Goal: Task Accomplishment & Management: Manage account settings

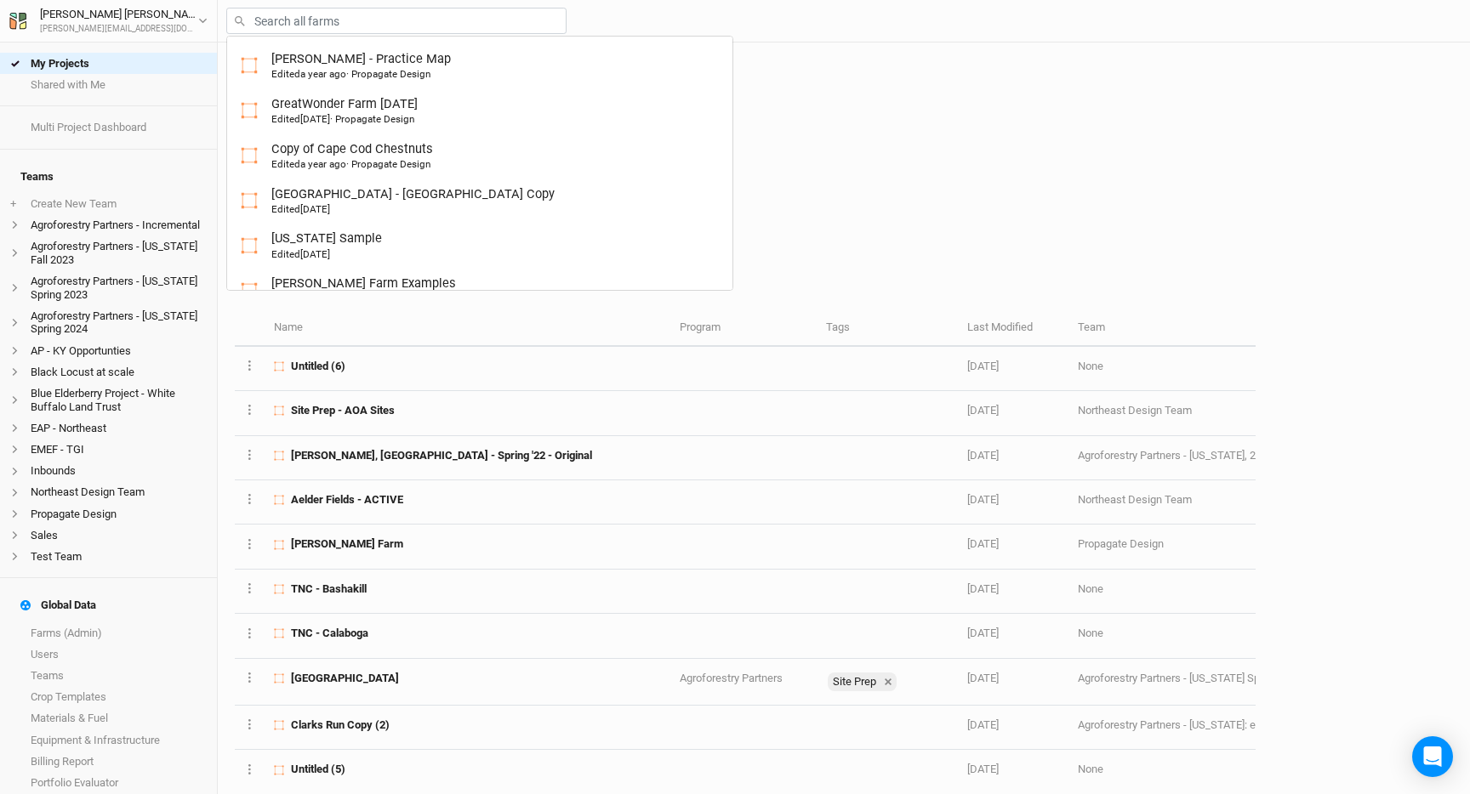
click at [920, 168] on div "My Projects New Farm Design and plan +" at bounding box center [848, 118] width 1209 height 151
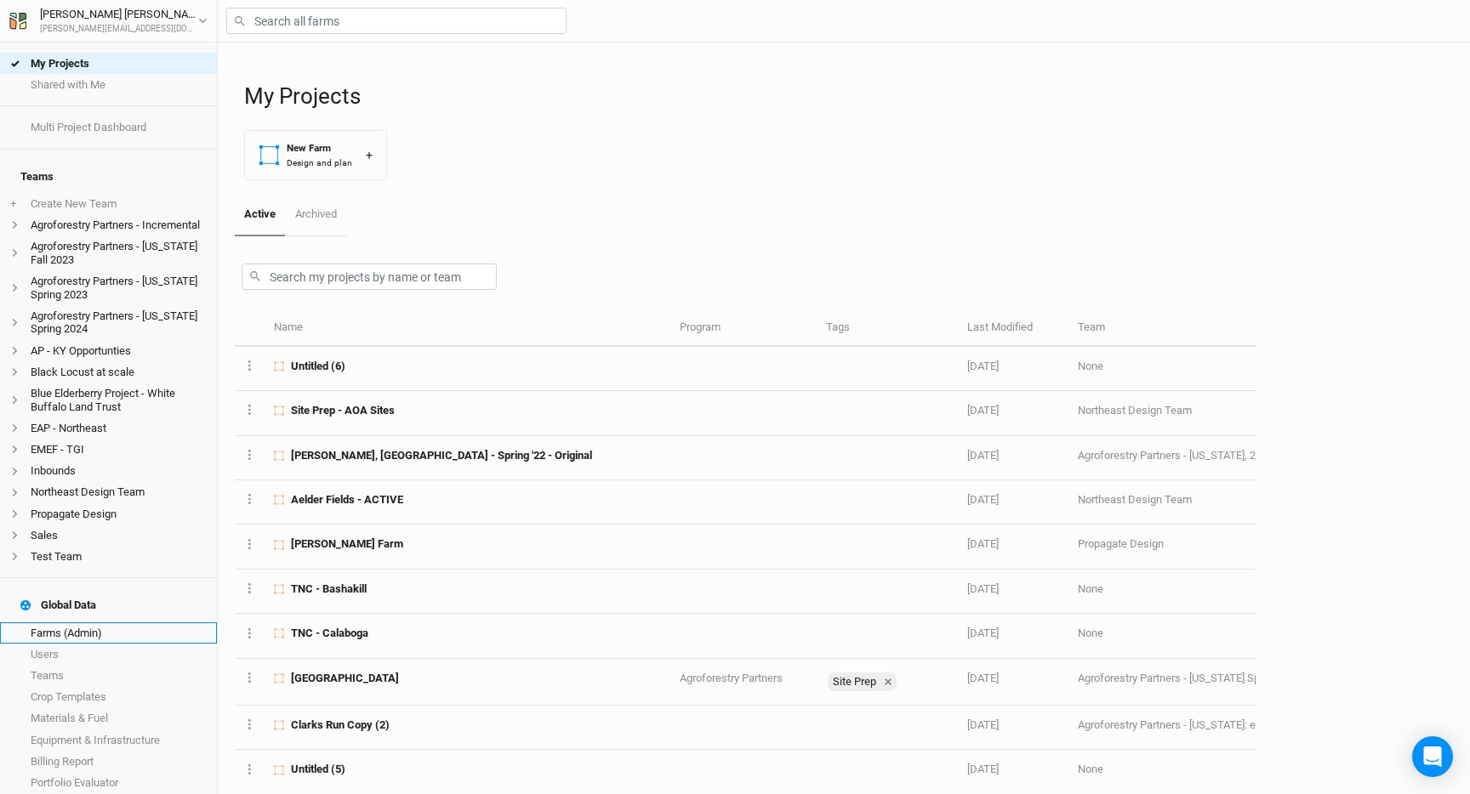
click at [103, 623] on link "Farms (Admin)" at bounding box center [108, 633] width 217 height 21
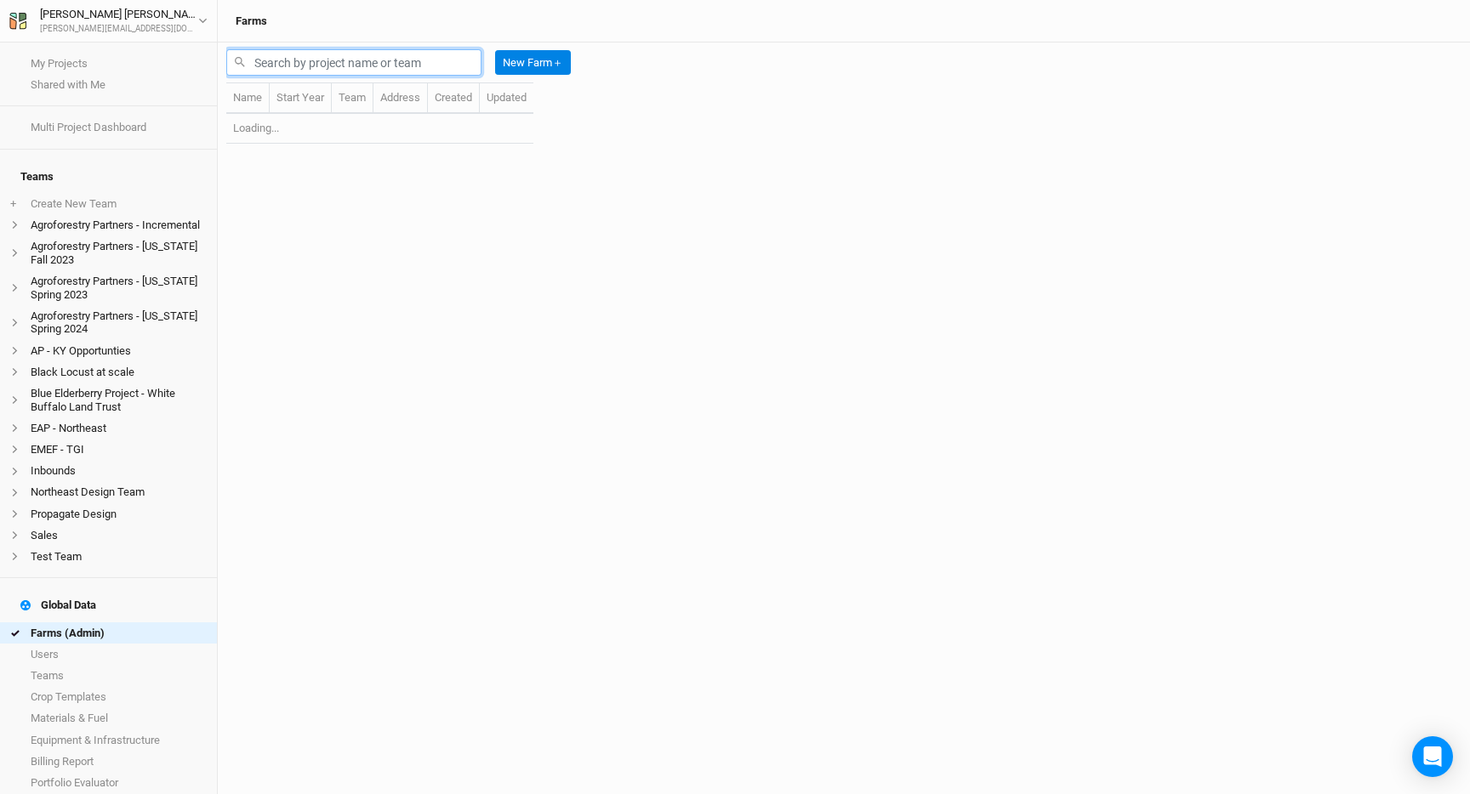
click at [346, 65] on input "text" at bounding box center [353, 62] width 255 height 26
type input "e"
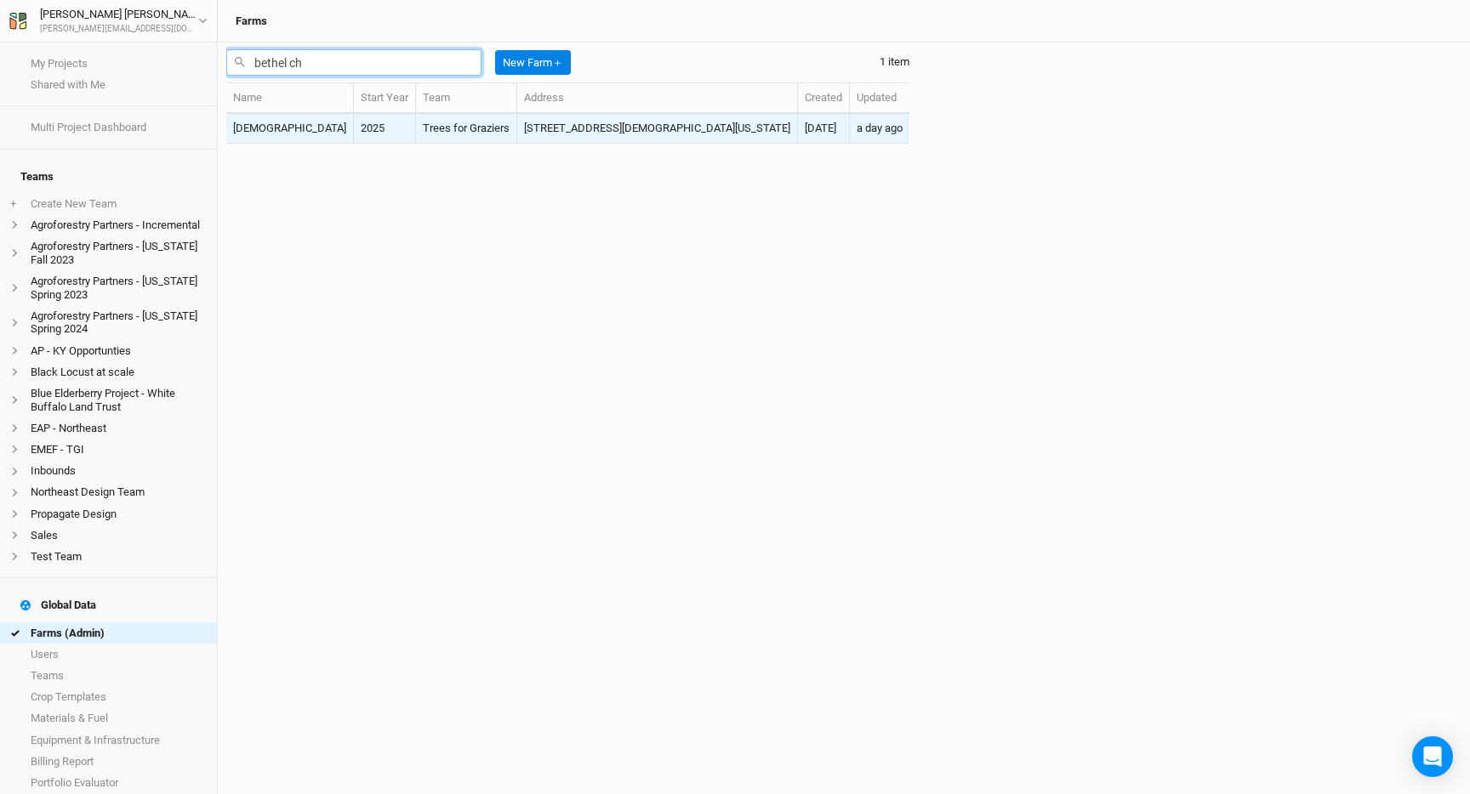
type input "bethel ch"
click at [416, 127] on td "Trees for Graziers" at bounding box center [466, 129] width 101 height 30
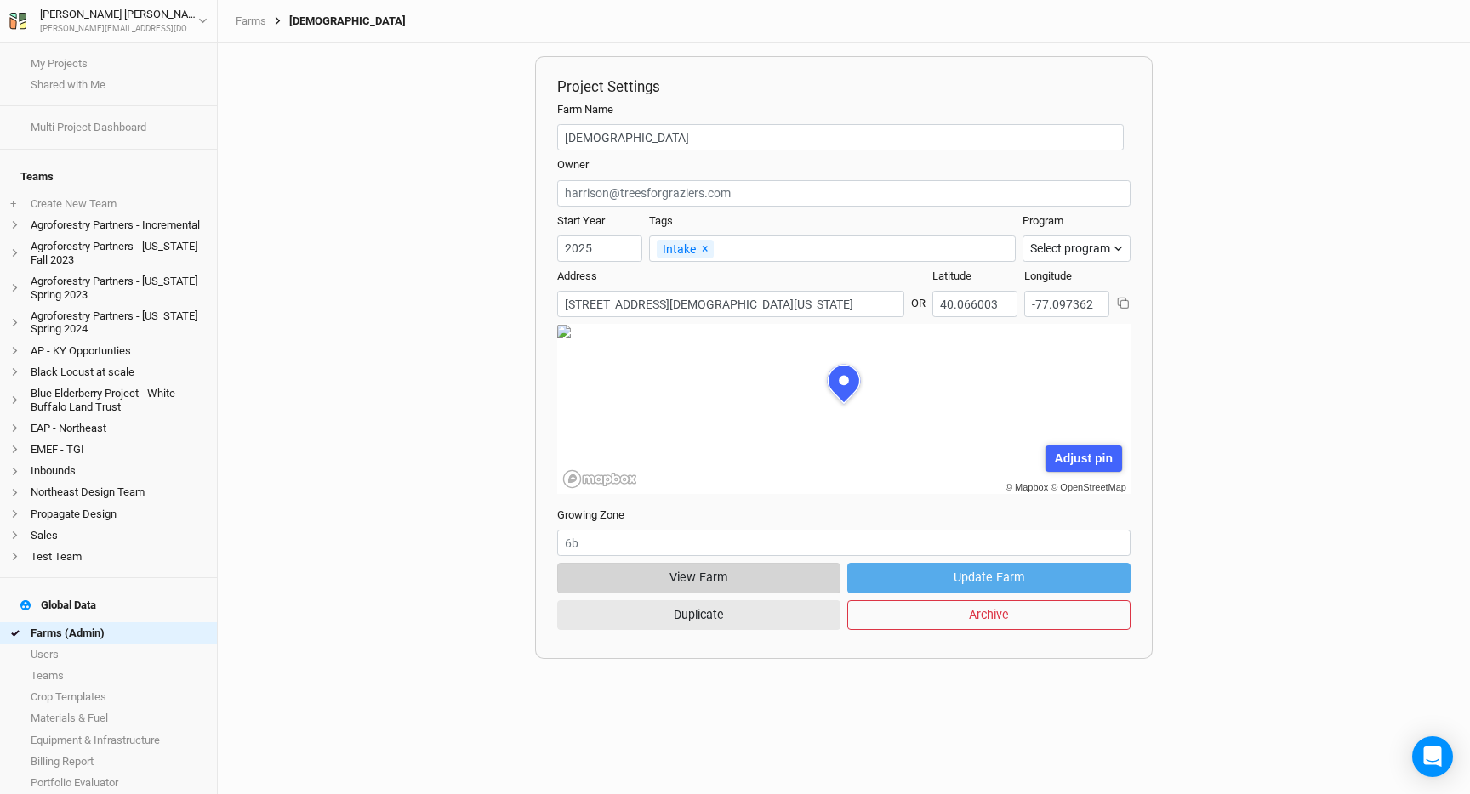
click at [686, 572] on button "View Farm" at bounding box center [698, 578] width 283 height 30
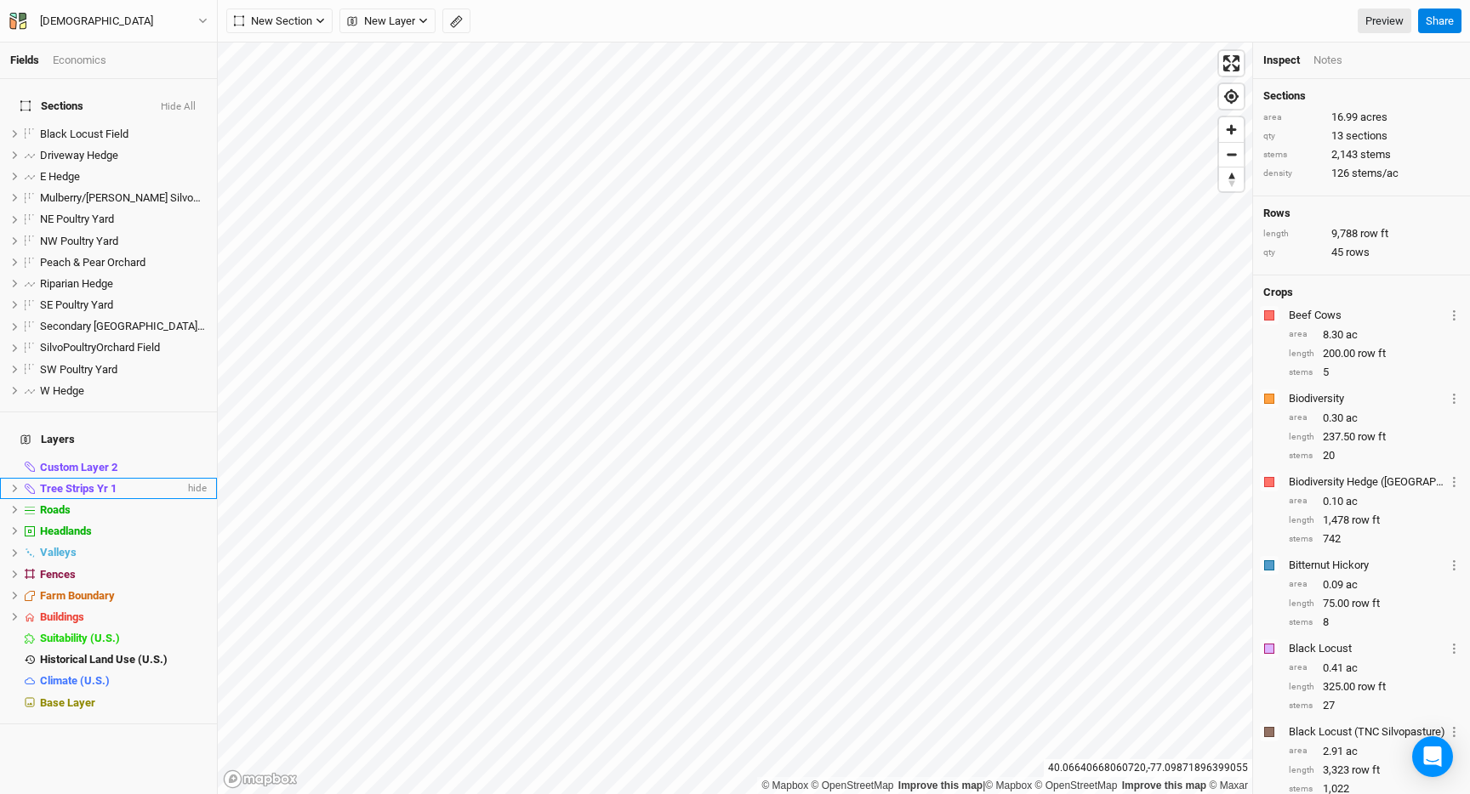
click at [14, 484] on icon at bounding box center [14, 488] width 9 height 9
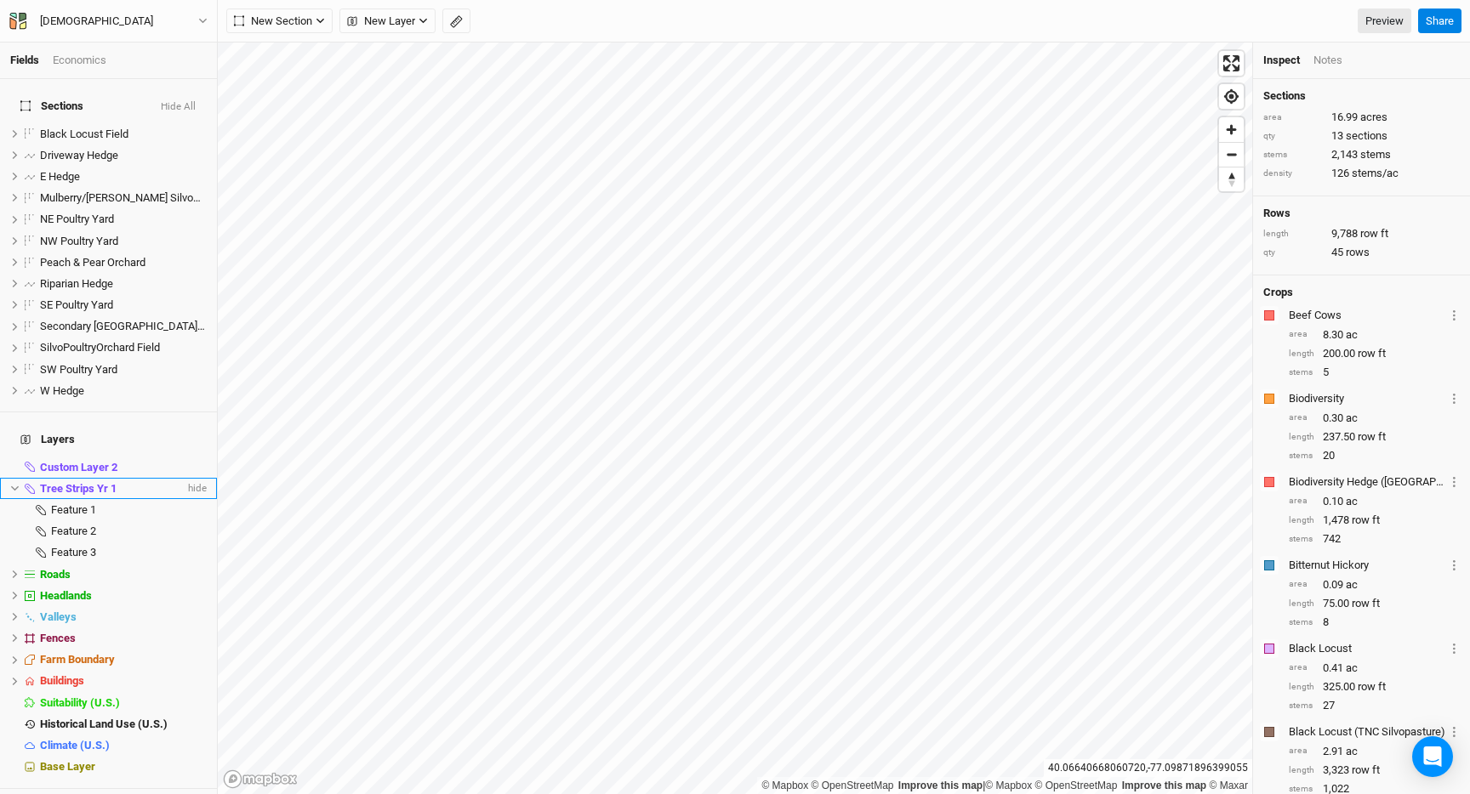
click at [16, 484] on icon at bounding box center [14, 488] width 9 height 9
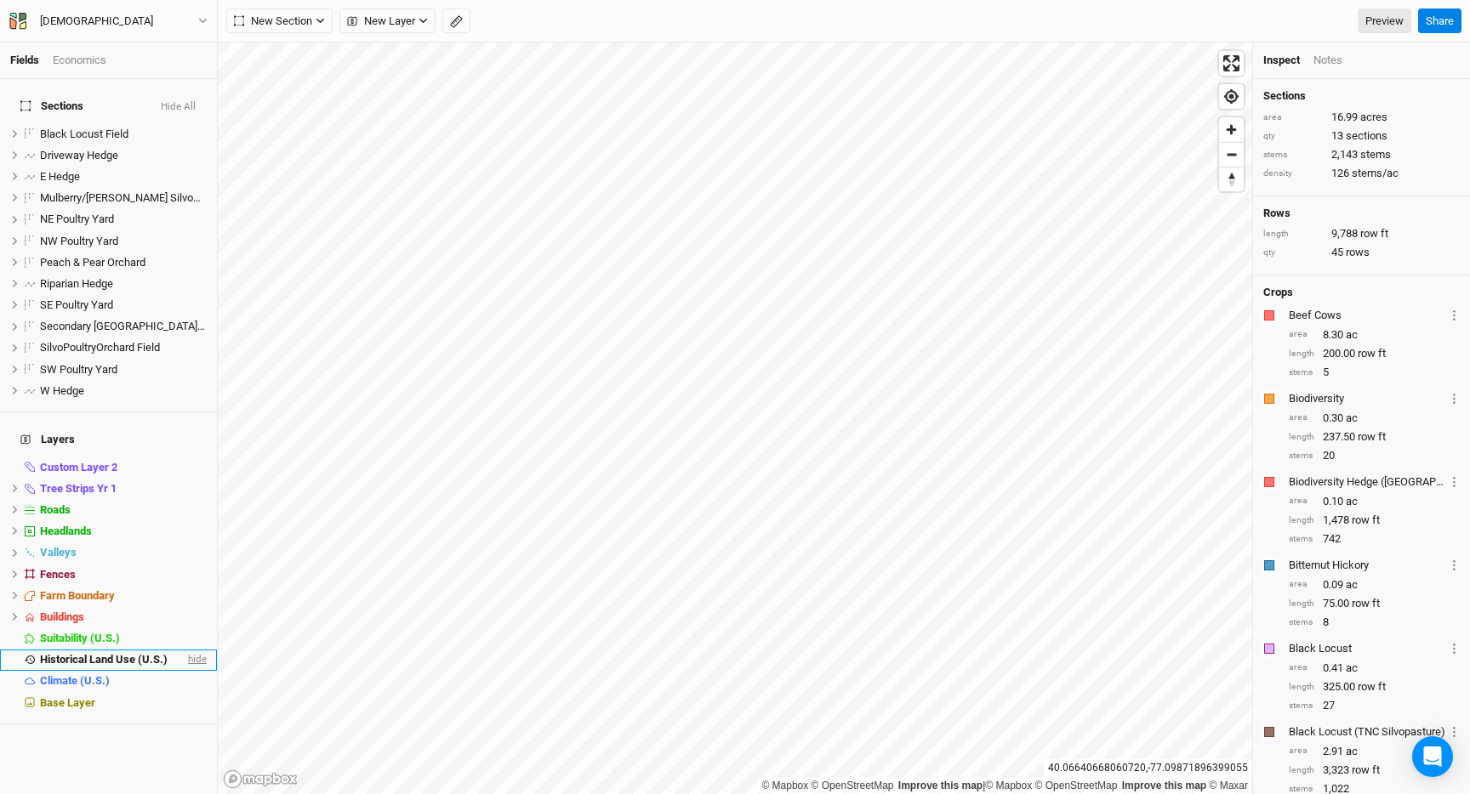
click at [193, 650] on span "hide" at bounding box center [196, 660] width 22 height 21
click at [195, 671] on span "hide" at bounding box center [196, 681] width 22 height 21
click at [195, 697] on div "Base Layer" at bounding box center [123, 704] width 167 height 14
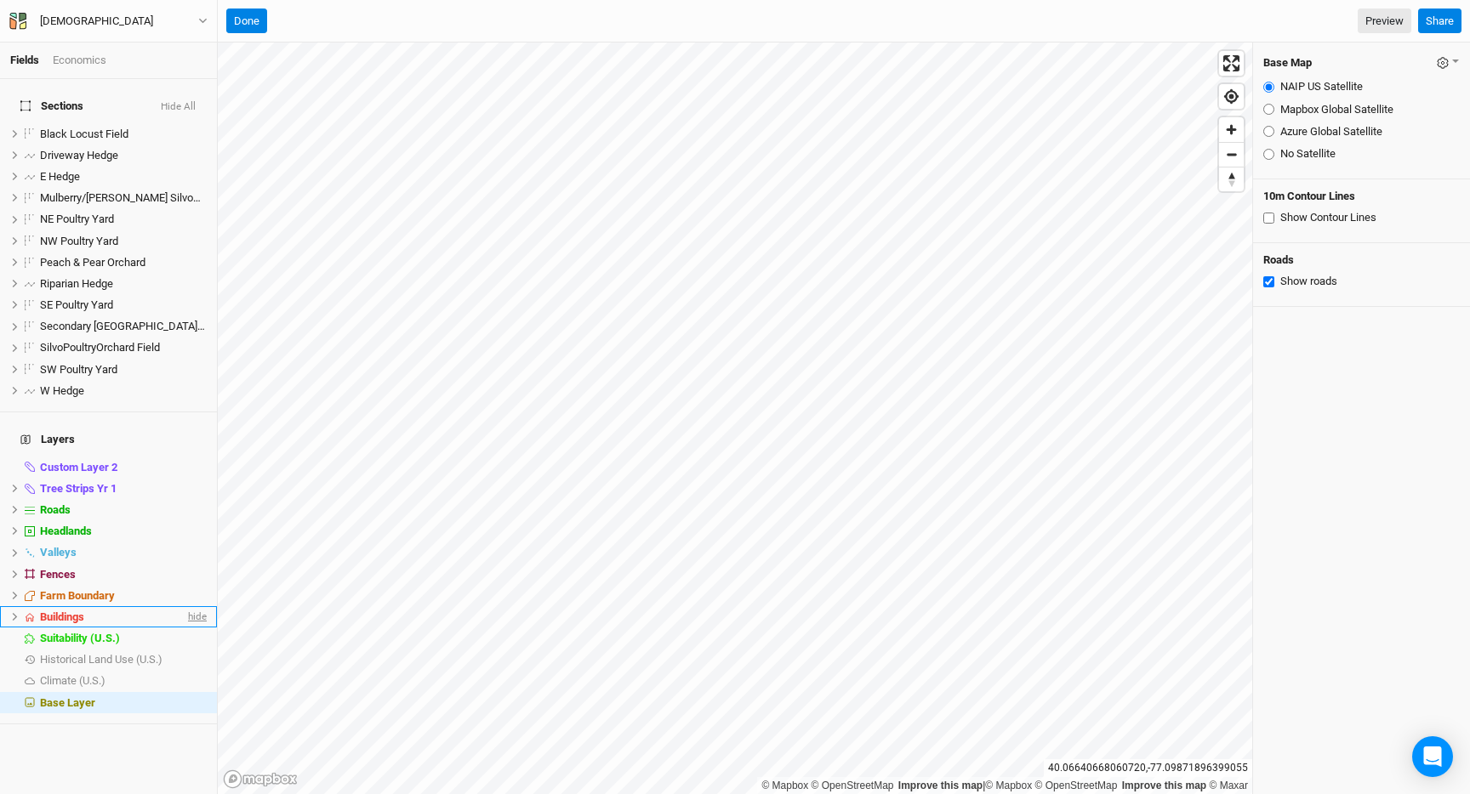
click at [194, 606] on span "hide" at bounding box center [196, 616] width 22 height 21
click at [197, 606] on span "show" at bounding box center [192, 616] width 27 height 21
click at [153, 611] on div "Buildings" at bounding box center [112, 618] width 145 height 14
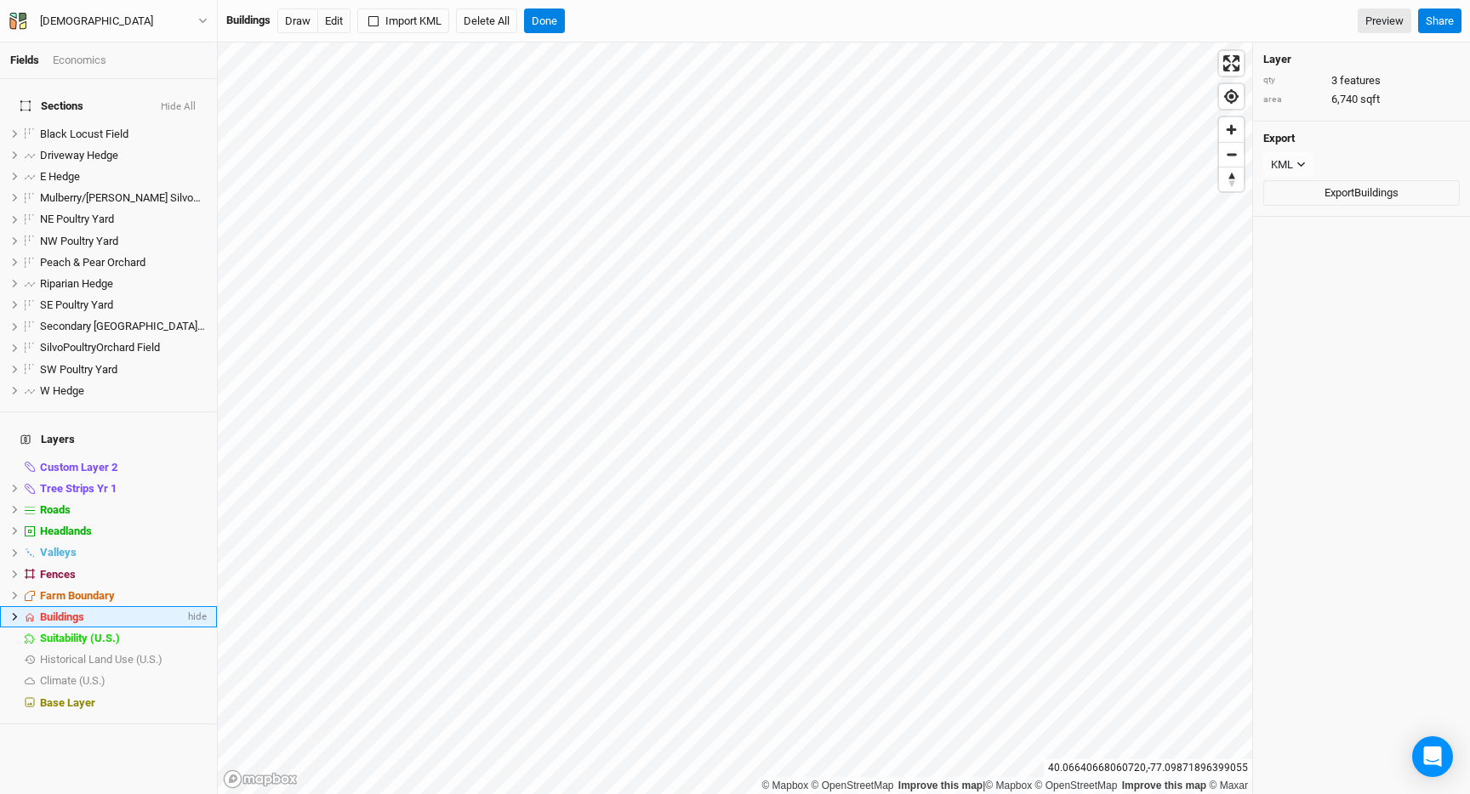
click at [13, 612] on icon at bounding box center [14, 616] width 9 height 9
click at [90, 632] on span "House 1" at bounding box center [71, 638] width 40 height 13
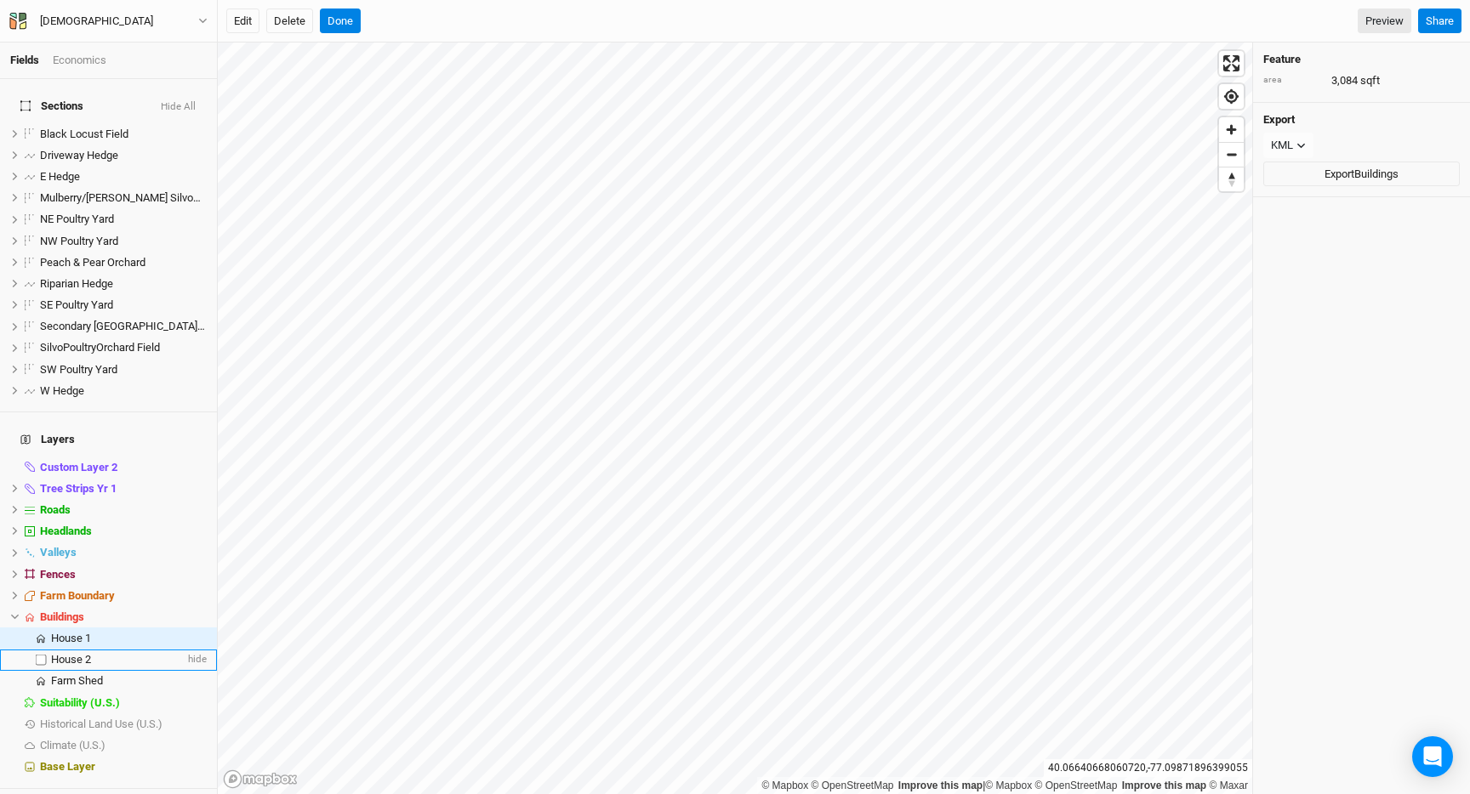
click at [91, 650] on li "House 2 hide" at bounding box center [108, 660] width 217 height 21
click at [101, 674] on span "Farm Shed" at bounding box center [77, 680] width 52 height 13
click at [20, 612] on span at bounding box center [30, 617] width 20 height 10
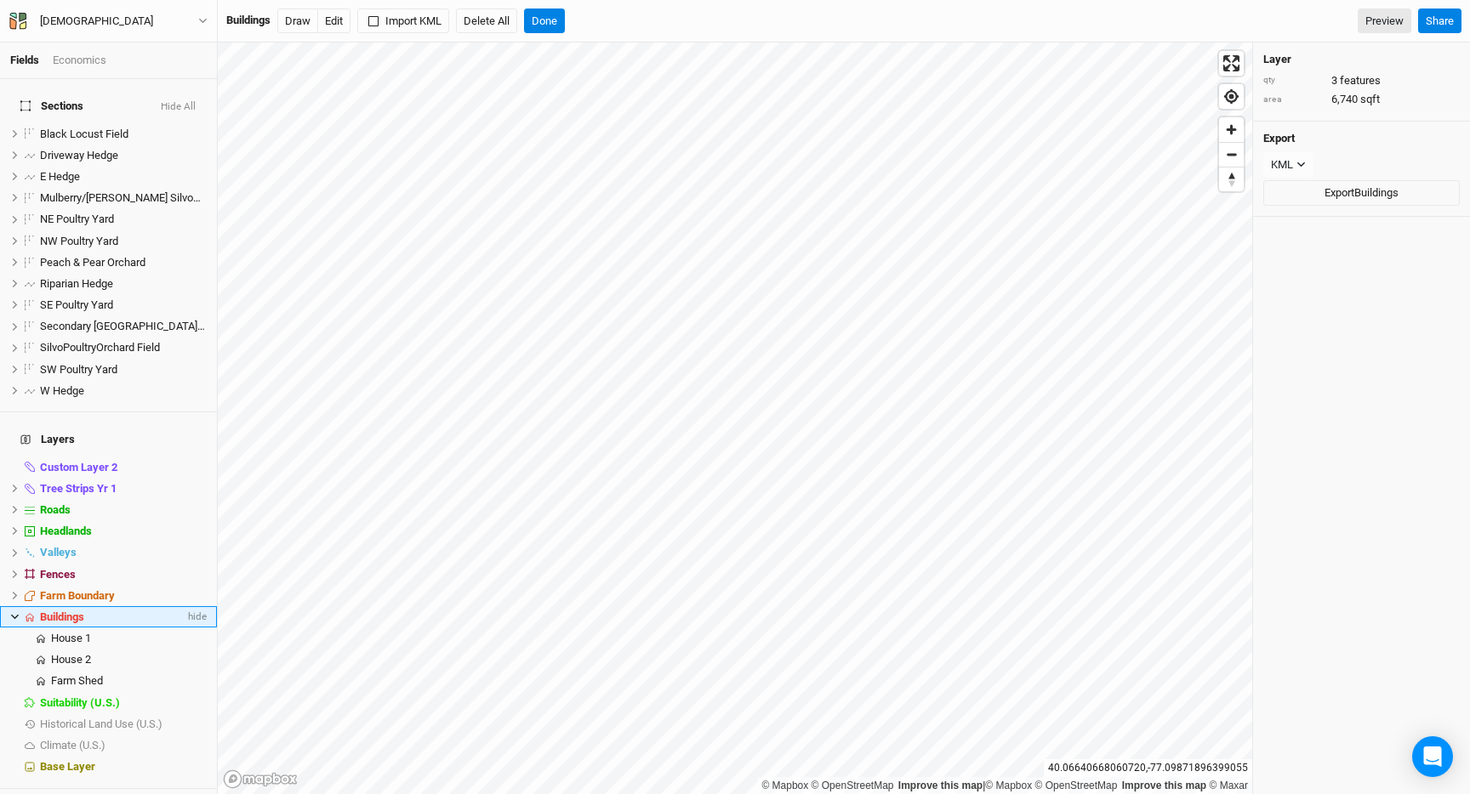
click at [14, 612] on icon at bounding box center [14, 616] width 9 height 9
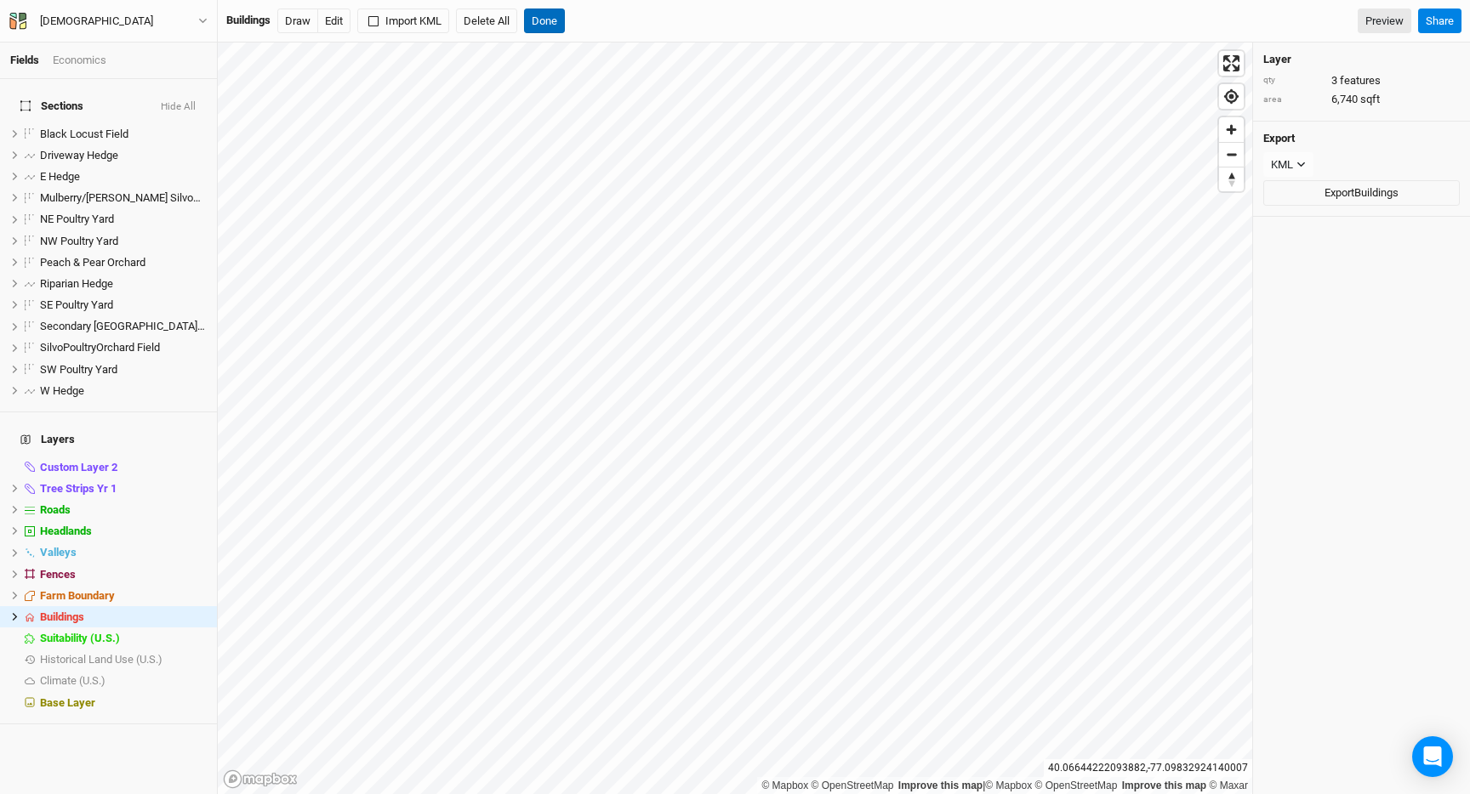
click at [551, 17] on button "Done" at bounding box center [544, 22] width 41 height 26
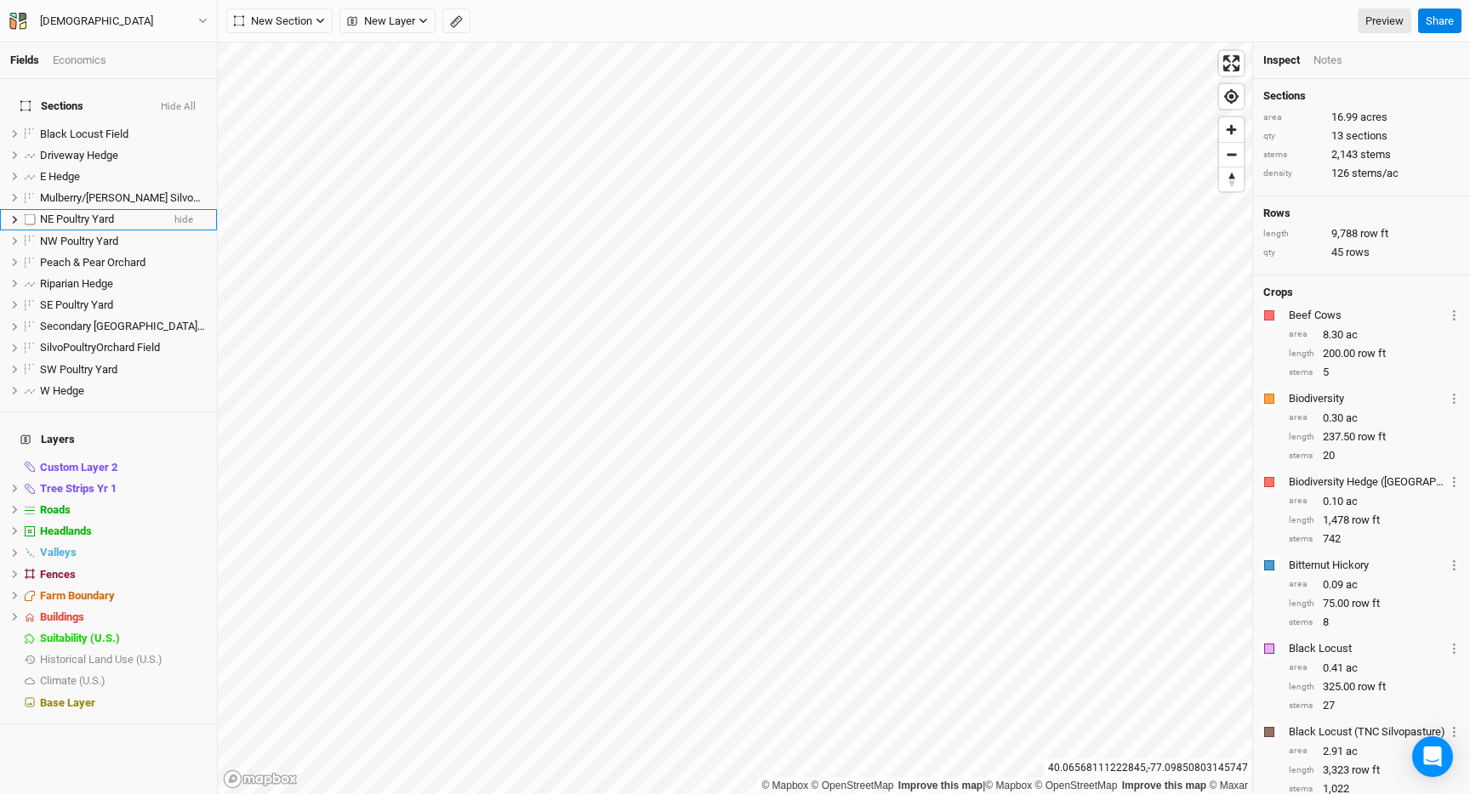
click at [77, 213] on span "NE Poultry Yard" at bounding box center [77, 219] width 74 height 13
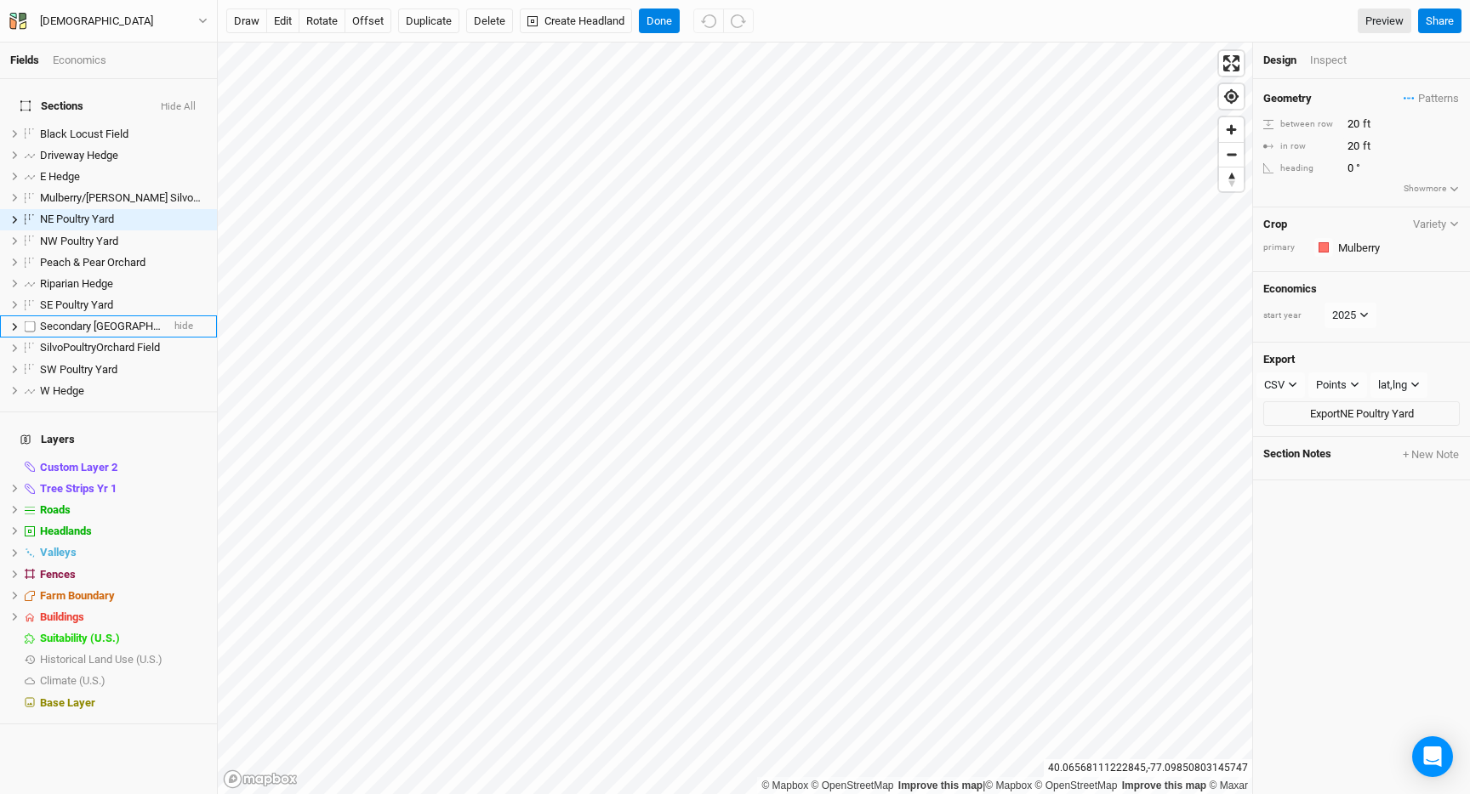
click at [87, 320] on span "Secondary [GEOGRAPHIC_DATA] Area" at bounding box center [131, 326] width 182 height 13
click at [654, 25] on button "Done" at bounding box center [659, 22] width 41 height 26
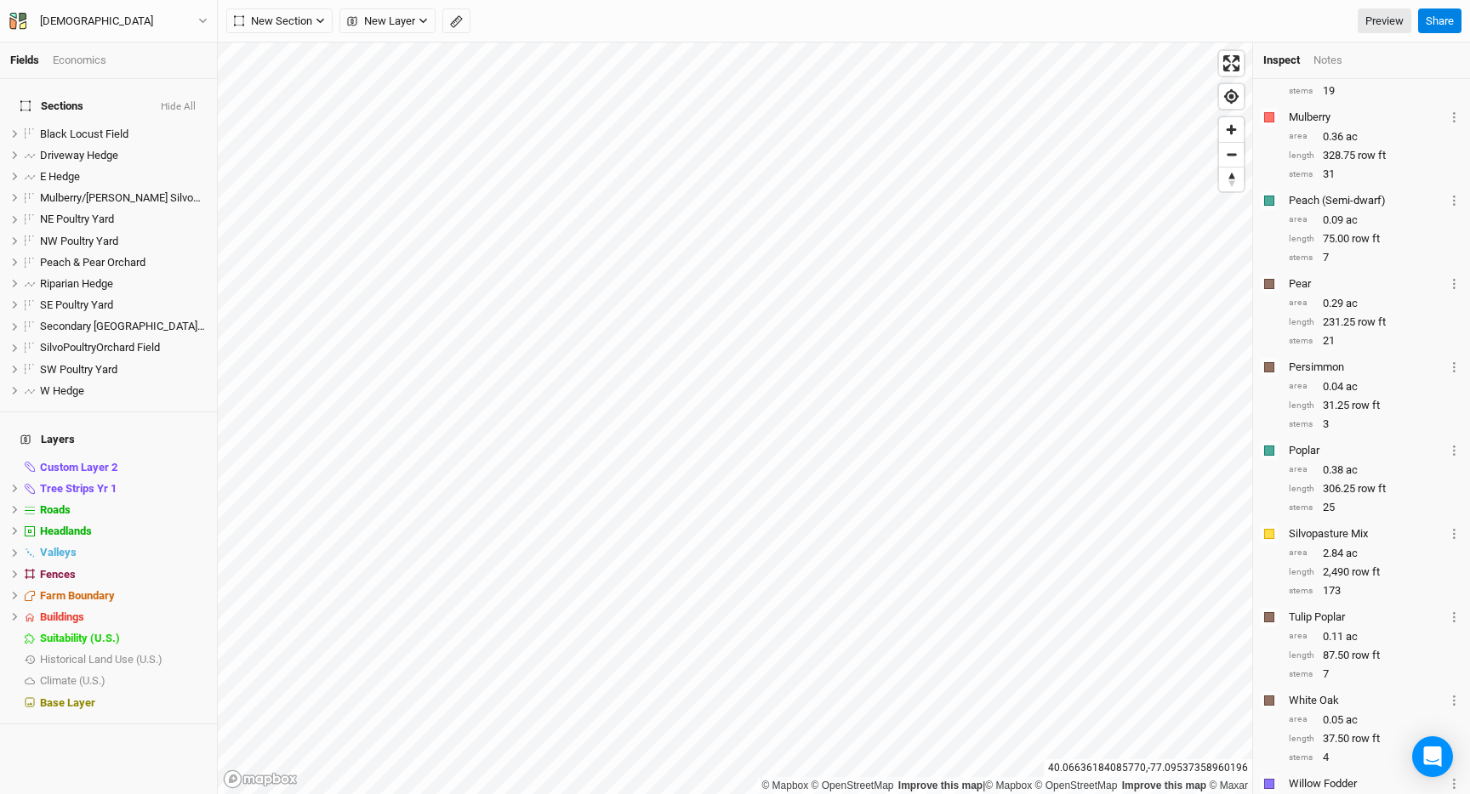
scroll to position [1064, 0]
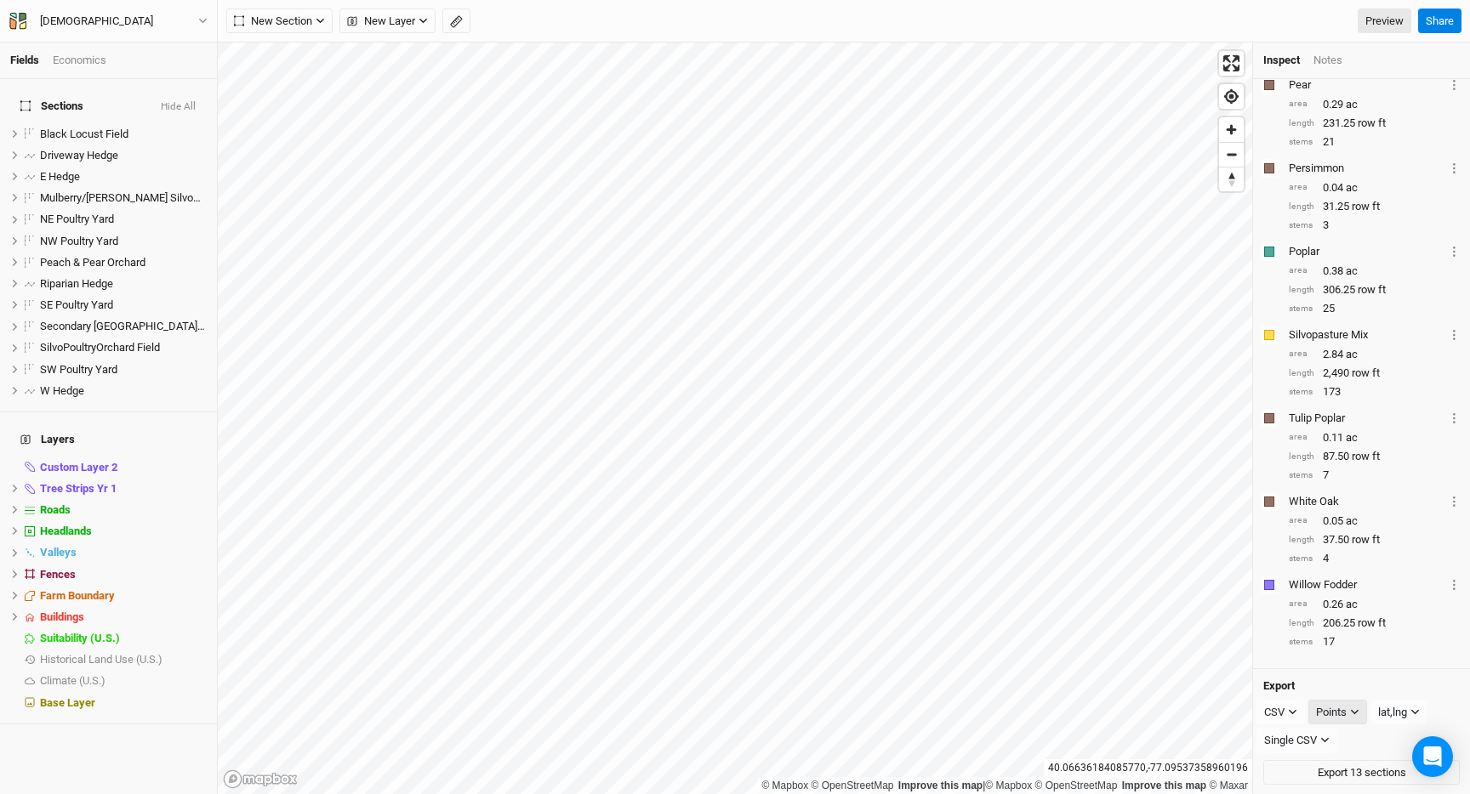
click at [1342, 712] on div "Points" at bounding box center [1331, 712] width 31 height 17
click at [1283, 716] on div "CSV" at bounding box center [1274, 712] width 20 height 17
click at [1421, 674] on div "Export CSV Points Points Rows Sections lat,lng lat,lng lng,lat Single CSV Singl…" at bounding box center [1361, 732] width 217 height 127
click at [1346, 709] on div "Points" at bounding box center [1331, 712] width 31 height 17
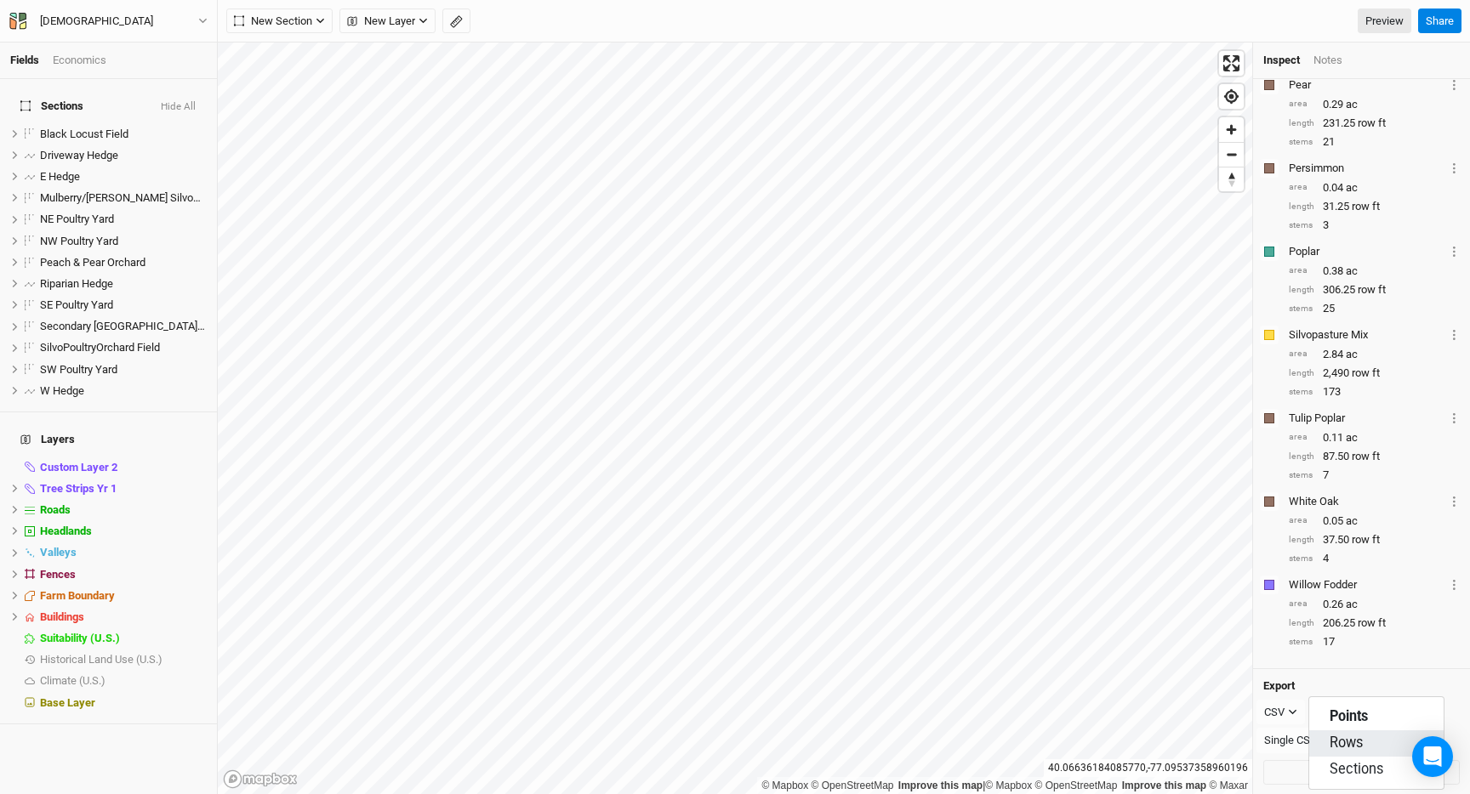
click at [1352, 744] on span "Rows" at bounding box center [1345, 744] width 33 height 20
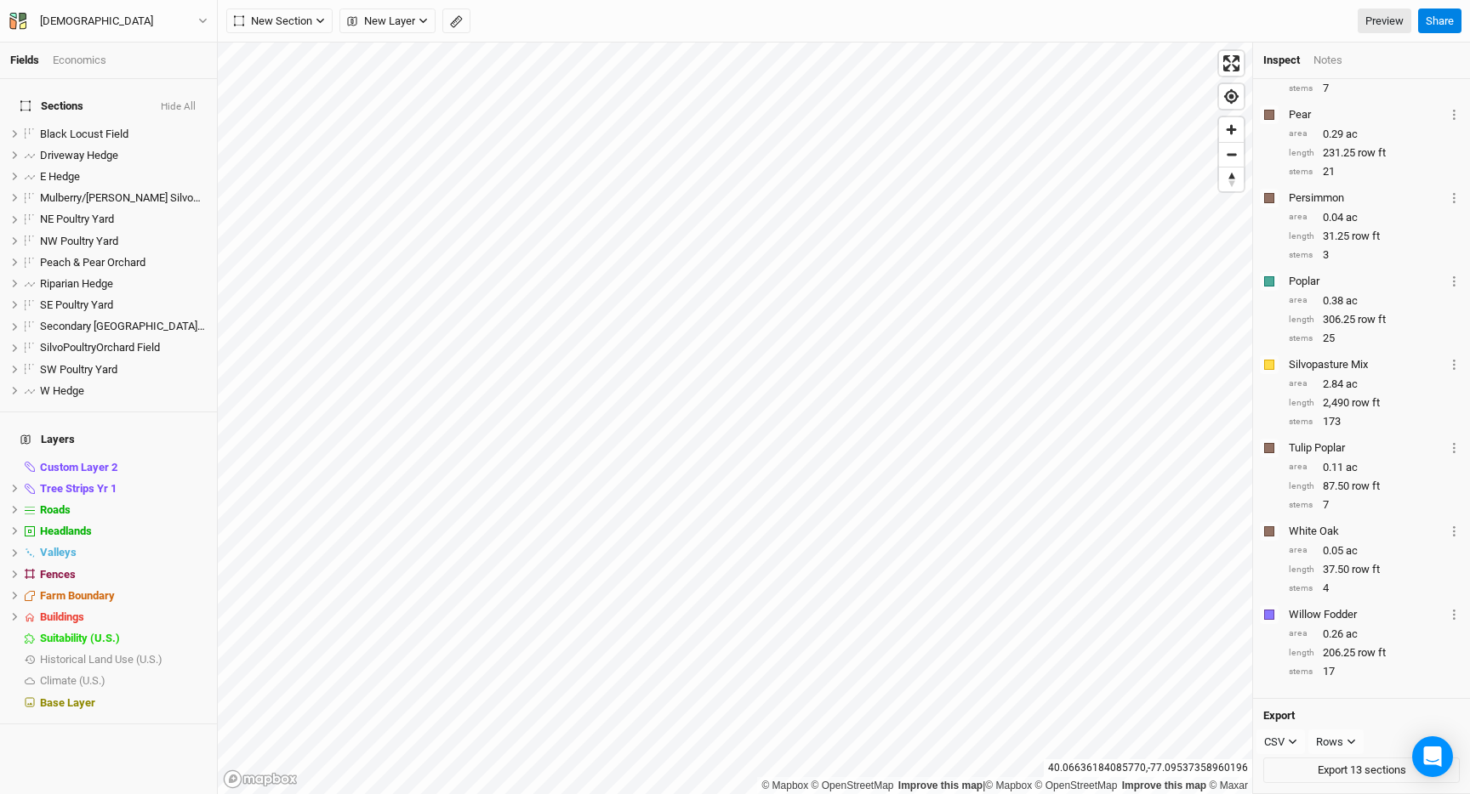
scroll to position [1032, 0]
click at [1340, 742] on div "Rows" at bounding box center [1329, 745] width 27 height 17
click at [1349, 718] on span "Points" at bounding box center [1348, 718] width 38 height 20
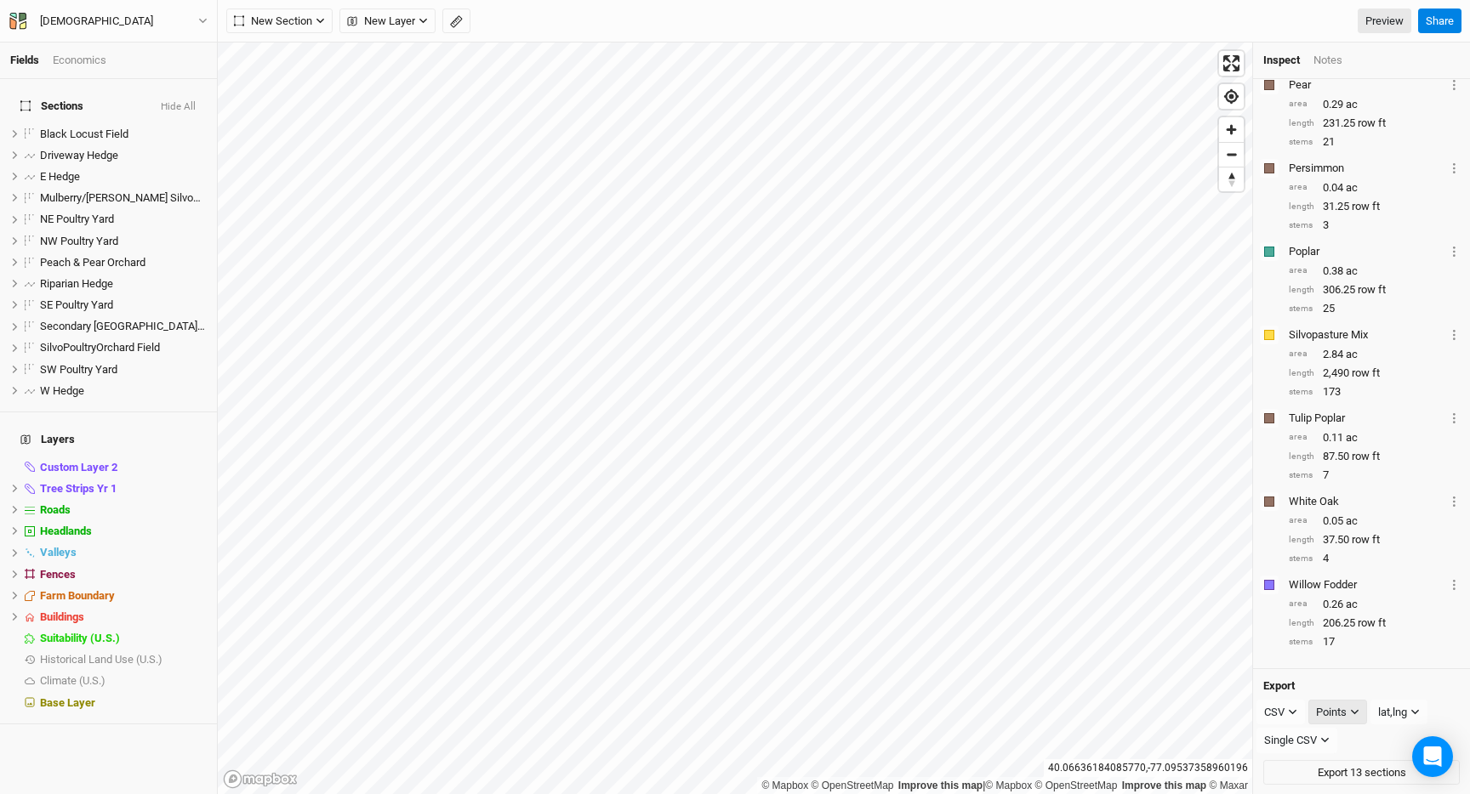
click at [1346, 719] on div "Points" at bounding box center [1331, 712] width 31 height 17
click at [1356, 684] on h4 "Export" at bounding box center [1361, 687] width 196 height 14
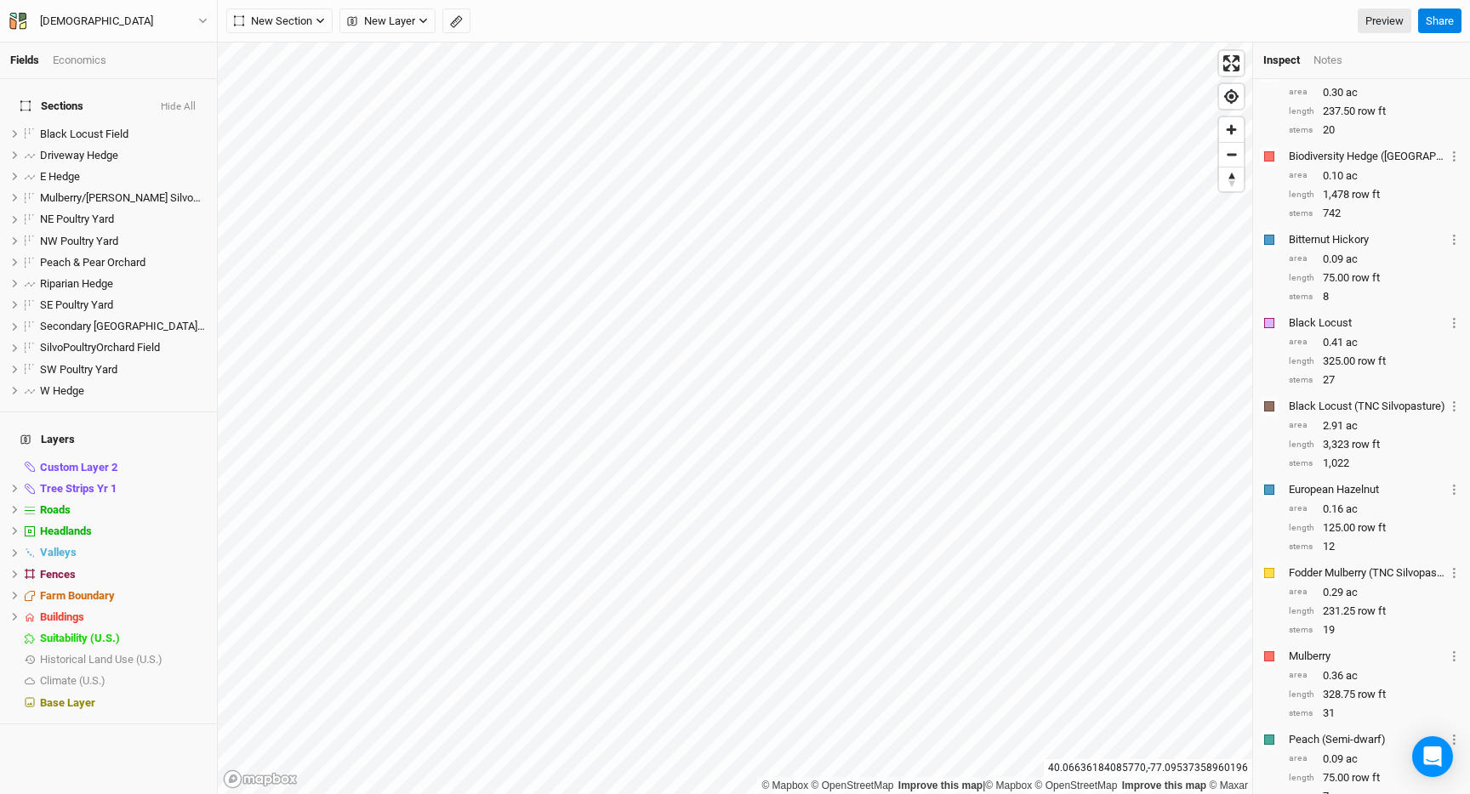
scroll to position [327, 0]
click at [80, 60] on div "Economics" at bounding box center [80, 60] width 54 height 15
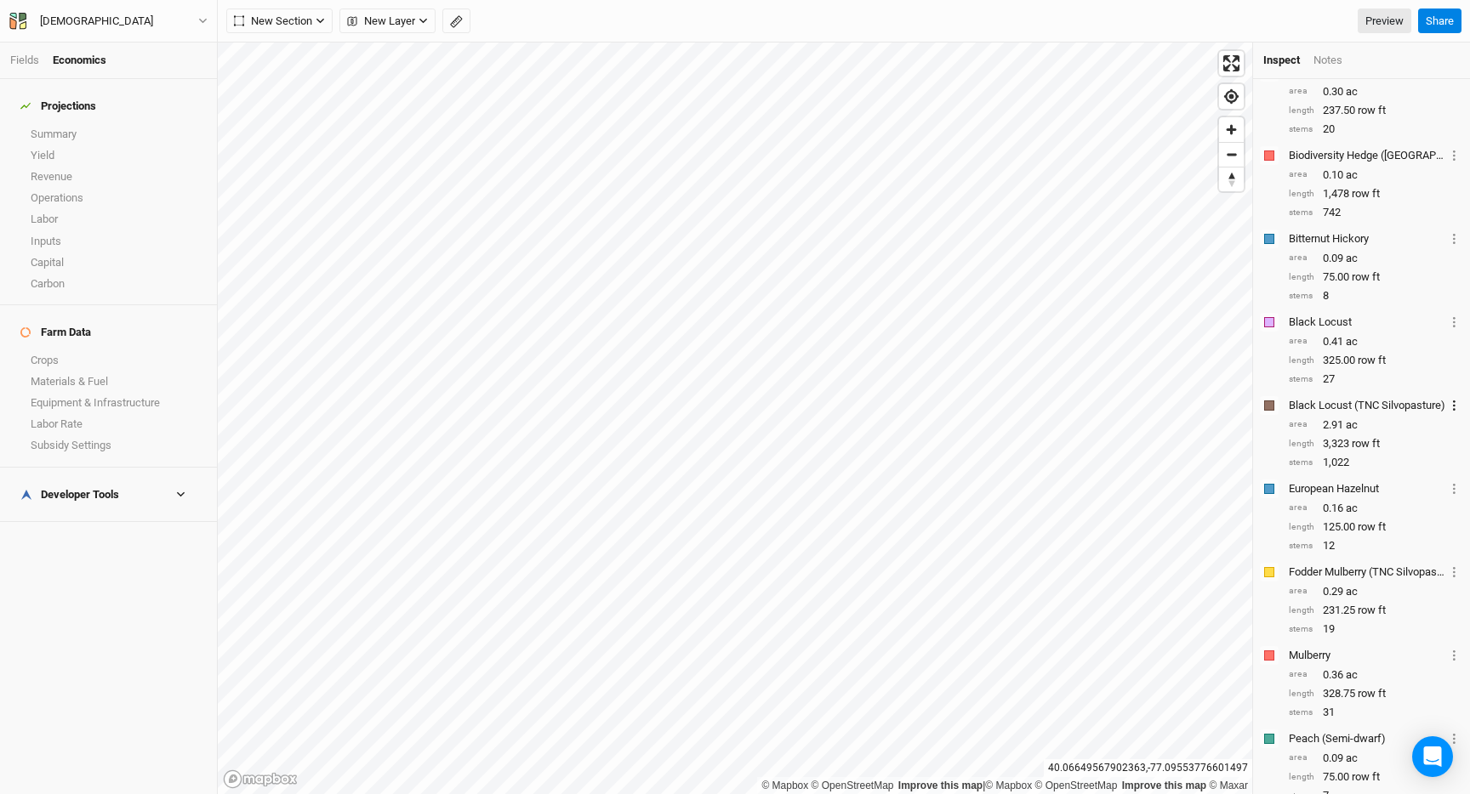
click at [1457, 405] on button "Layer 1" at bounding box center [1453, 406] width 11 height 20
click at [1312, 449] on icon at bounding box center [1310, 451] width 9 height 9
click at [1435, 391] on div "Crops Colors Brown Orange Yellow Green Blue Purple Pink Red Beef Cows Layer 1 S…" at bounding box center [1361, 678] width 217 height 1459
click at [1456, 325] on button "Layer 1" at bounding box center [1453, 322] width 11 height 20
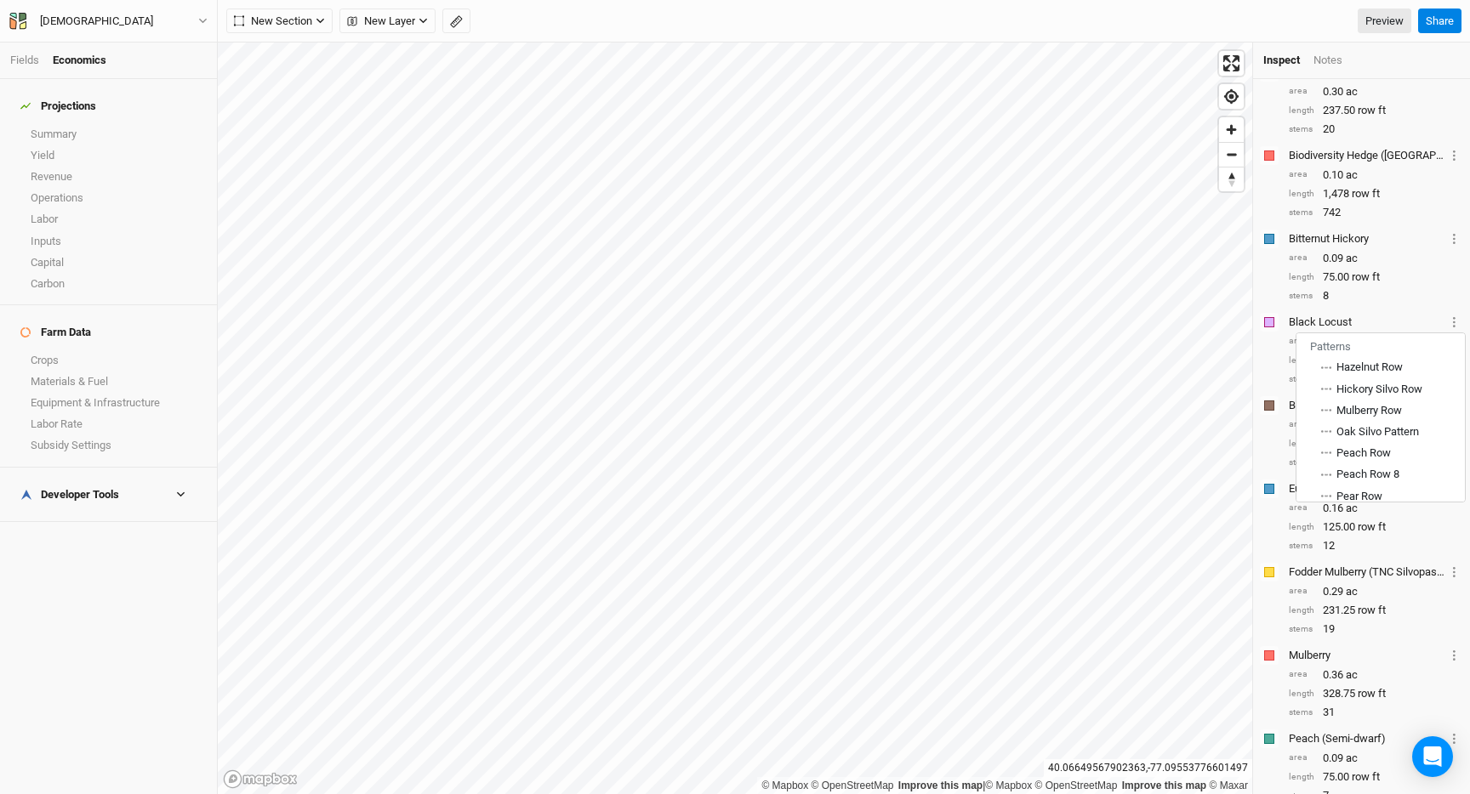
click at [1399, 307] on div "Crops Colors Brown Orange Yellow Green Blue Purple Pink Red Beef Cows Layer 1 S…" at bounding box center [1361, 678] width 217 height 1459
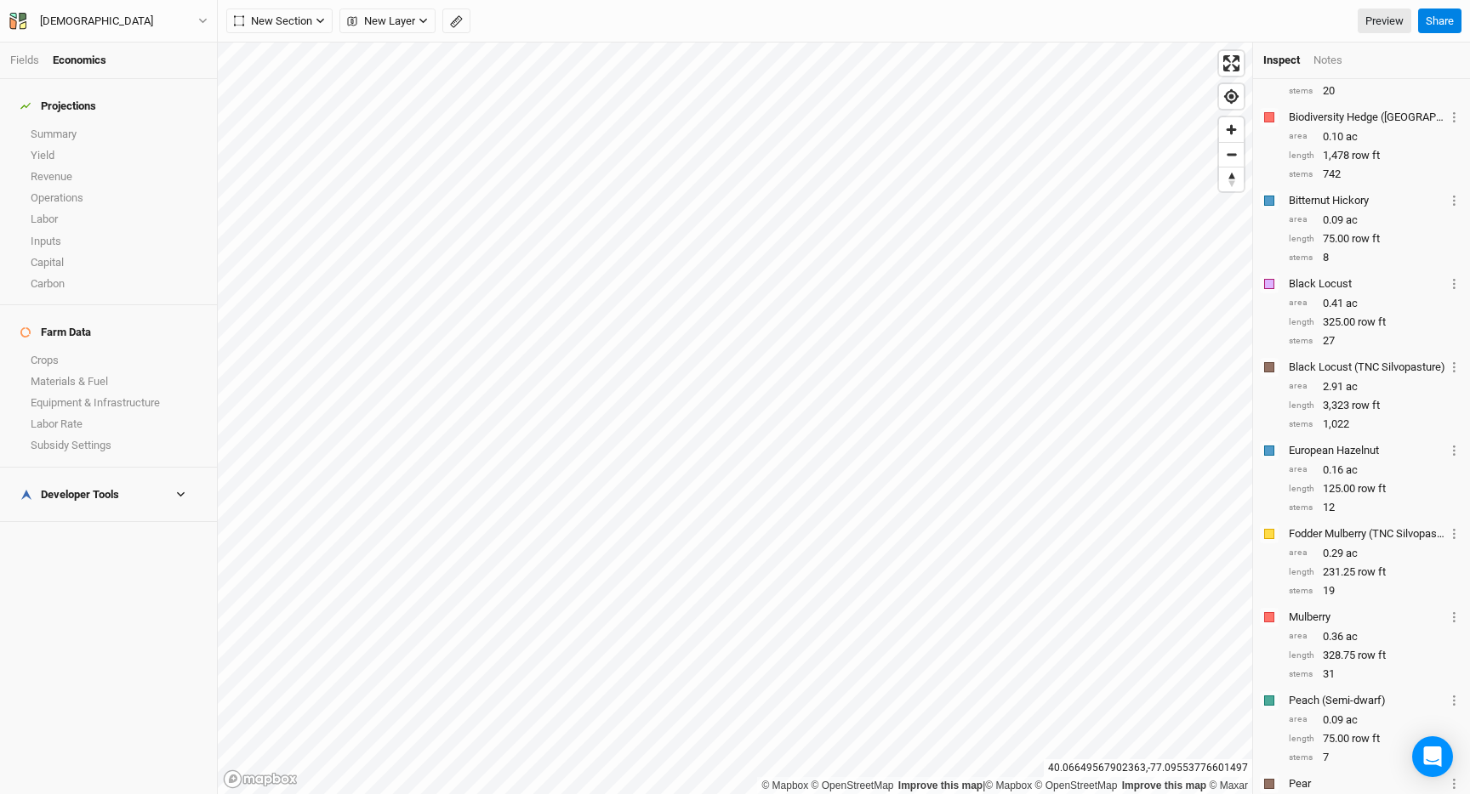
scroll to position [377, 0]
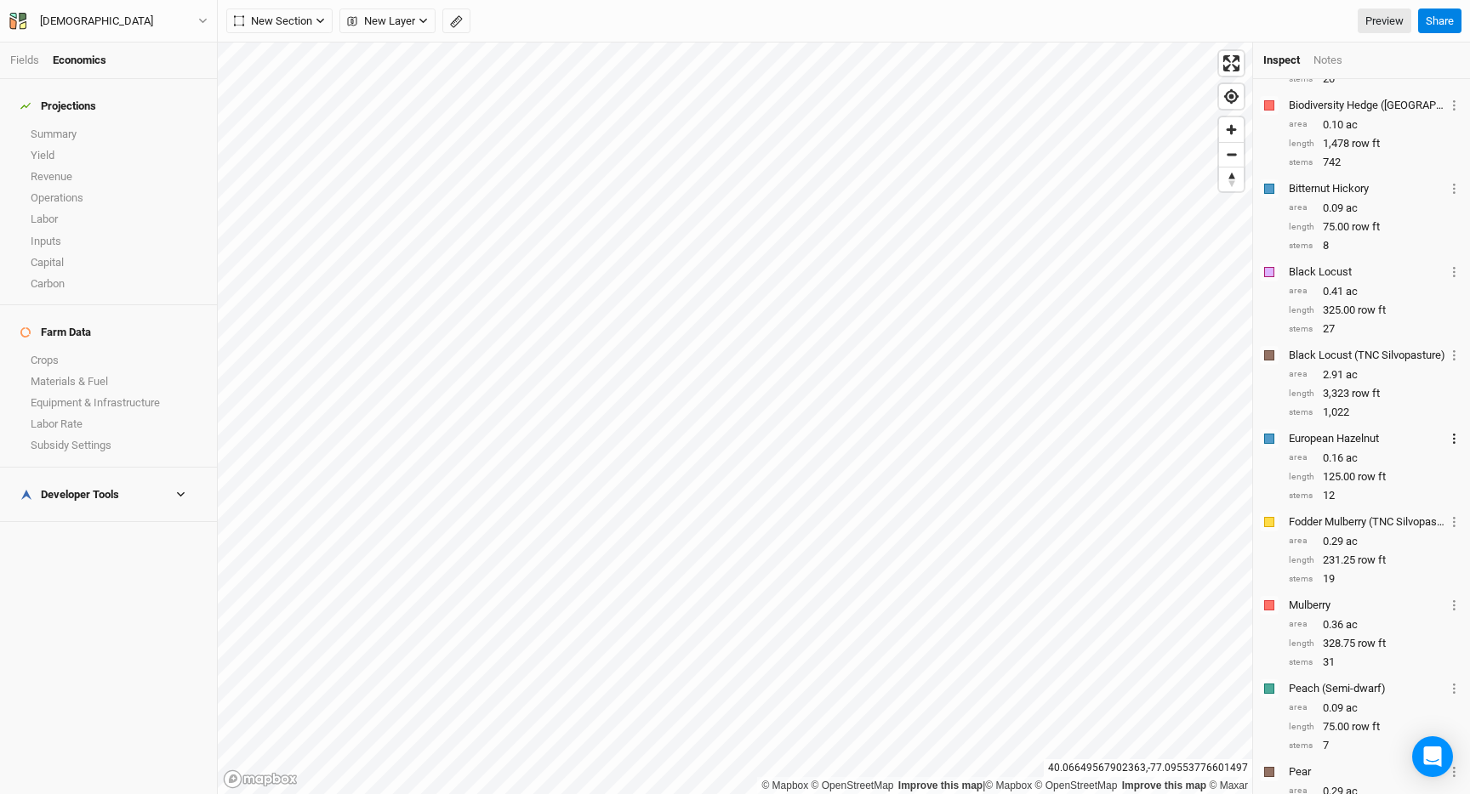
click at [1452, 431] on button "Layer 1" at bounding box center [1453, 439] width 11 height 20
click at [1453, 185] on icon "Layer 1" at bounding box center [1454, 189] width 3 height 10
click at [1365, 238] on div "Hickory Silvo Row" at bounding box center [1395, 234] width 118 height 14
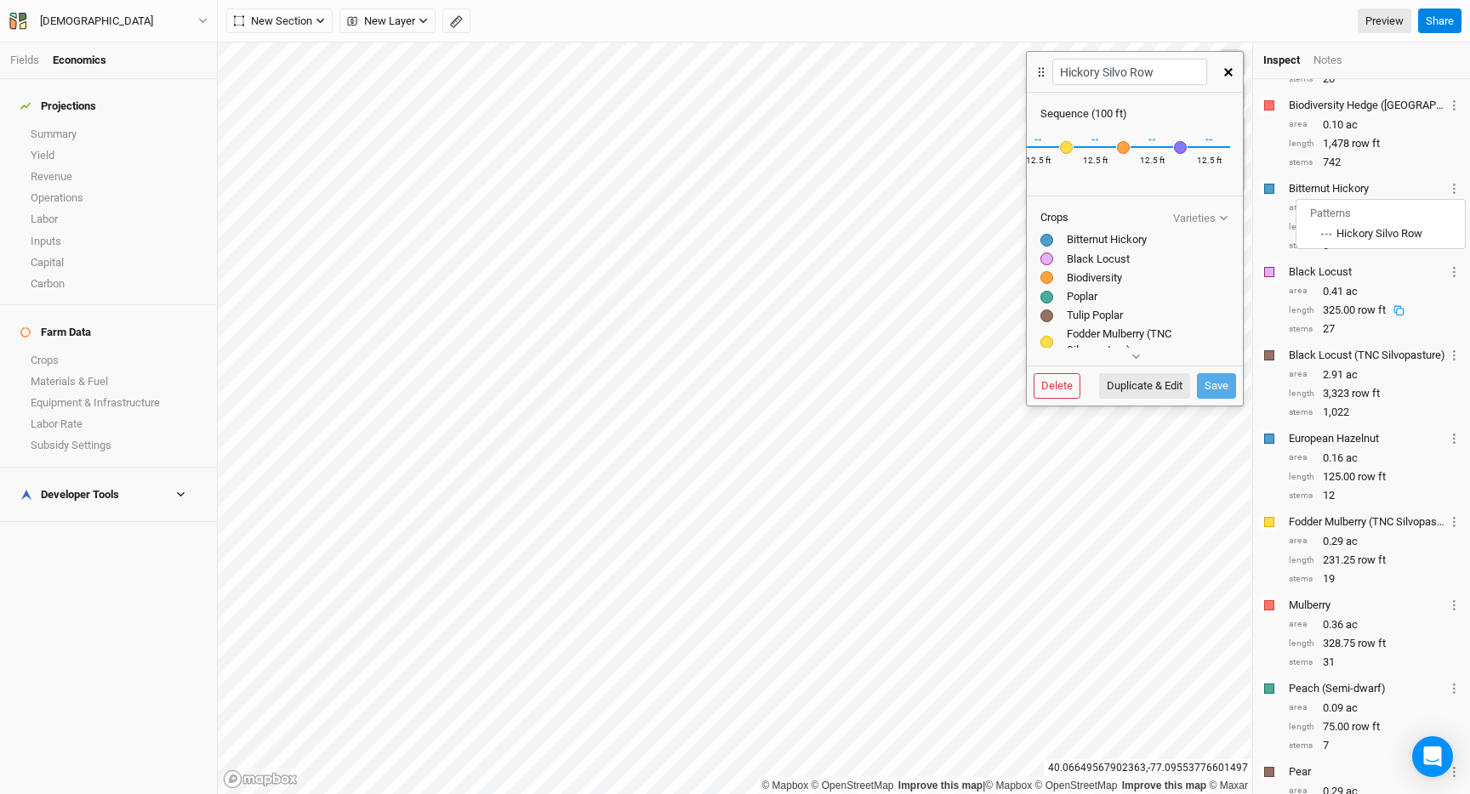
scroll to position [0, 0]
click at [1225, 79] on button "button" at bounding box center [1229, 72] width 30 height 31
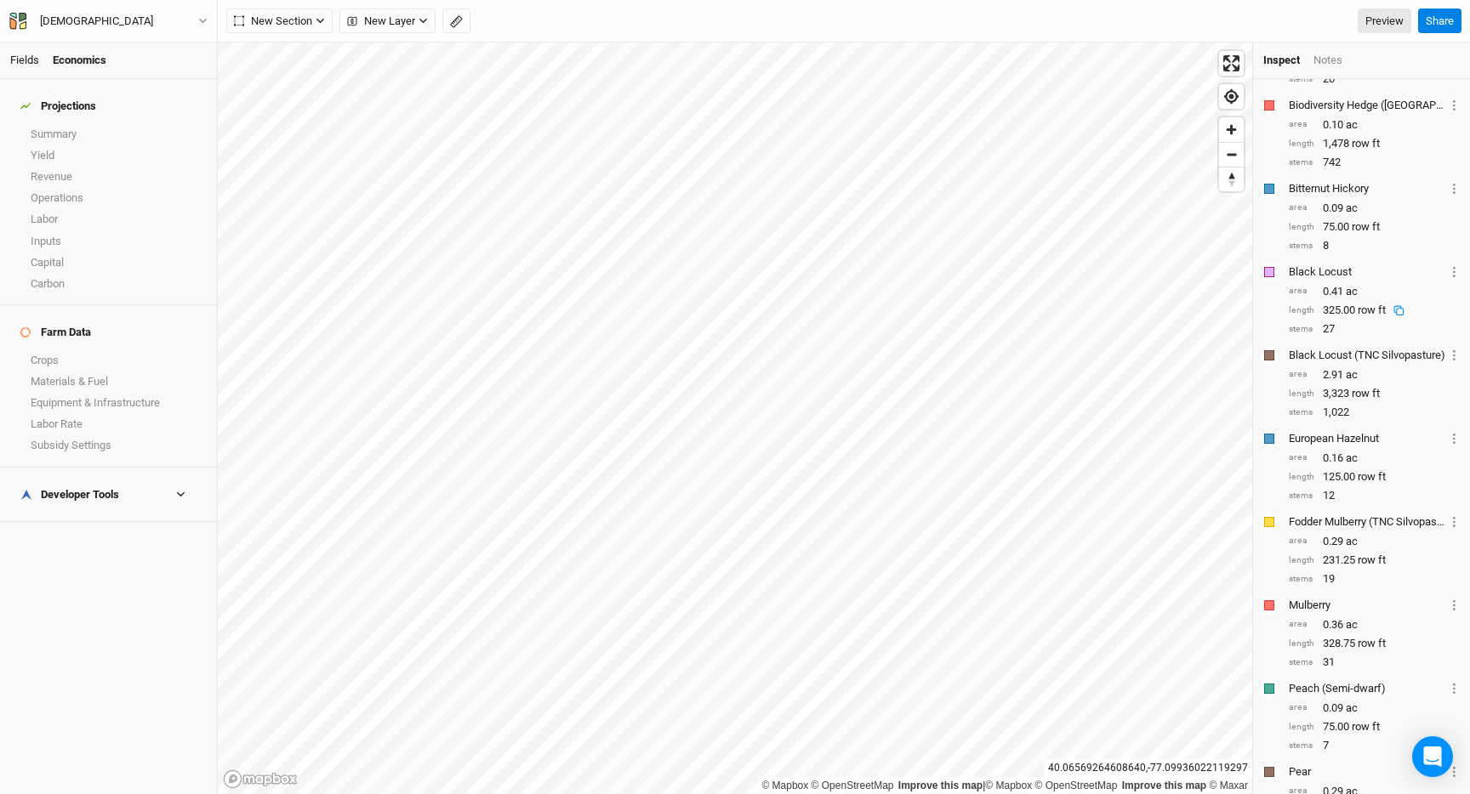
click at [30, 65] on link "Fields" at bounding box center [24, 60] width 29 height 13
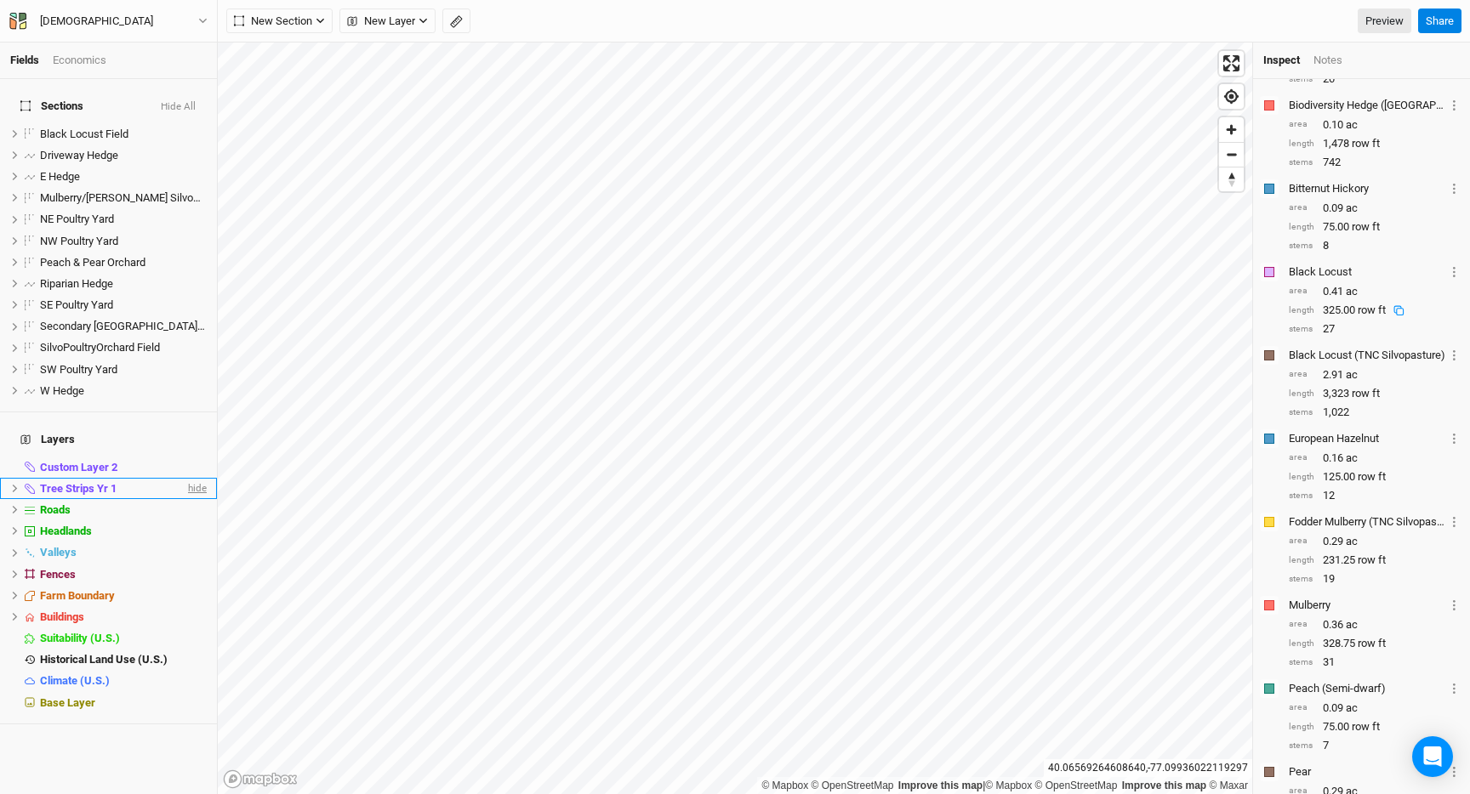
click at [199, 478] on span "hide" at bounding box center [196, 488] width 22 height 21
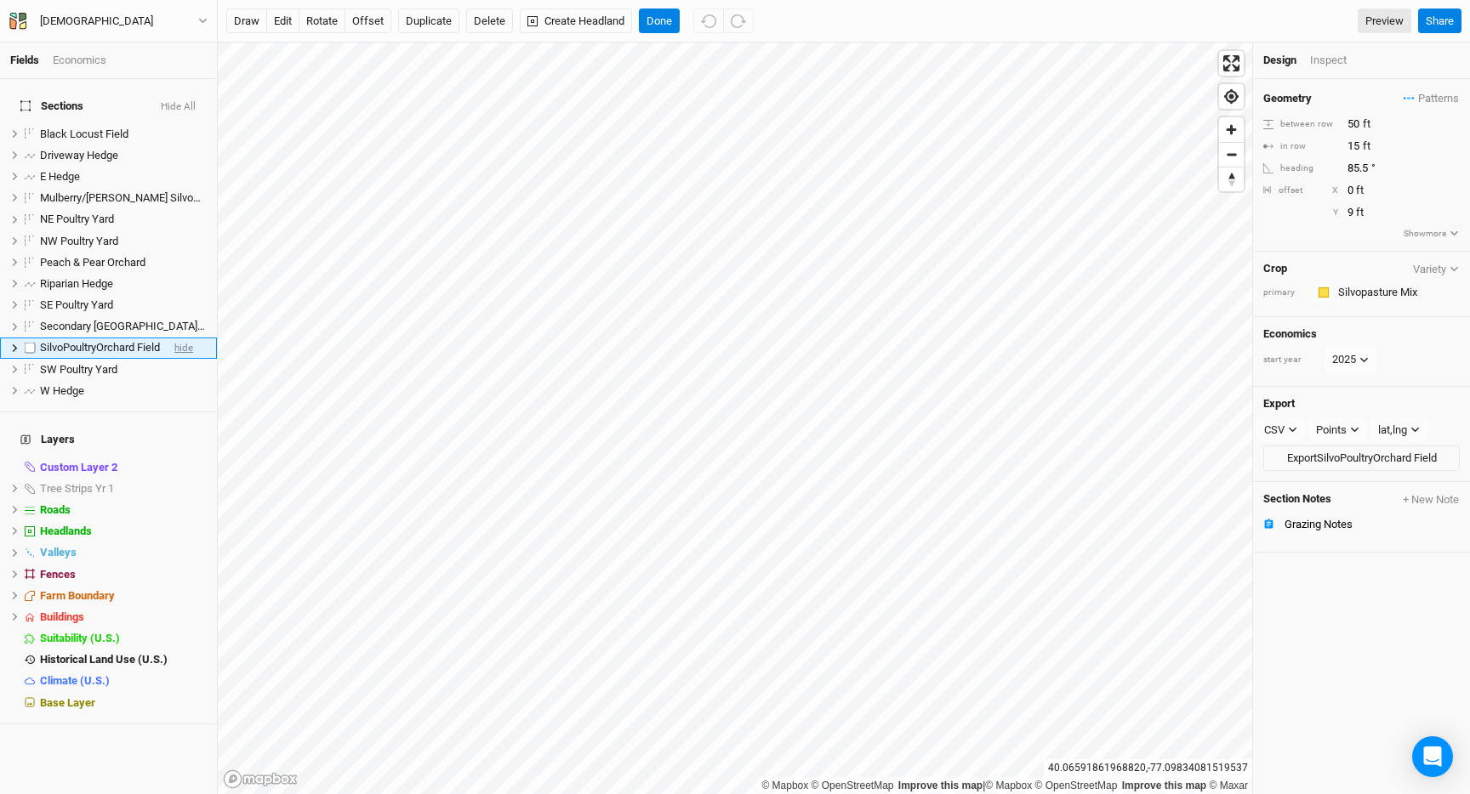
click at [182, 339] on span "hide" at bounding box center [183, 348] width 19 height 21
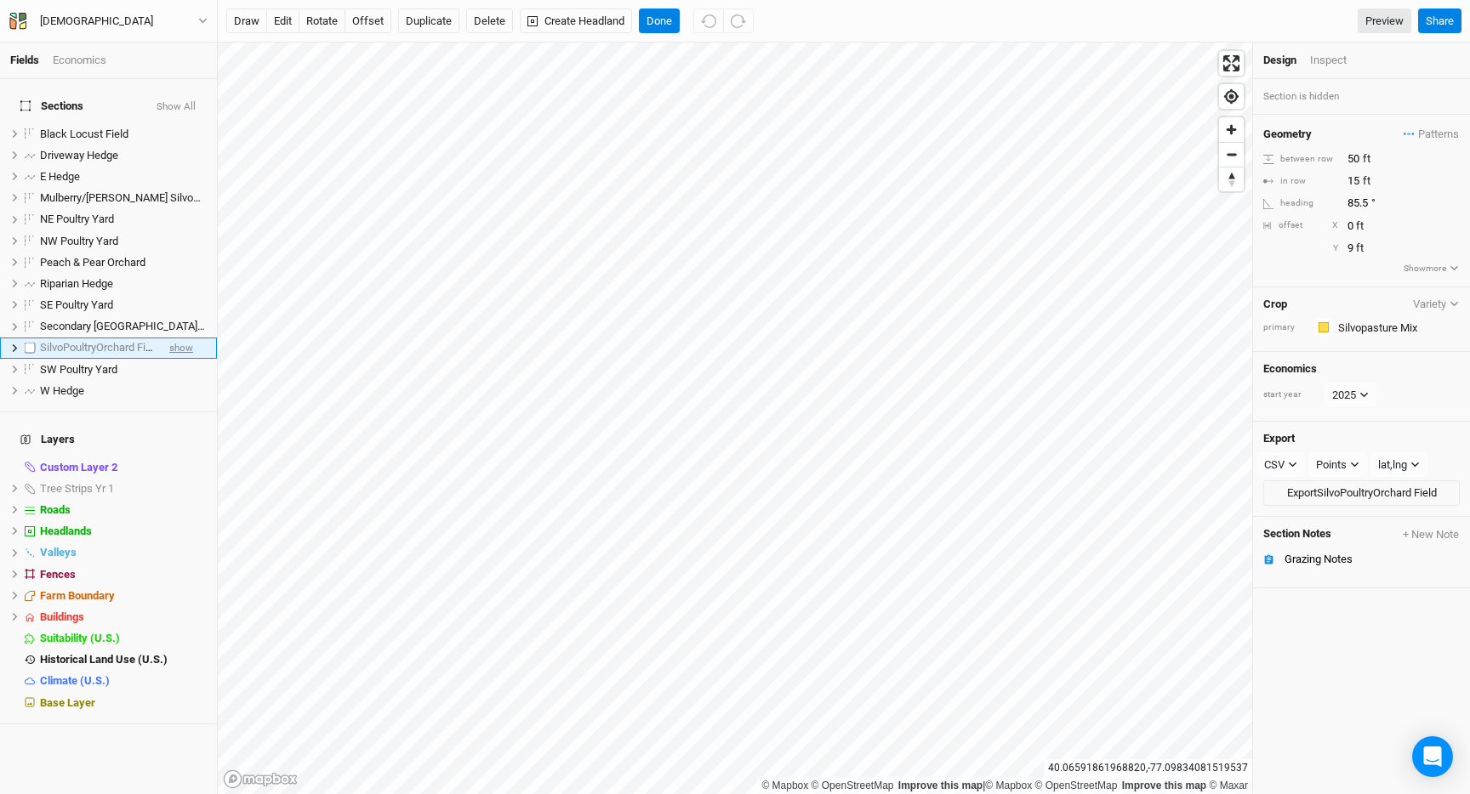
click at [182, 339] on span "show" at bounding box center [181, 348] width 24 height 21
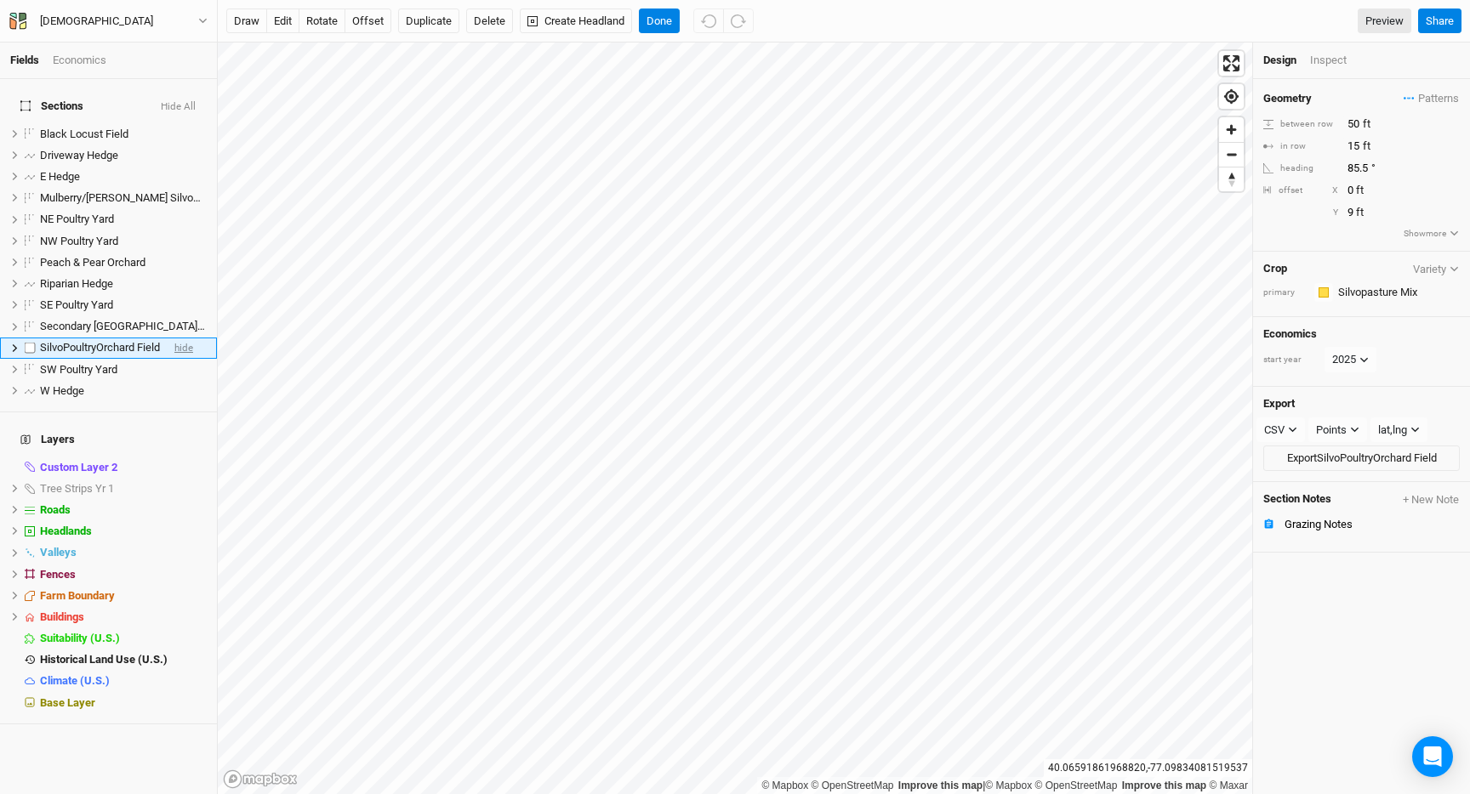
click at [182, 339] on span "hide" at bounding box center [183, 348] width 19 height 21
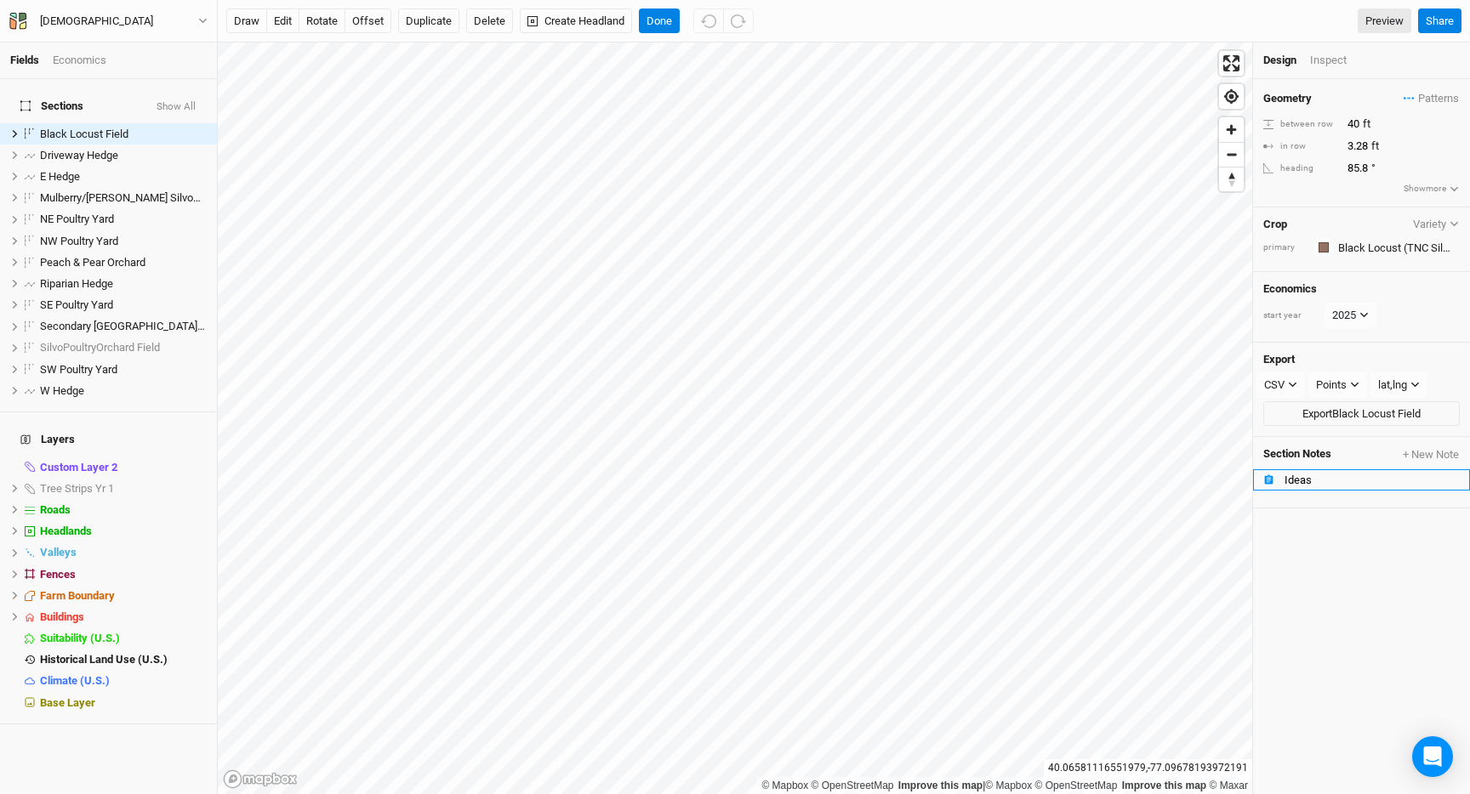
click at [1300, 478] on div "Ideas" at bounding box center [1371, 481] width 175 height 14
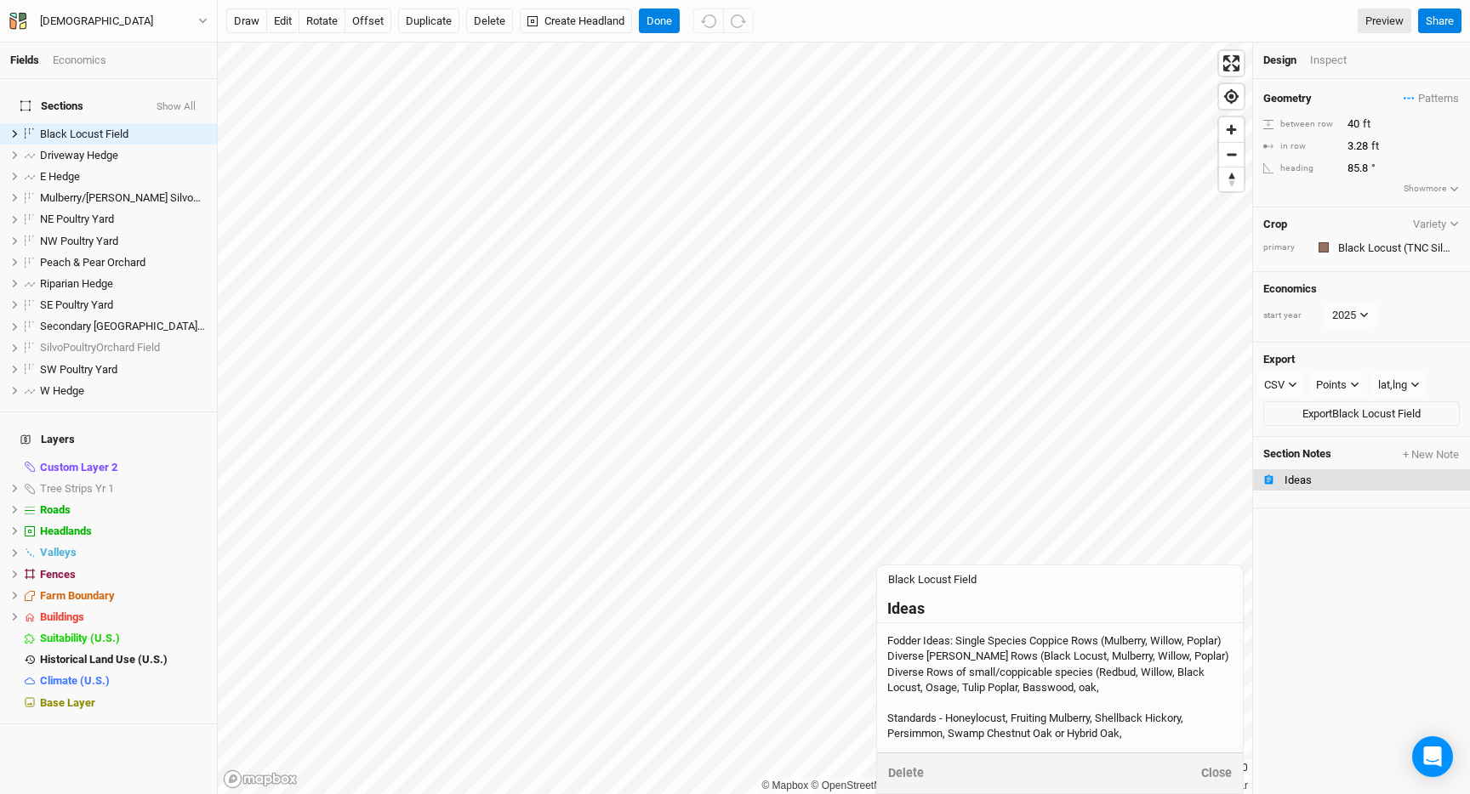
drag, startPoint x: 1028, startPoint y: 649, endPoint x: 1141, endPoint y: 690, distance: 120.3
click at [1141, 690] on div "Fodder Ideas: Single Species Coppice Rows (Mulberry, Willow, Poplar) Diverse [P…" at bounding box center [1059, 688] width 345 height 108
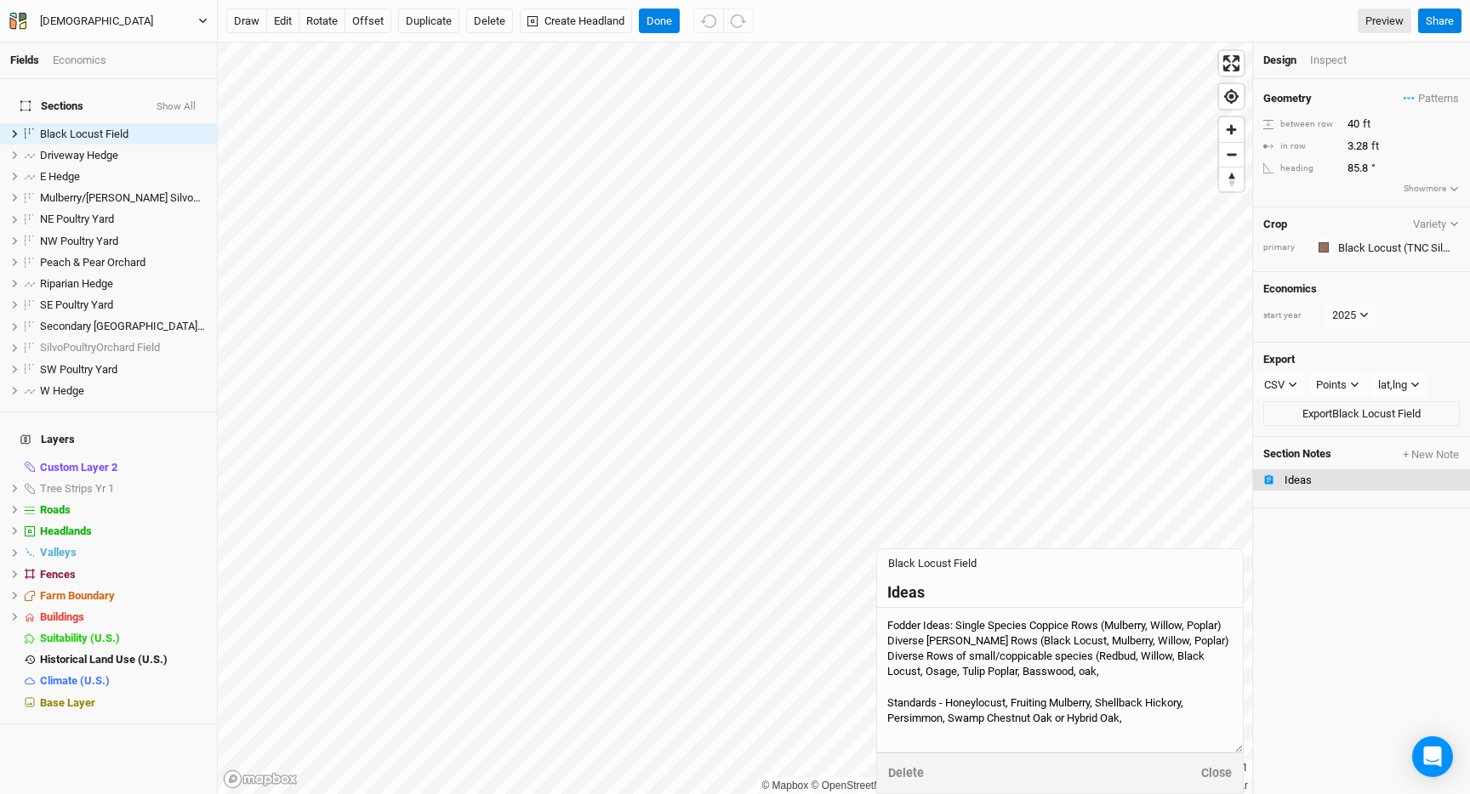
click at [147, 19] on button "[DEMOGRAPHIC_DATA]" at bounding box center [109, 21] width 200 height 19
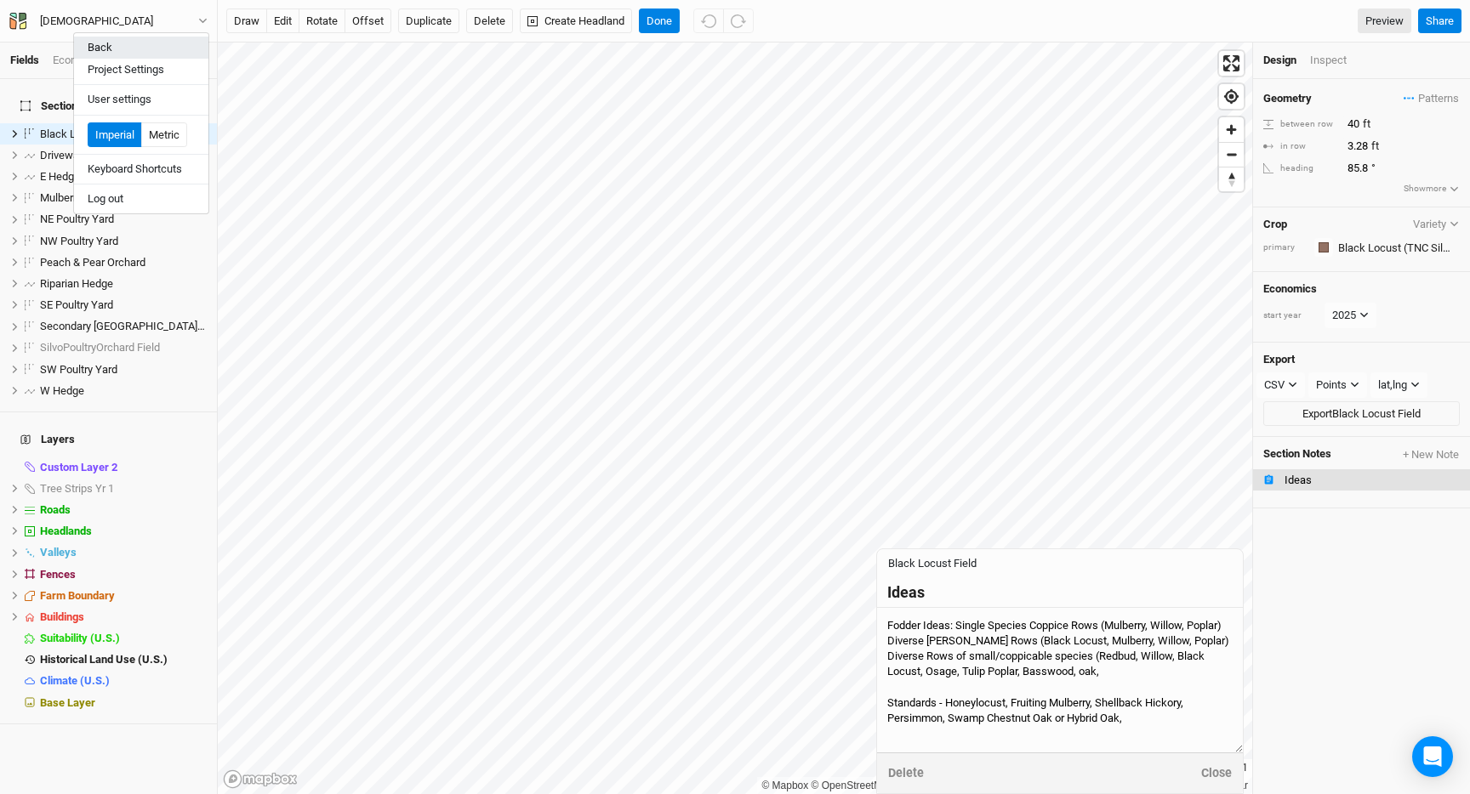
click at [131, 38] on button "Back" at bounding box center [141, 48] width 134 height 22
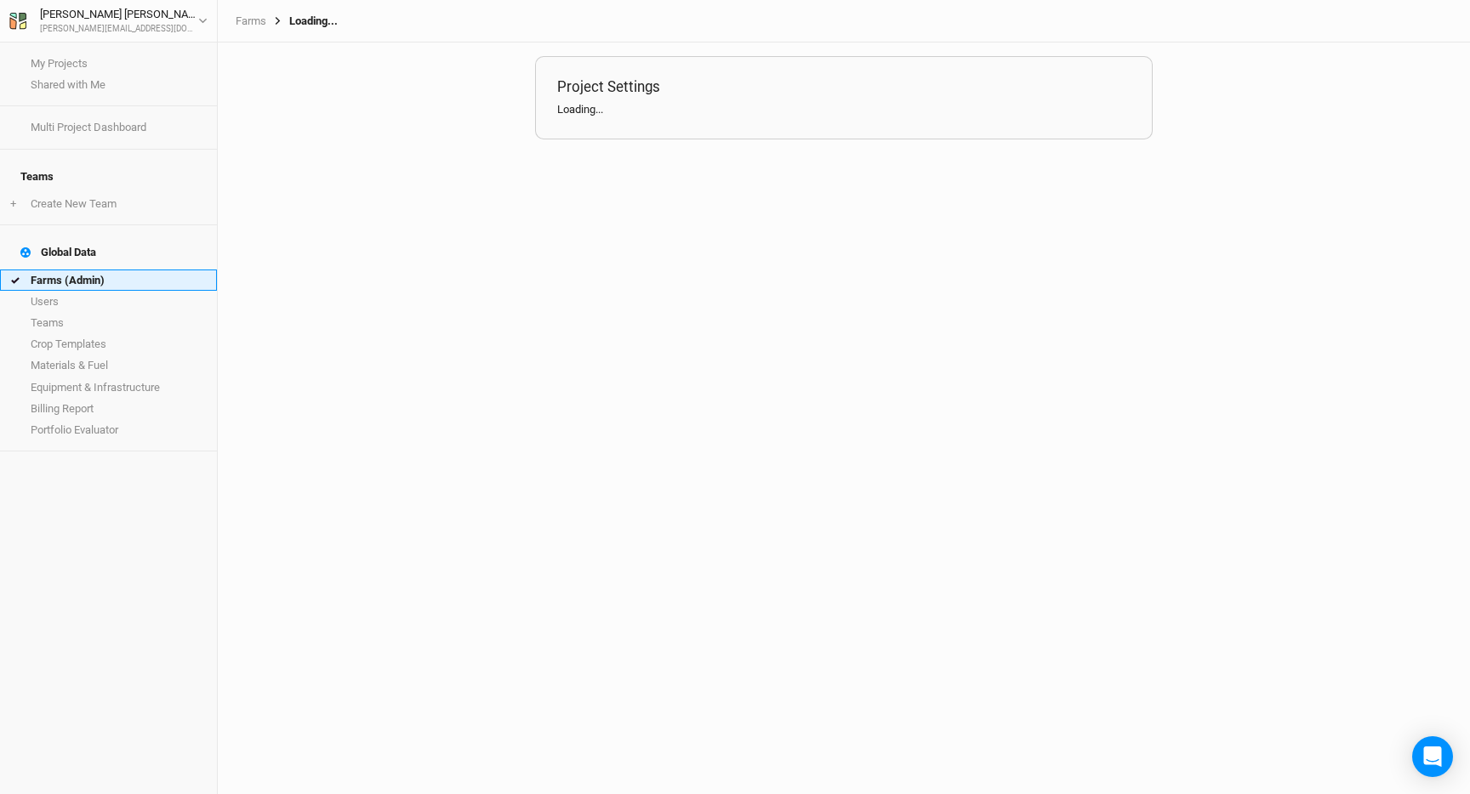
click at [106, 270] on link "Farms (Admin)" at bounding box center [108, 280] width 217 height 21
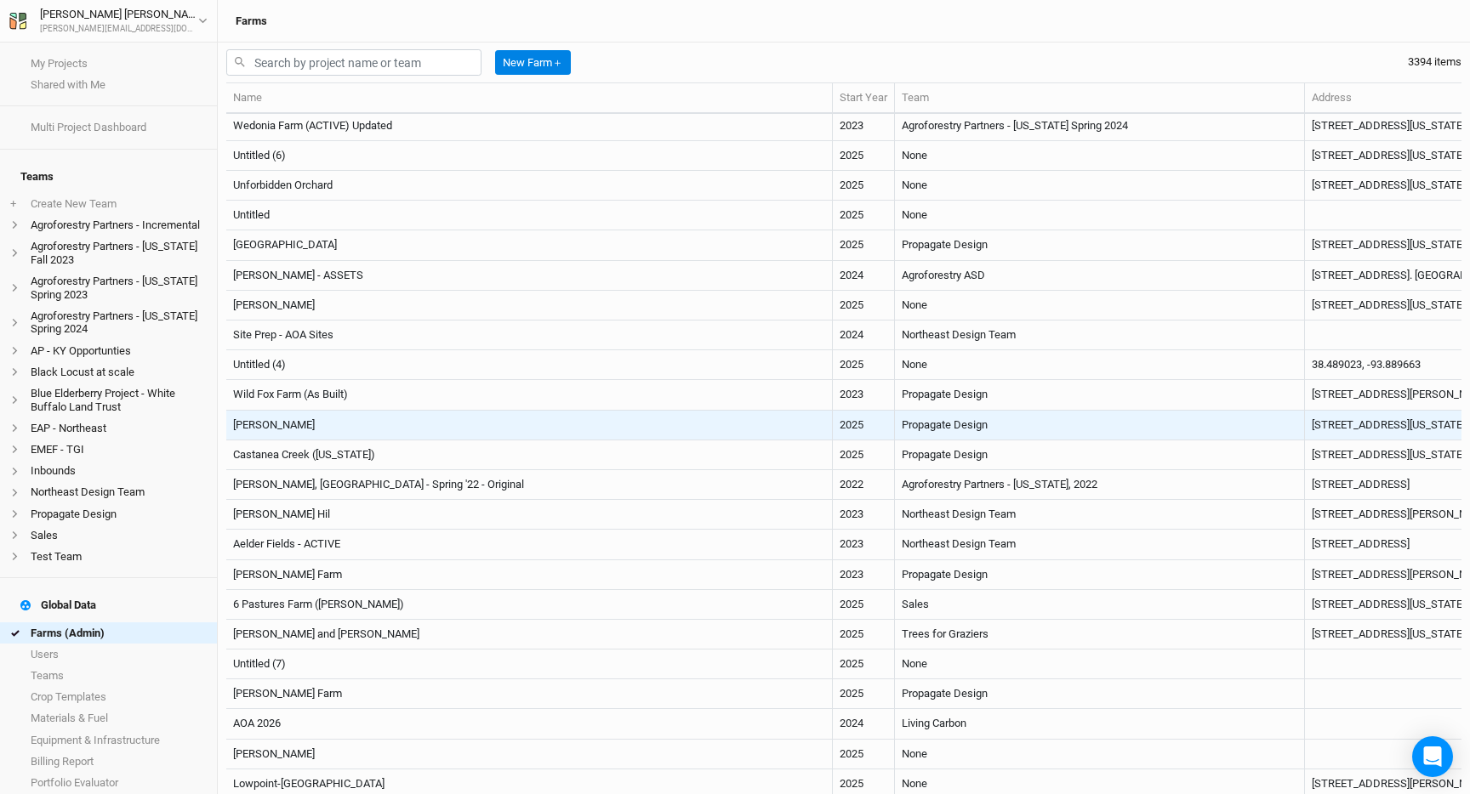
scroll to position [242, 348]
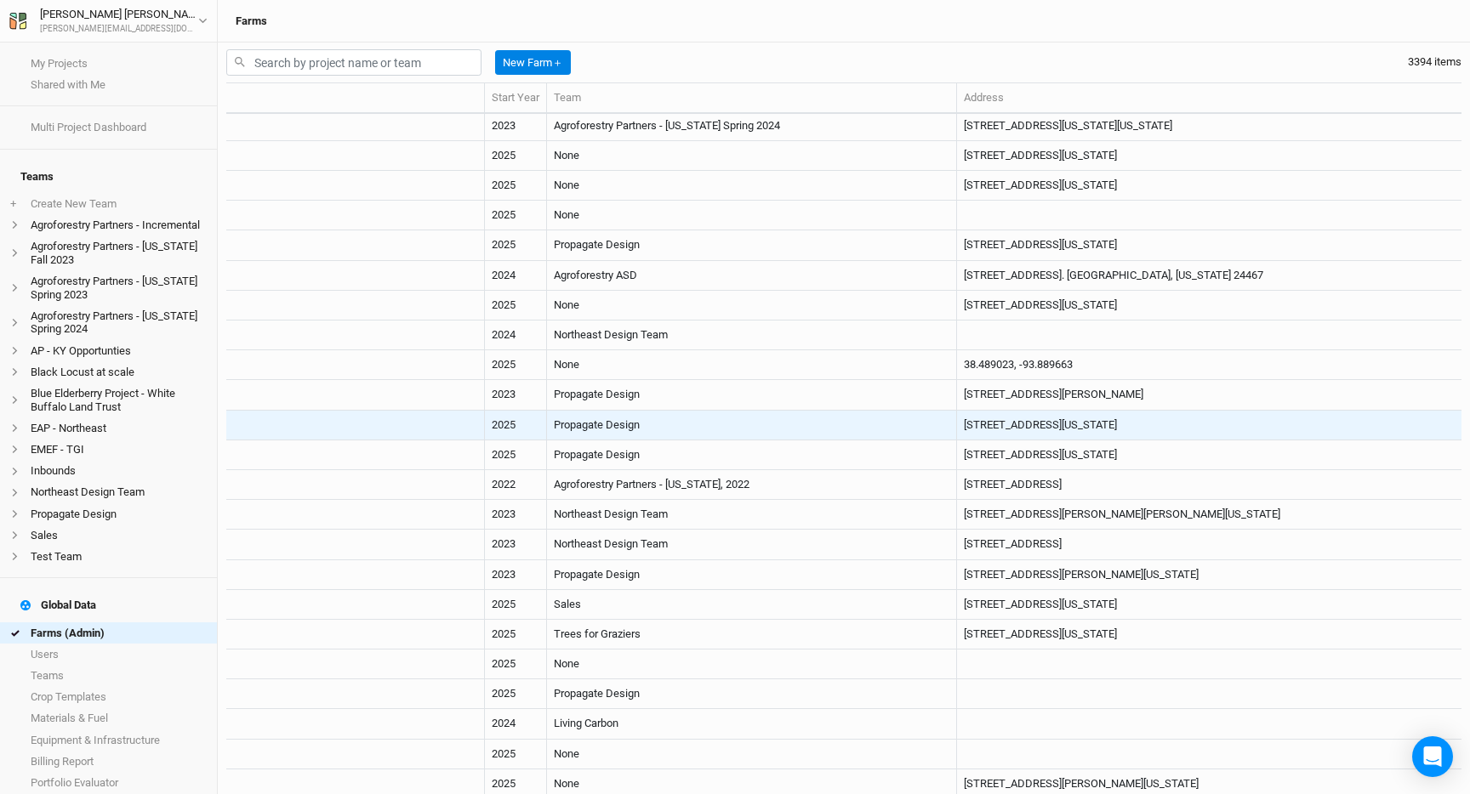
click at [547, 418] on td "Propagate Design" at bounding box center [752, 426] width 410 height 30
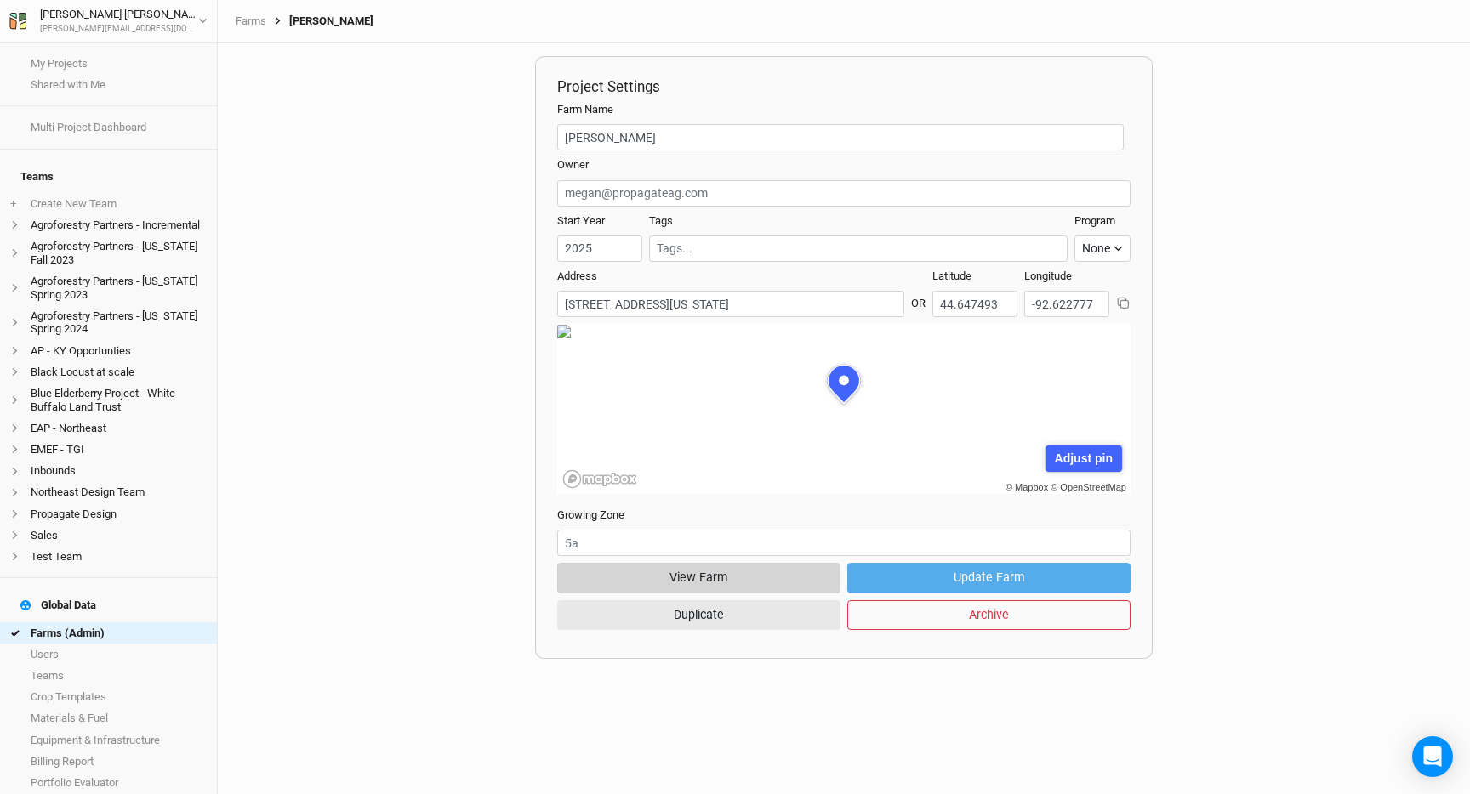
scroll to position [85, 258]
click at [760, 578] on button "View Farm" at bounding box center [698, 578] width 283 height 30
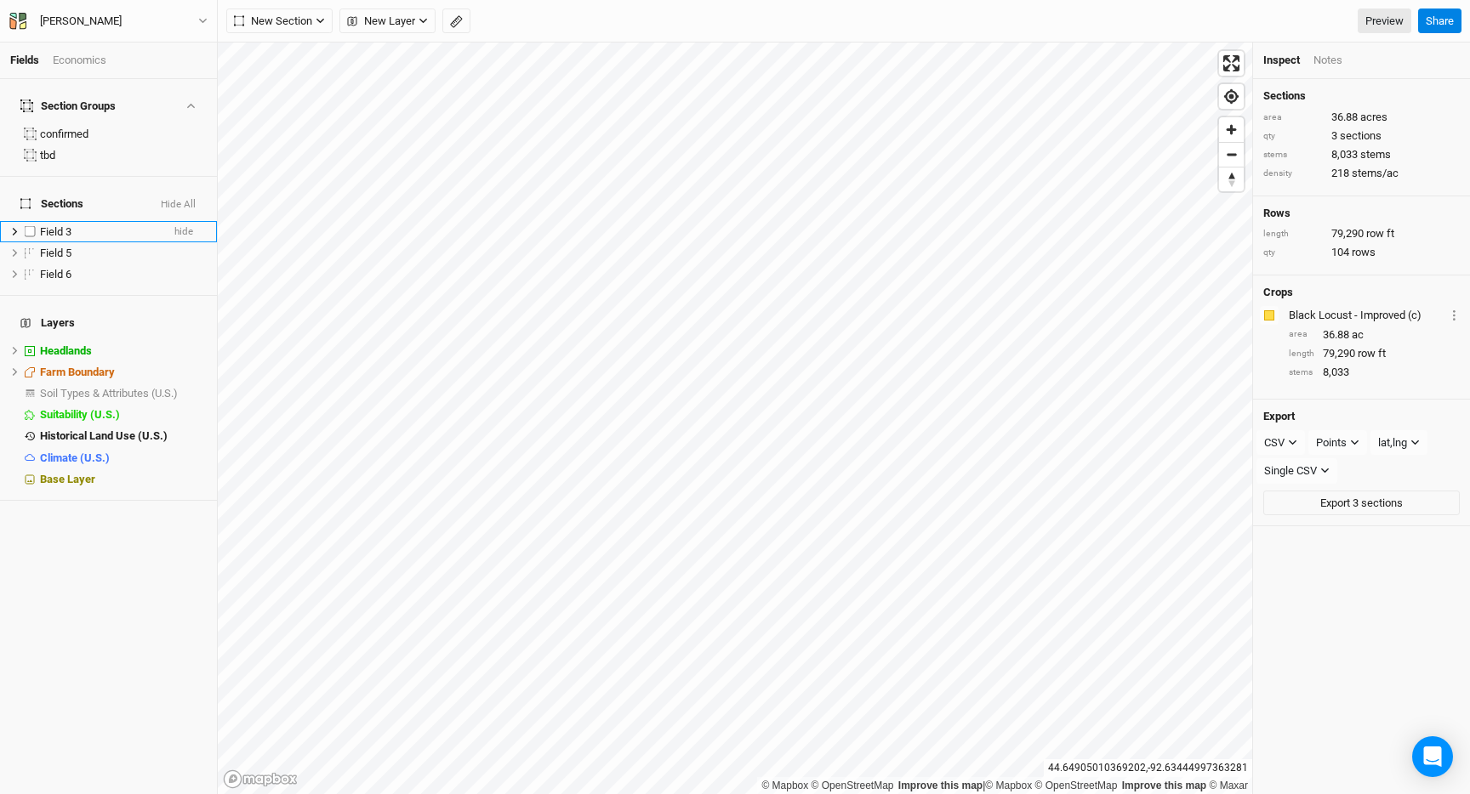
click at [70, 225] on span "Field 3" at bounding box center [55, 231] width 31 height 13
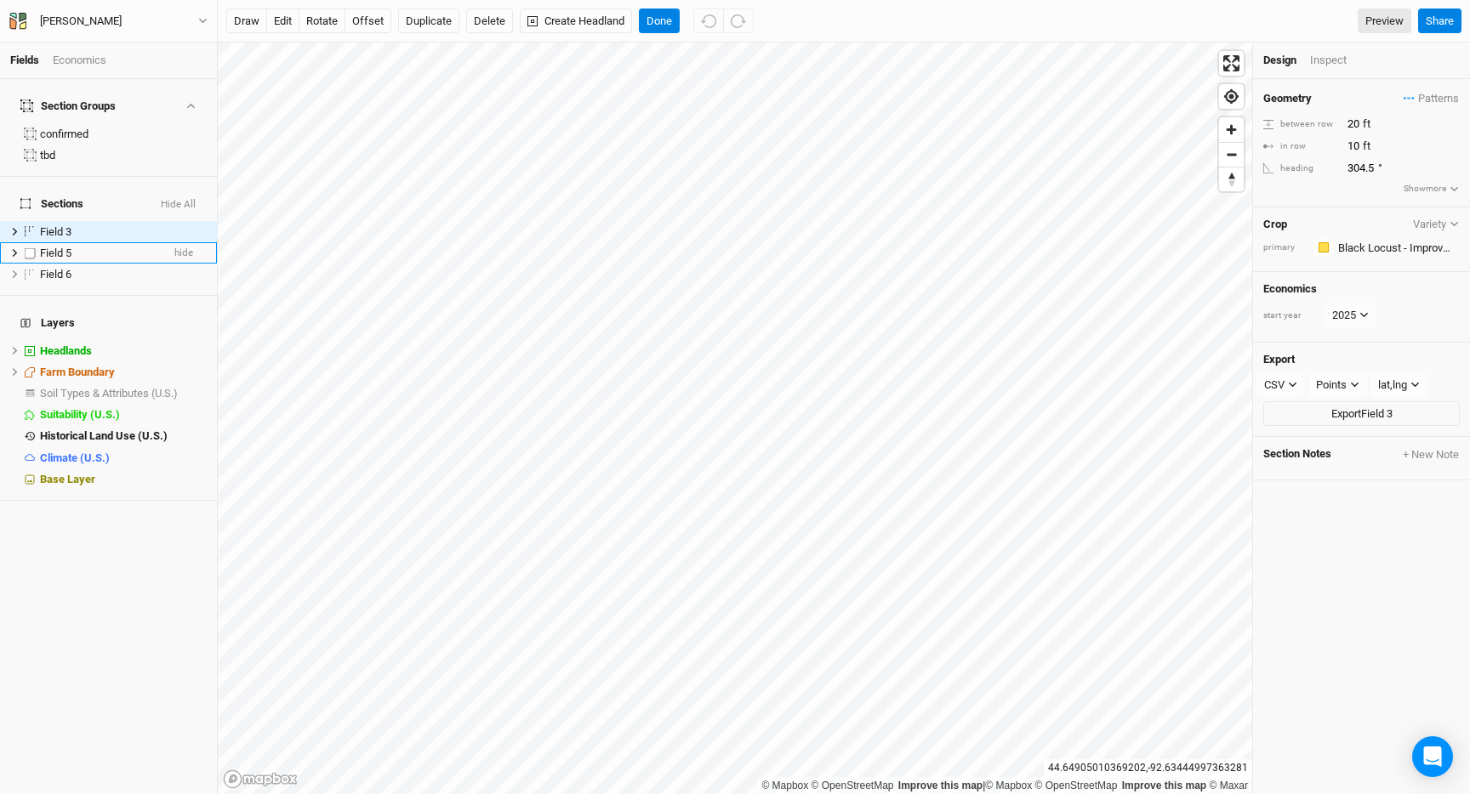
click at [84, 247] on div "Field 5" at bounding box center [100, 254] width 121 height 14
click at [95, 268] on div "Field 6" at bounding box center [100, 275] width 121 height 14
click at [110, 247] on div "Field 5" at bounding box center [100, 254] width 121 height 14
click at [84, 225] on div "Field 3" at bounding box center [100, 232] width 121 height 14
click at [81, 128] on div "confirmed" at bounding box center [123, 135] width 167 height 14
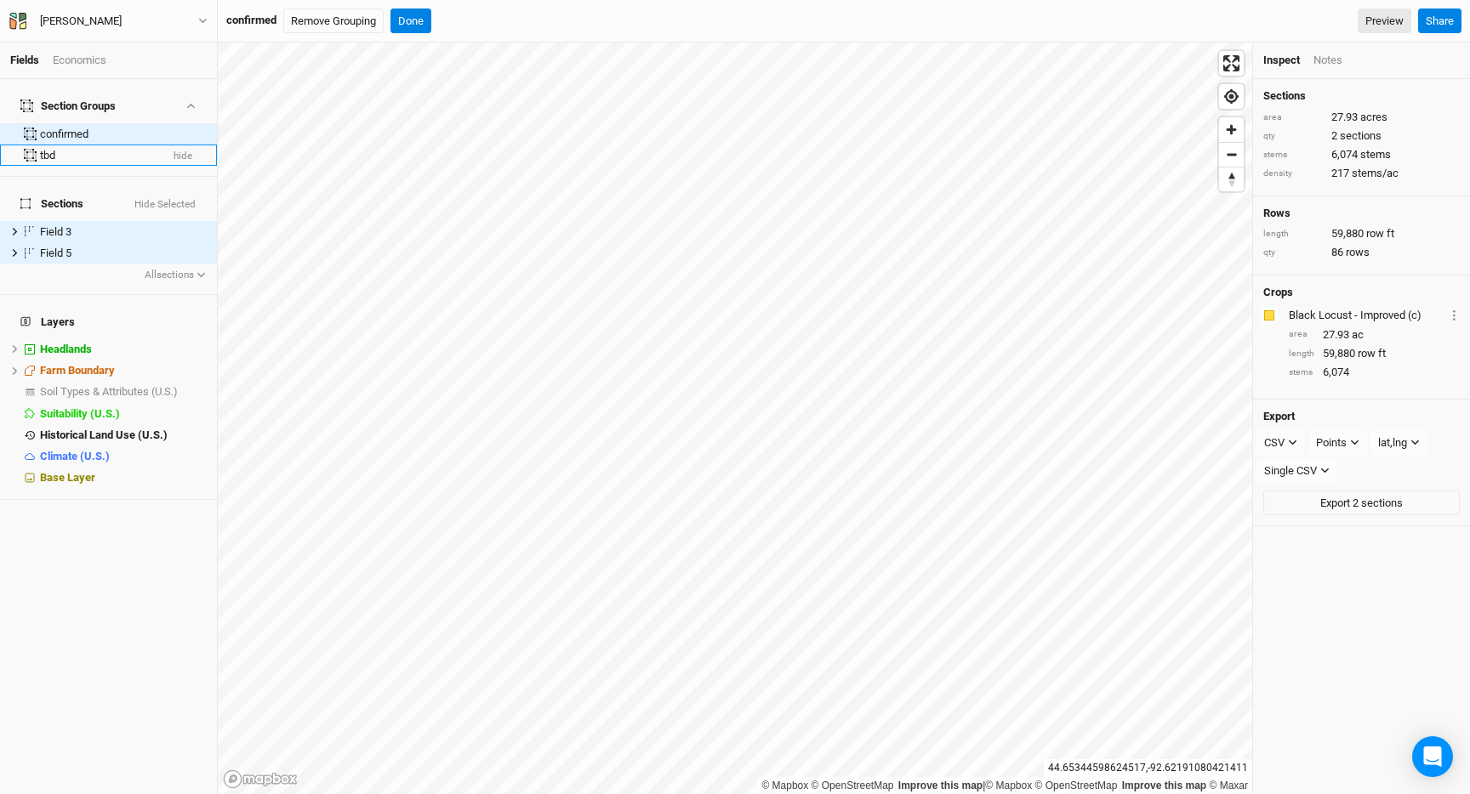
click at [81, 149] on div "tbd" at bounding box center [99, 156] width 119 height 14
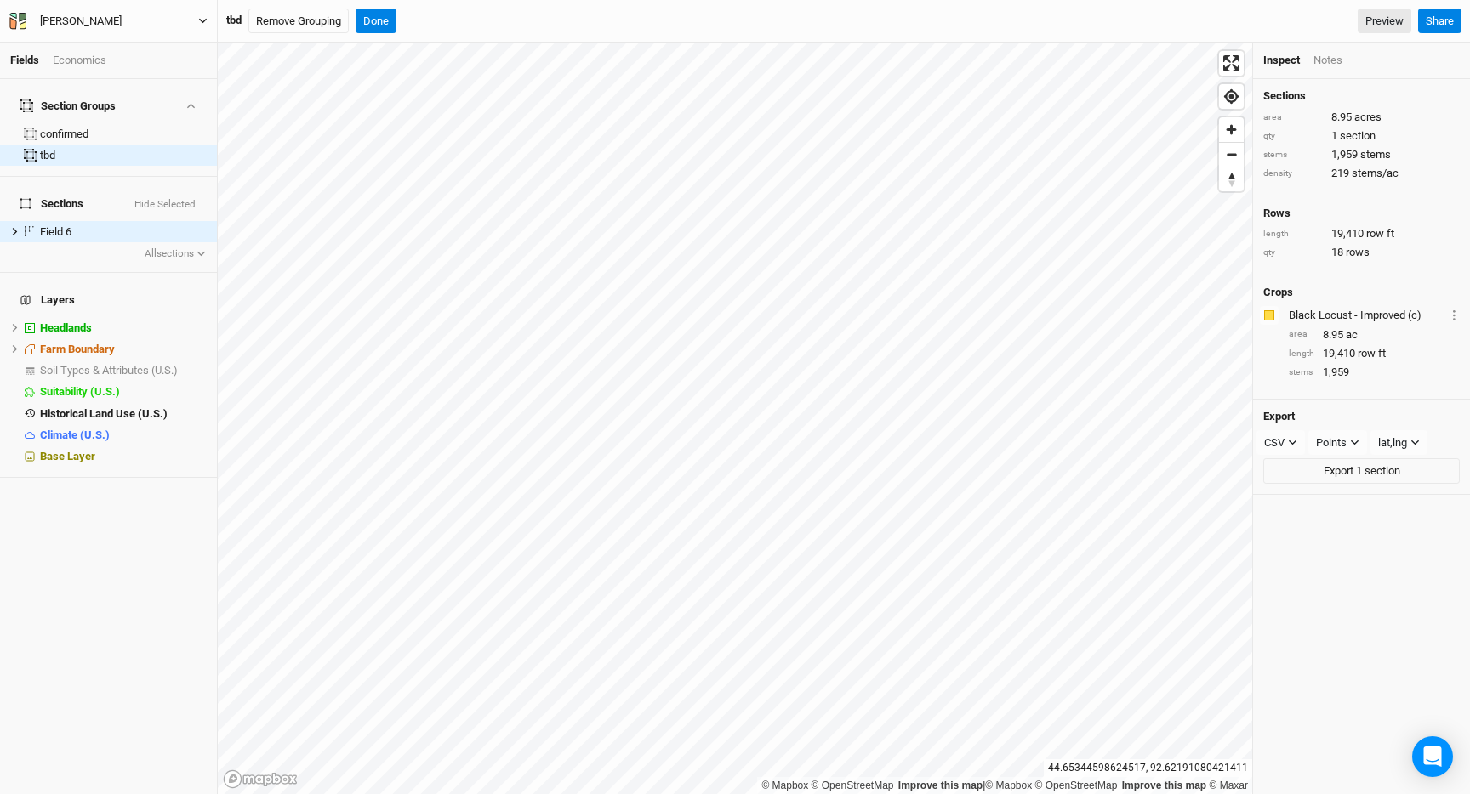
click at [125, 14] on div "[PERSON_NAME]" at bounding box center [80, 21] width 109 height 17
click at [115, 43] on button "Back" at bounding box center [141, 48] width 134 height 22
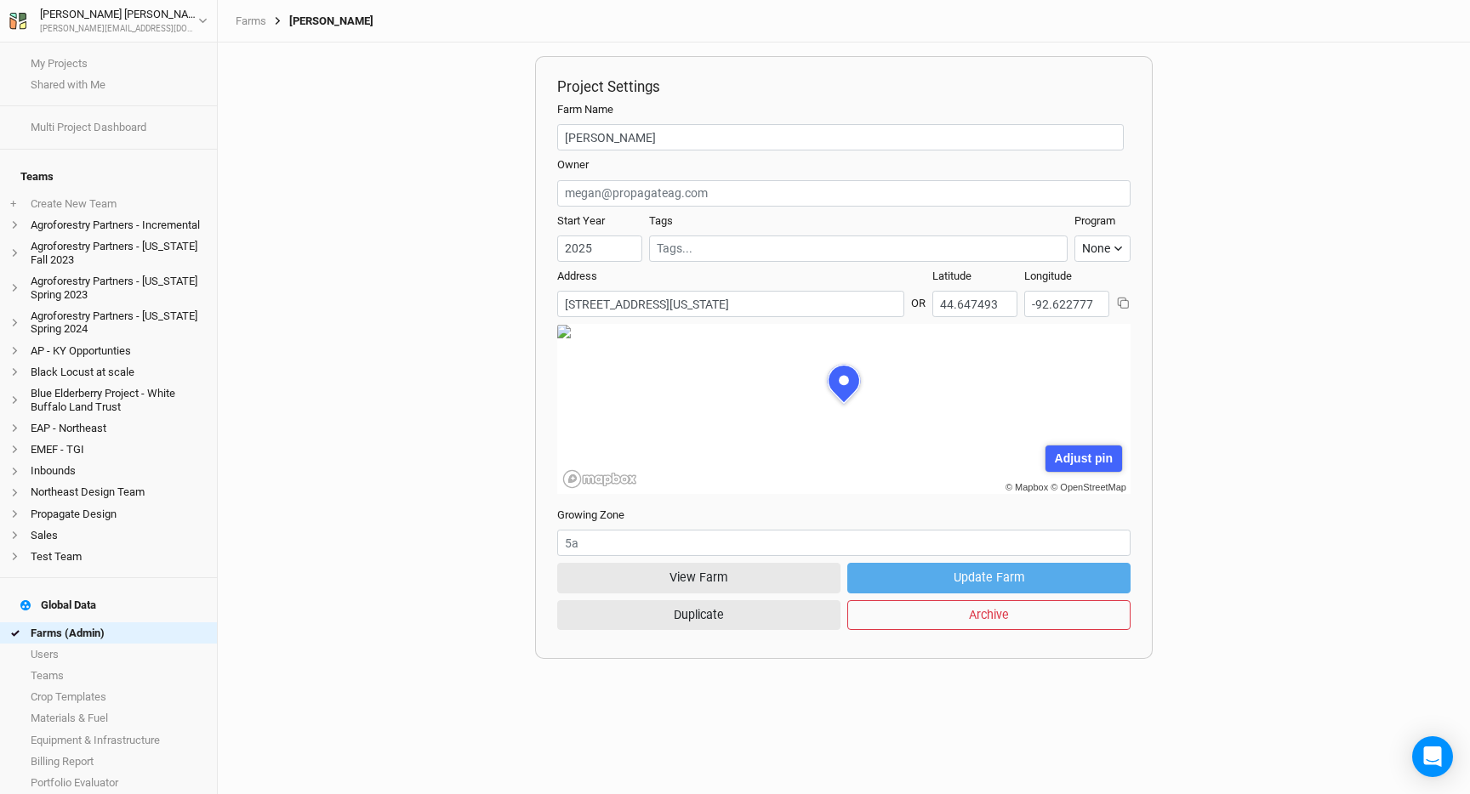
scroll to position [85, 258]
click at [139, 623] on link "Farms (Admin)" at bounding box center [108, 633] width 217 height 21
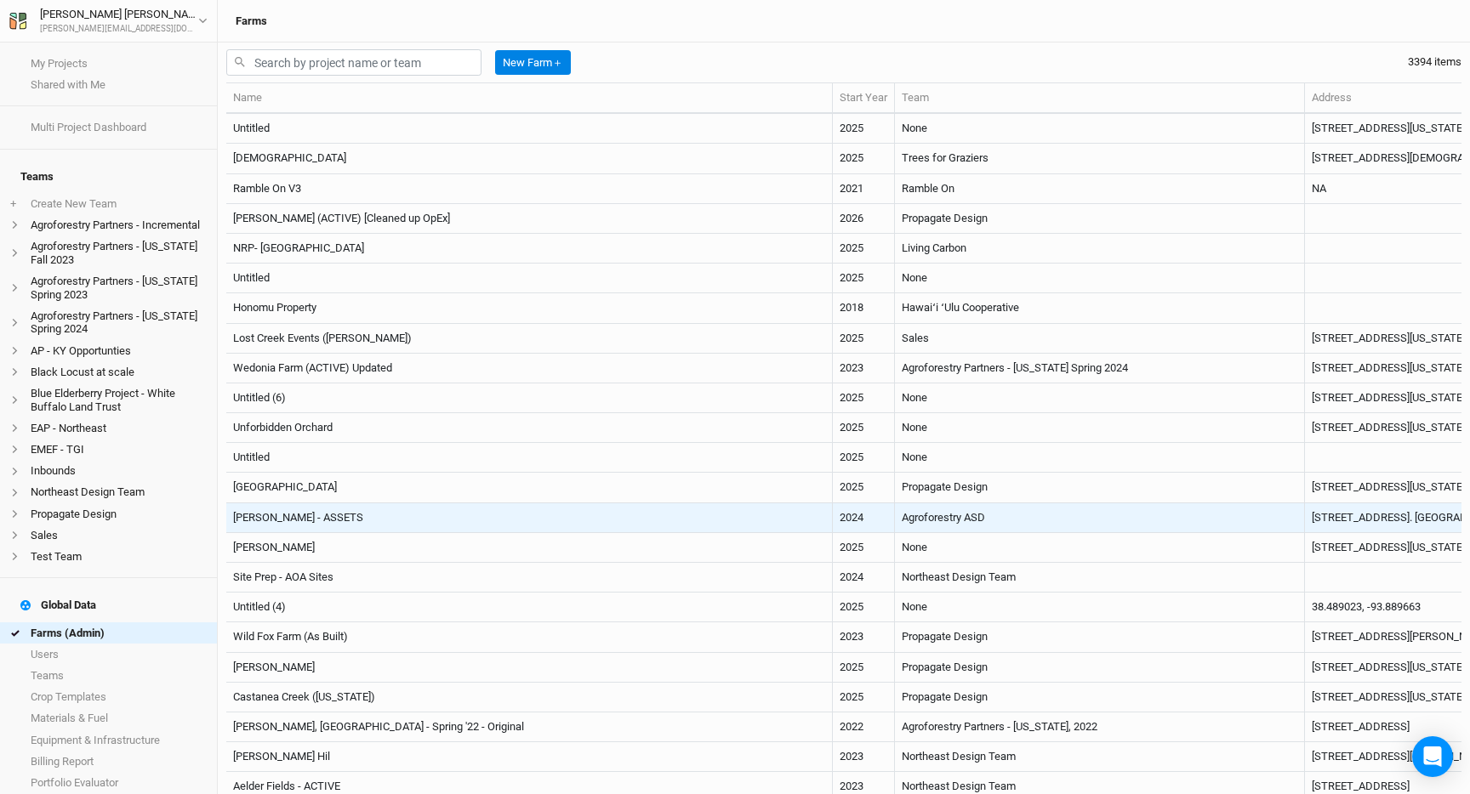
click at [606, 512] on td "[PERSON_NAME] - ASSETS" at bounding box center [529, 519] width 606 height 30
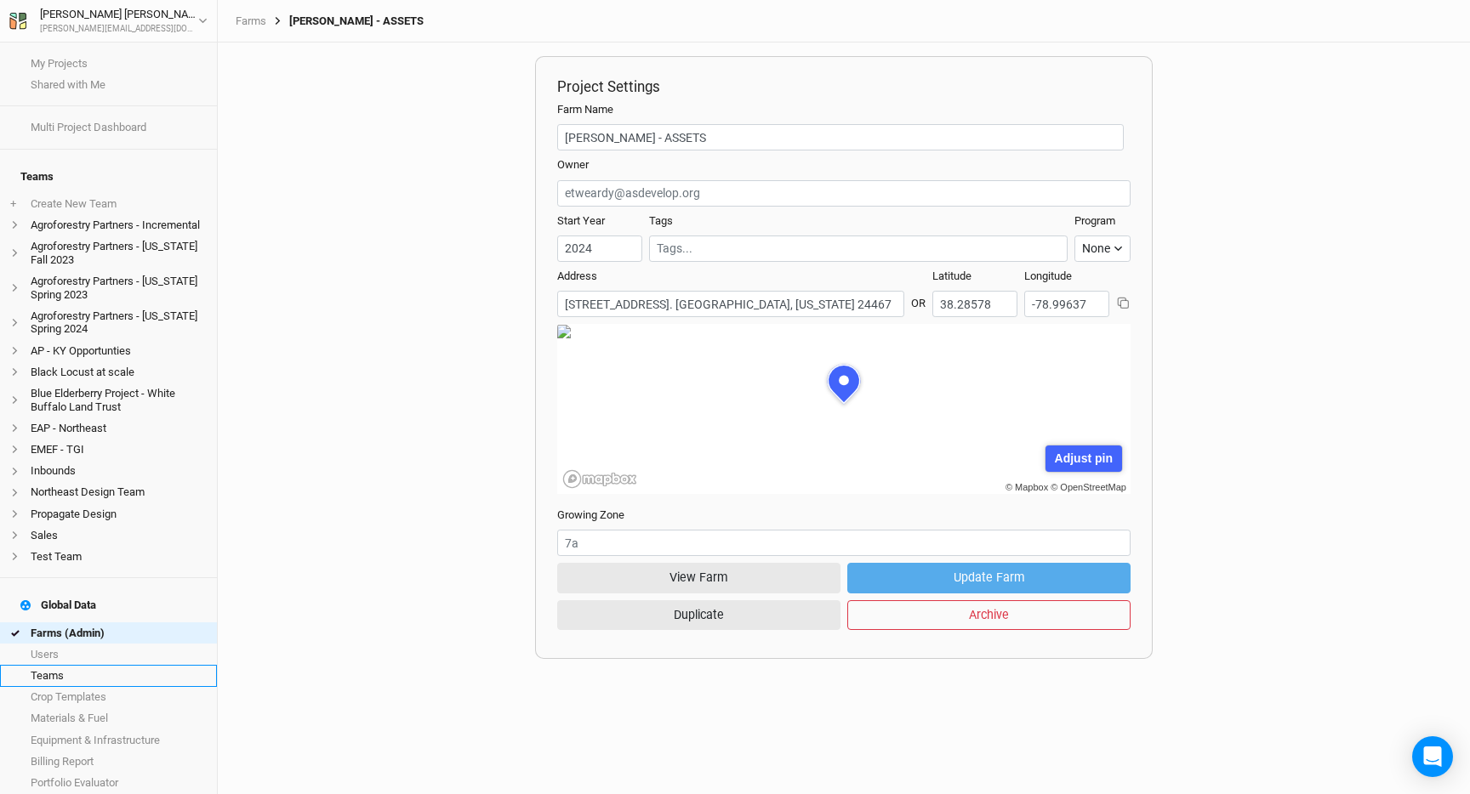
scroll to position [85, 258]
click at [69, 665] on link "Teams" at bounding box center [108, 675] width 217 height 21
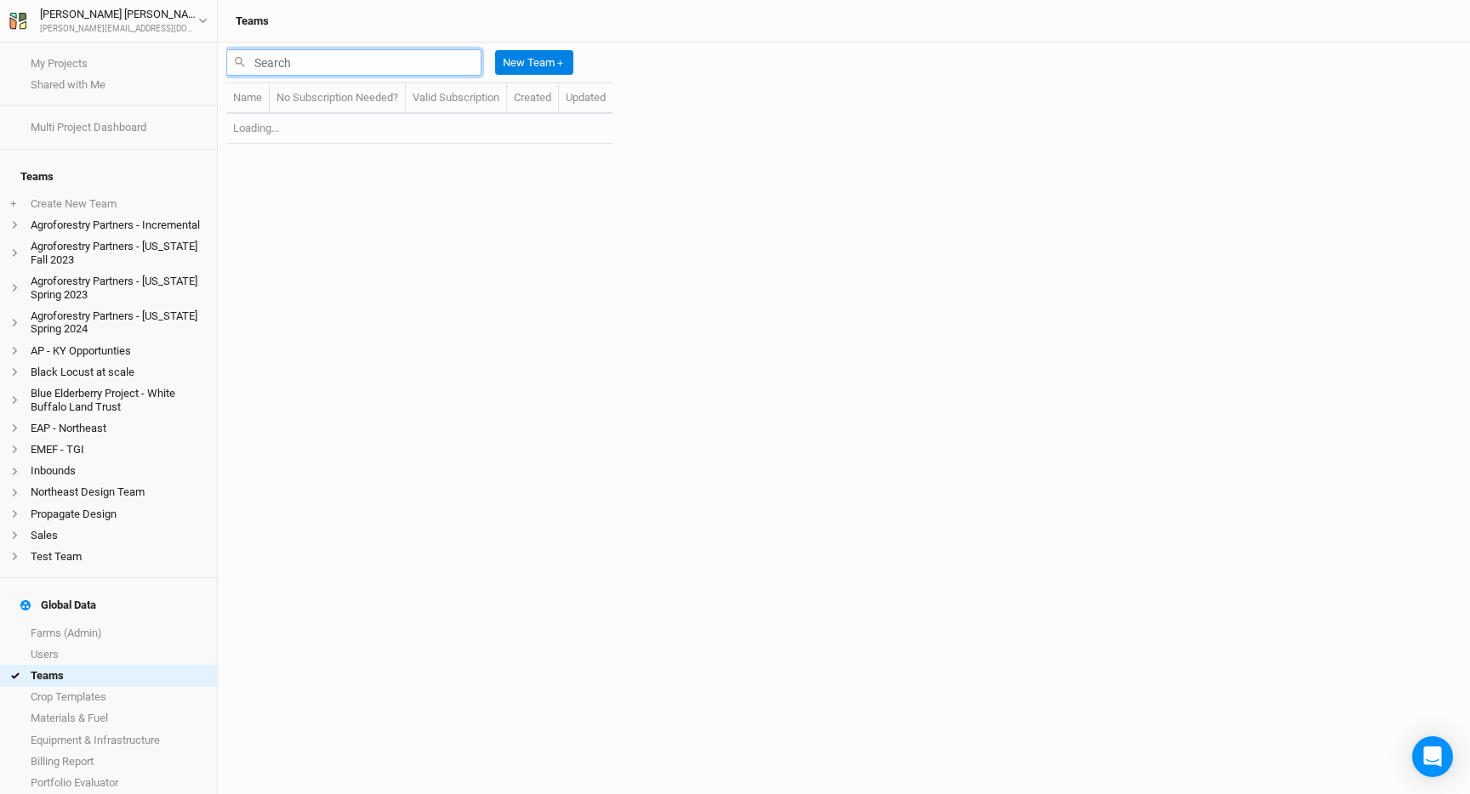
click at [319, 74] on input "text" at bounding box center [353, 62] width 255 height 26
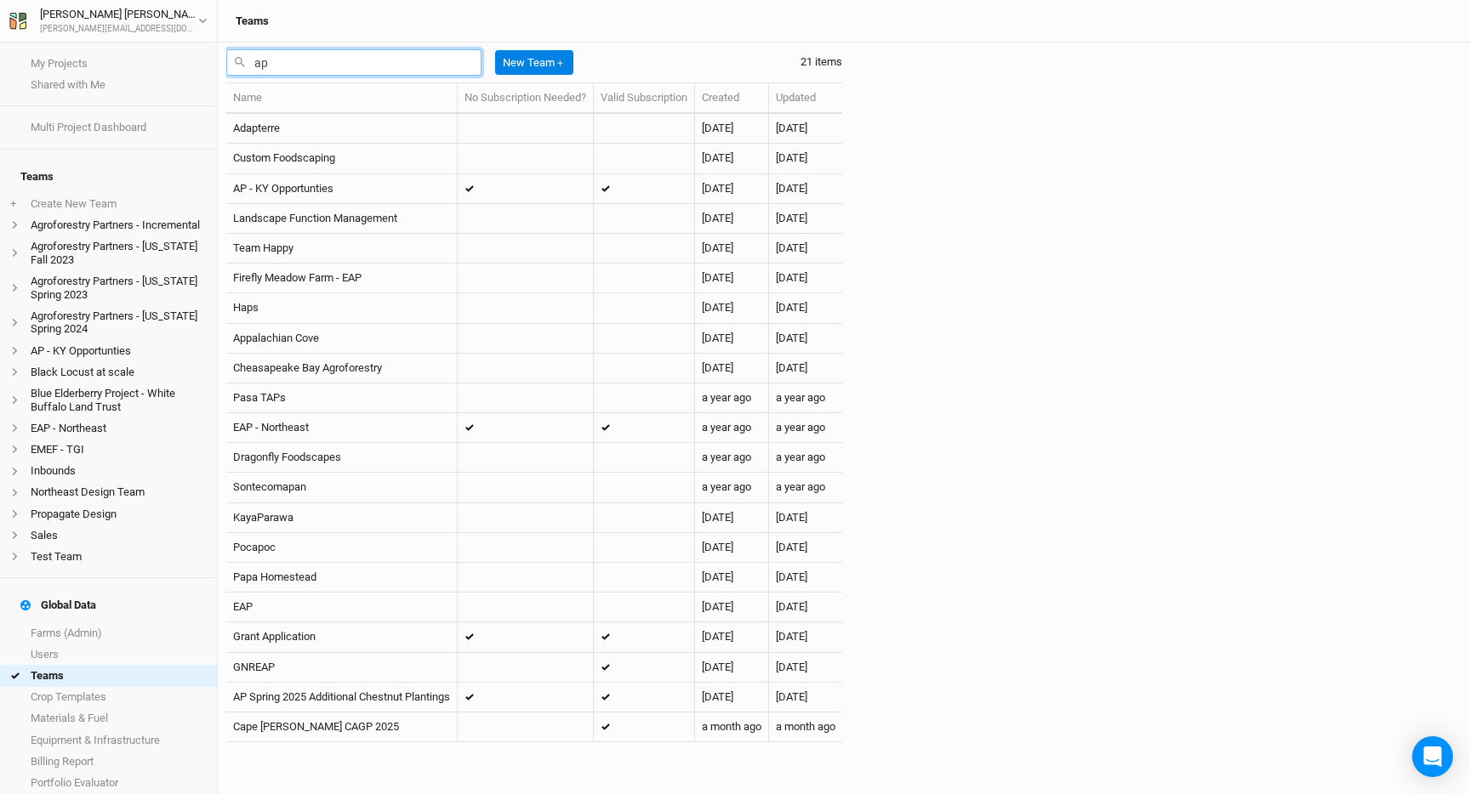
type input "a"
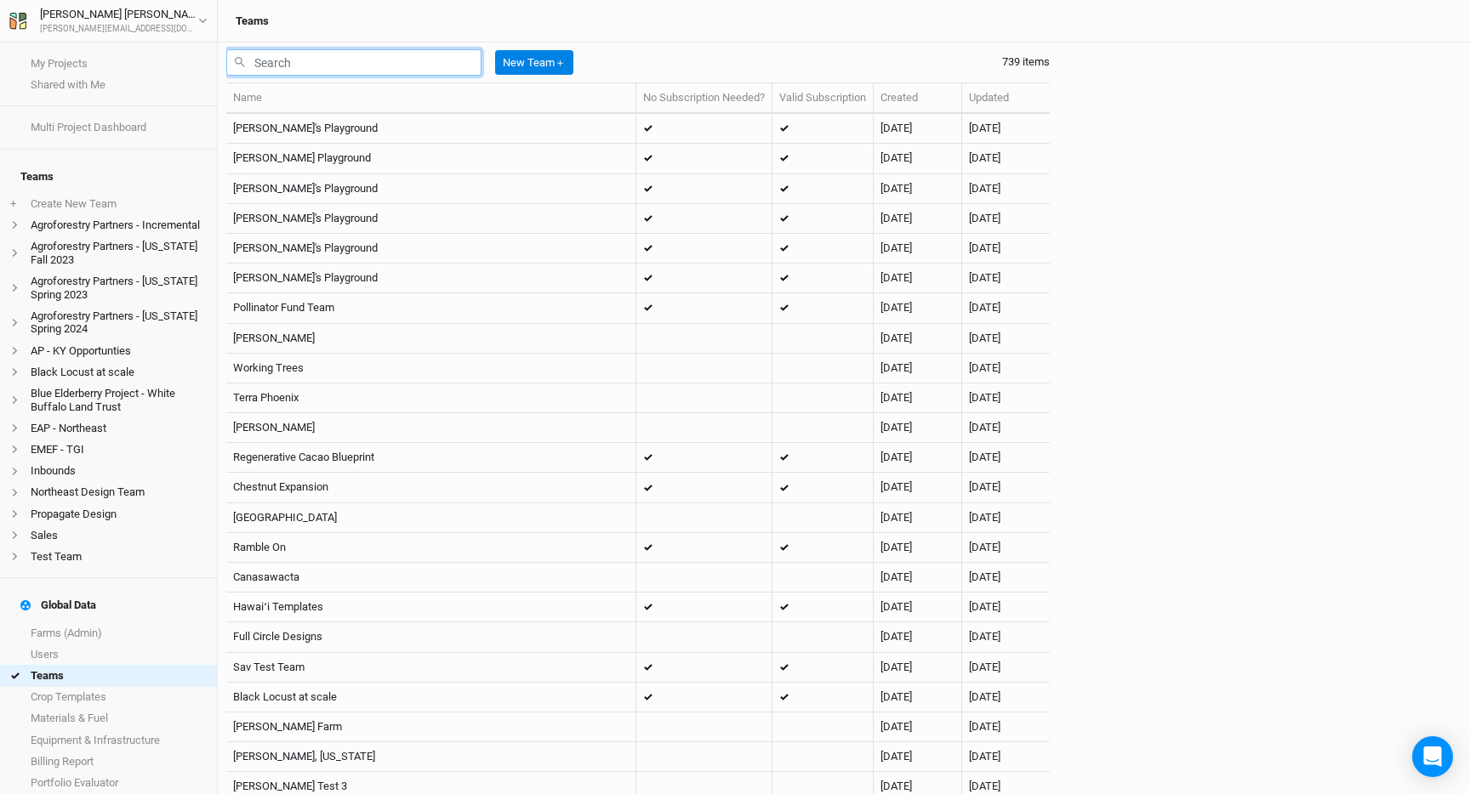
type input "S"
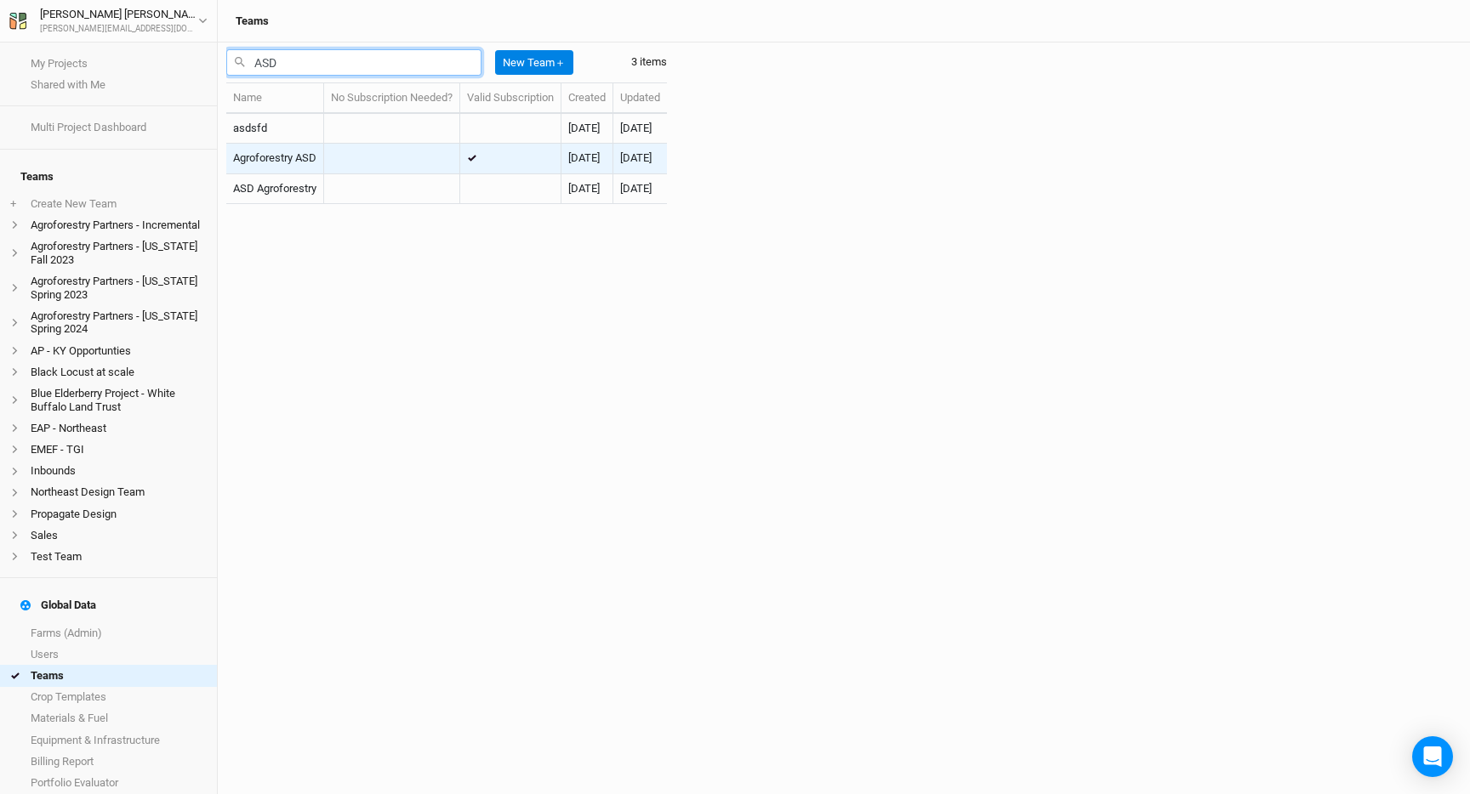
type input "ASD"
click at [321, 154] on td "Agroforestry ASD" at bounding box center [275, 159] width 98 height 30
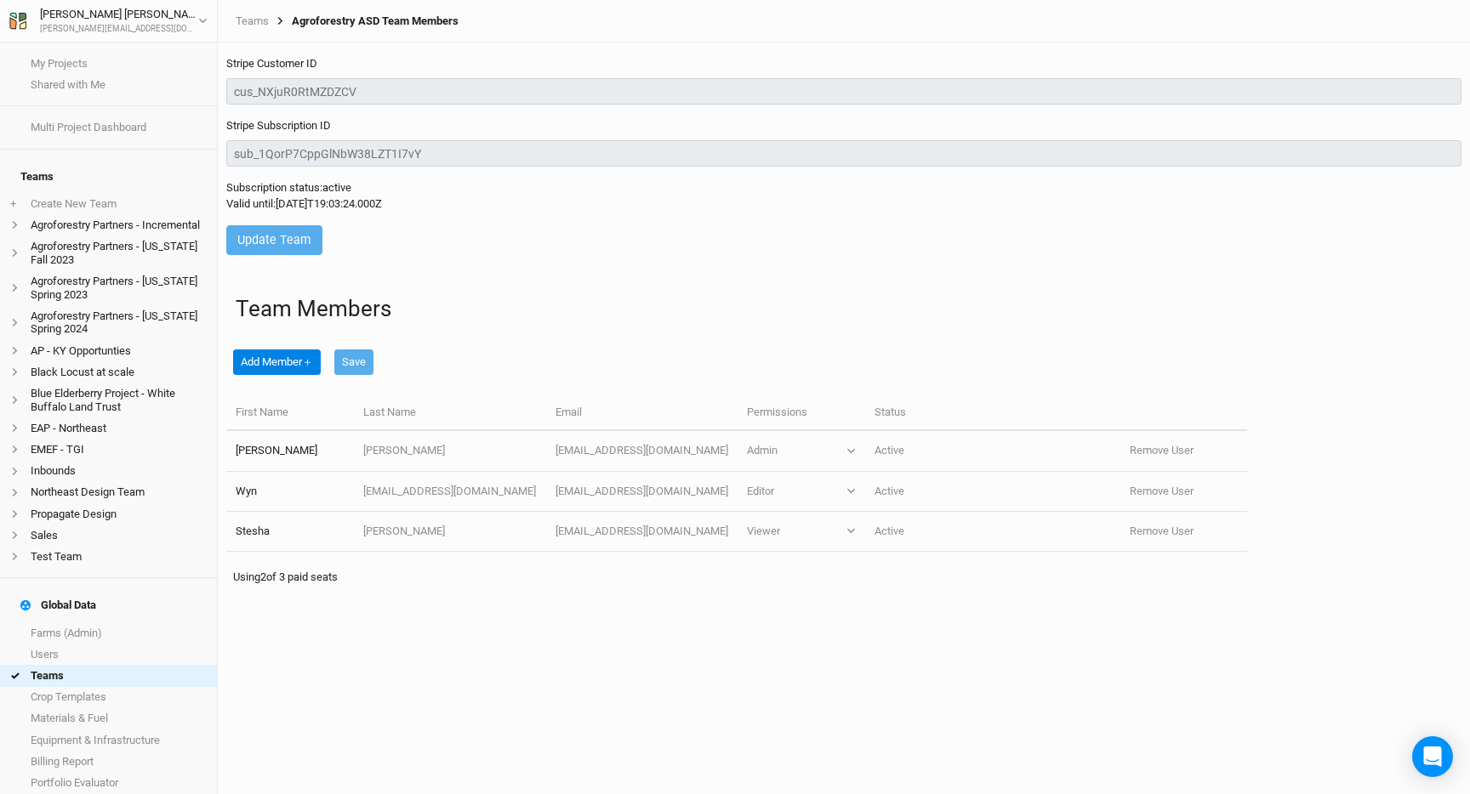
drag, startPoint x: 423, startPoint y: 211, endPoint x: 247, endPoint y: 188, distance: 177.6
click at [247, 188] on div "Subscription status: active Valid until: [DATE]T19:03:24.000Z" at bounding box center [843, 202] width 1235 height 44
click at [257, 199] on div "Valid until: [DATE]T19:03:24.000Z" at bounding box center [843, 203] width 1235 height 15
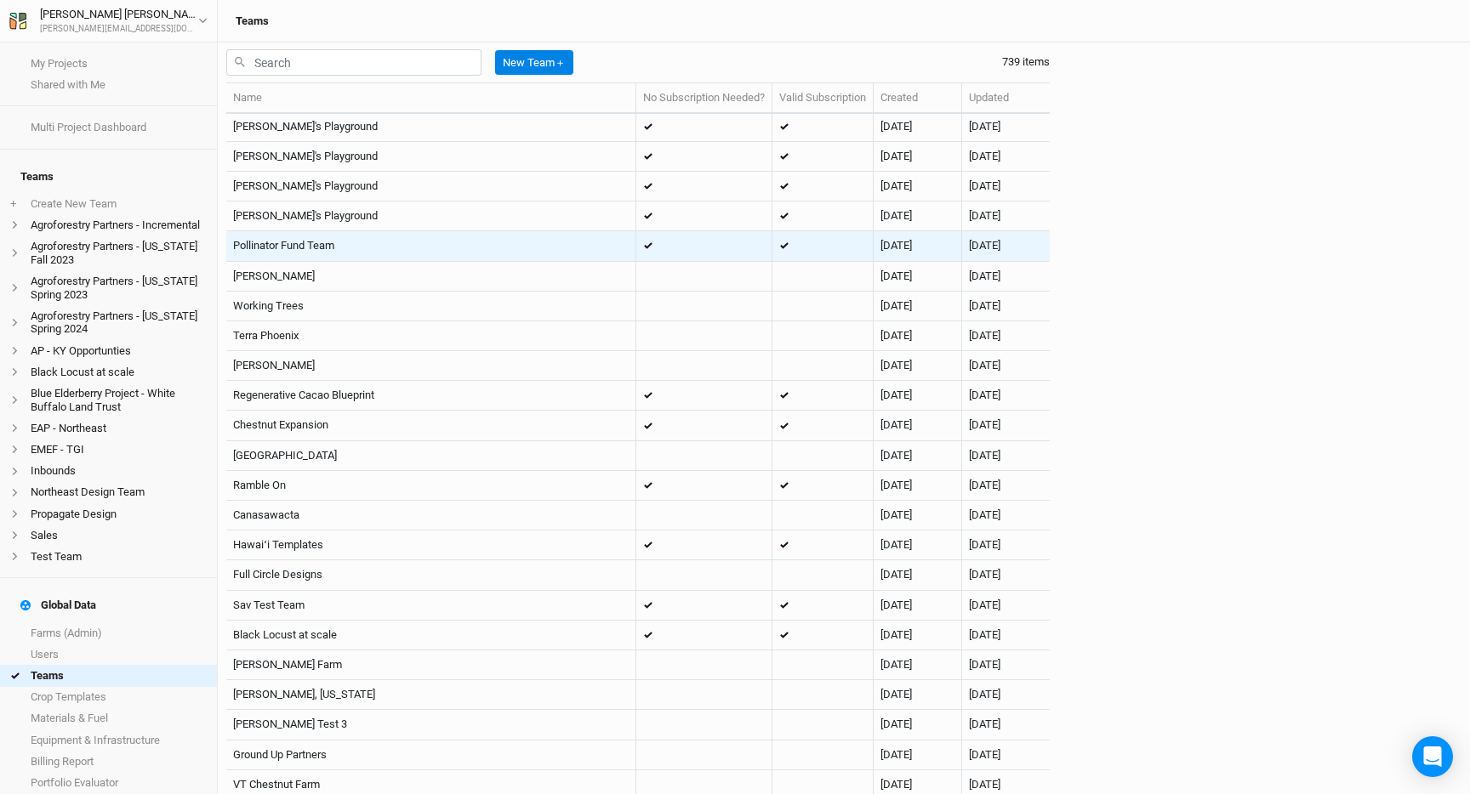
scroll to position [101, 0]
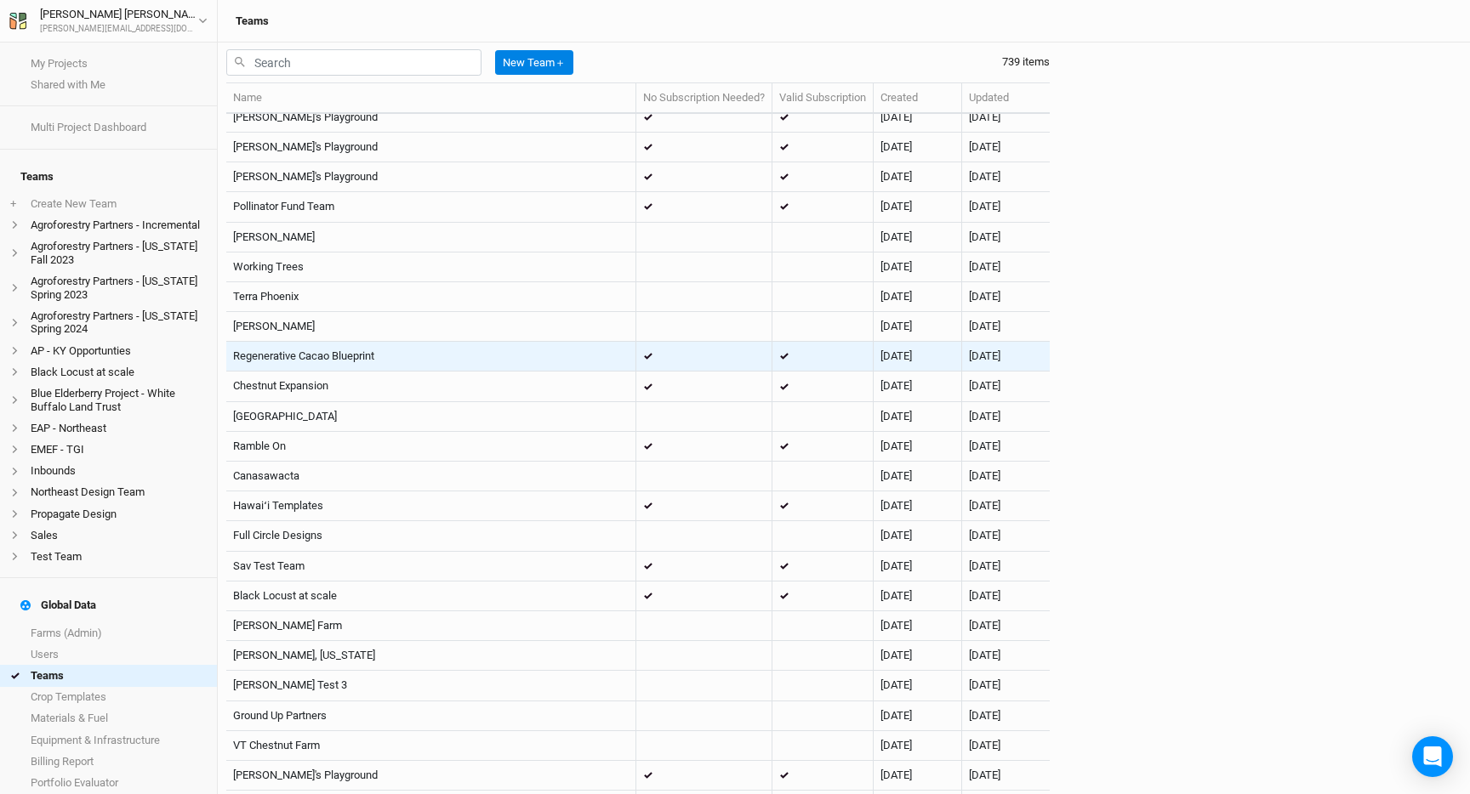
click at [671, 360] on td at bounding box center [704, 357] width 136 height 30
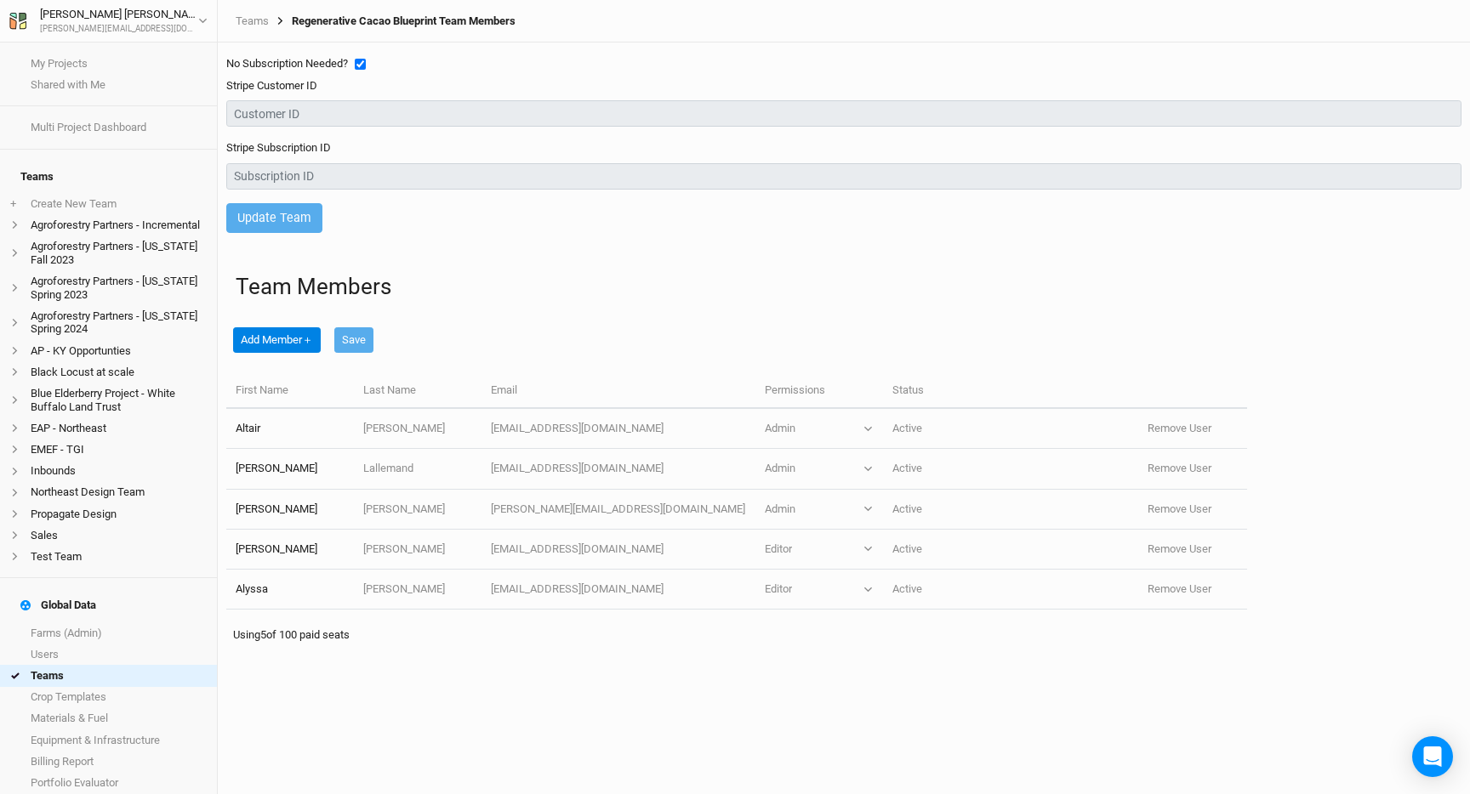
click at [365, 60] on input "checkbox" at bounding box center [360, 64] width 11 height 11
checkbox input "false"
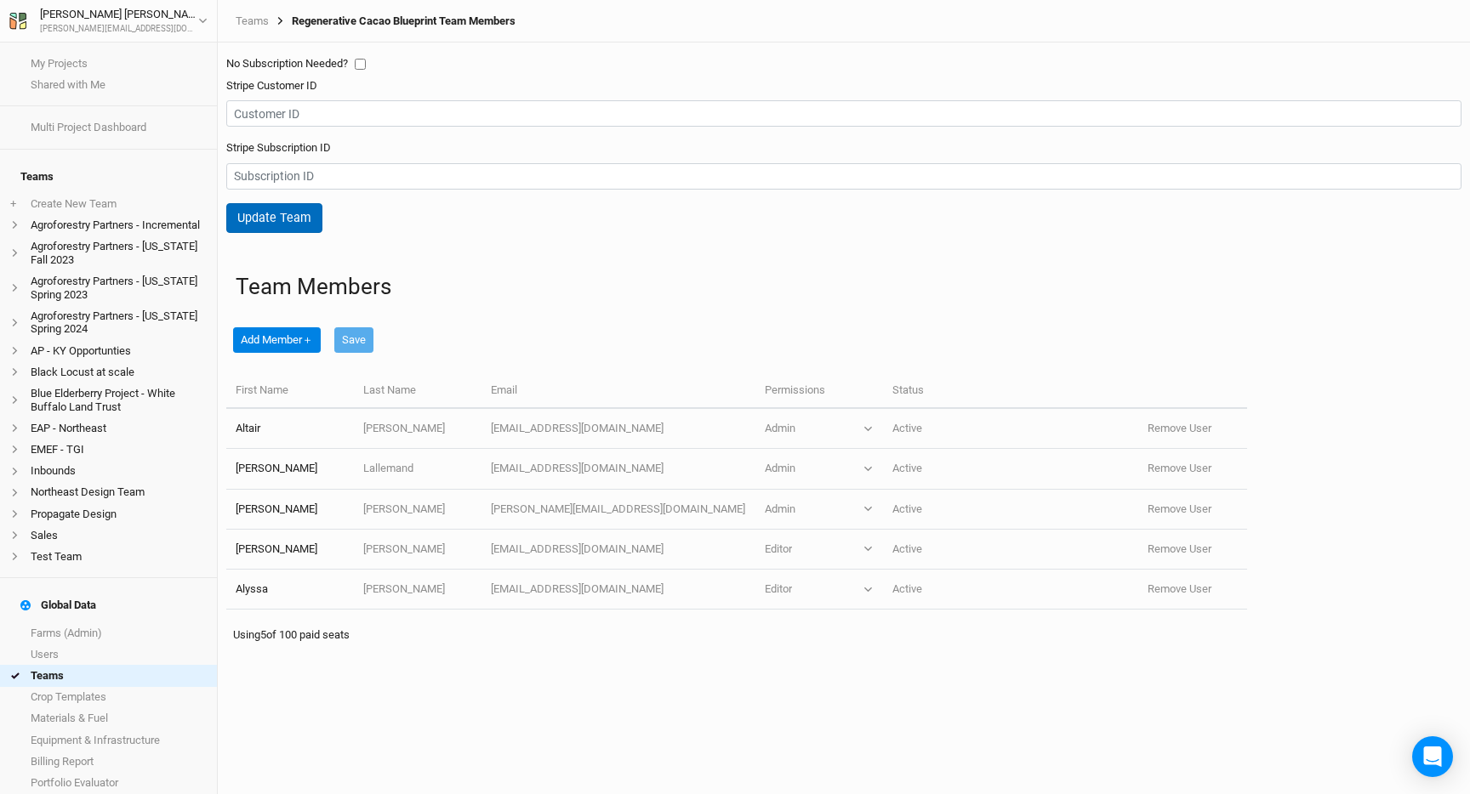
click at [299, 230] on button "Update Team" at bounding box center [274, 218] width 96 height 30
click at [246, 22] on link "Teams" at bounding box center [252, 21] width 33 height 14
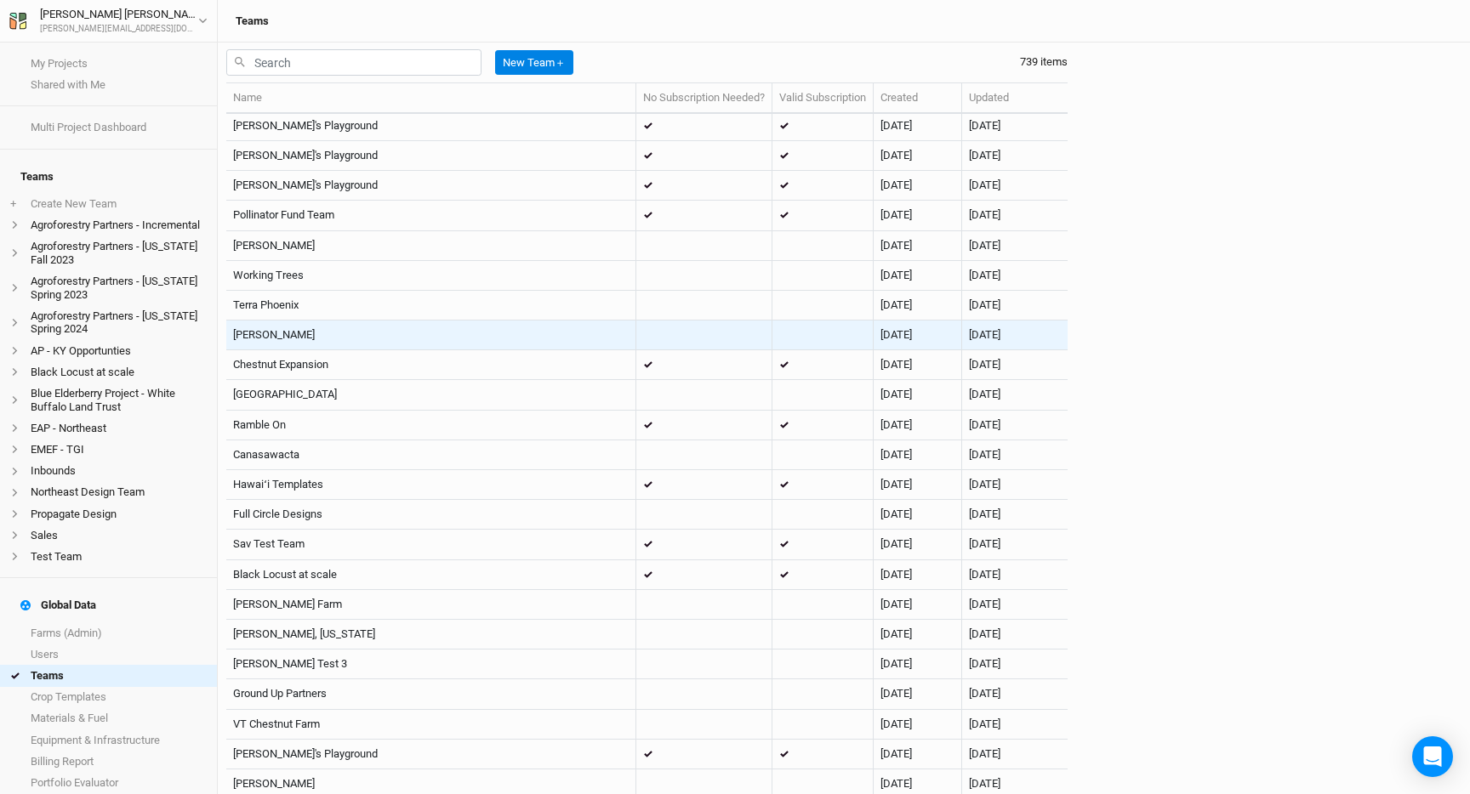
scroll to position [109, 0]
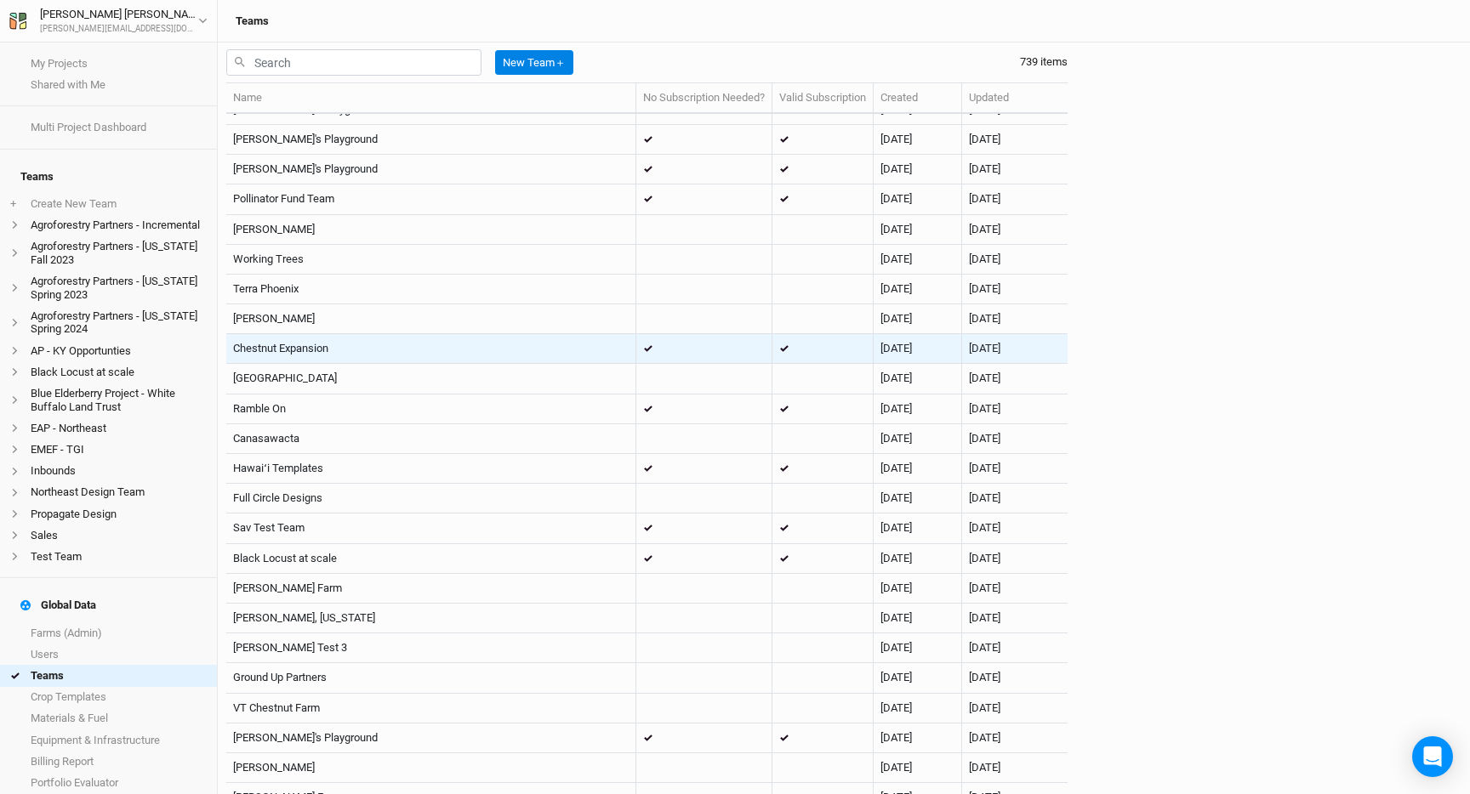
click at [685, 352] on td at bounding box center [704, 349] width 136 height 30
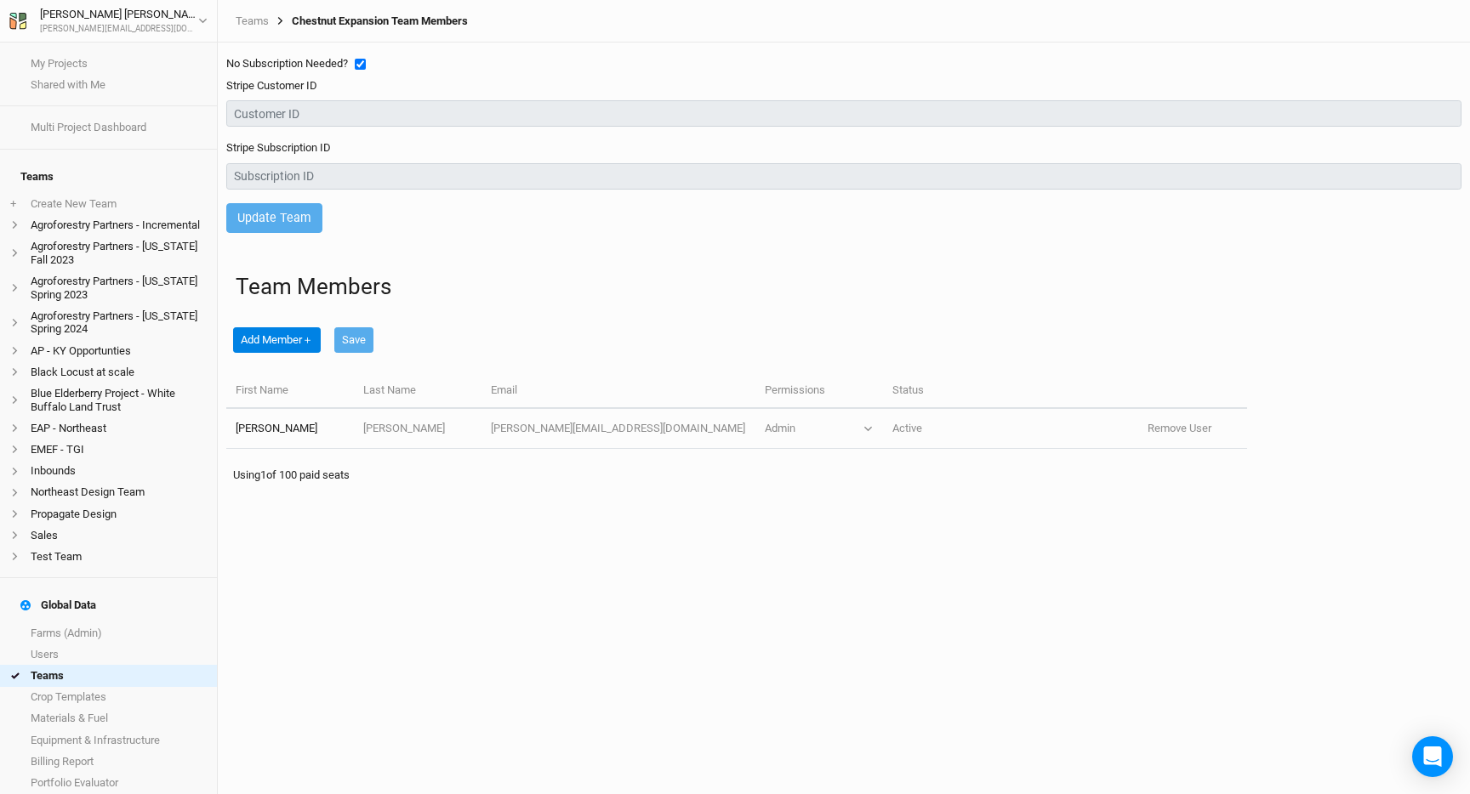
click at [249, 13] on div "Teams Chestnut Expansion Team Members" at bounding box center [844, 21] width 1252 height 43
click at [251, 15] on link "Teams" at bounding box center [252, 21] width 33 height 14
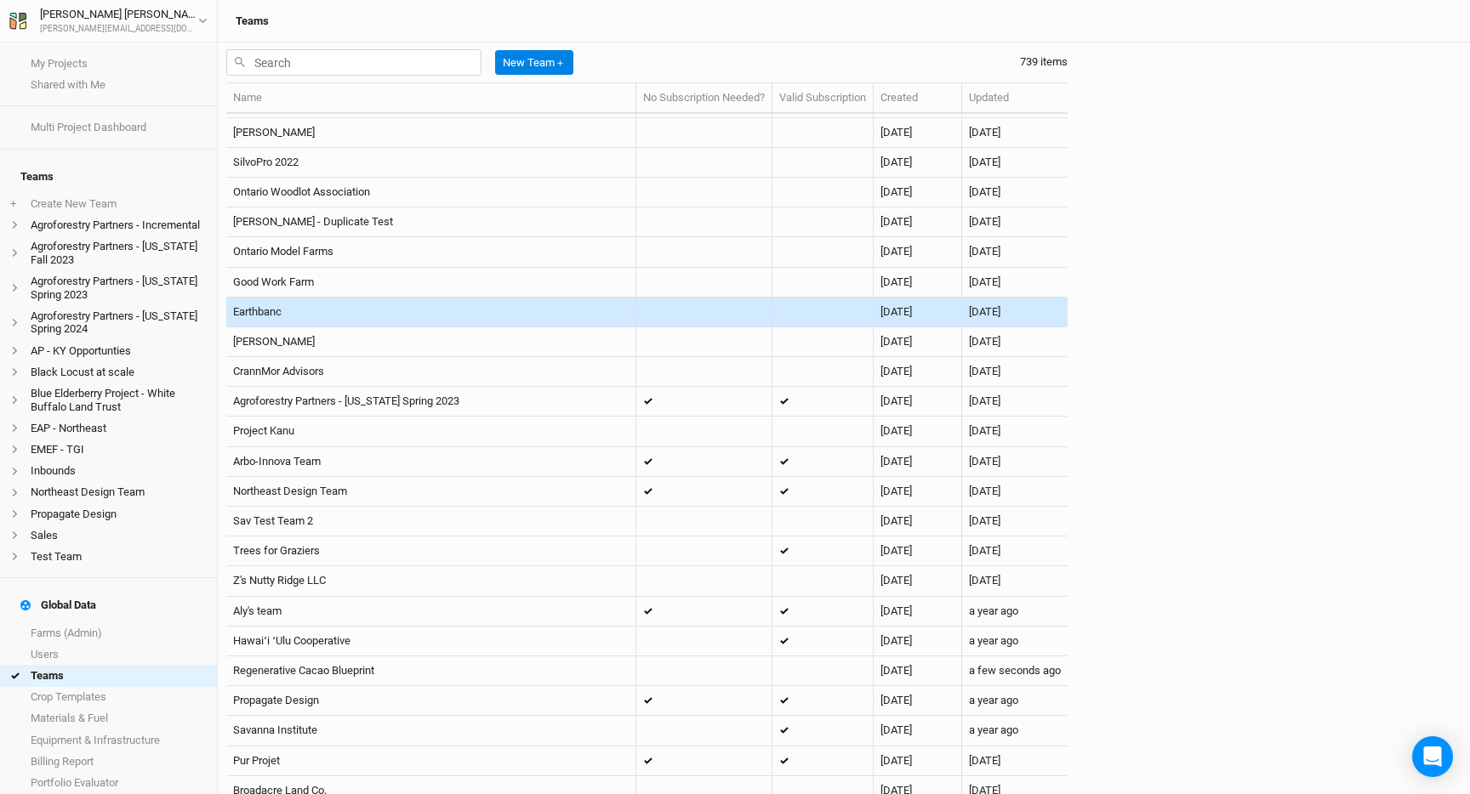
scroll to position [1055, 0]
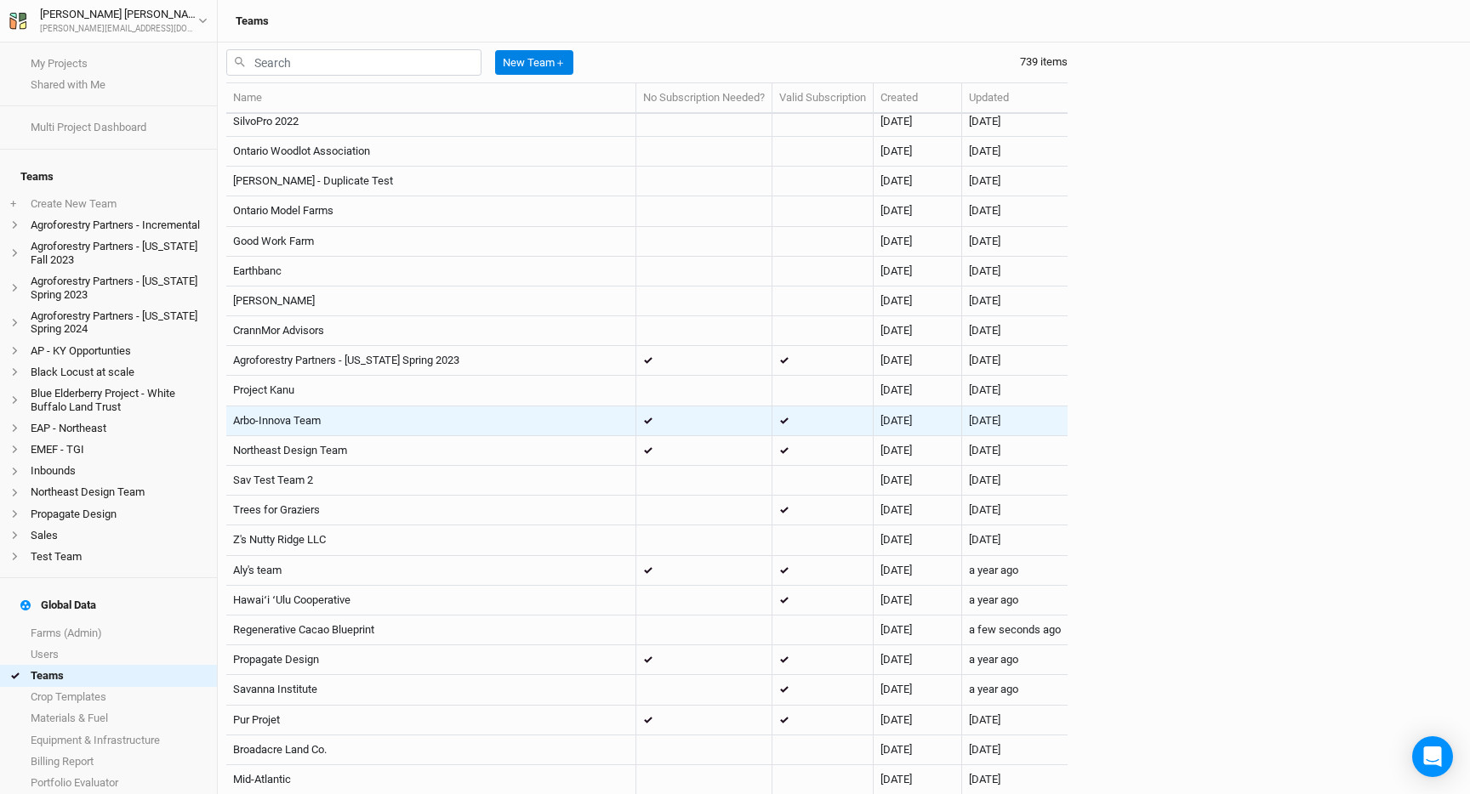
click at [669, 419] on td at bounding box center [704, 422] width 136 height 30
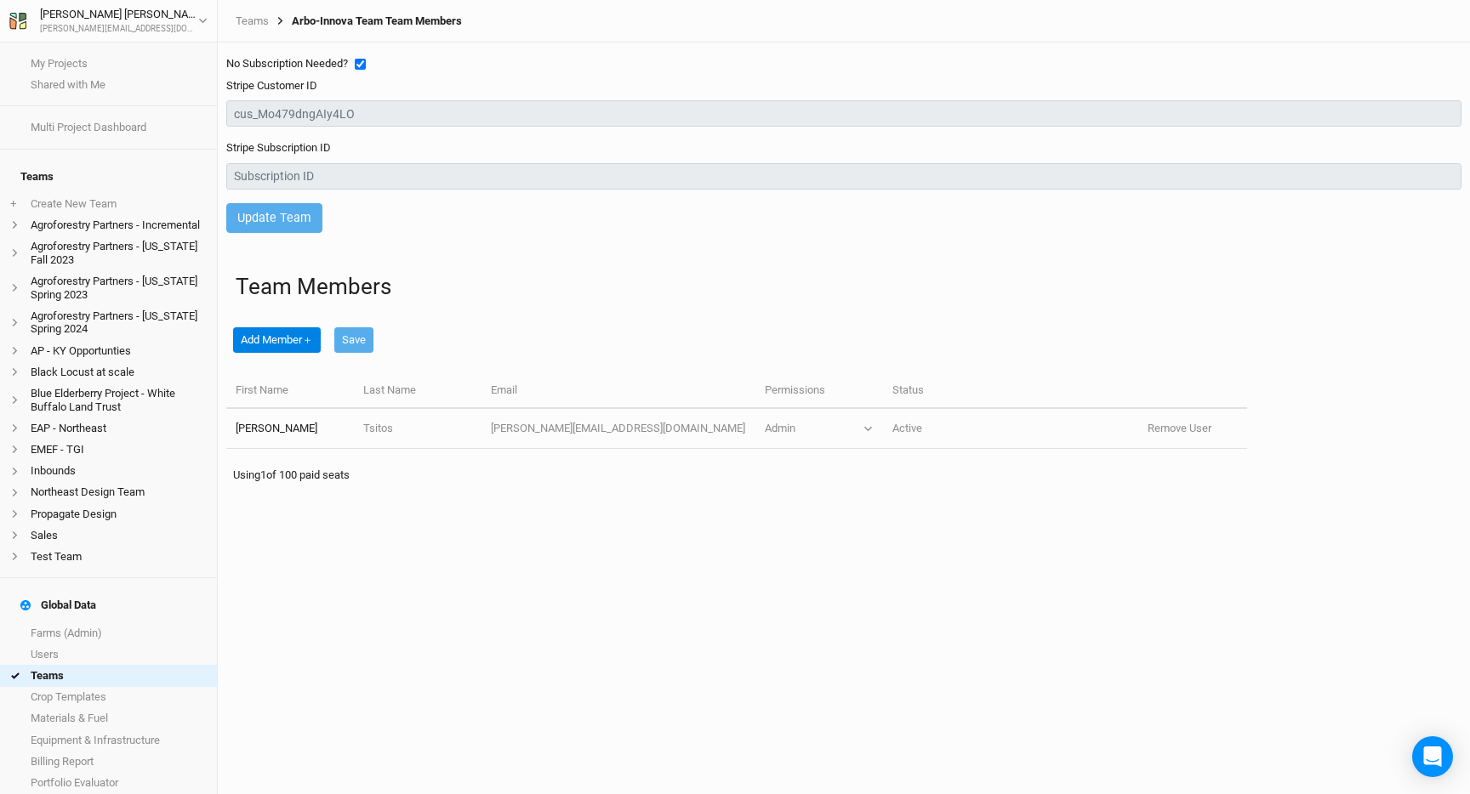
click at [363, 65] on input "checkbox" at bounding box center [360, 64] width 11 height 11
checkbox input "false"
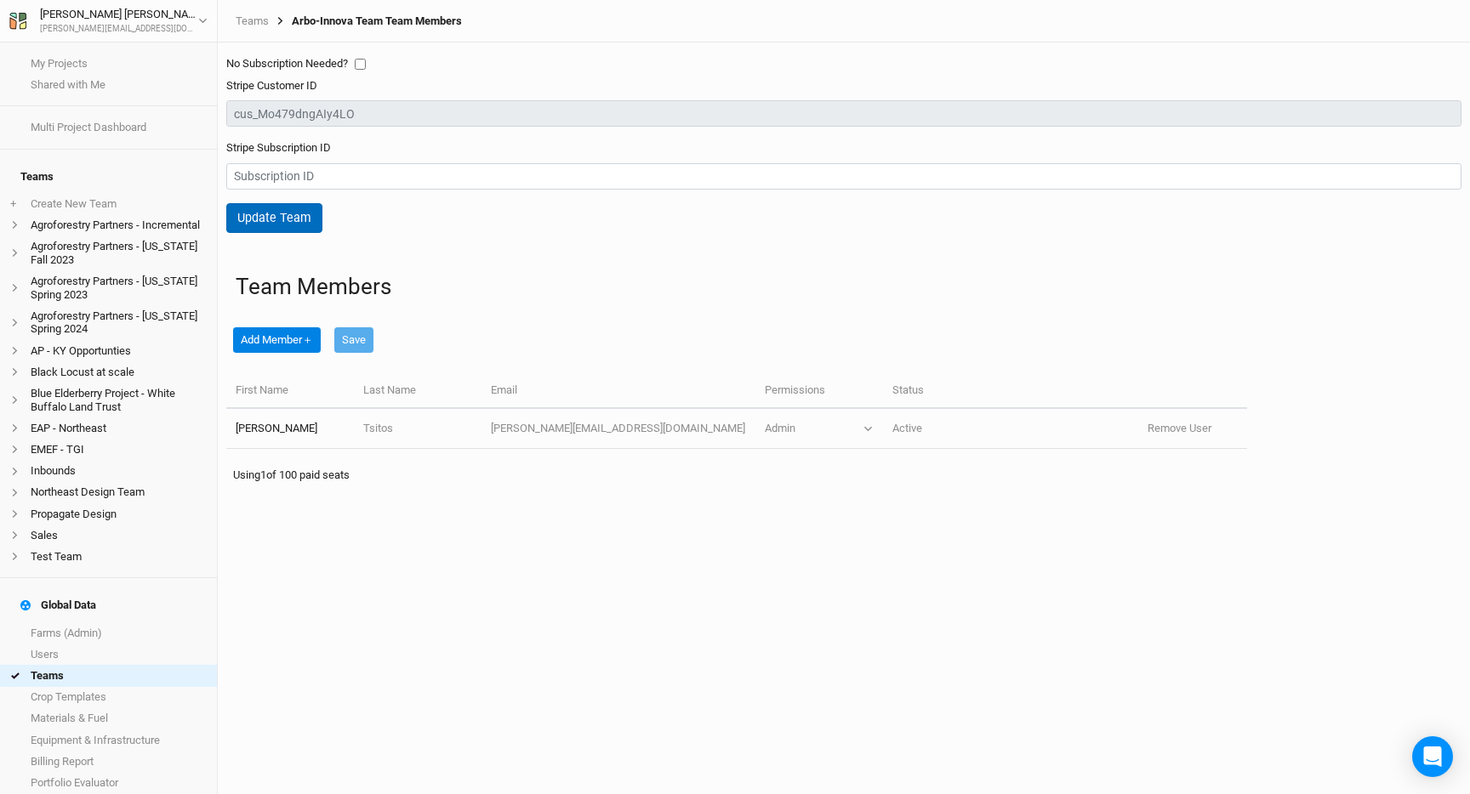
click at [292, 225] on button "Update Team" at bounding box center [274, 218] width 96 height 30
click at [259, 25] on link "Teams" at bounding box center [252, 21] width 33 height 14
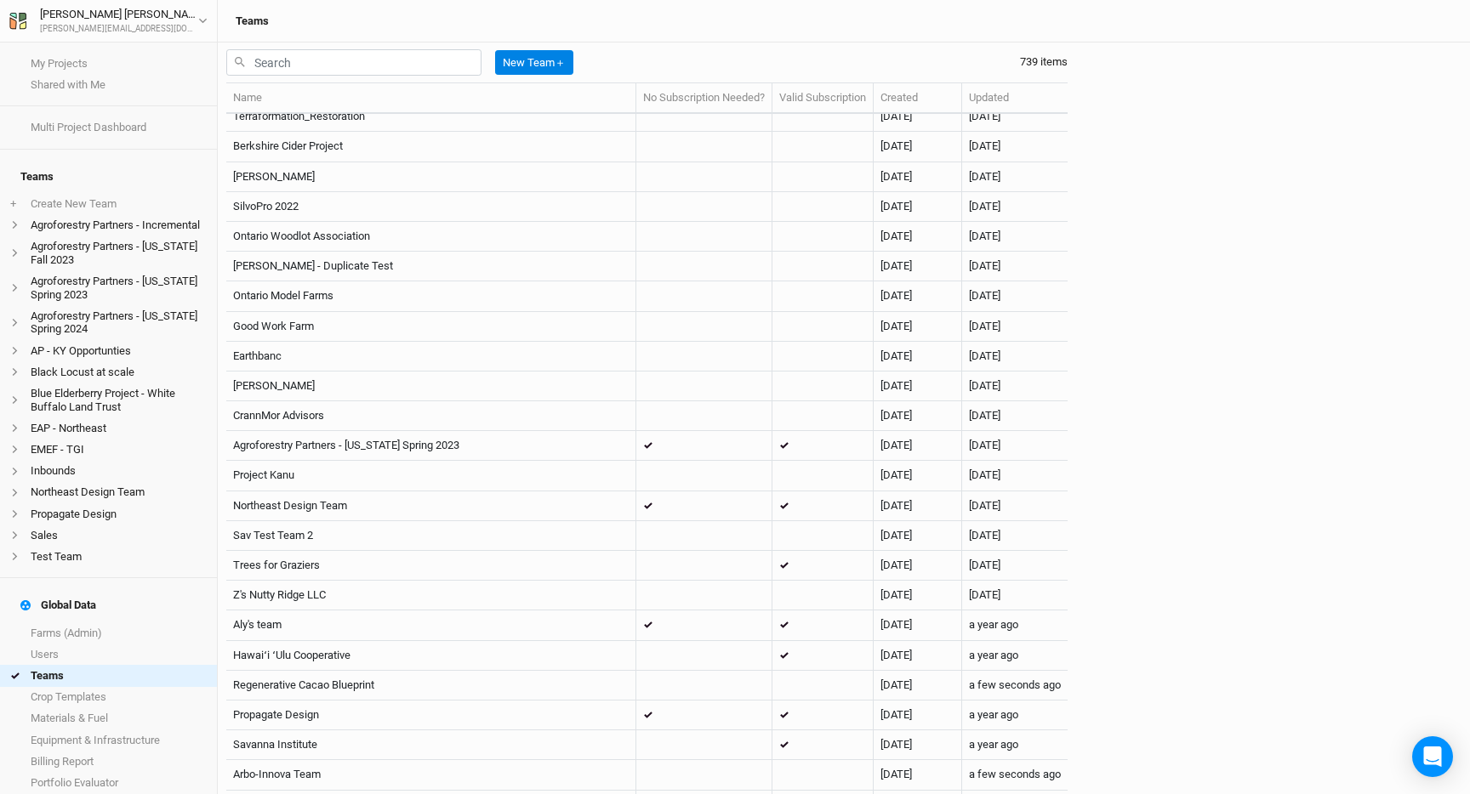
scroll to position [976, 0]
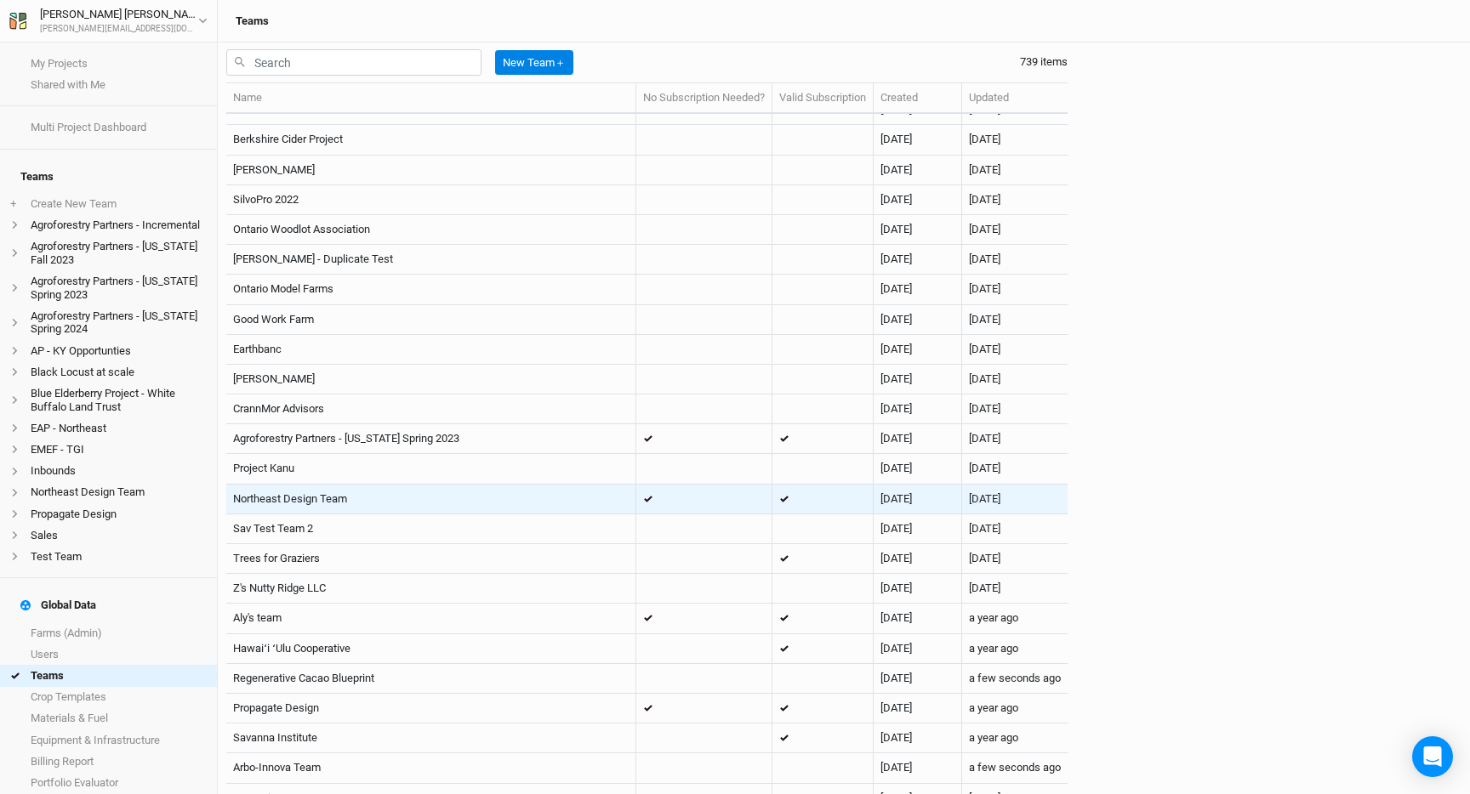
click at [675, 494] on td at bounding box center [704, 500] width 136 height 30
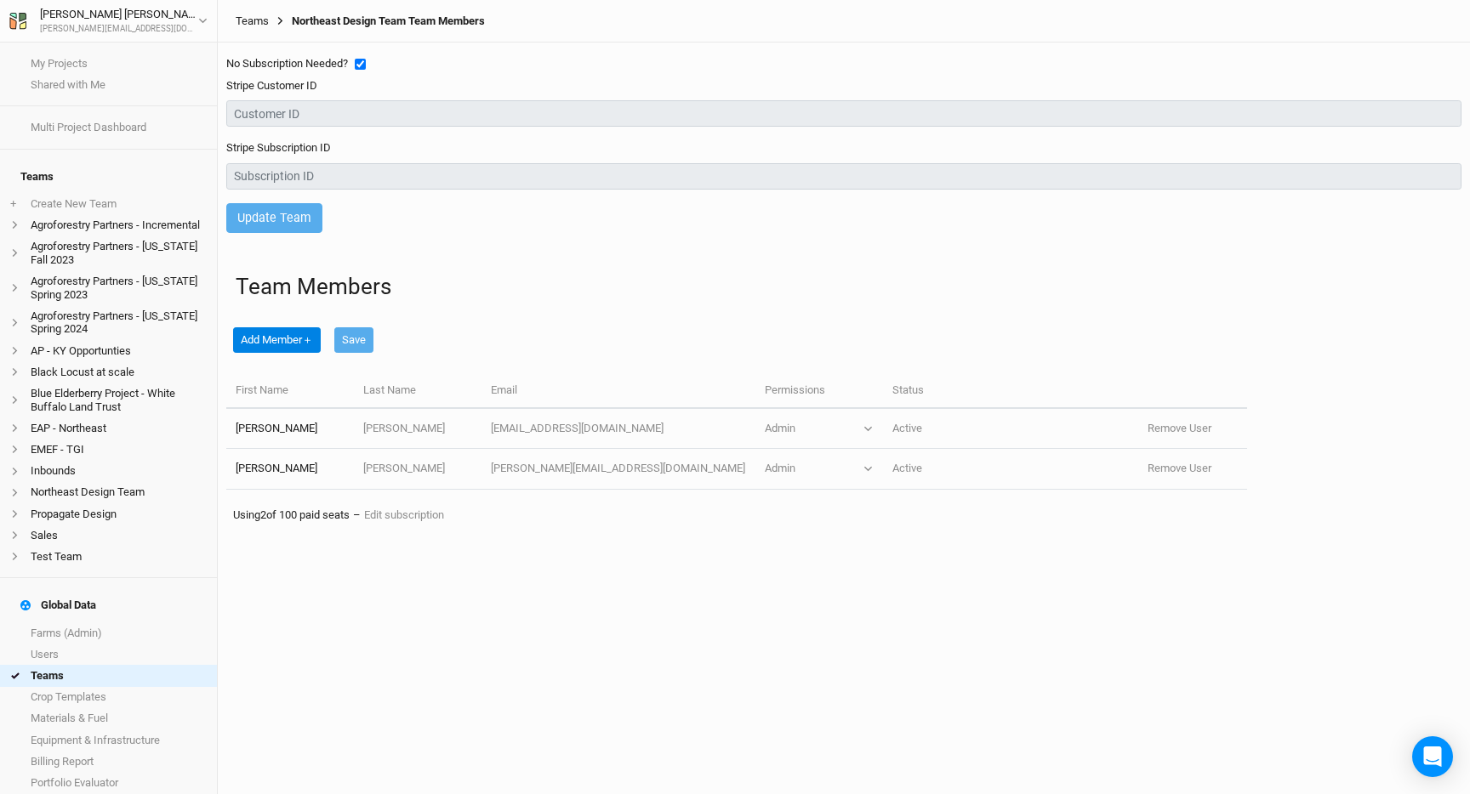
click at [249, 21] on link "Teams" at bounding box center [252, 21] width 33 height 14
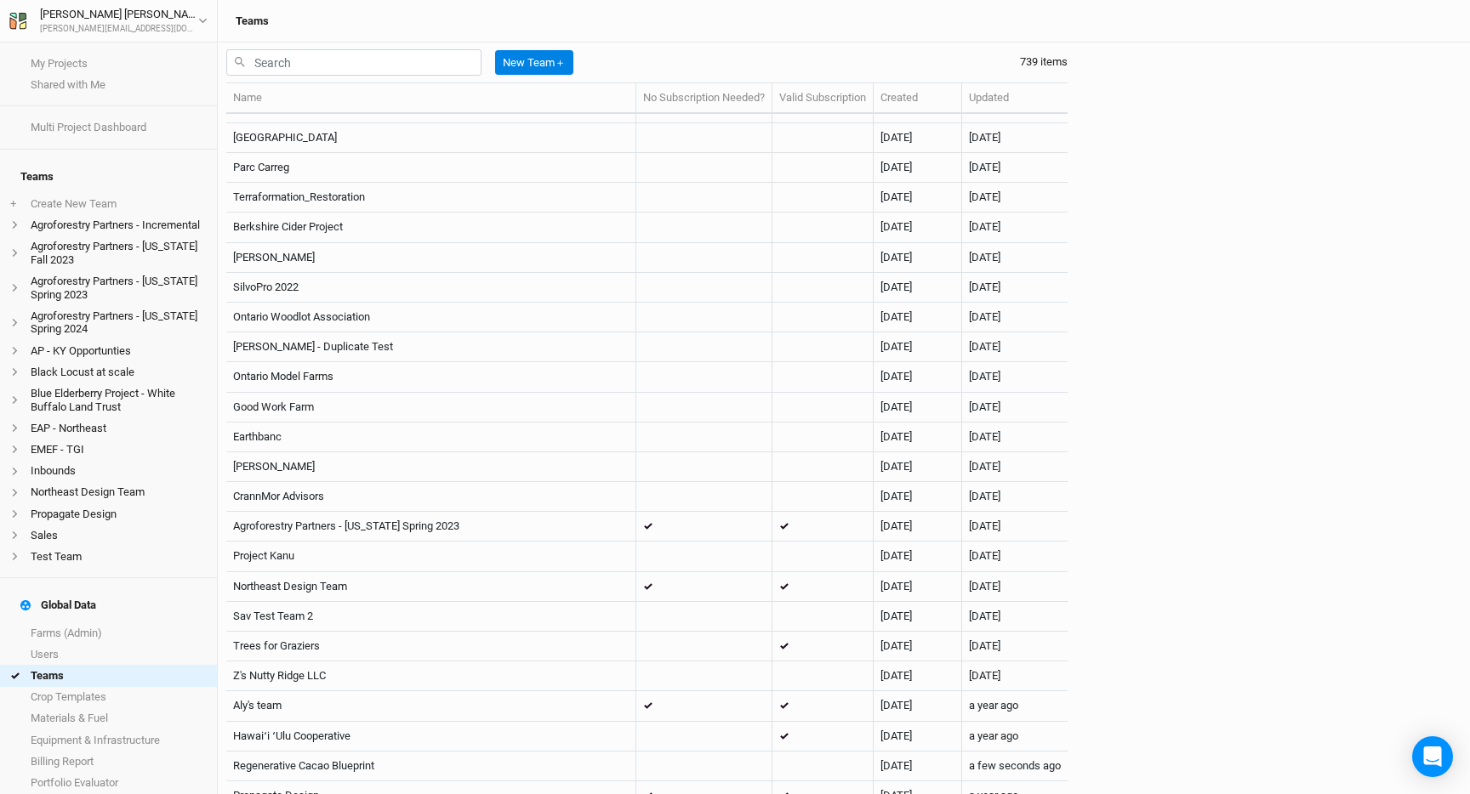
scroll to position [1323, 0]
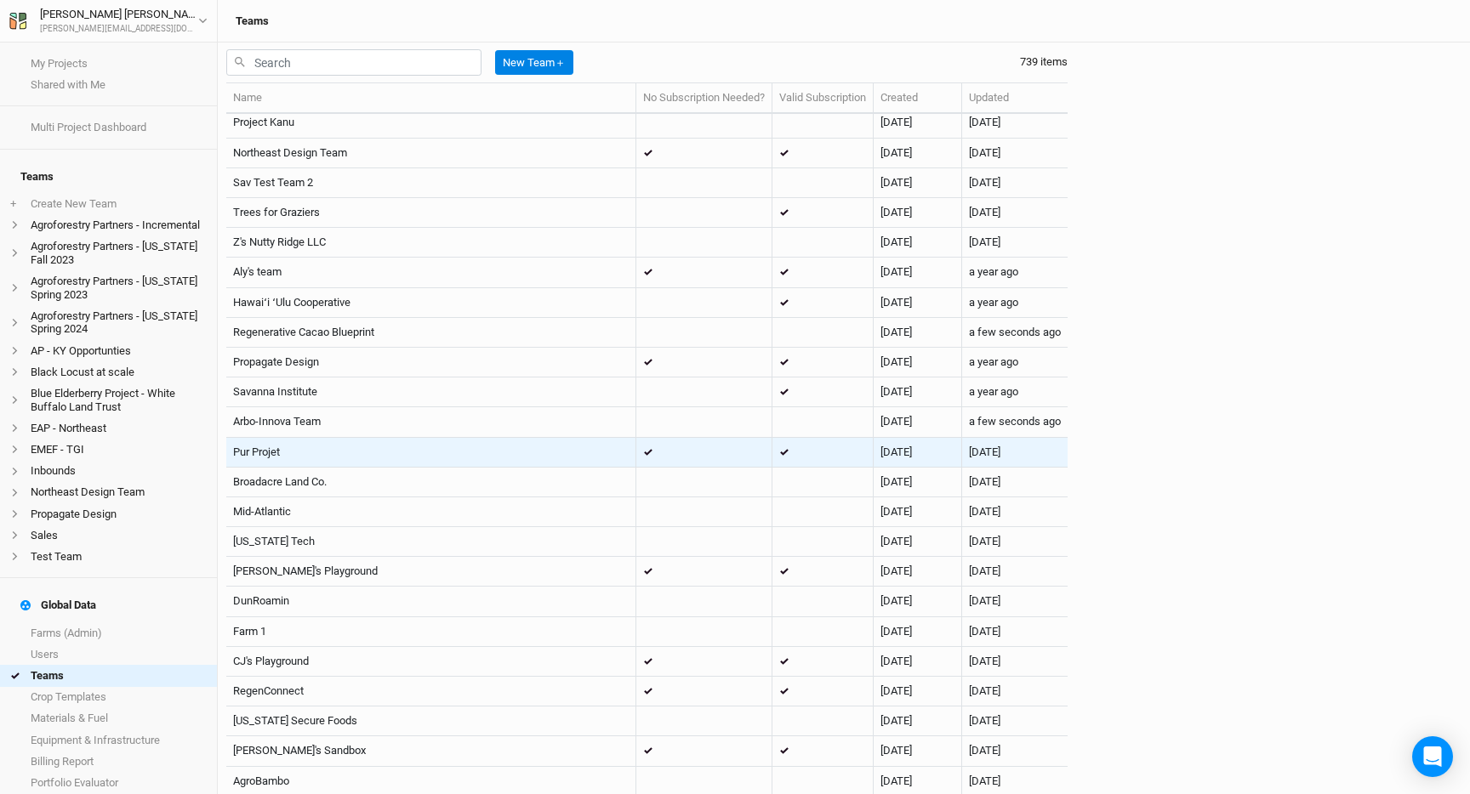
click at [671, 448] on td at bounding box center [704, 453] width 136 height 30
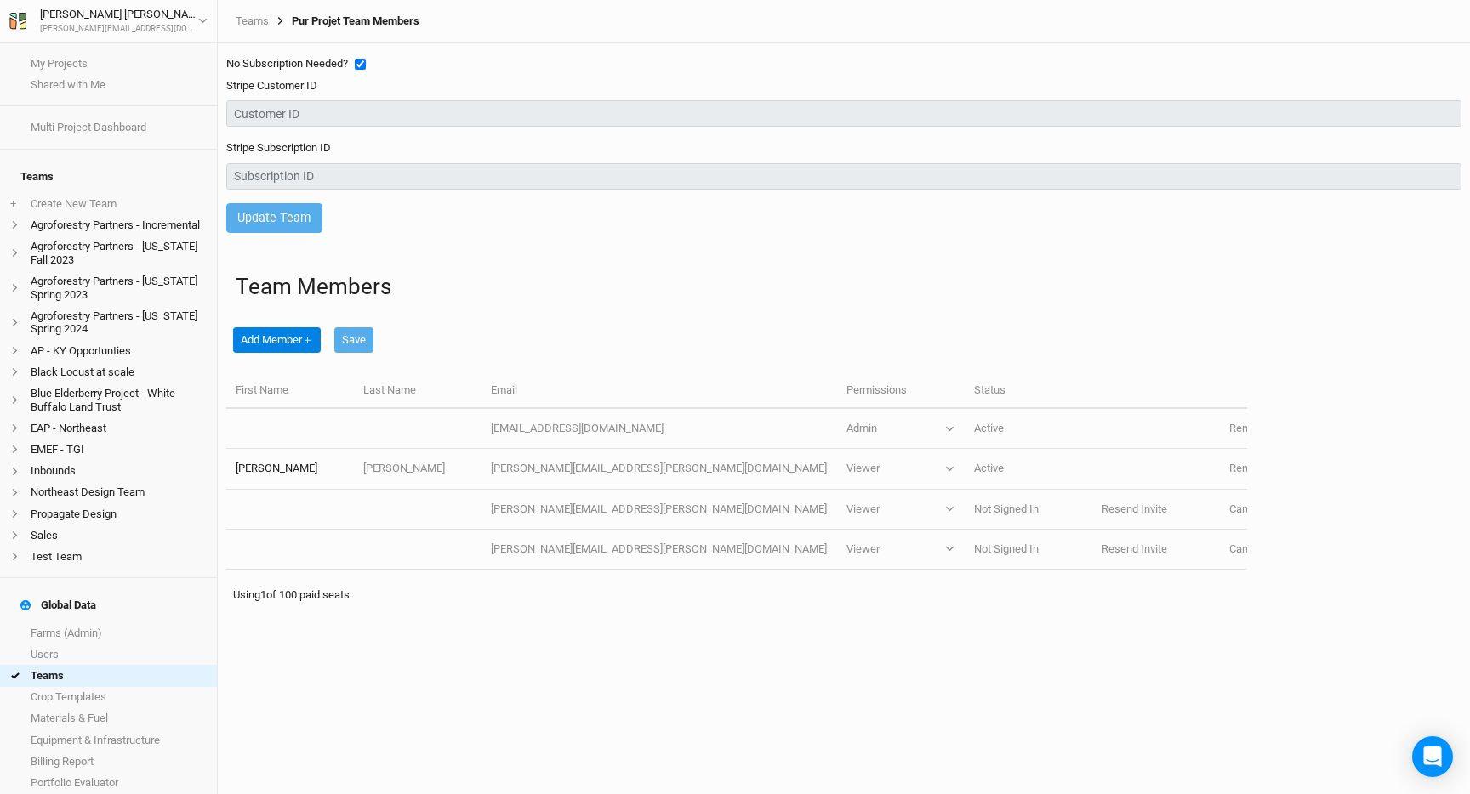
click at [361, 60] on input "checkbox" at bounding box center [360, 64] width 11 height 11
checkbox input "false"
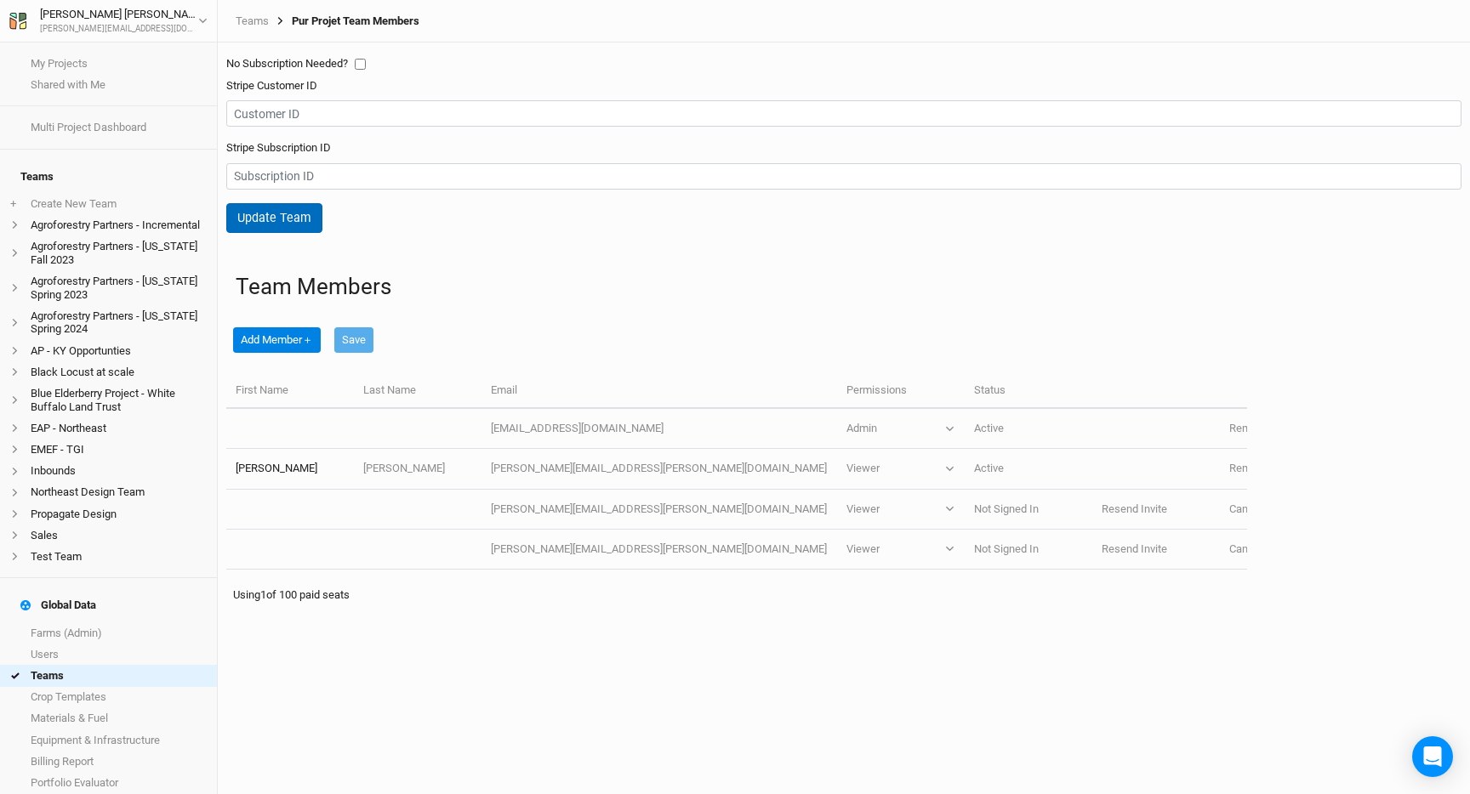
click at [294, 210] on button "Update Team" at bounding box center [274, 218] width 96 height 30
click at [250, 22] on link "Teams" at bounding box center [252, 21] width 33 height 14
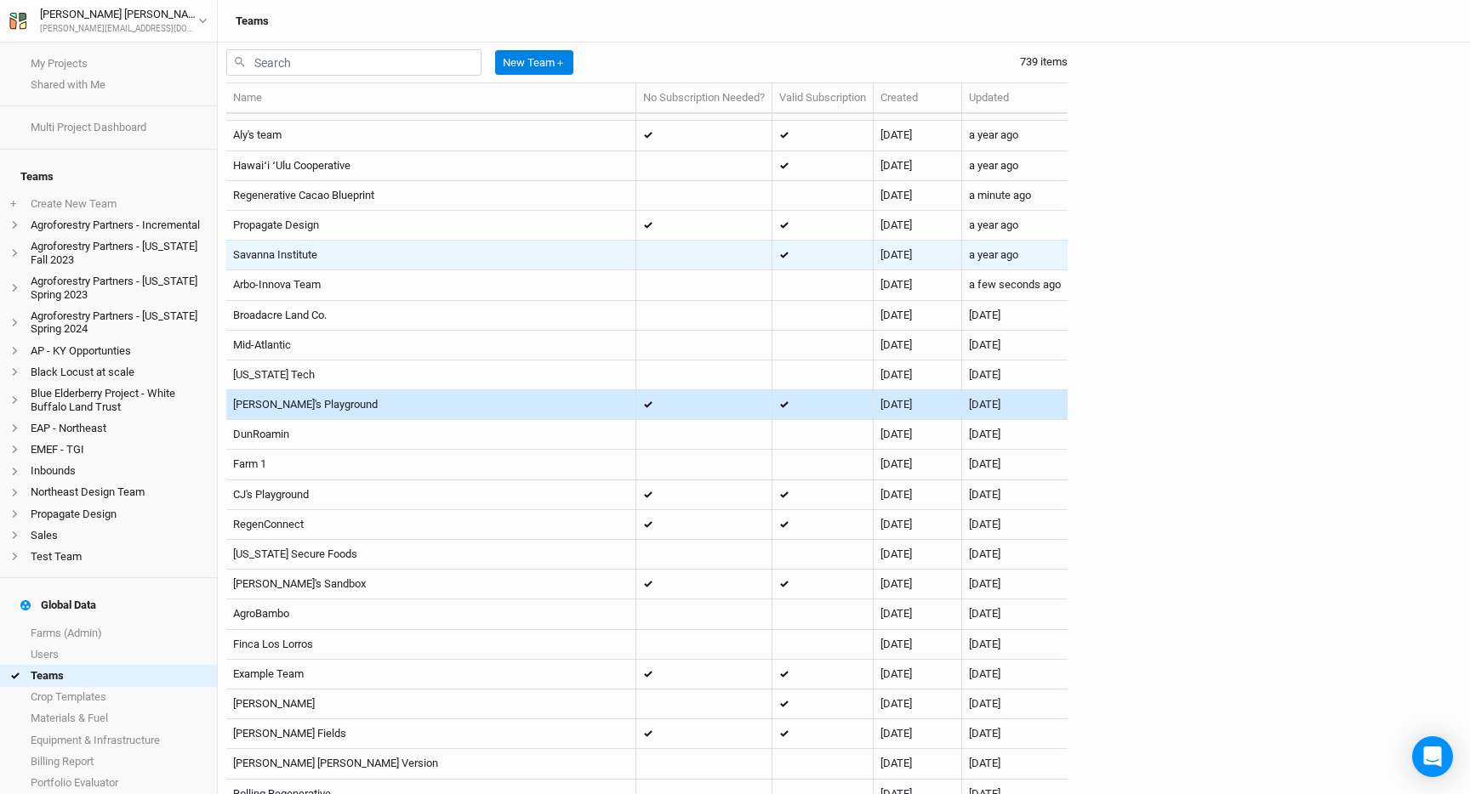
scroll to position [1461, 0]
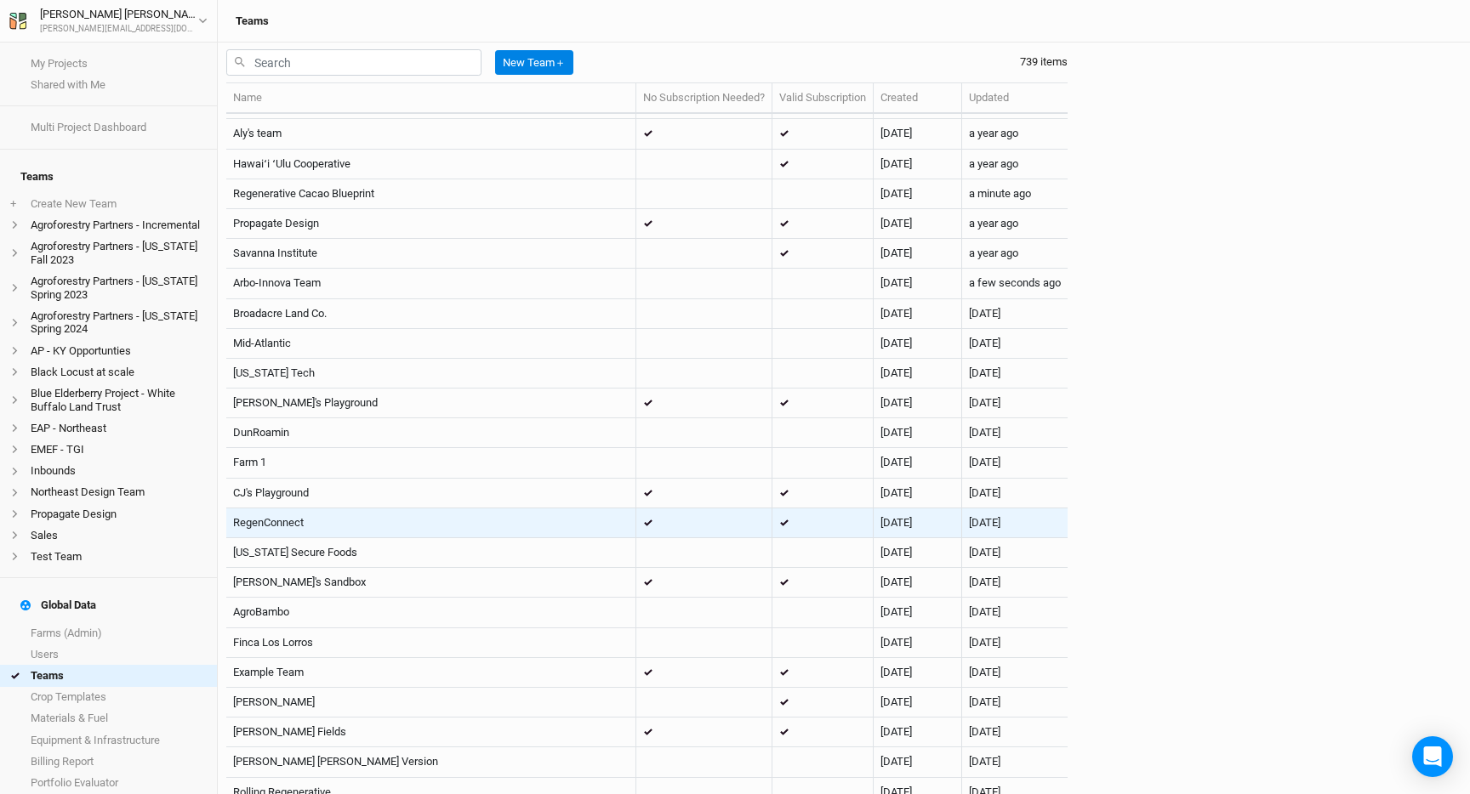
click at [667, 526] on td at bounding box center [704, 524] width 136 height 30
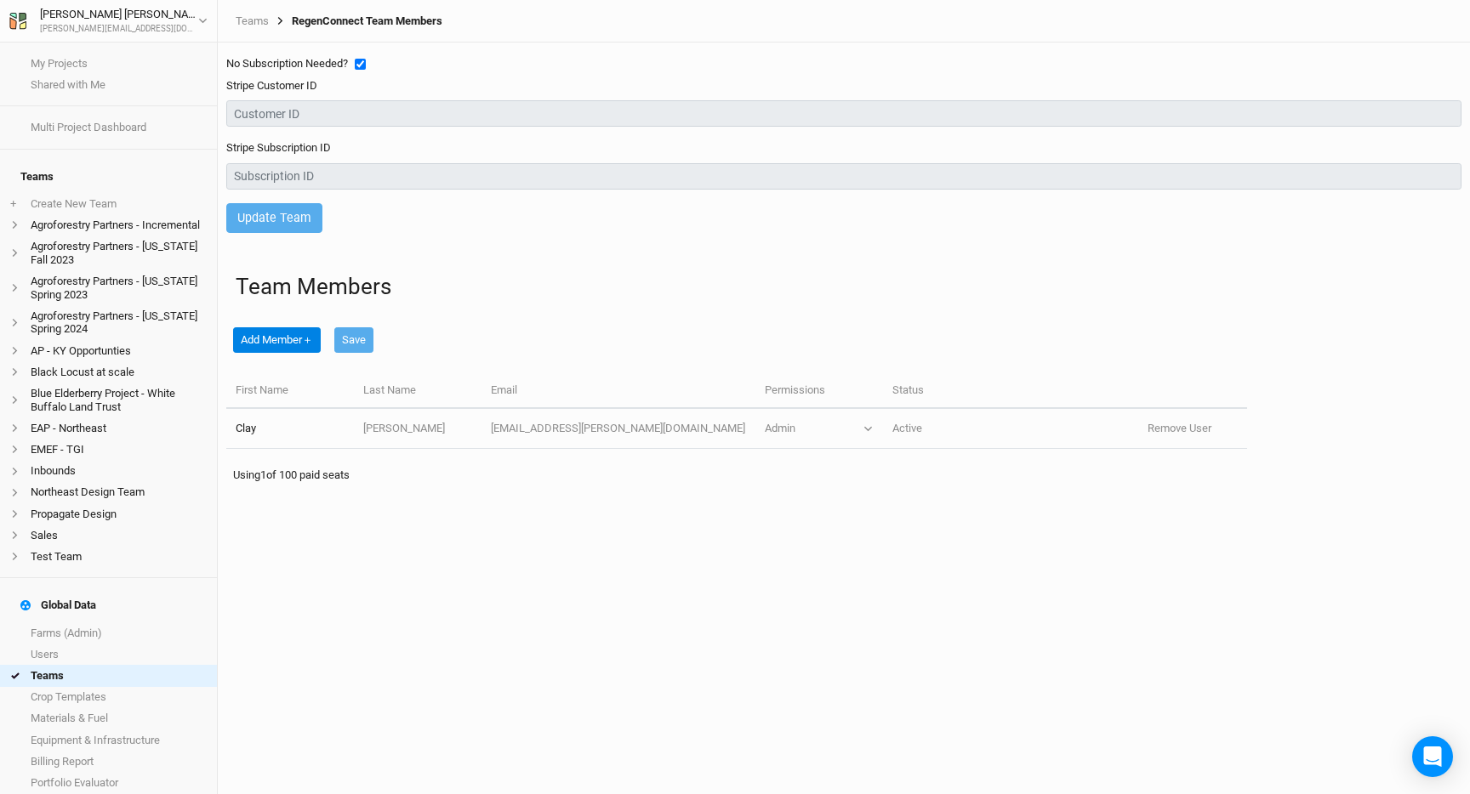
click at [364, 64] on input "checkbox" at bounding box center [360, 64] width 11 height 11
checkbox input "false"
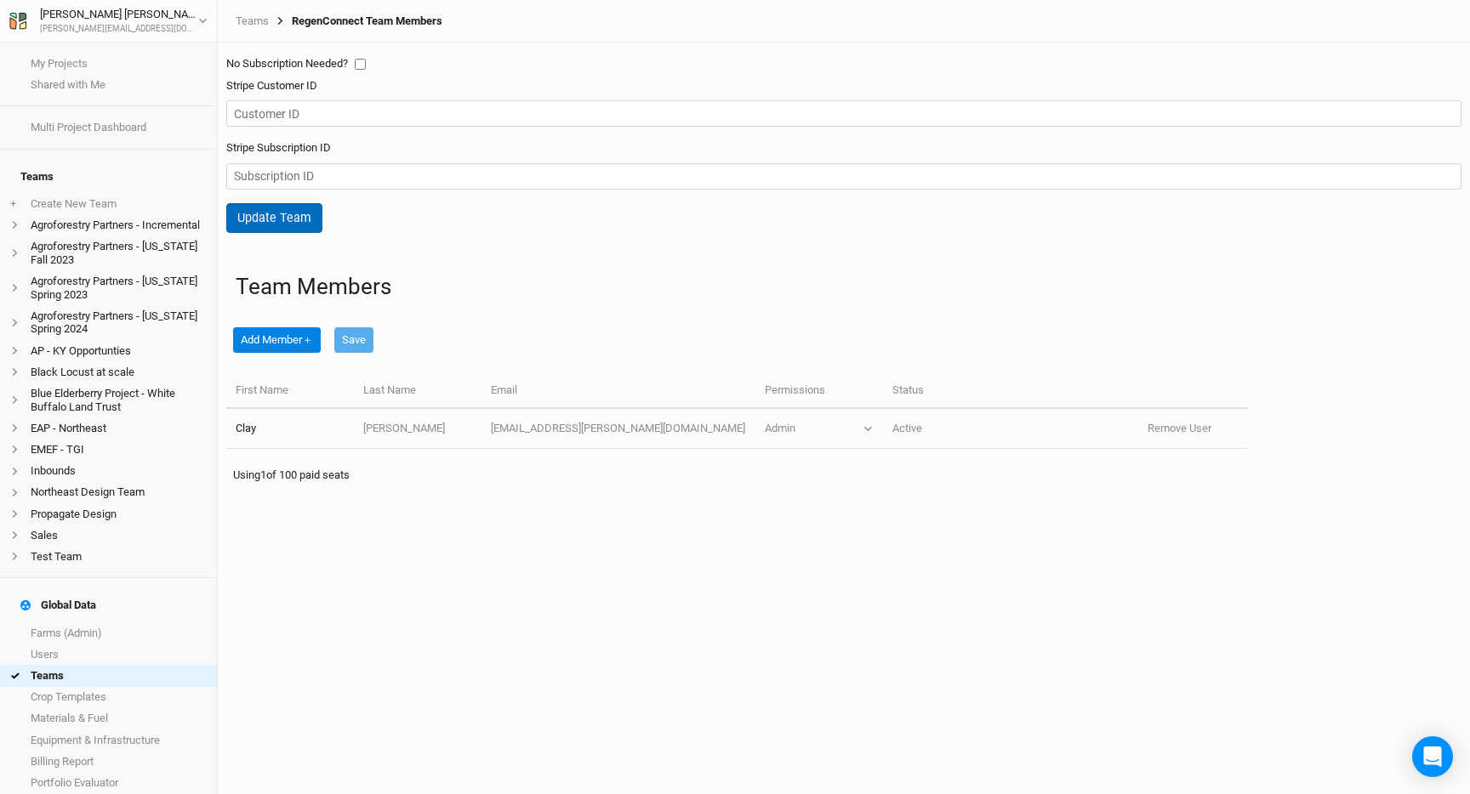
click at [291, 217] on button "Update Team" at bounding box center [274, 218] width 96 height 30
click at [258, 20] on link "Teams" at bounding box center [252, 21] width 33 height 14
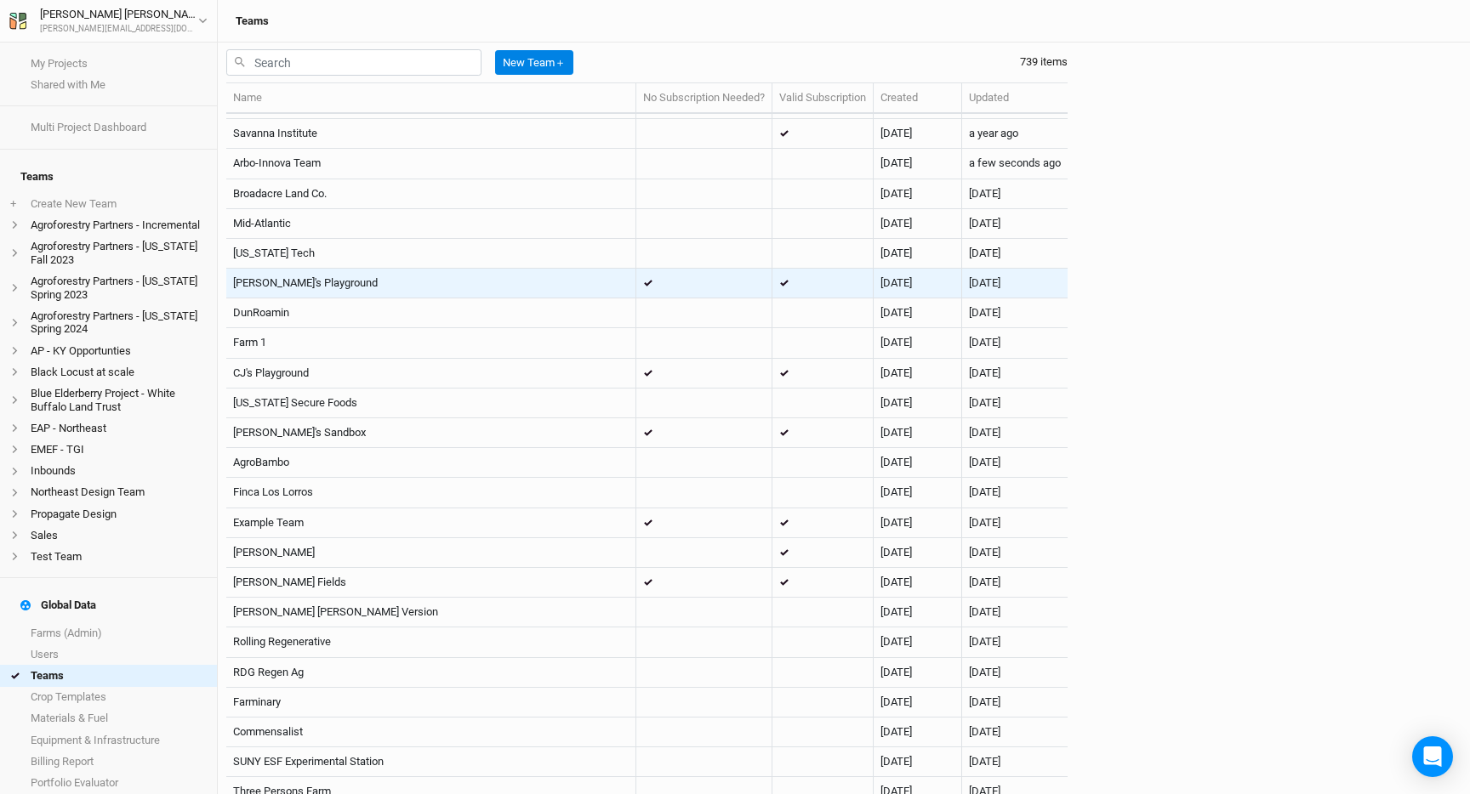
scroll to position [1602, 0]
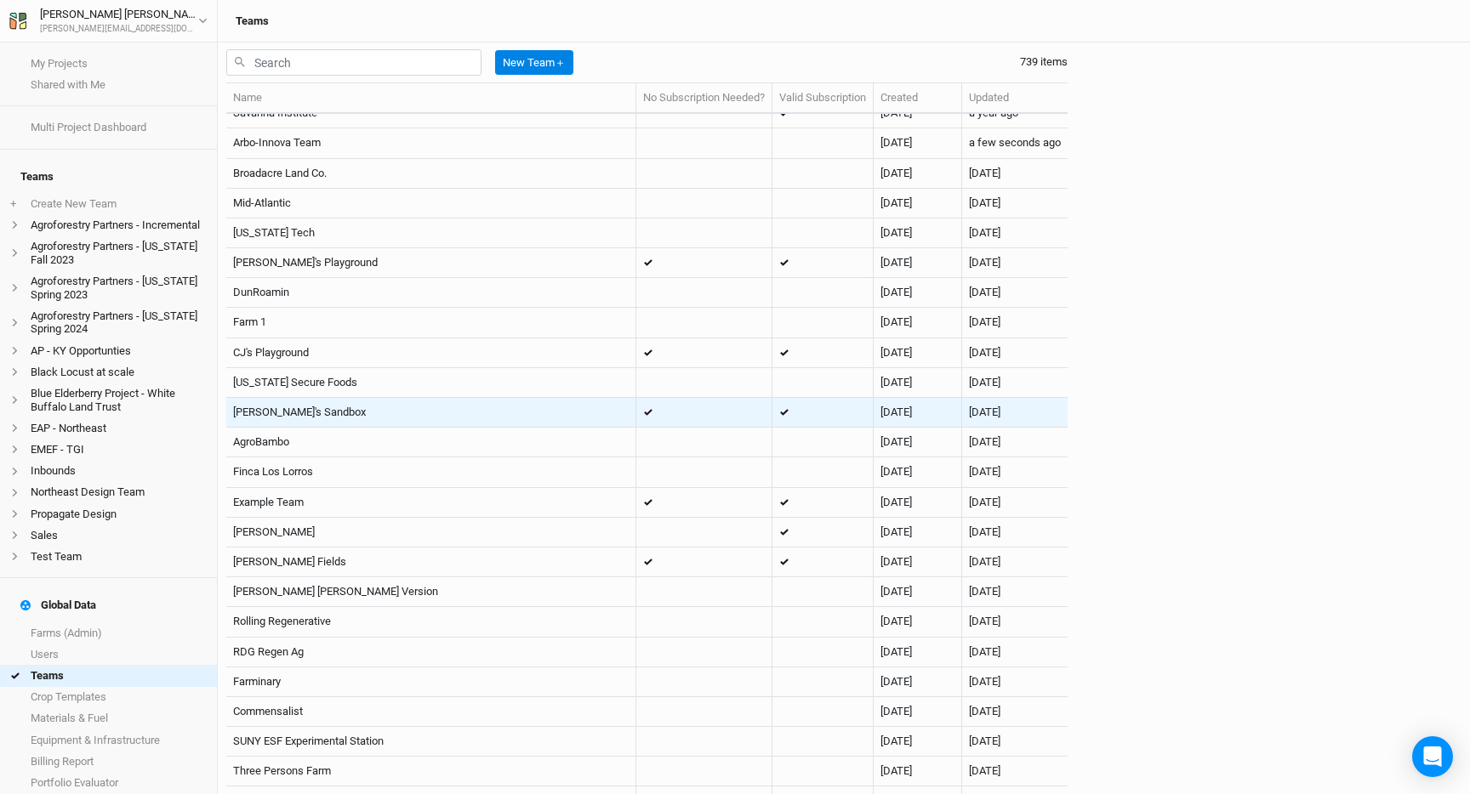
click at [664, 413] on td at bounding box center [704, 413] width 136 height 30
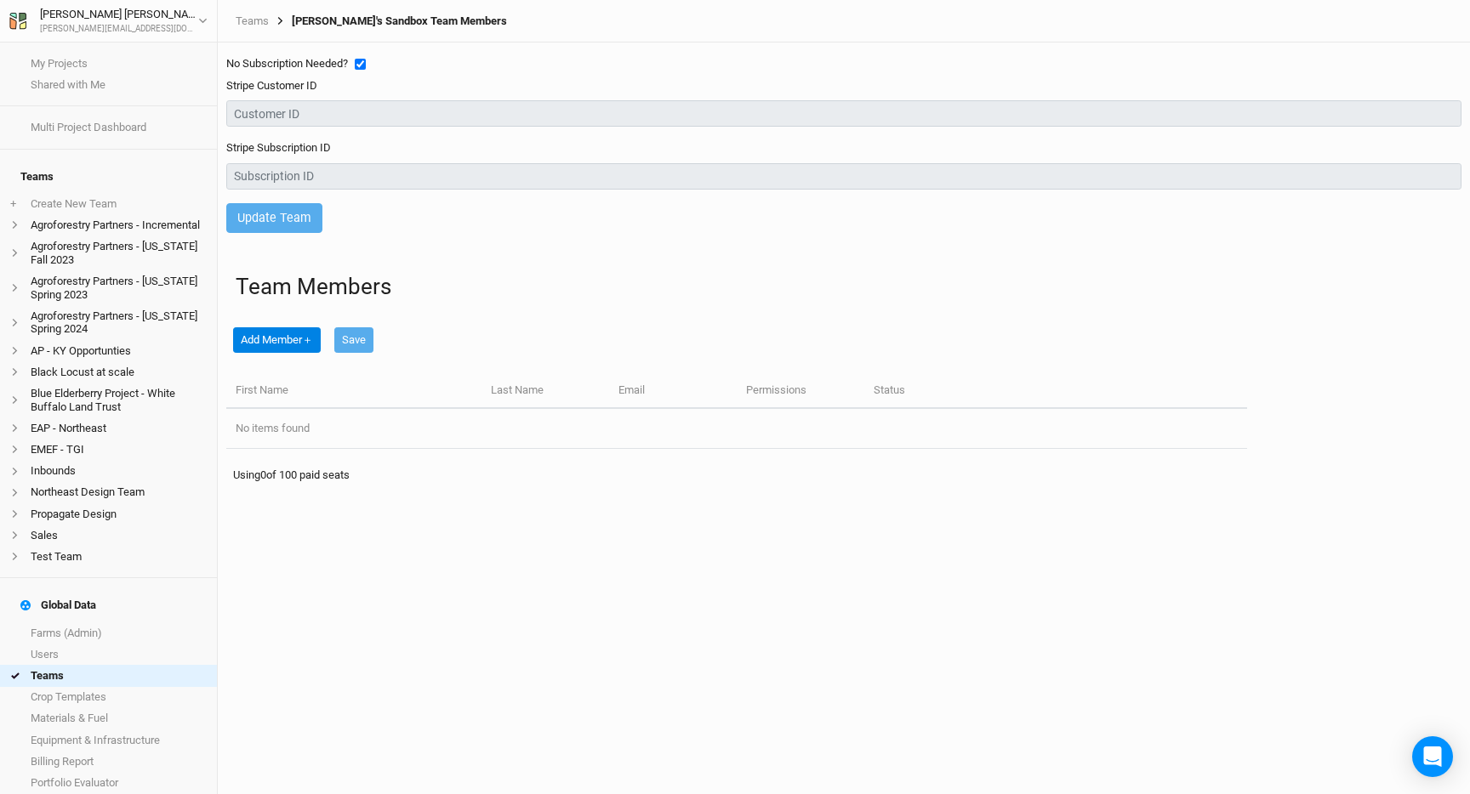
click at [358, 65] on input "checkbox" at bounding box center [360, 64] width 11 height 11
checkbox input "false"
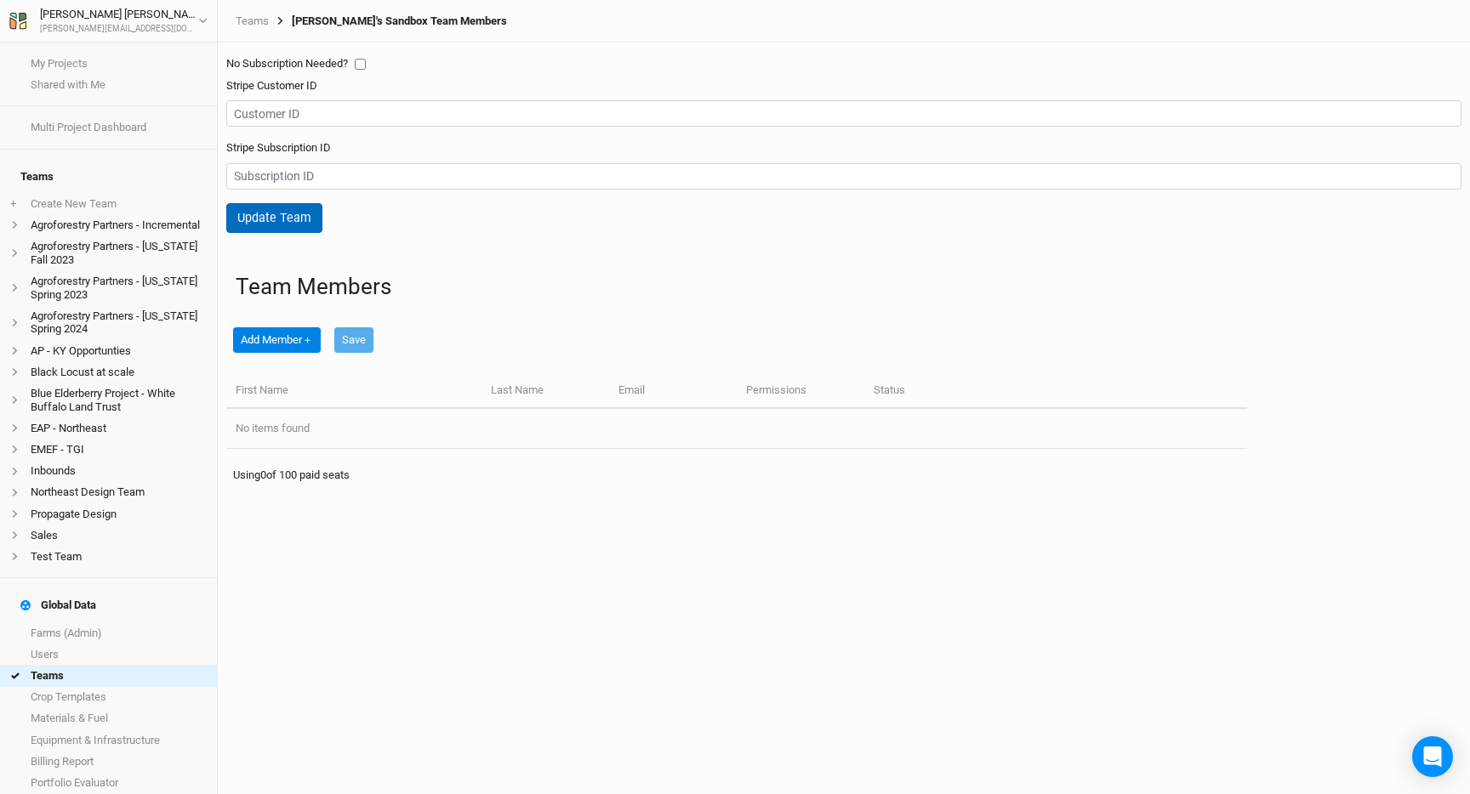
click at [275, 230] on button "Update Team" at bounding box center [274, 218] width 96 height 30
click at [253, 19] on link "Teams" at bounding box center [252, 21] width 33 height 14
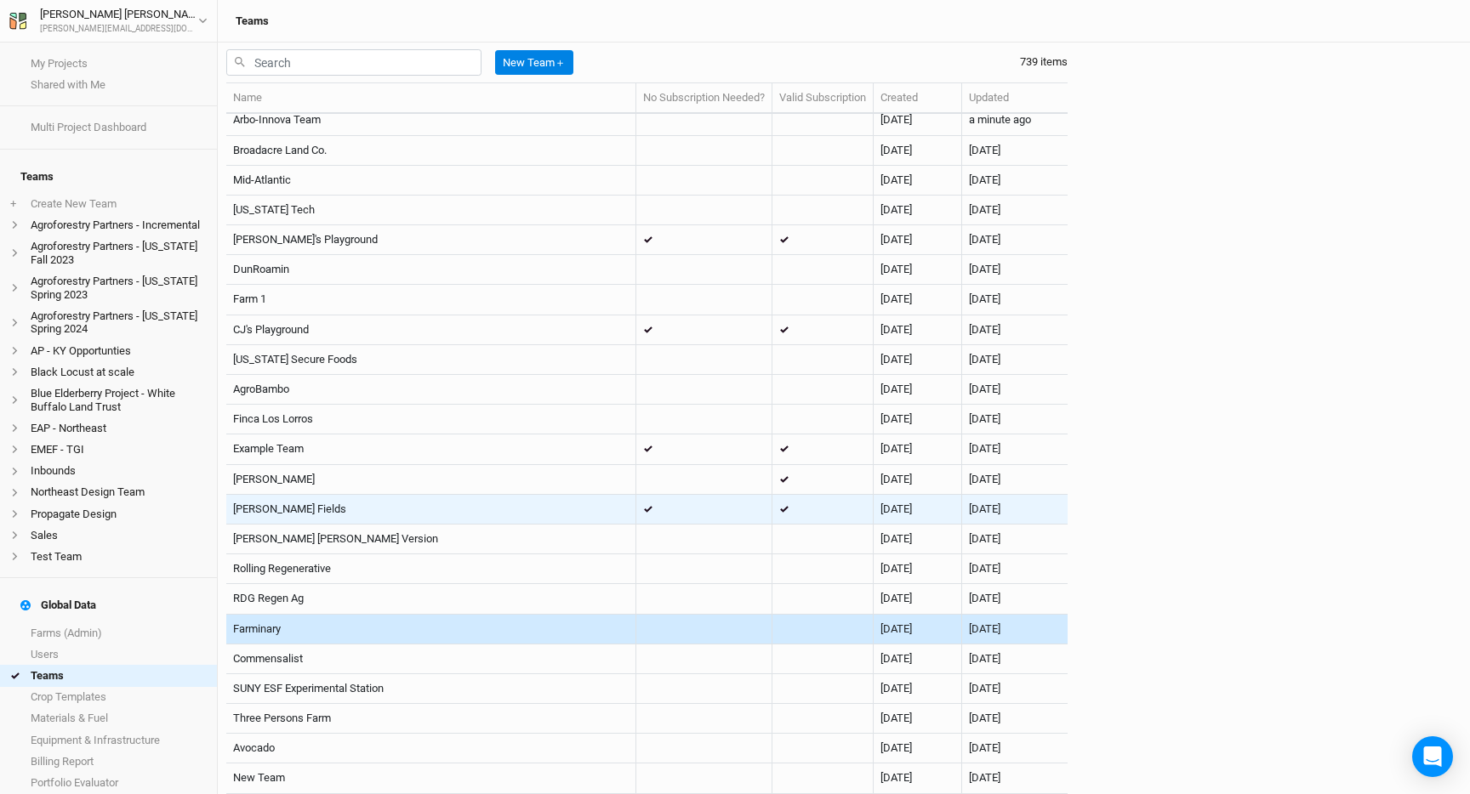
scroll to position [1627, 0]
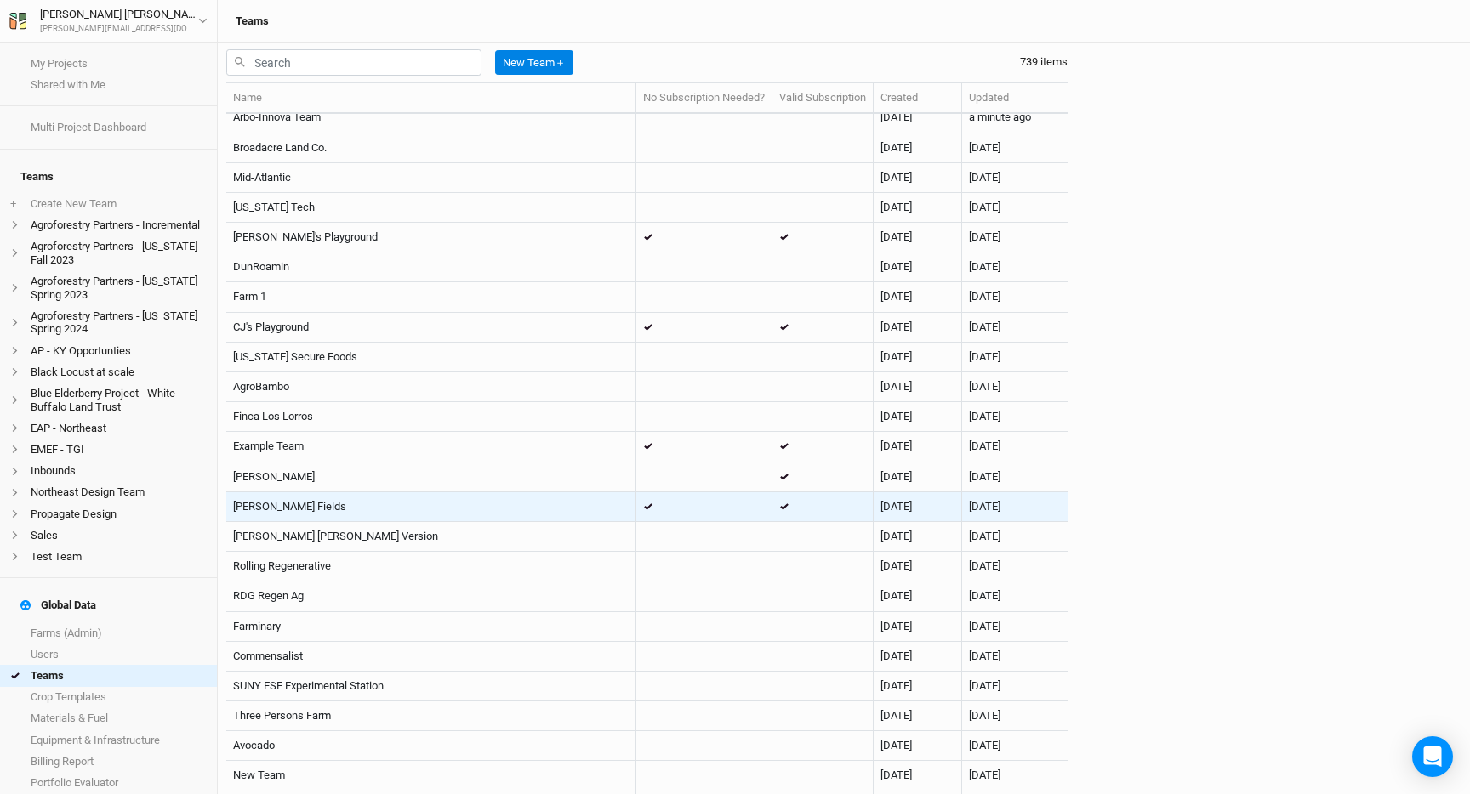
click at [659, 502] on td at bounding box center [704, 507] width 136 height 30
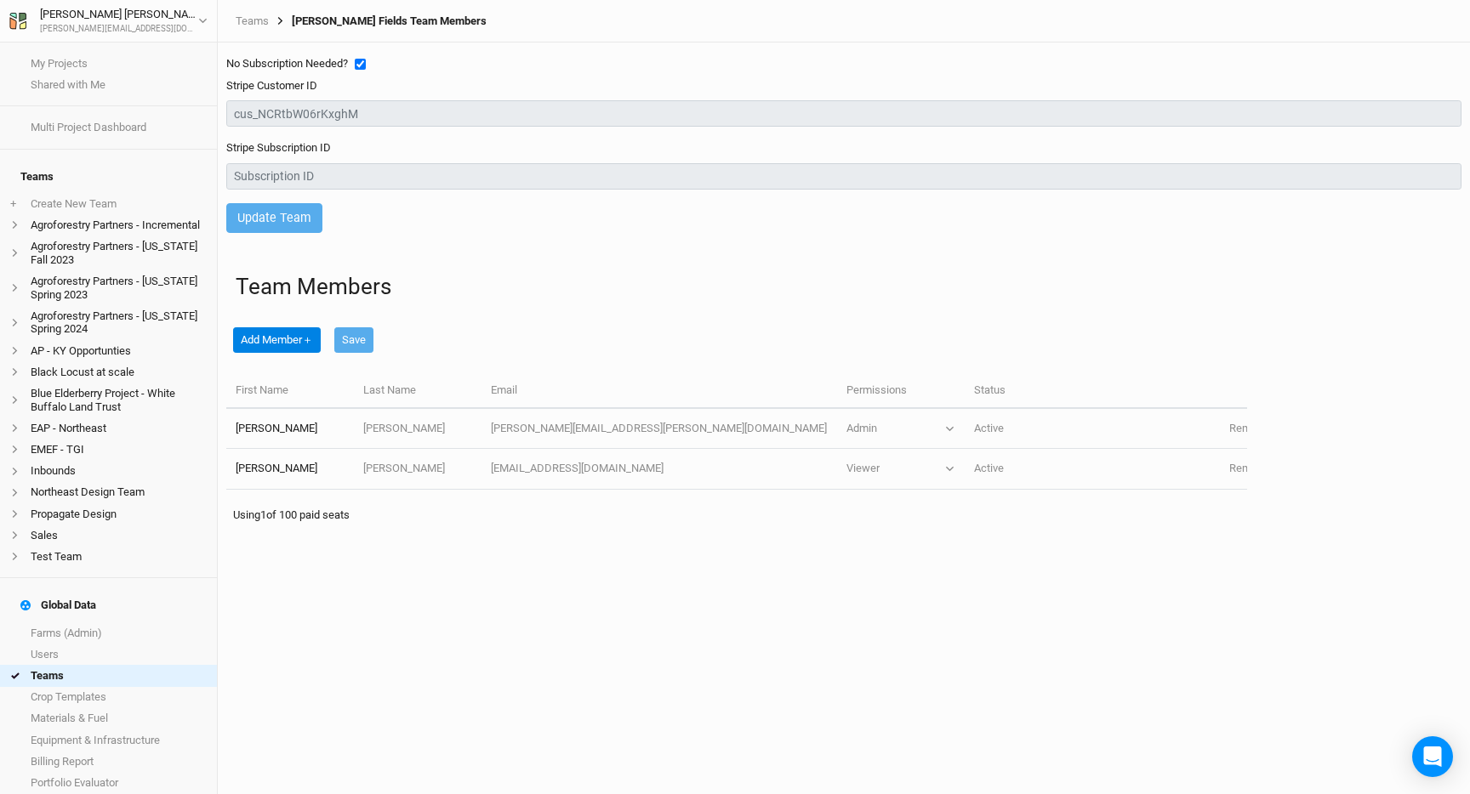
click at [361, 65] on input "checkbox" at bounding box center [360, 64] width 11 height 11
checkbox input "false"
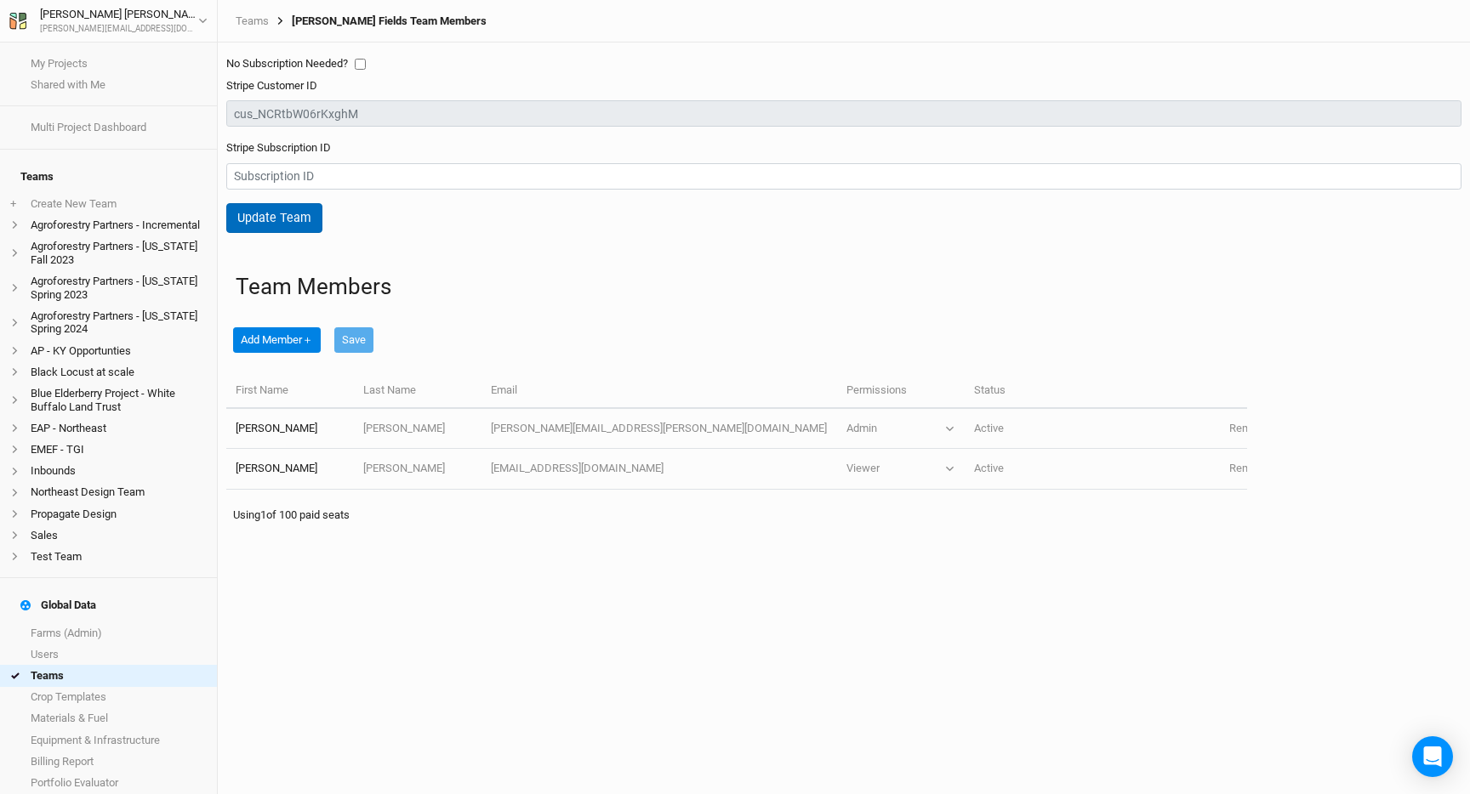
click at [281, 217] on button "Update Team" at bounding box center [274, 218] width 96 height 30
click at [257, 26] on link "Teams" at bounding box center [252, 21] width 33 height 14
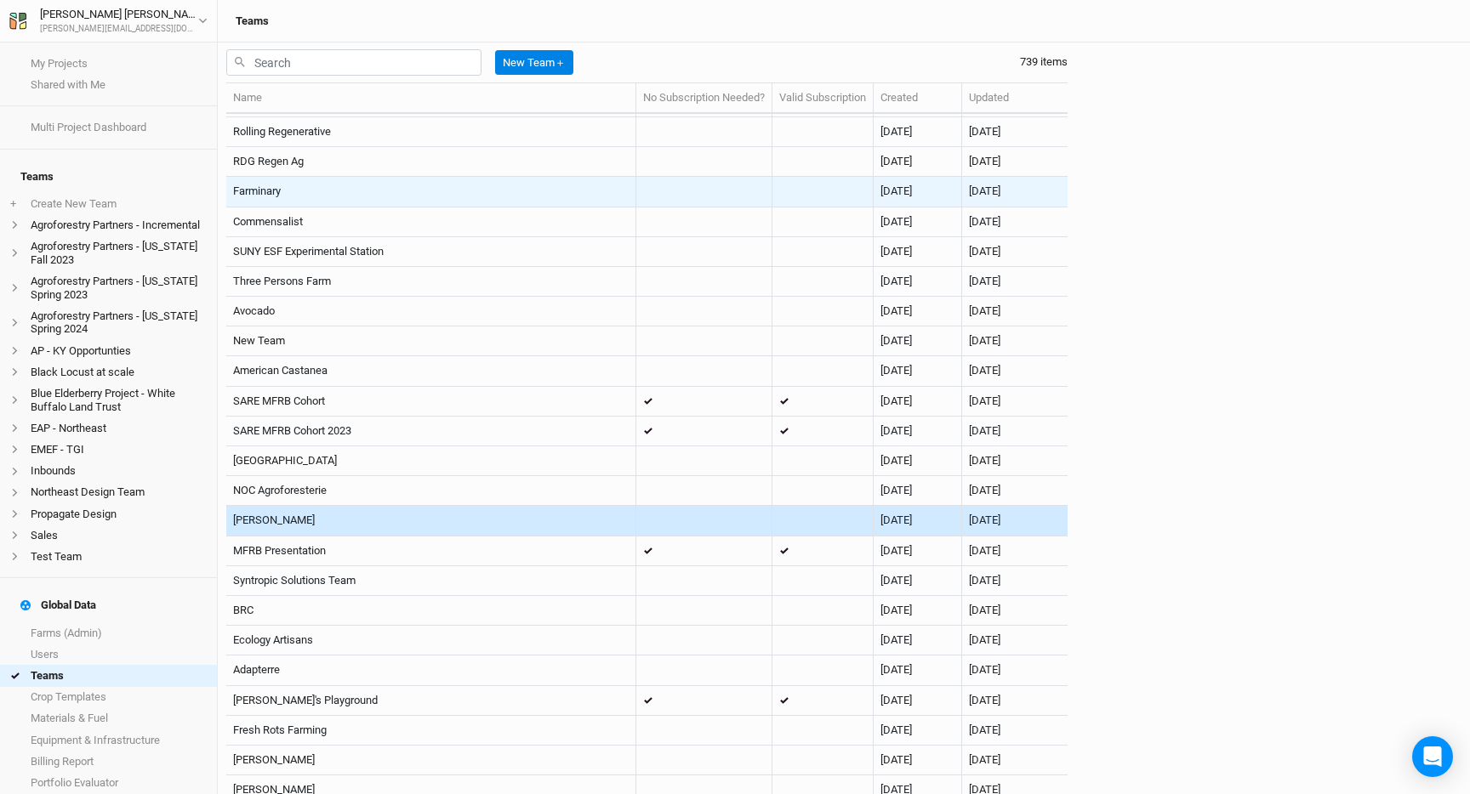
scroll to position [2081, 0]
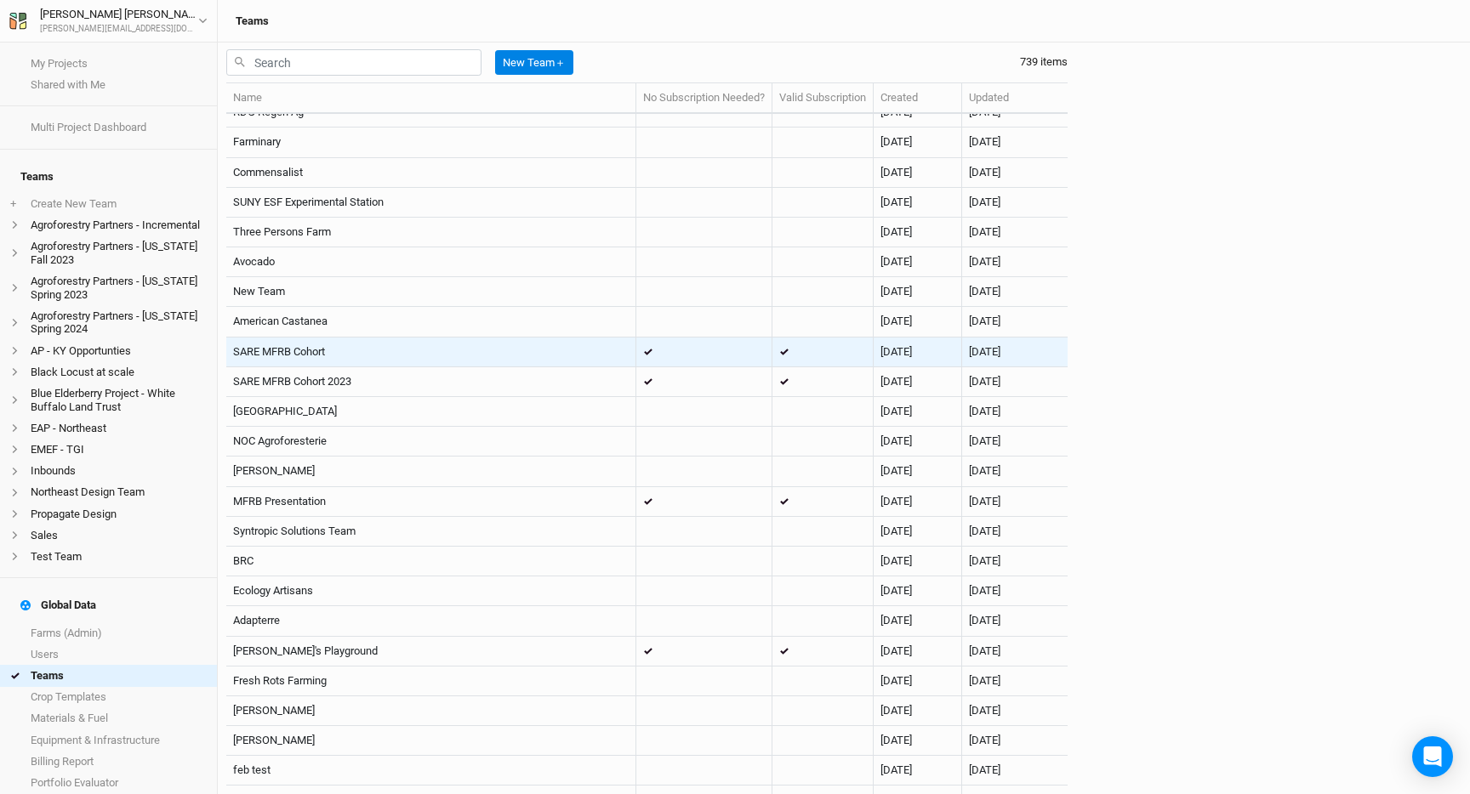
click at [485, 351] on td "SARE MFRB Cohort" at bounding box center [431, 353] width 410 height 30
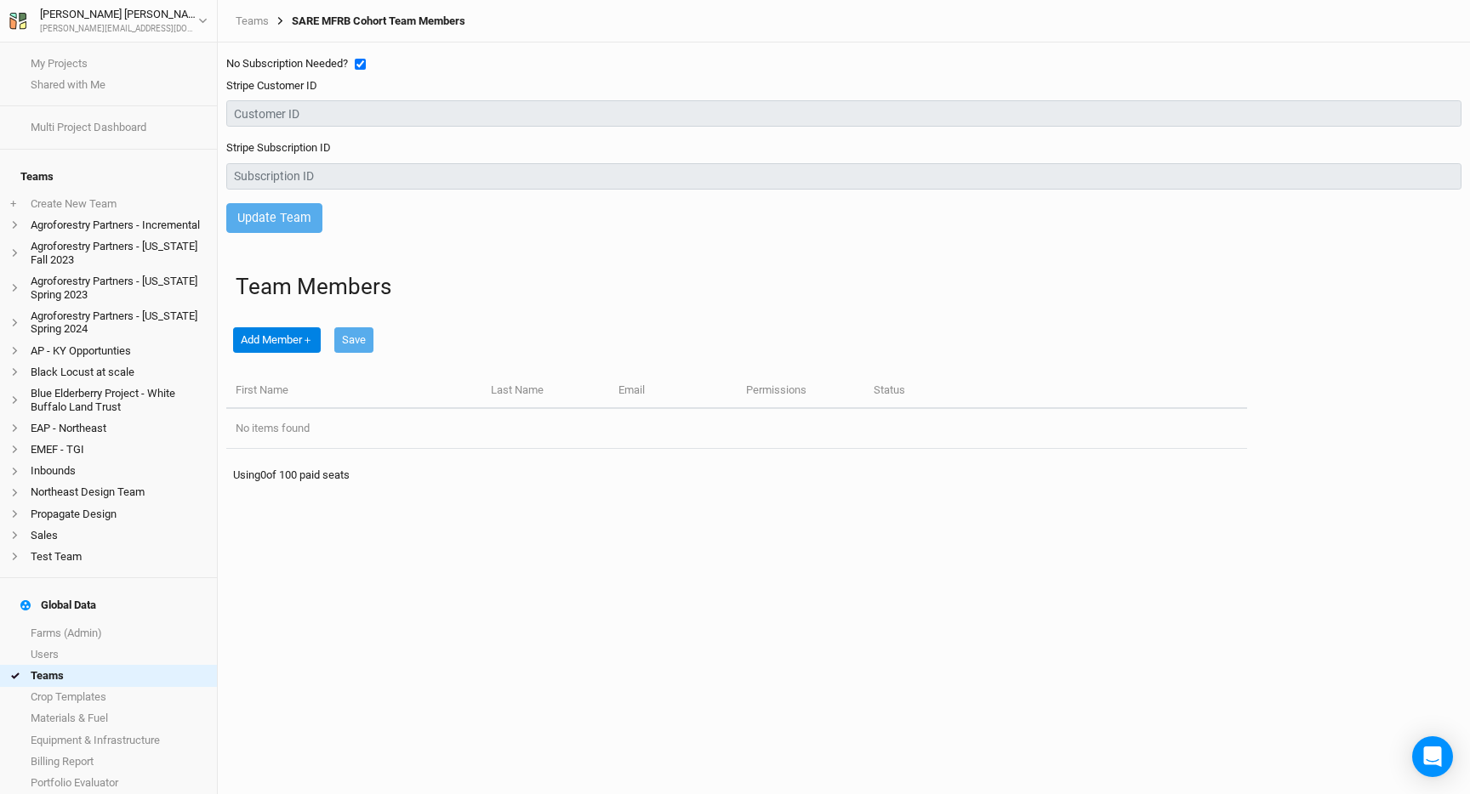
click at [254, 13] on div "Teams SARE MFRB Cohort Team Members" at bounding box center [844, 21] width 1252 height 43
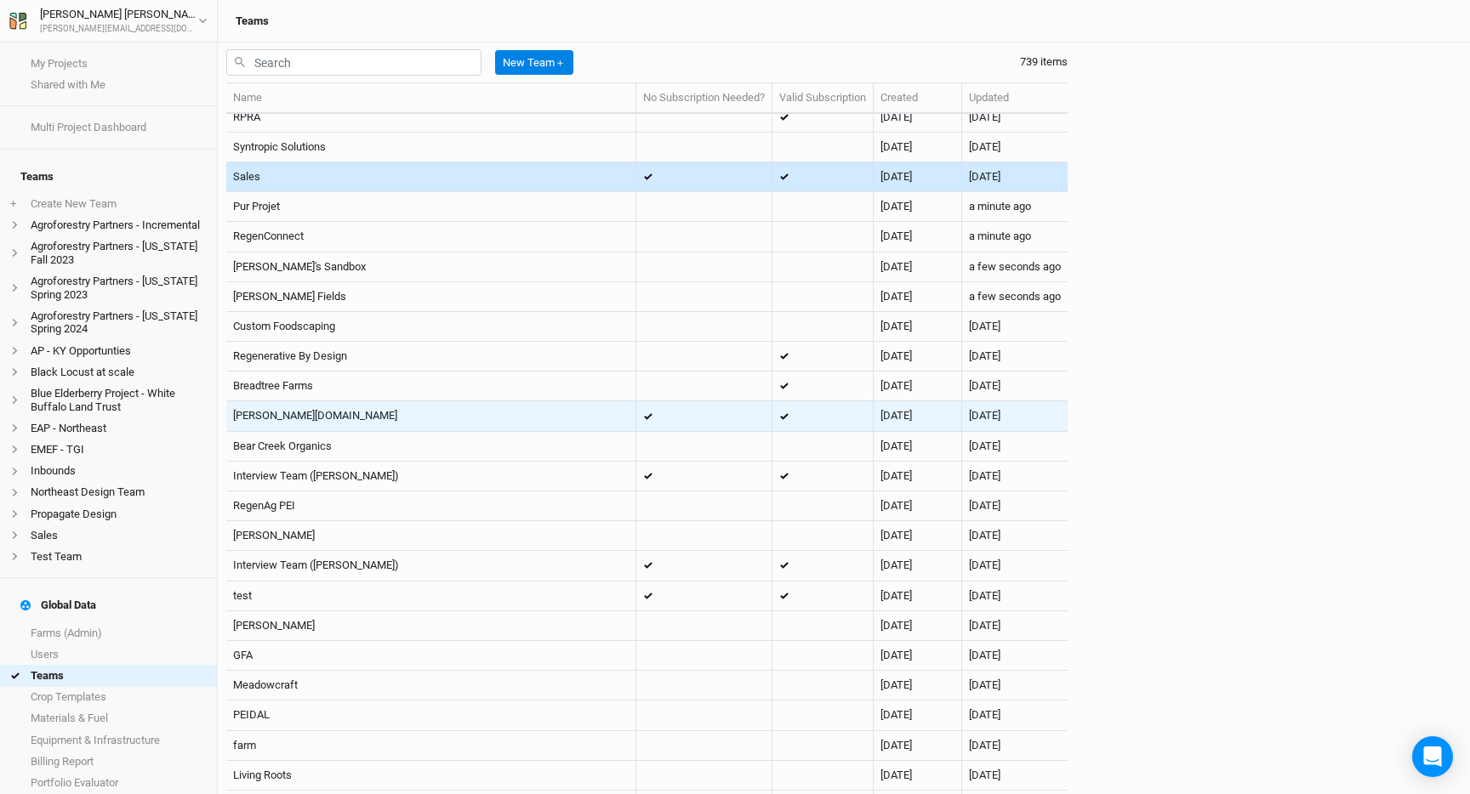
scroll to position [2966, 0]
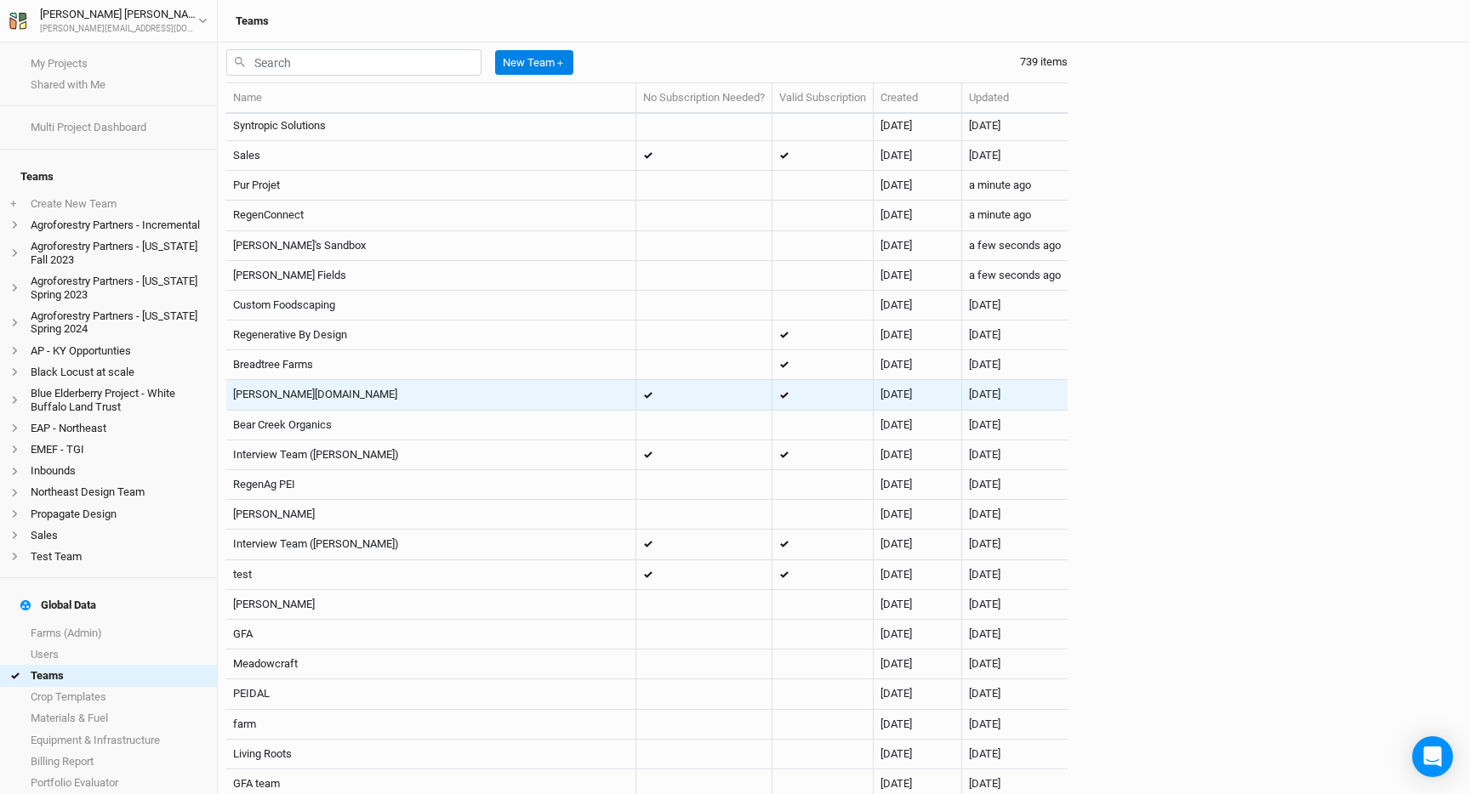
click at [663, 403] on td at bounding box center [704, 395] width 136 height 30
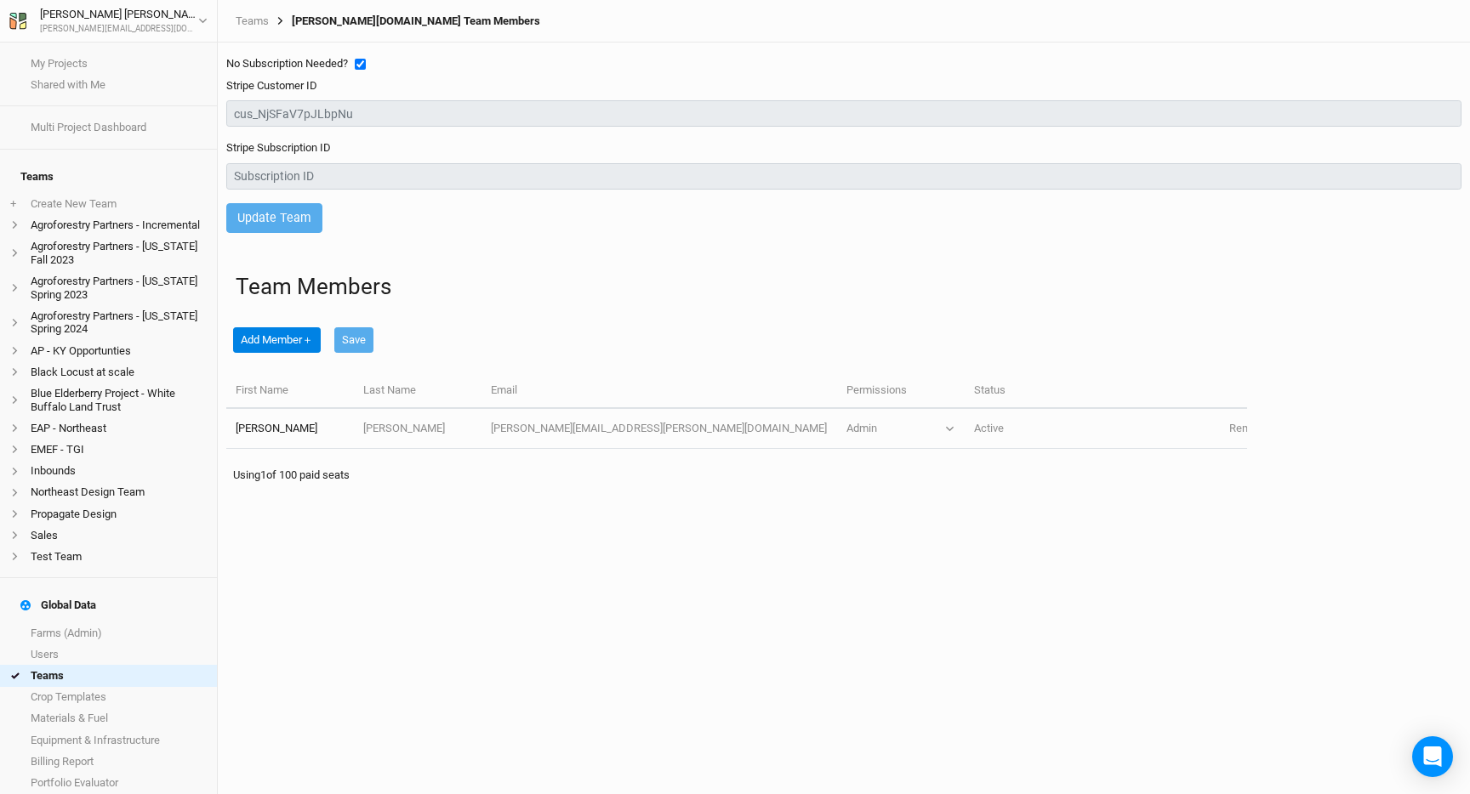
click at [363, 66] on input "checkbox" at bounding box center [360, 64] width 11 height 11
checkbox input "false"
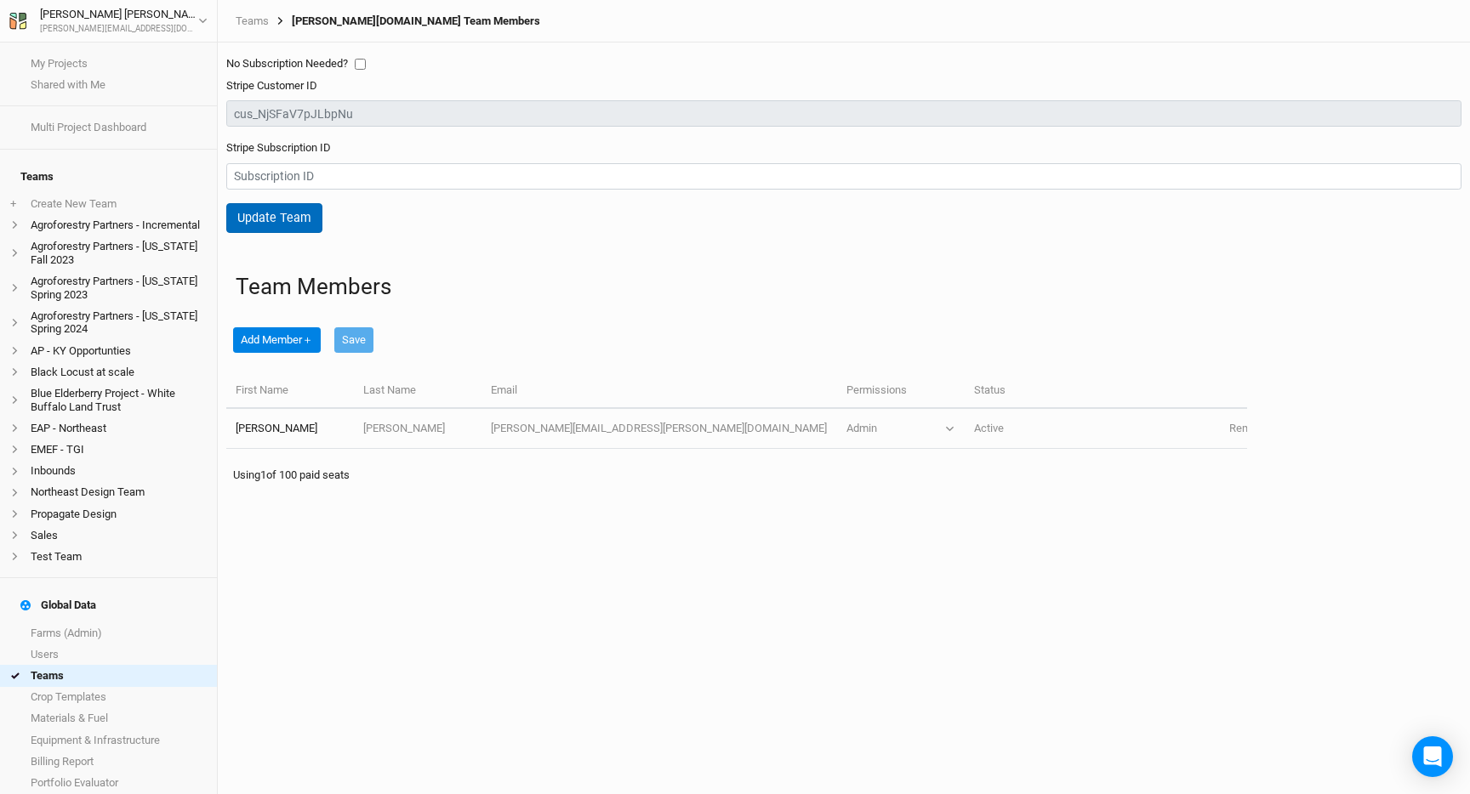
click at [277, 224] on button "Update Team" at bounding box center [274, 218] width 96 height 30
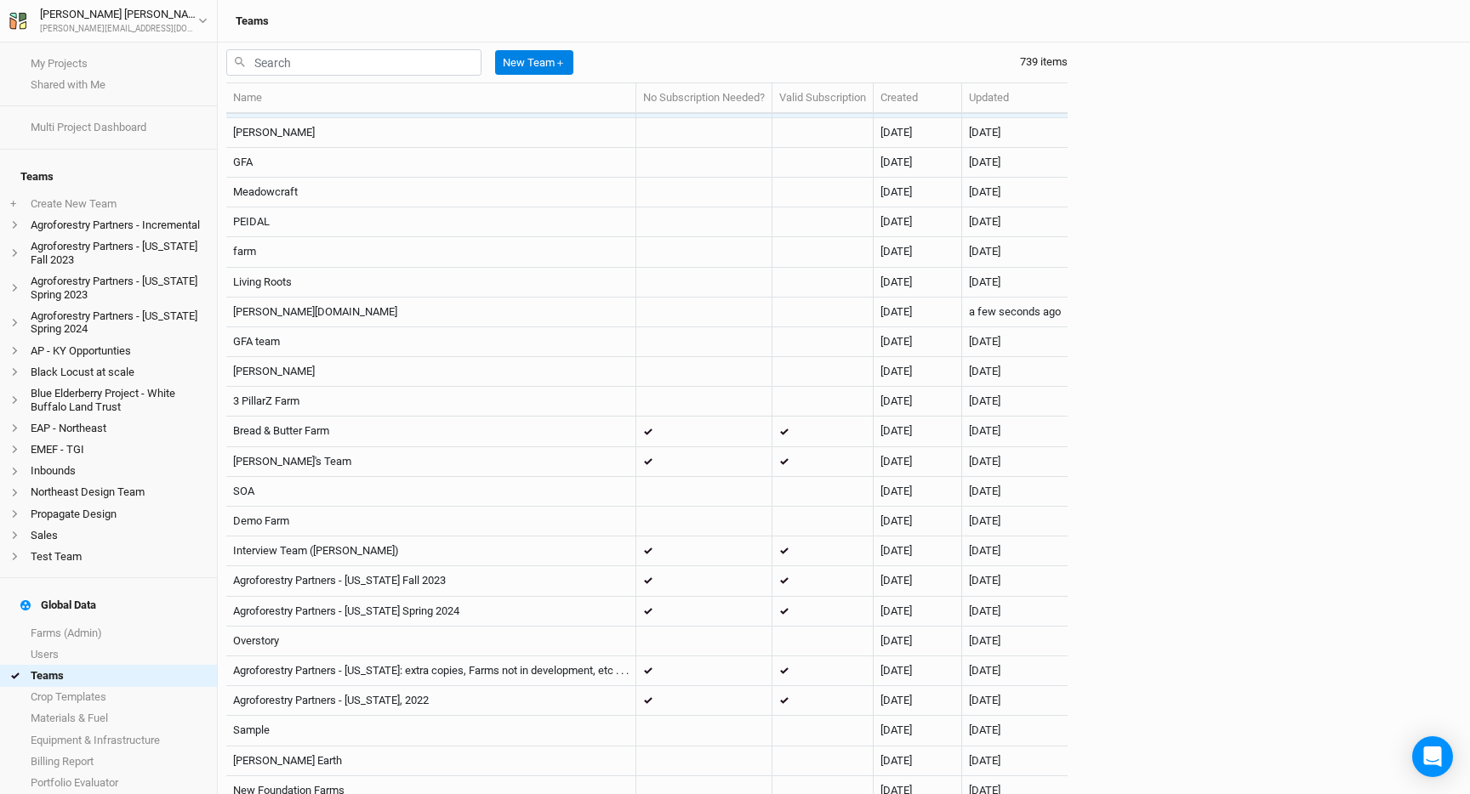
scroll to position [3415, 0]
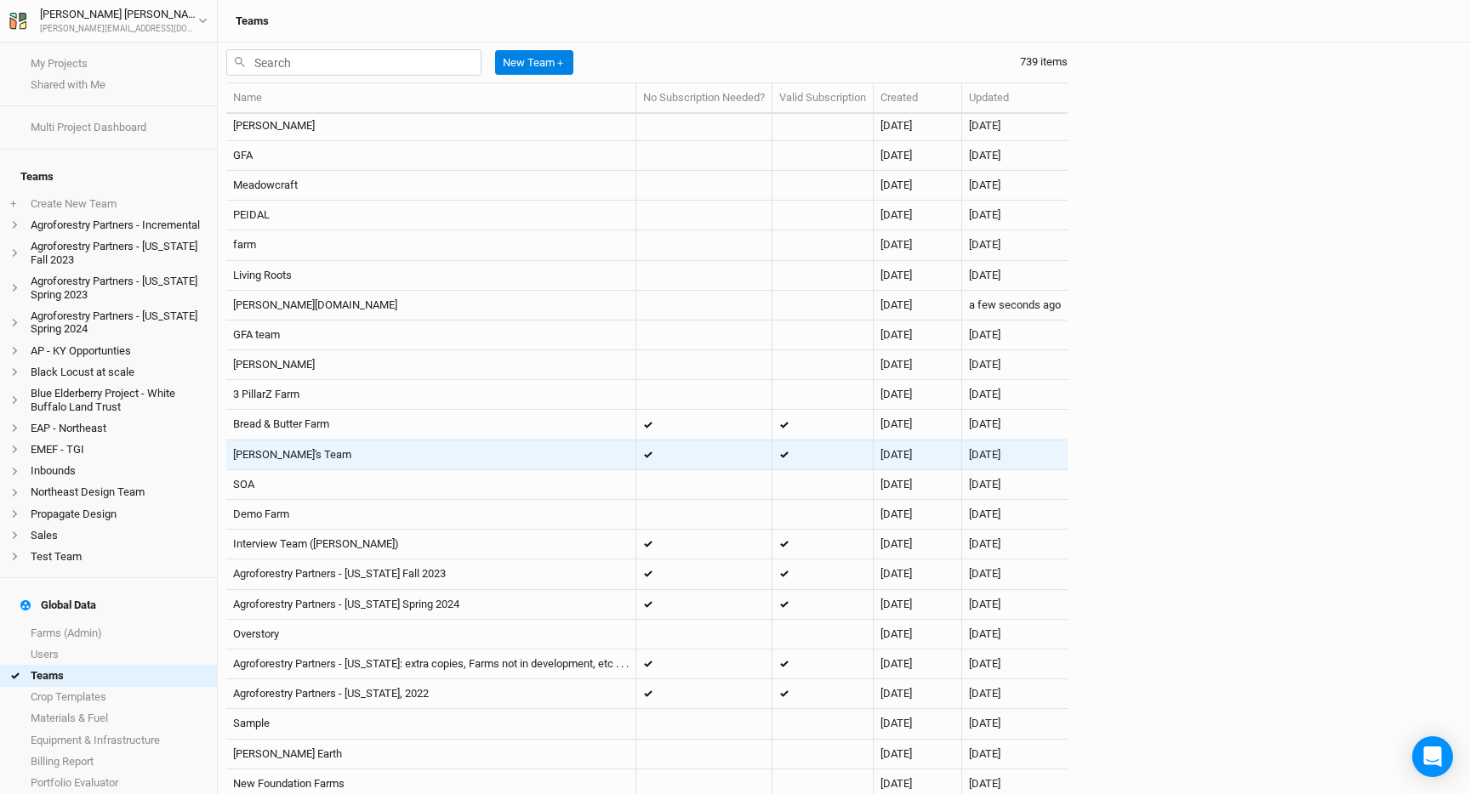
click at [655, 455] on span at bounding box center [653, 455] width 20 height 7
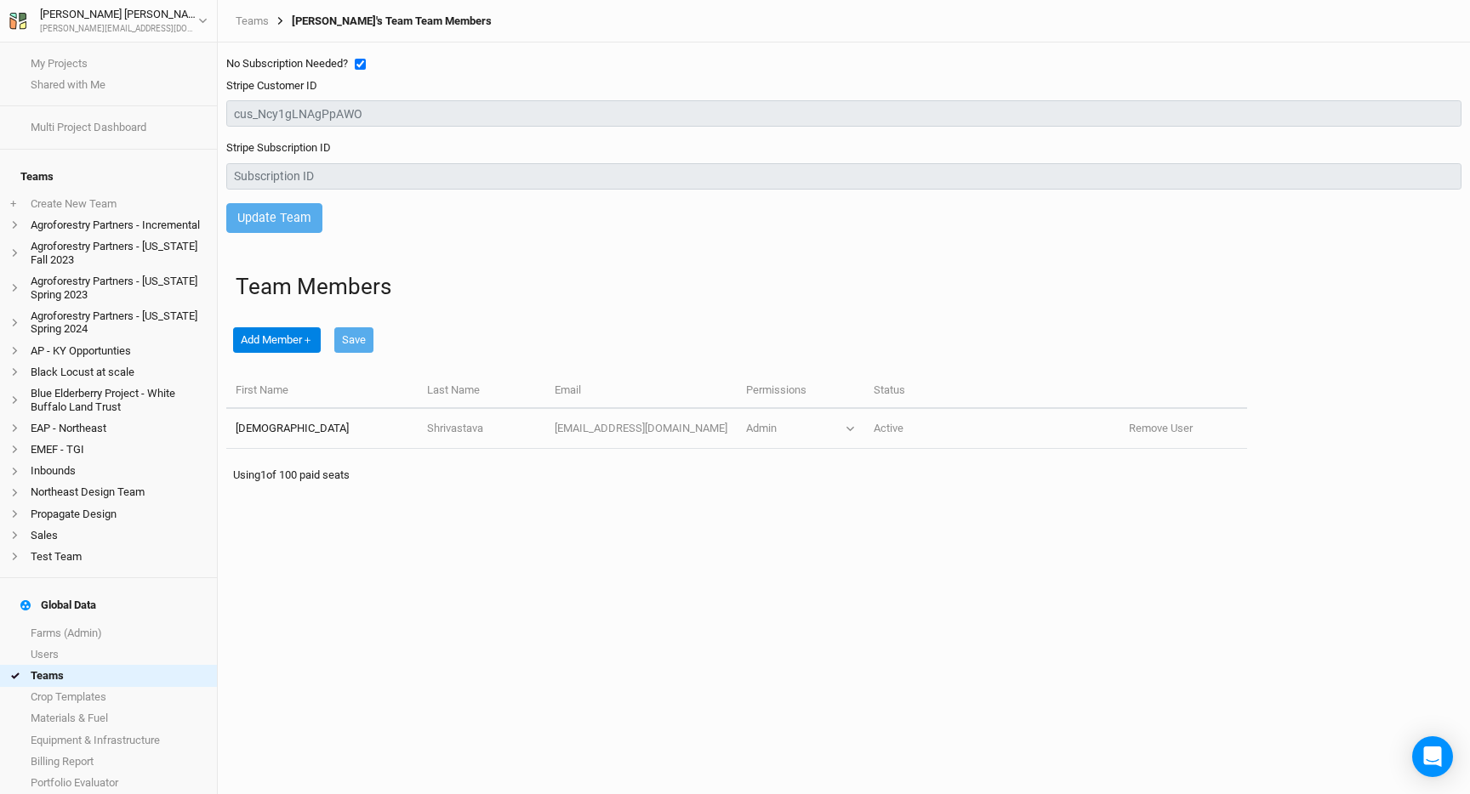
click at [361, 64] on input "checkbox" at bounding box center [360, 64] width 11 height 11
checkbox input "false"
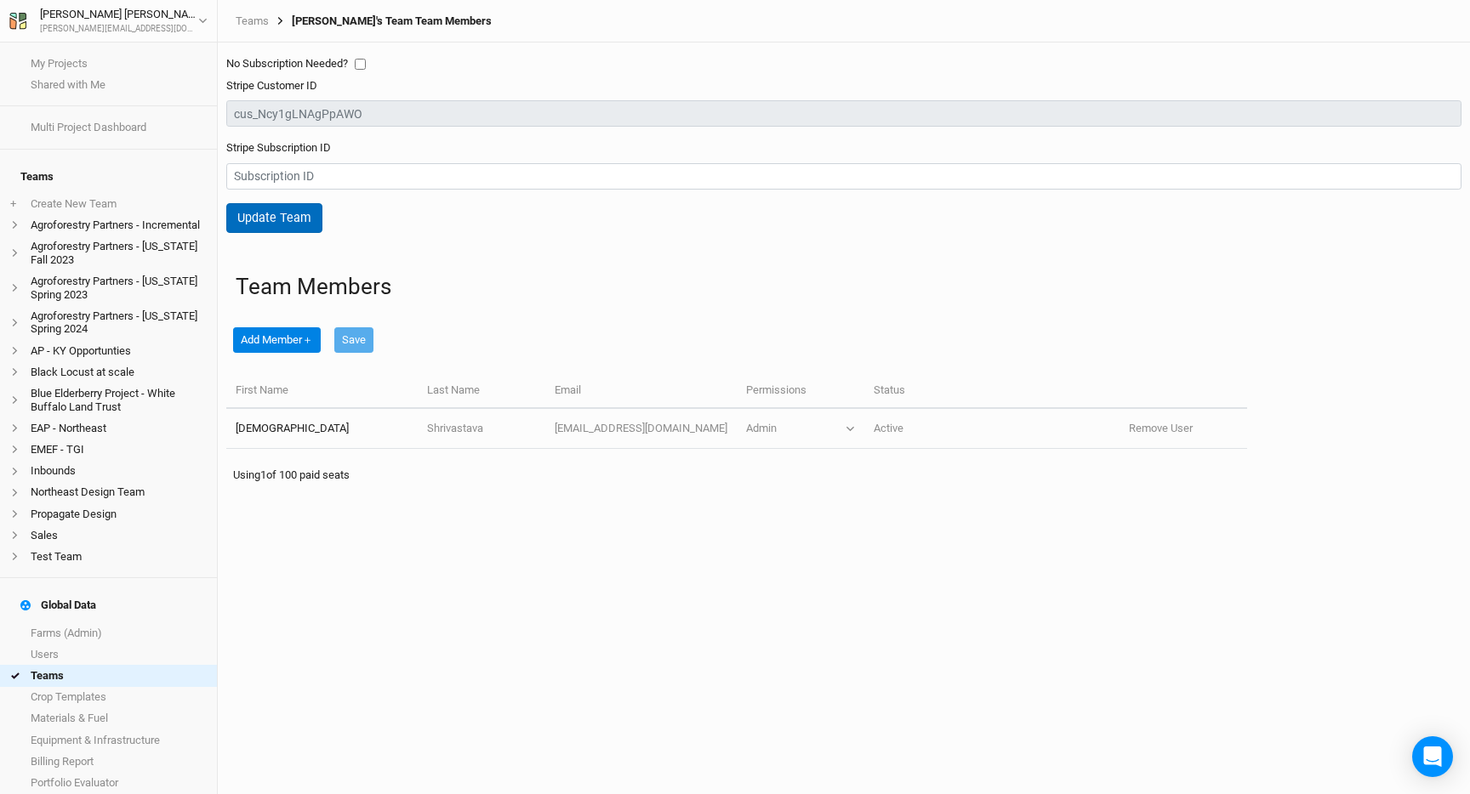
click at [300, 222] on button "Update Team" at bounding box center [274, 218] width 96 height 30
click at [260, 23] on link "Teams" at bounding box center [252, 21] width 33 height 14
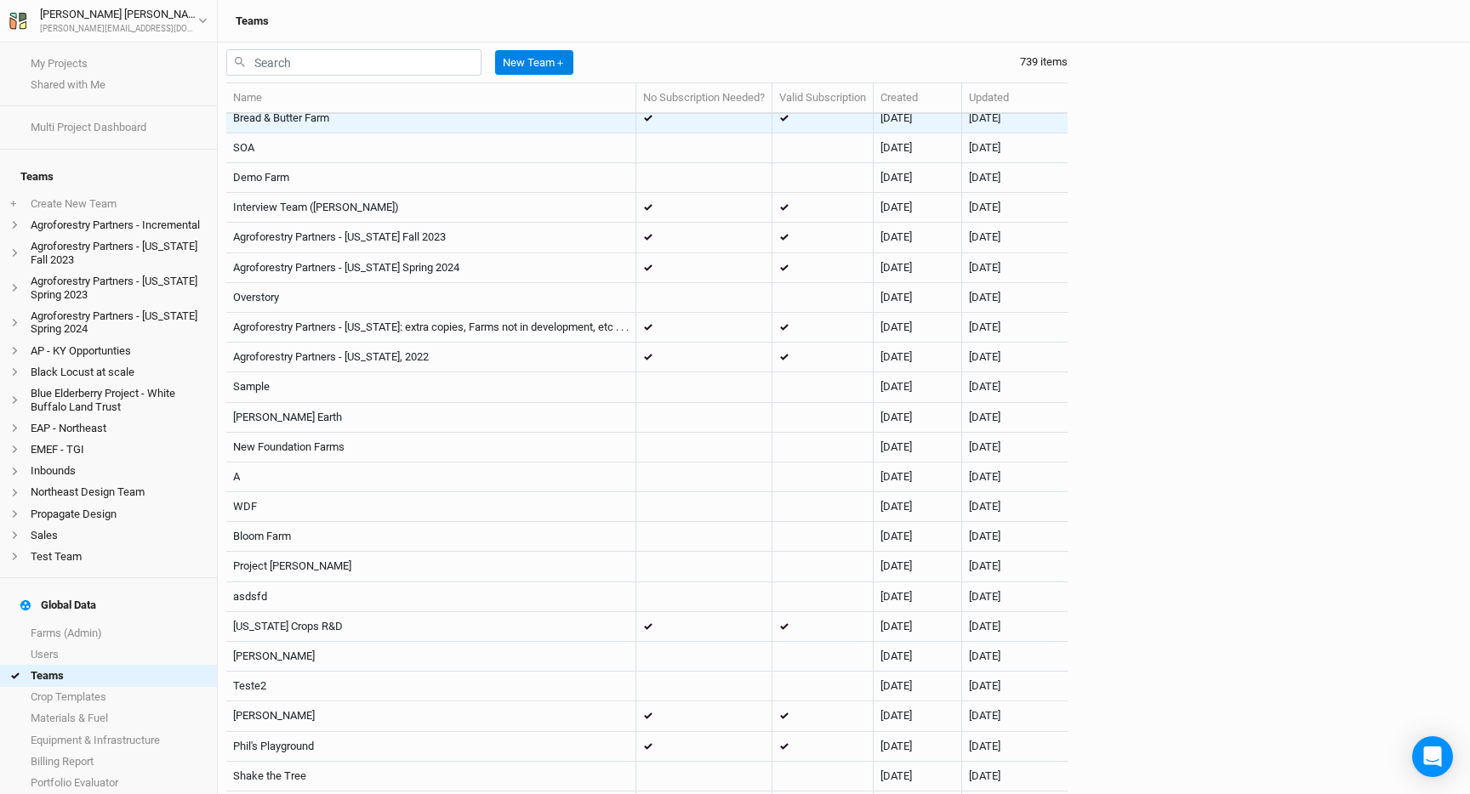
scroll to position [4067, 0]
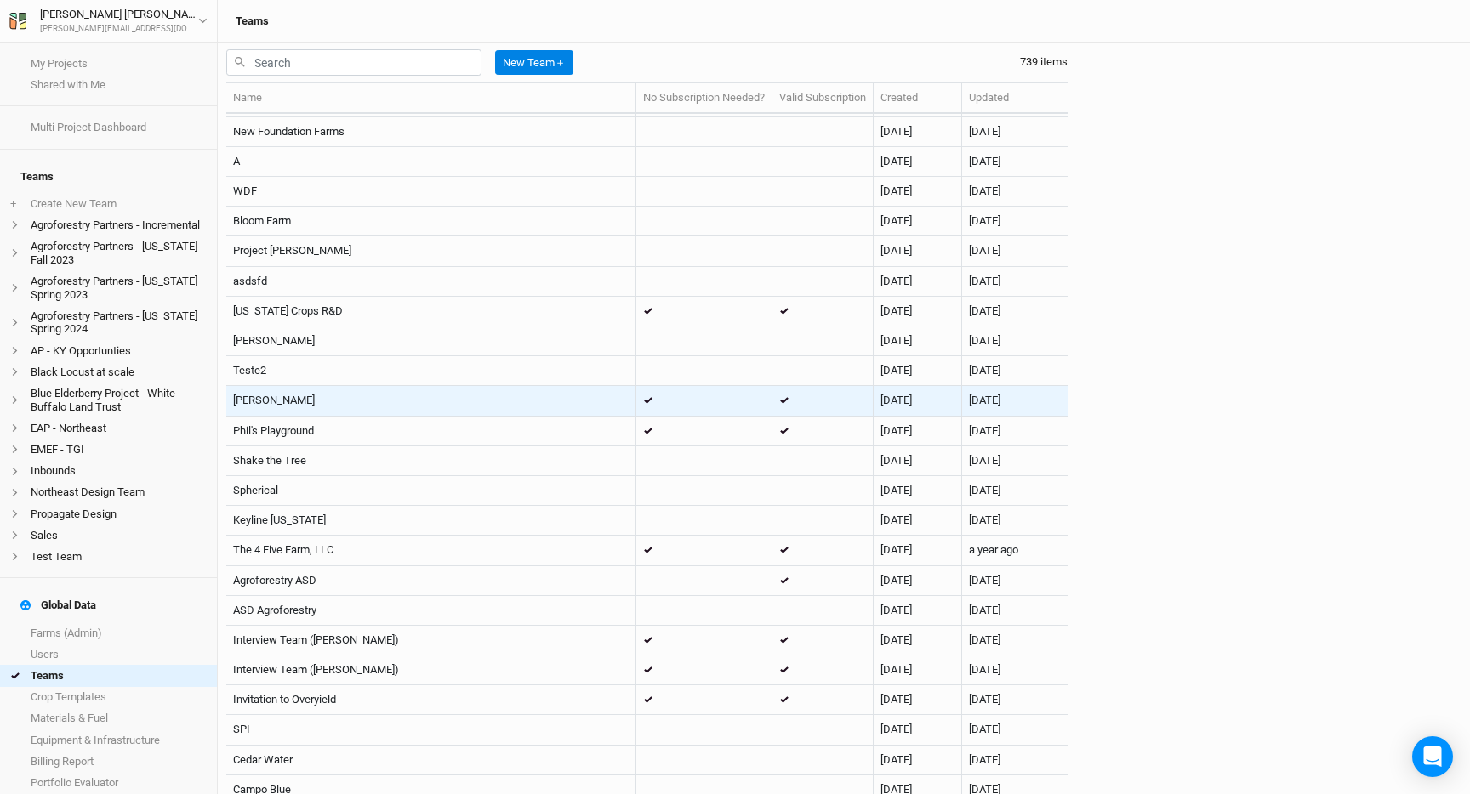
click at [592, 399] on td "[PERSON_NAME]" at bounding box center [431, 401] width 410 height 30
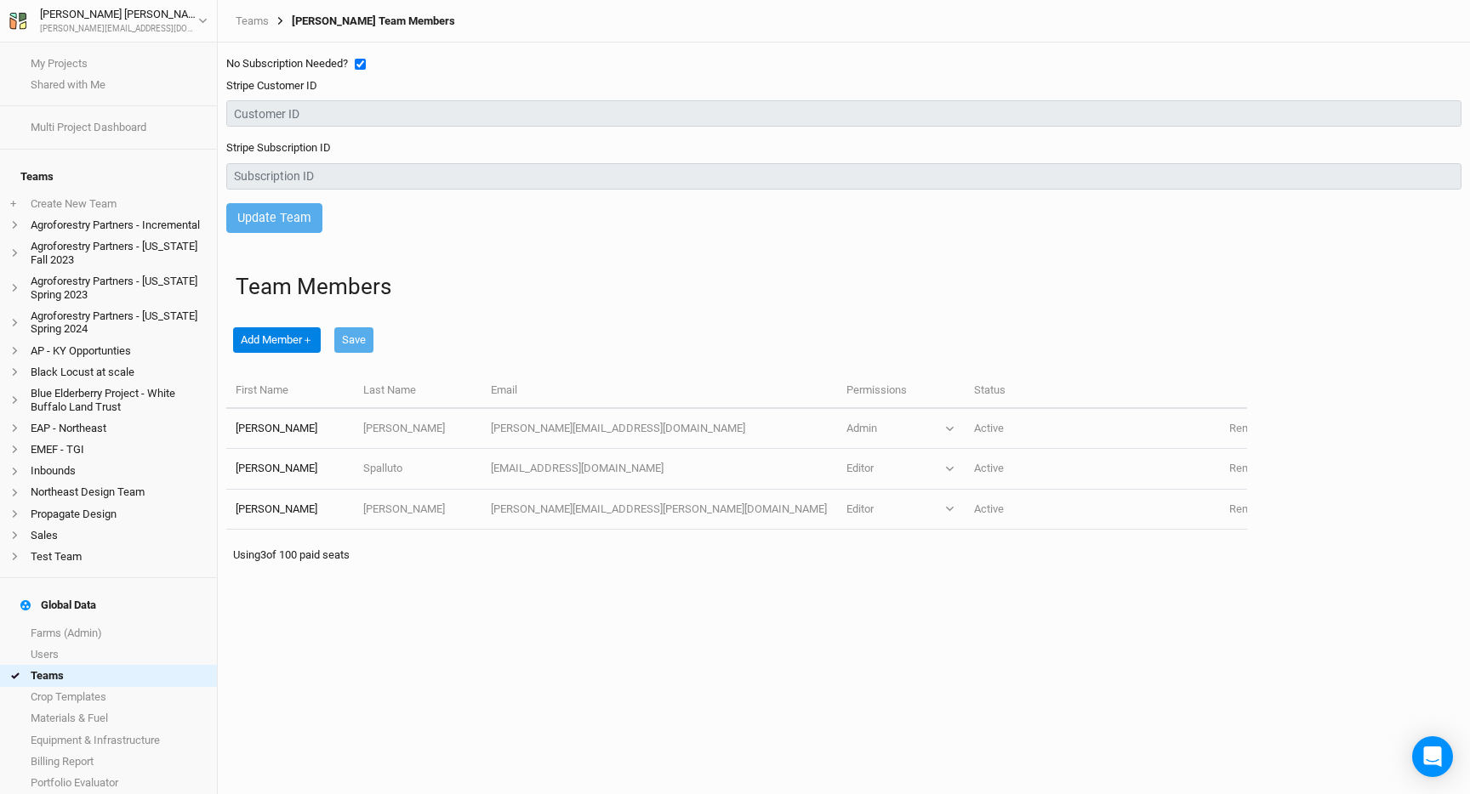
click at [363, 65] on input "checkbox" at bounding box center [360, 64] width 11 height 11
checkbox input "false"
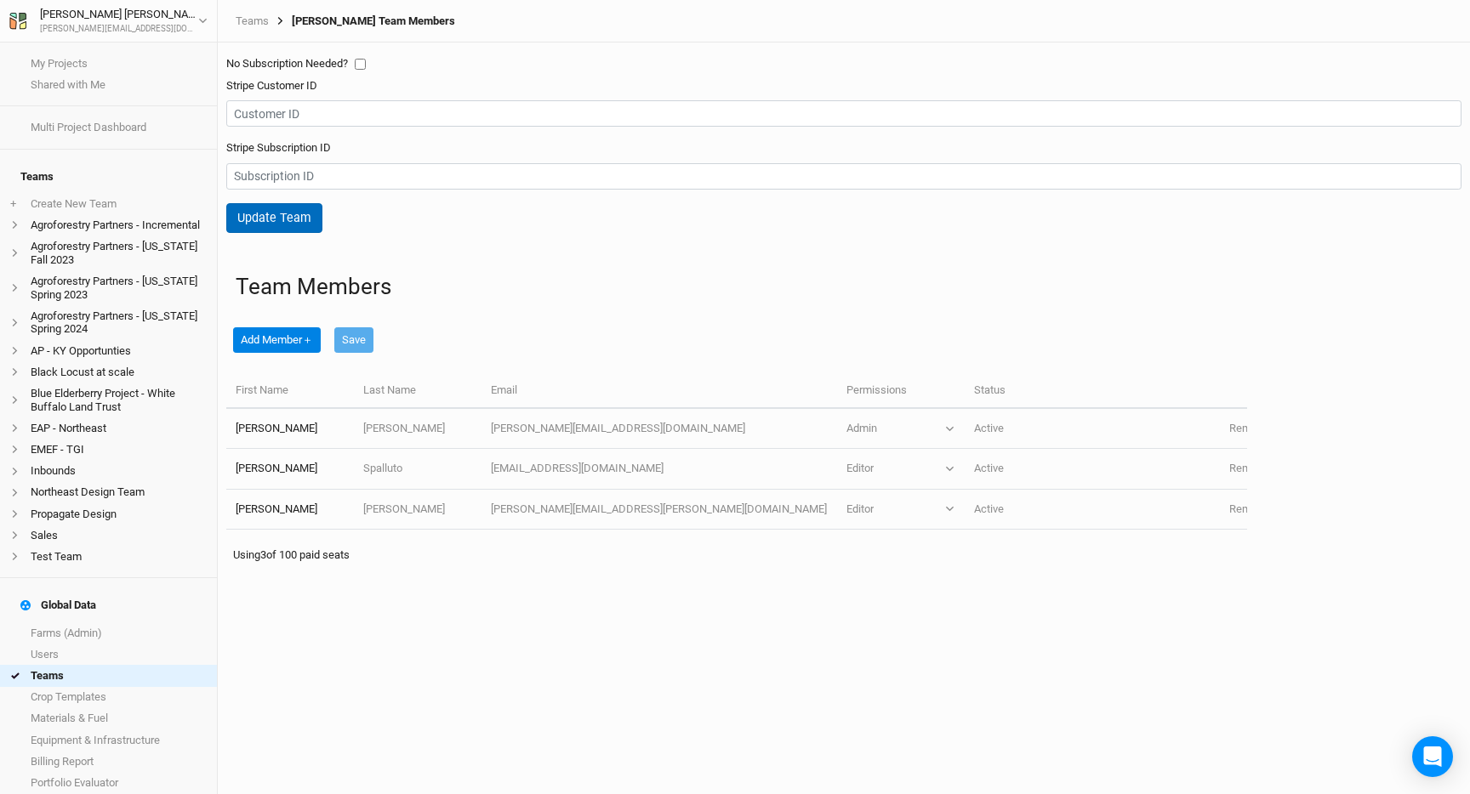
click at [276, 216] on button "Update Team" at bounding box center [274, 218] width 96 height 30
click at [259, 25] on link "Teams" at bounding box center [252, 21] width 33 height 14
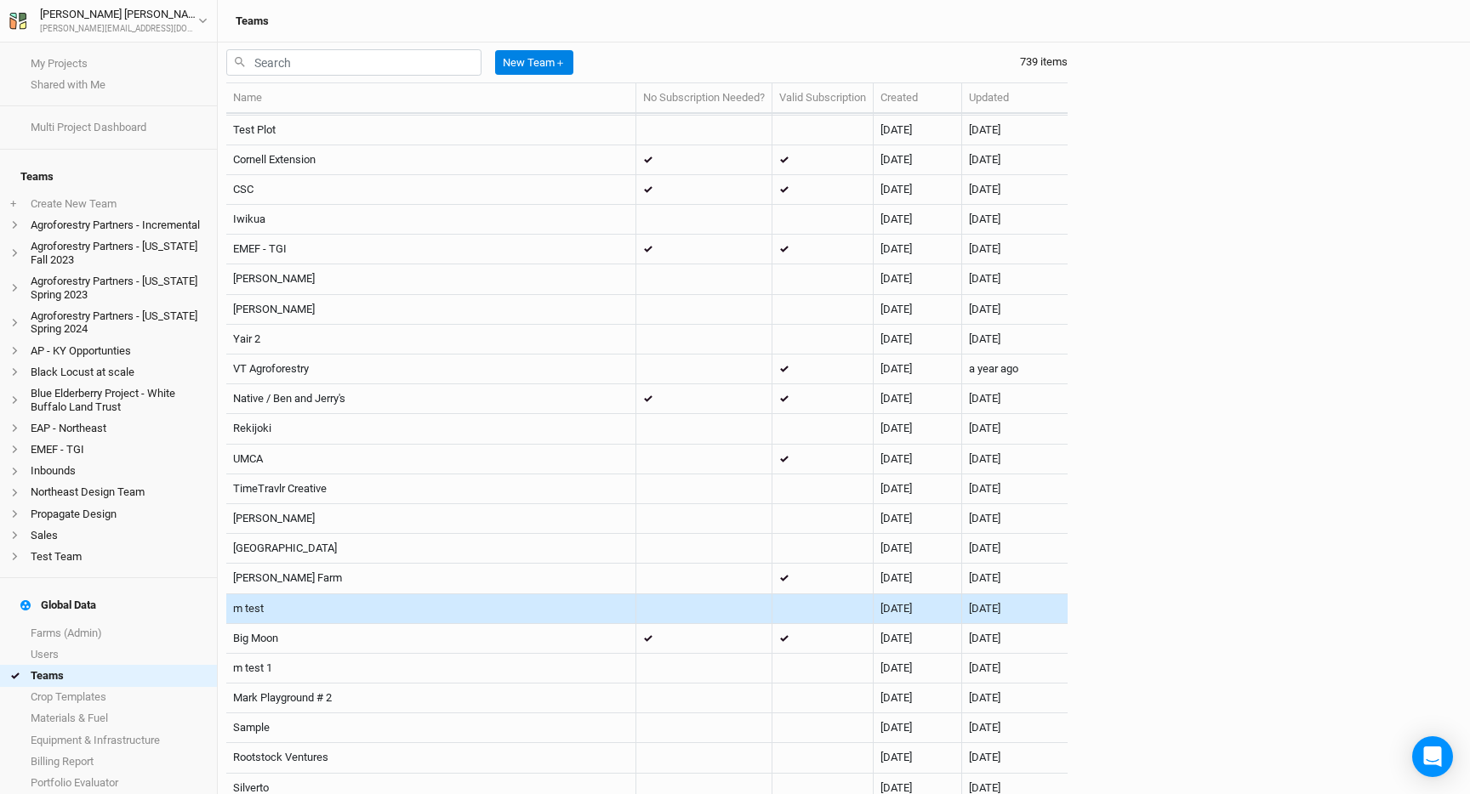
scroll to position [5139, 0]
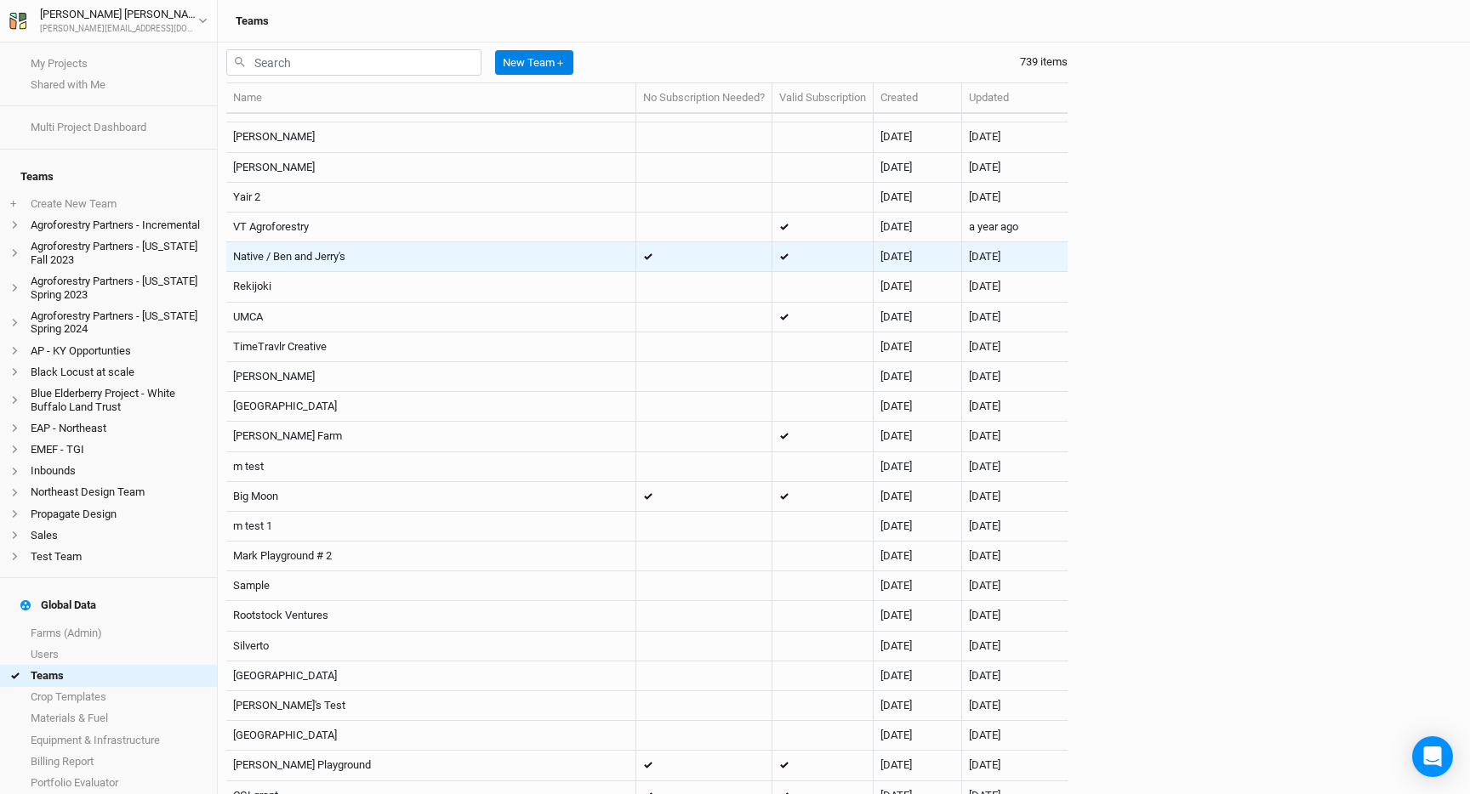
click at [653, 257] on span at bounding box center [653, 256] width 20 height 7
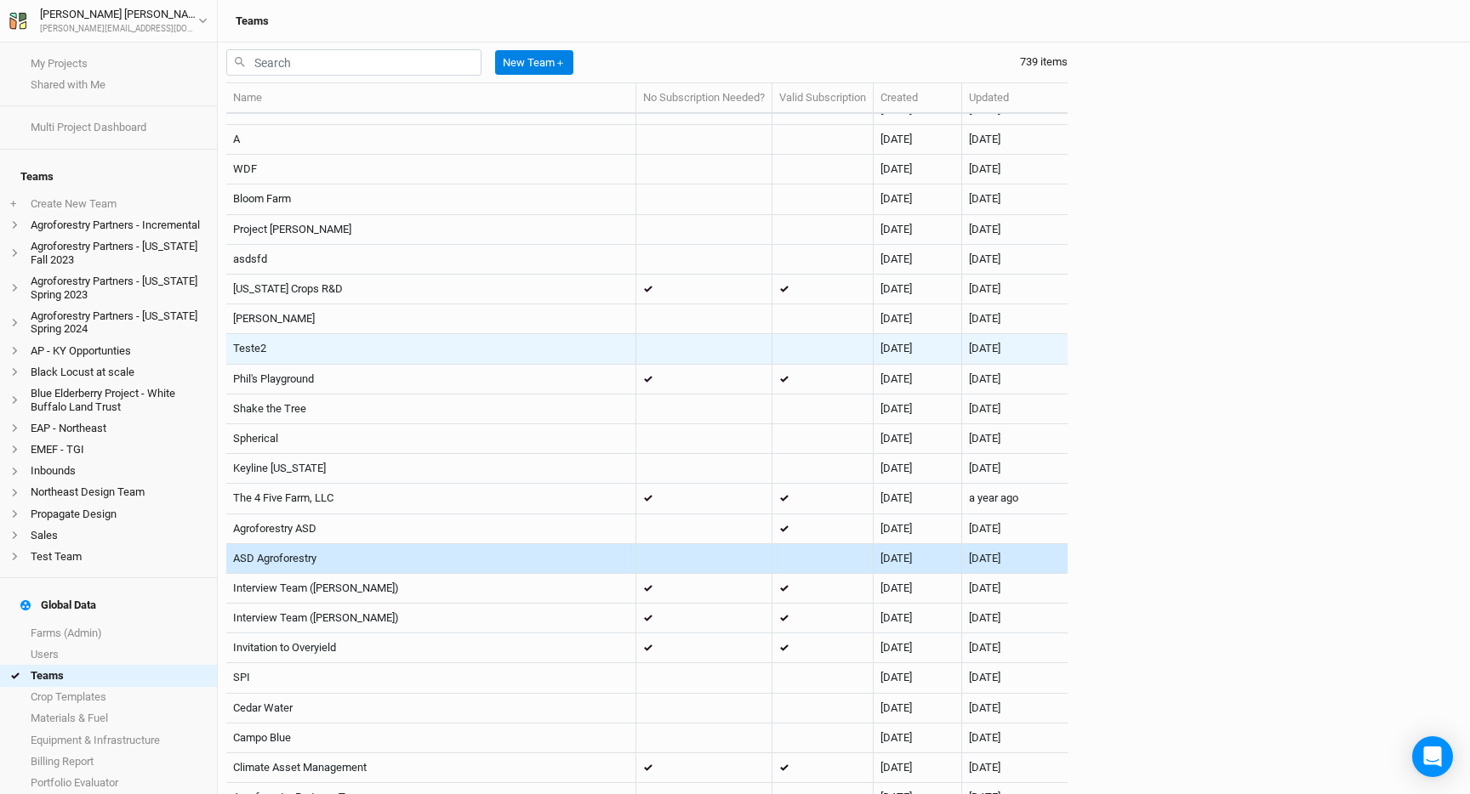
scroll to position [4120, 0]
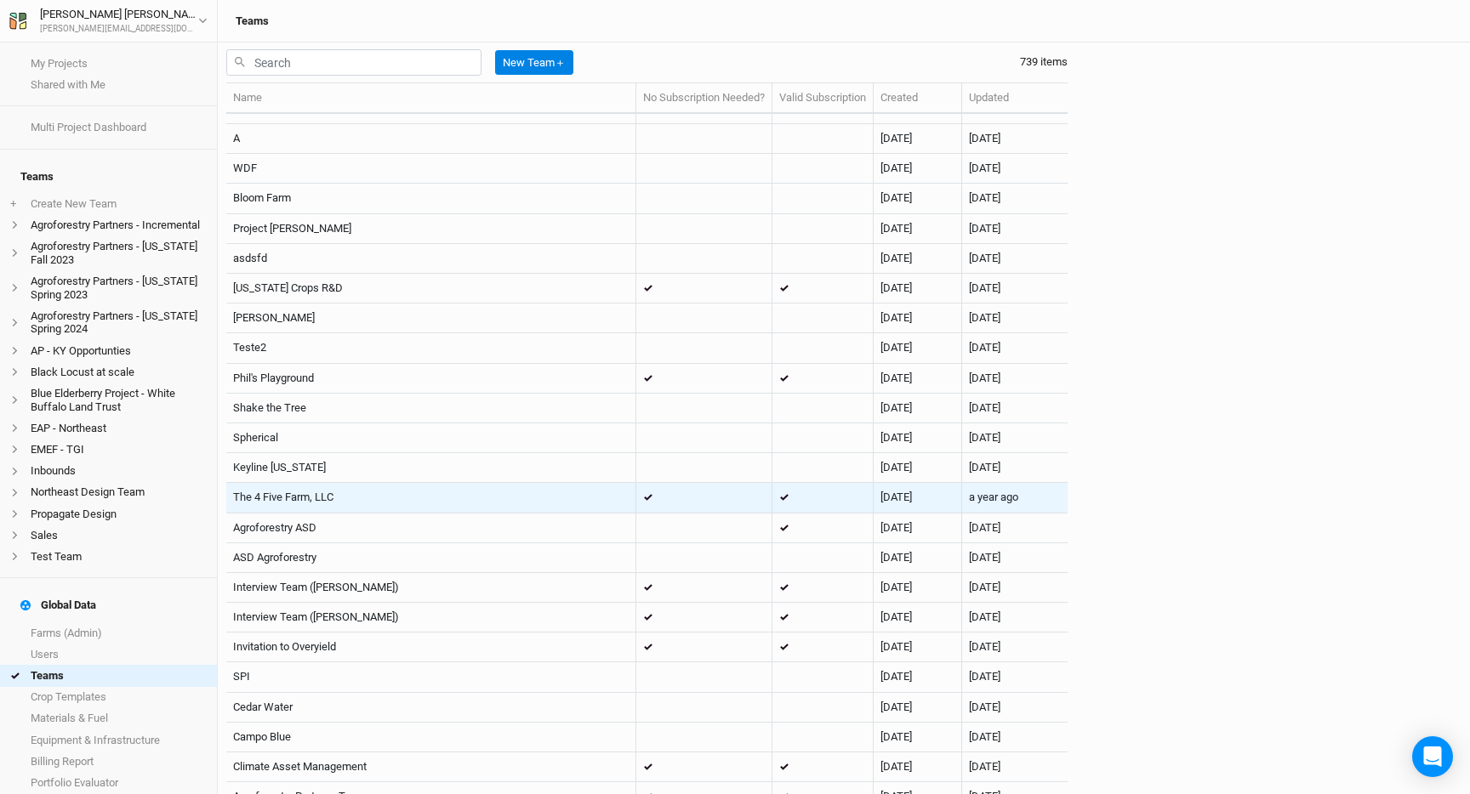
click at [652, 498] on span at bounding box center [653, 497] width 20 height 7
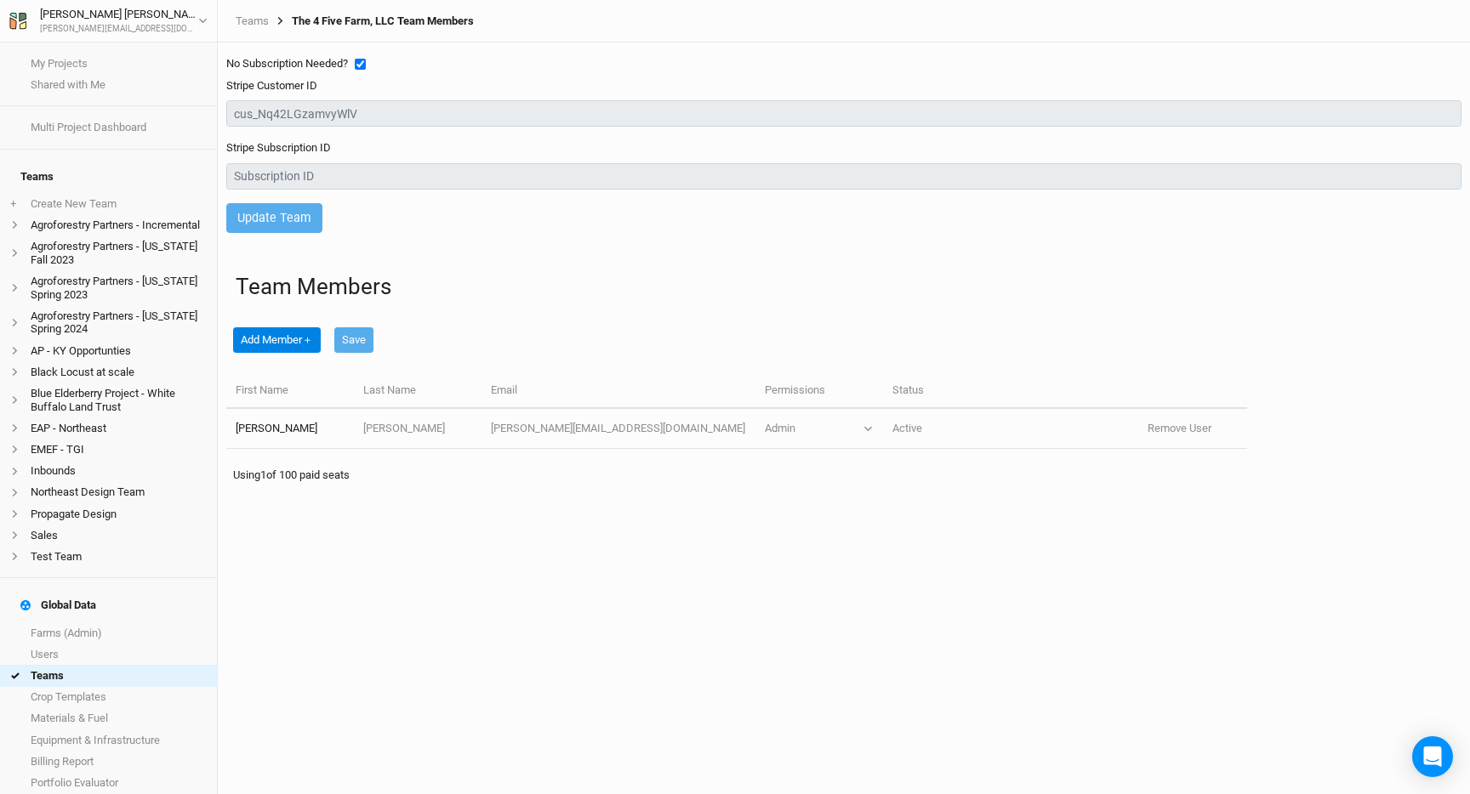
click at [361, 64] on input "checkbox" at bounding box center [360, 64] width 11 height 11
checkbox input "false"
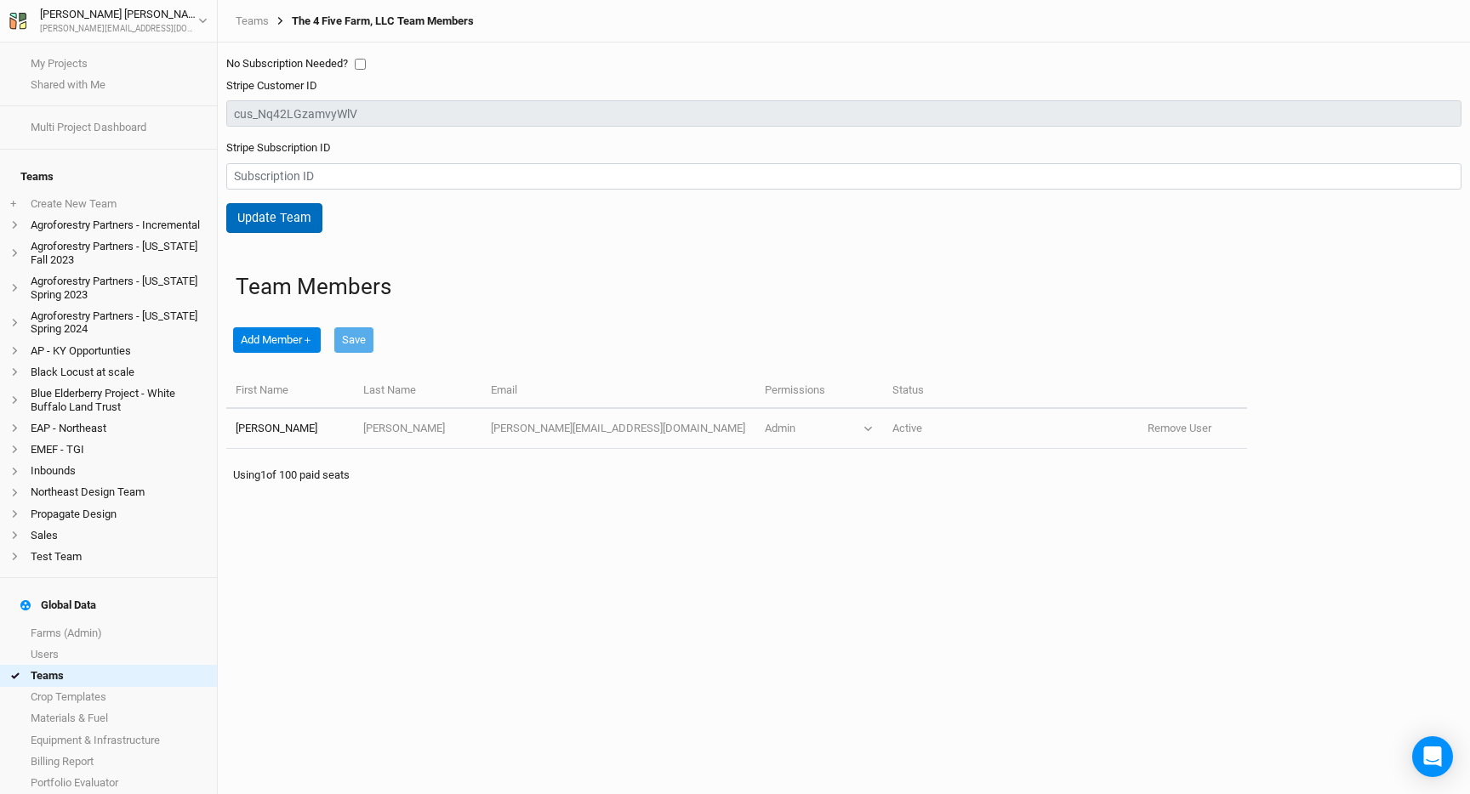
click at [305, 220] on button "Update Team" at bounding box center [274, 218] width 96 height 30
click at [248, 16] on link "Teams" at bounding box center [252, 21] width 33 height 14
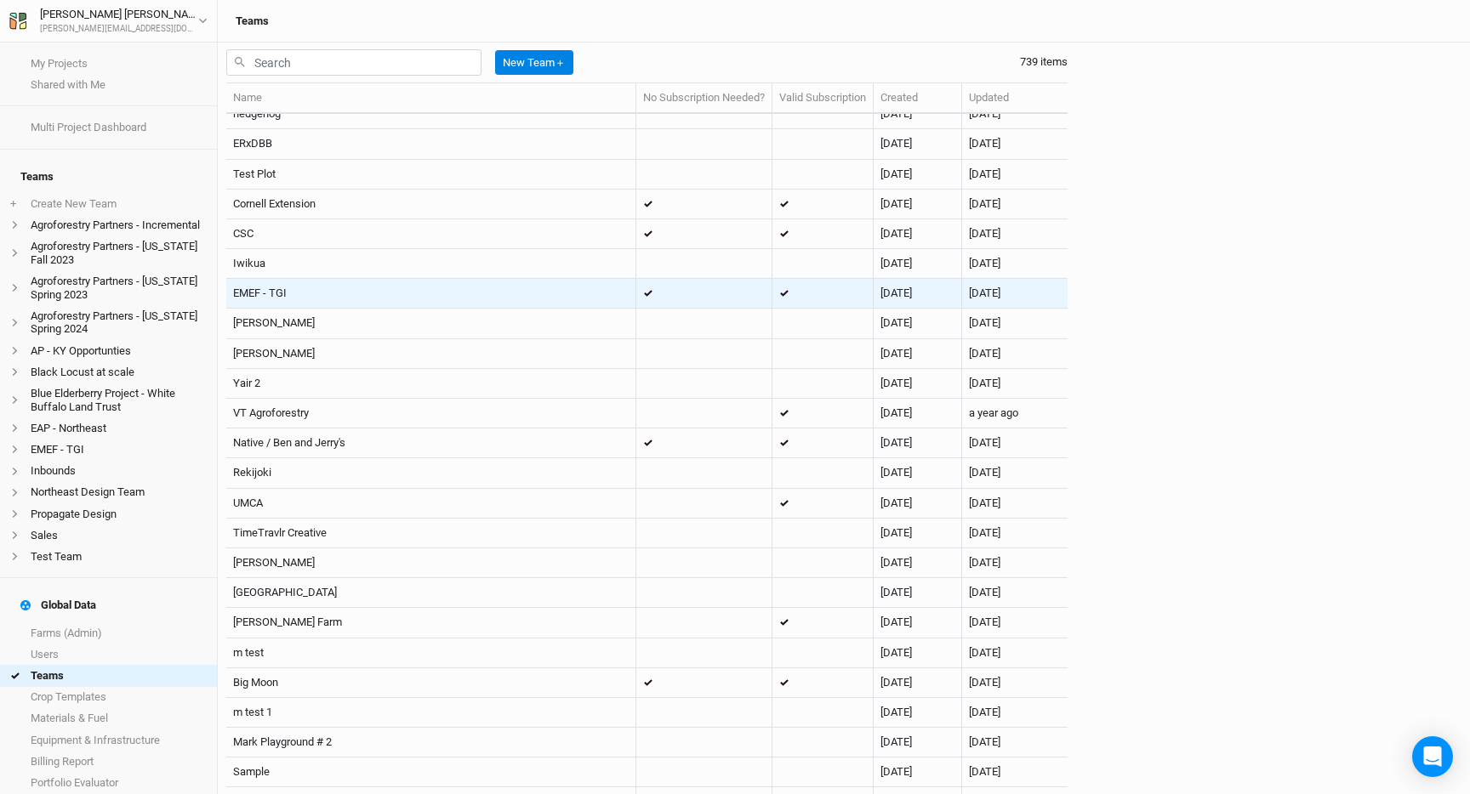
scroll to position [4958, 0]
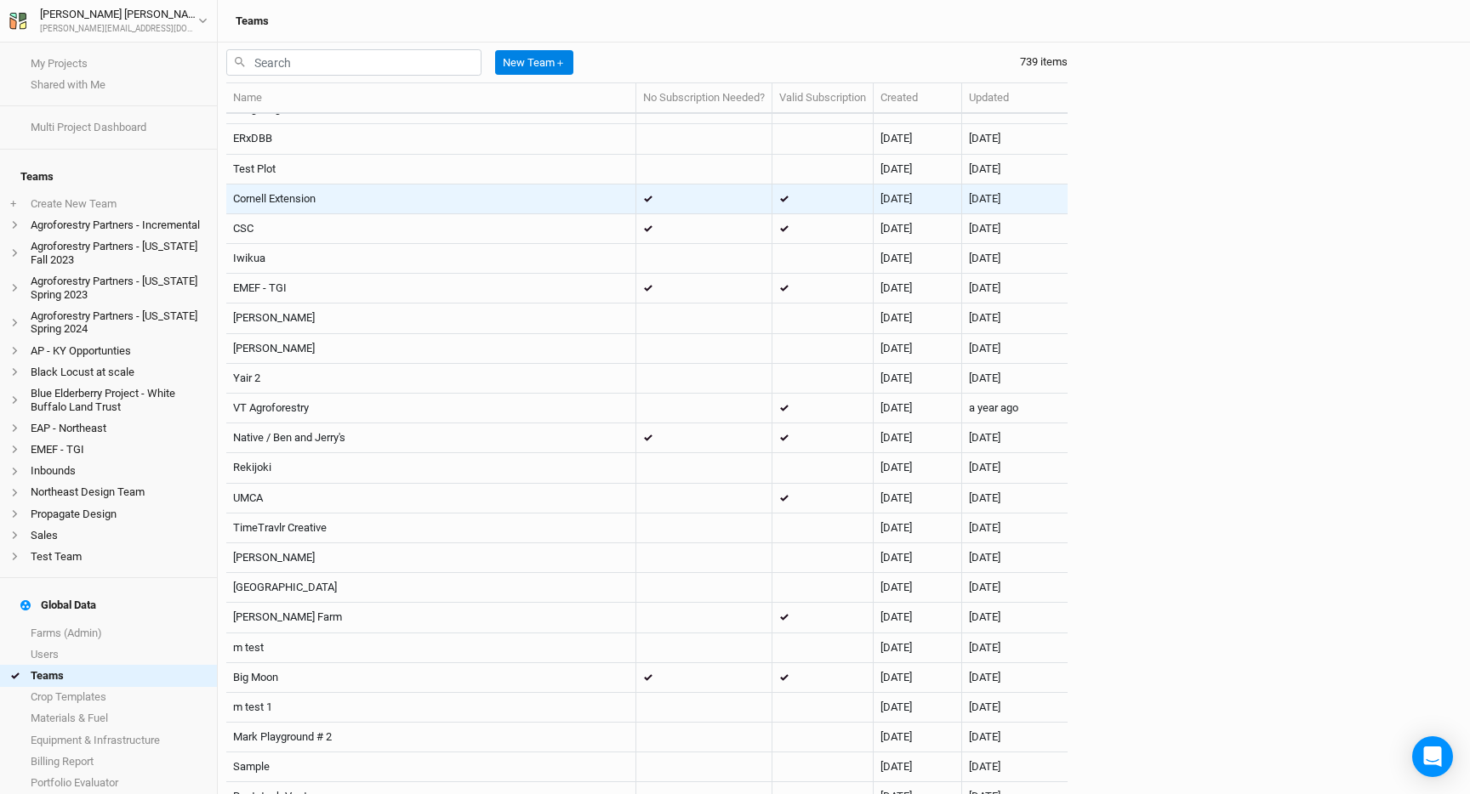
click at [659, 207] on td at bounding box center [704, 200] width 136 height 30
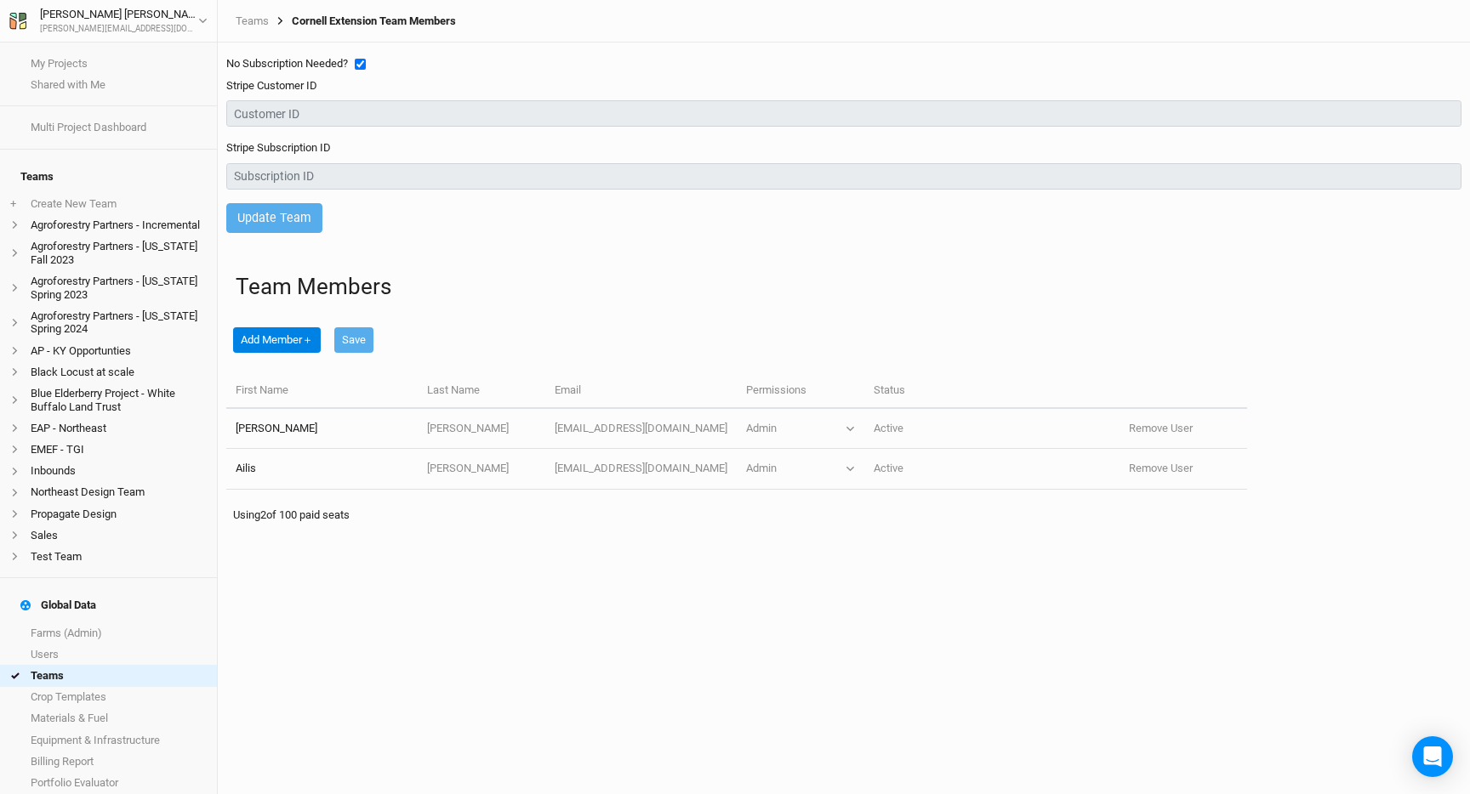
click at [362, 65] on input "checkbox" at bounding box center [360, 64] width 11 height 11
checkbox input "false"
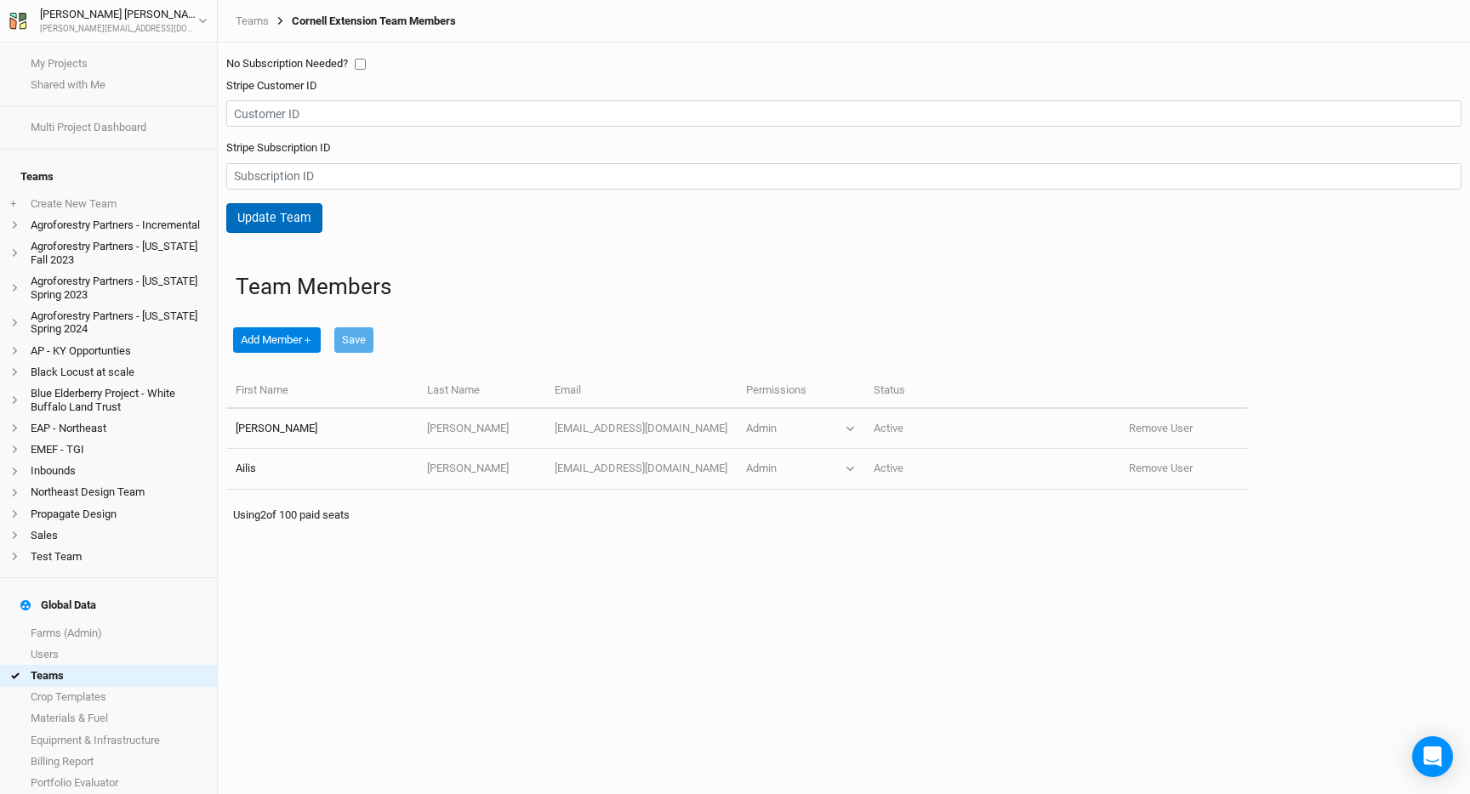
click at [296, 219] on button "Update Team" at bounding box center [274, 218] width 96 height 30
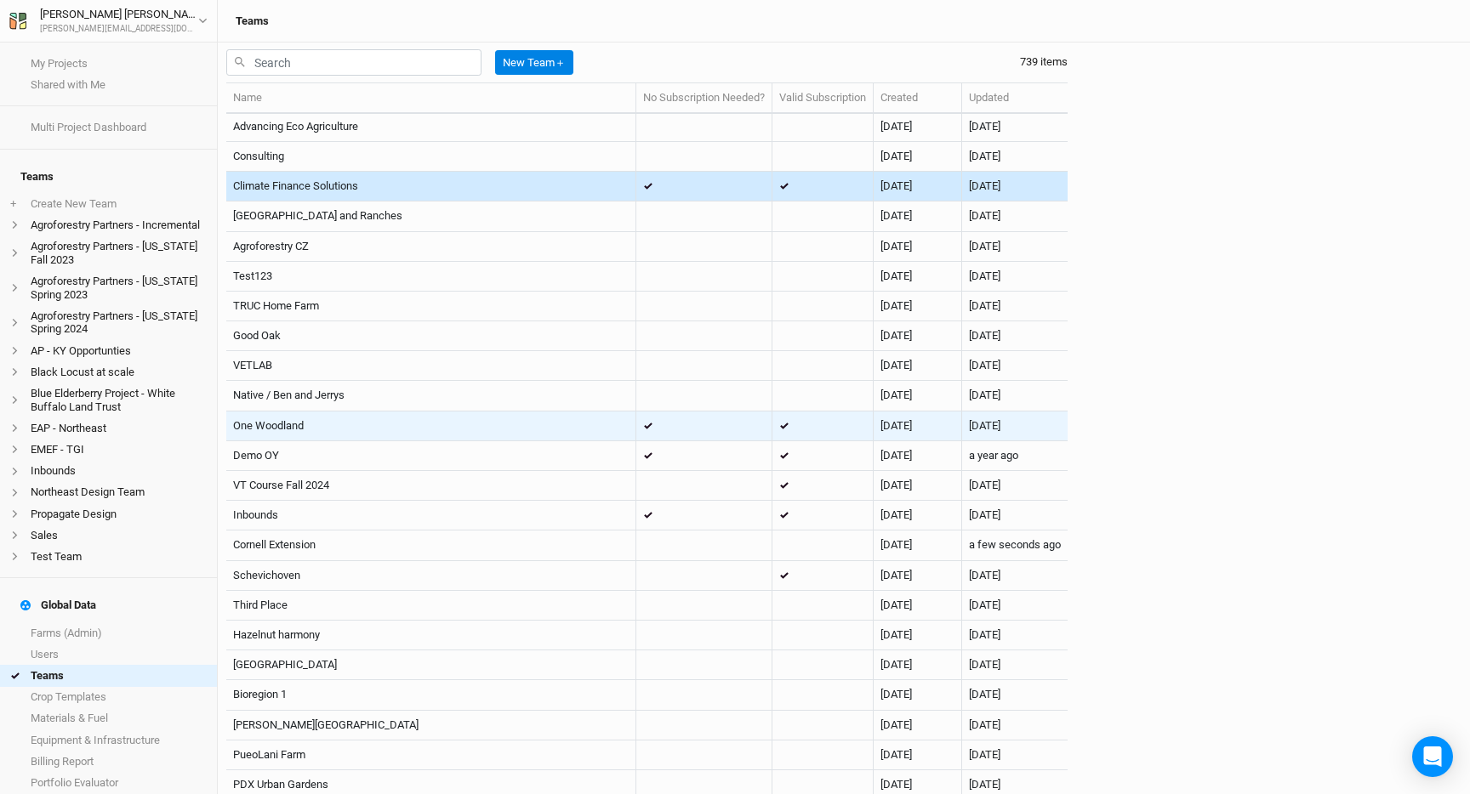
scroll to position [5841, 0]
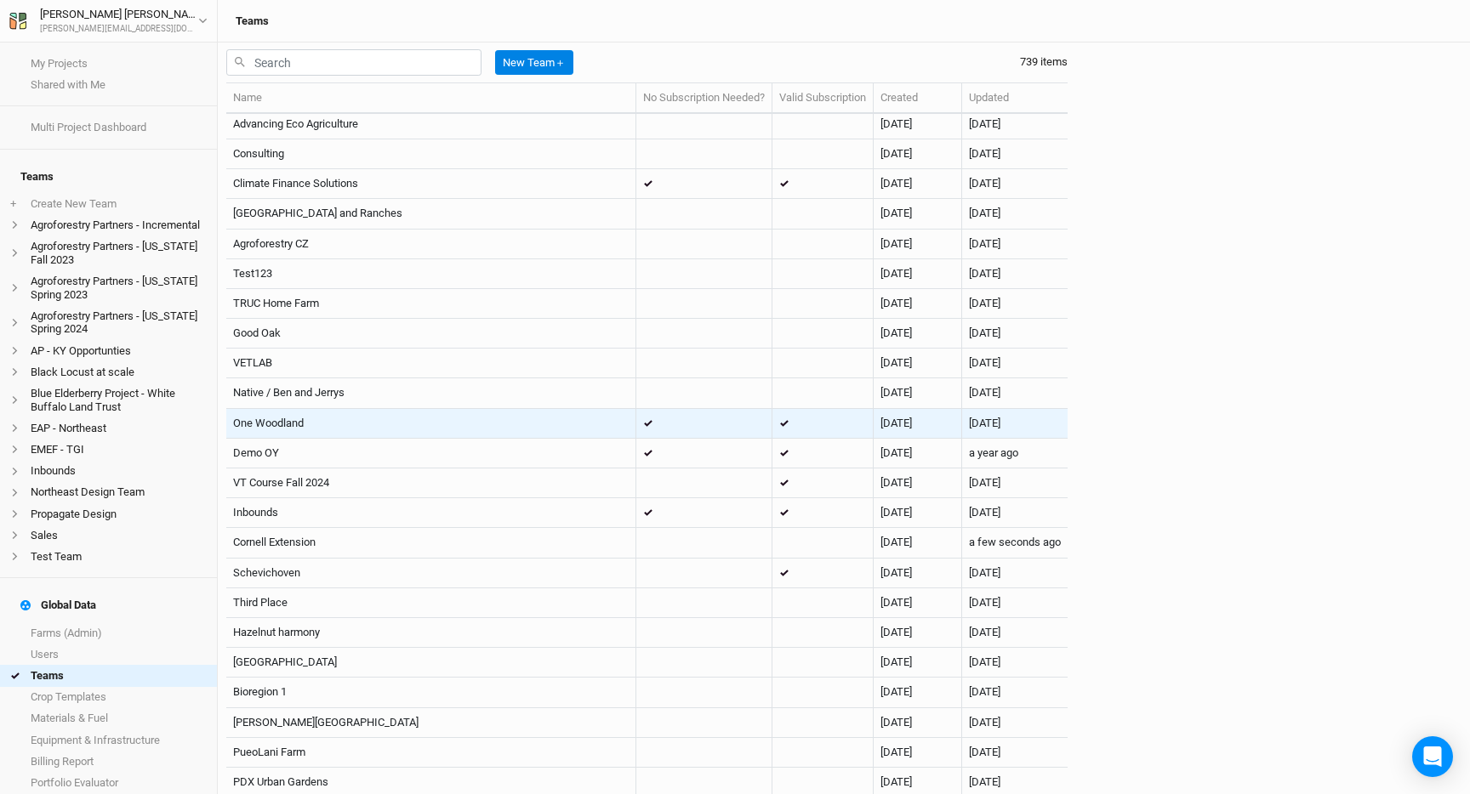
click at [583, 422] on td "One Woodland" at bounding box center [431, 424] width 410 height 30
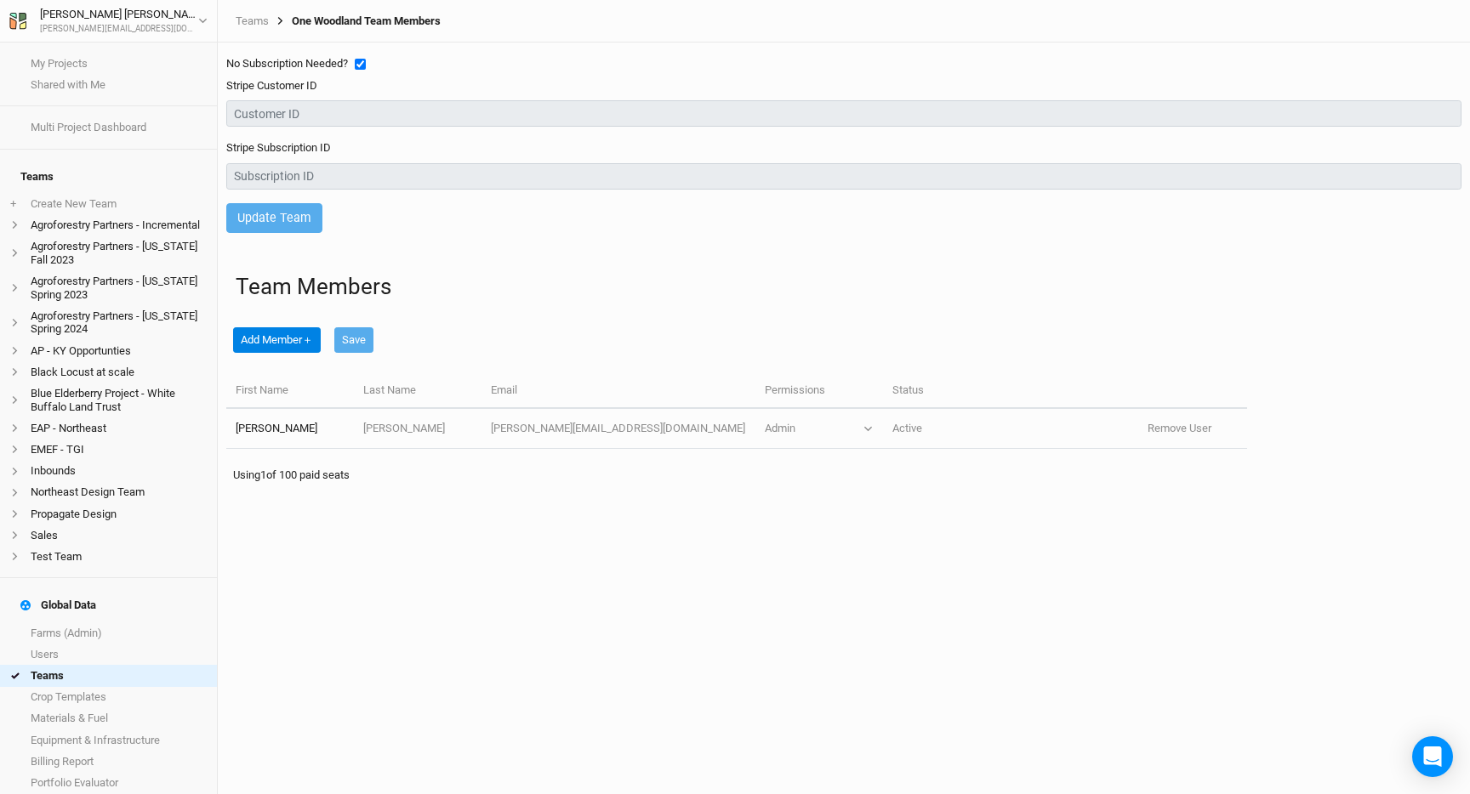
click at [357, 61] on input "checkbox" at bounding box center [360, 64] width 11 height 11
checkbox input "false"
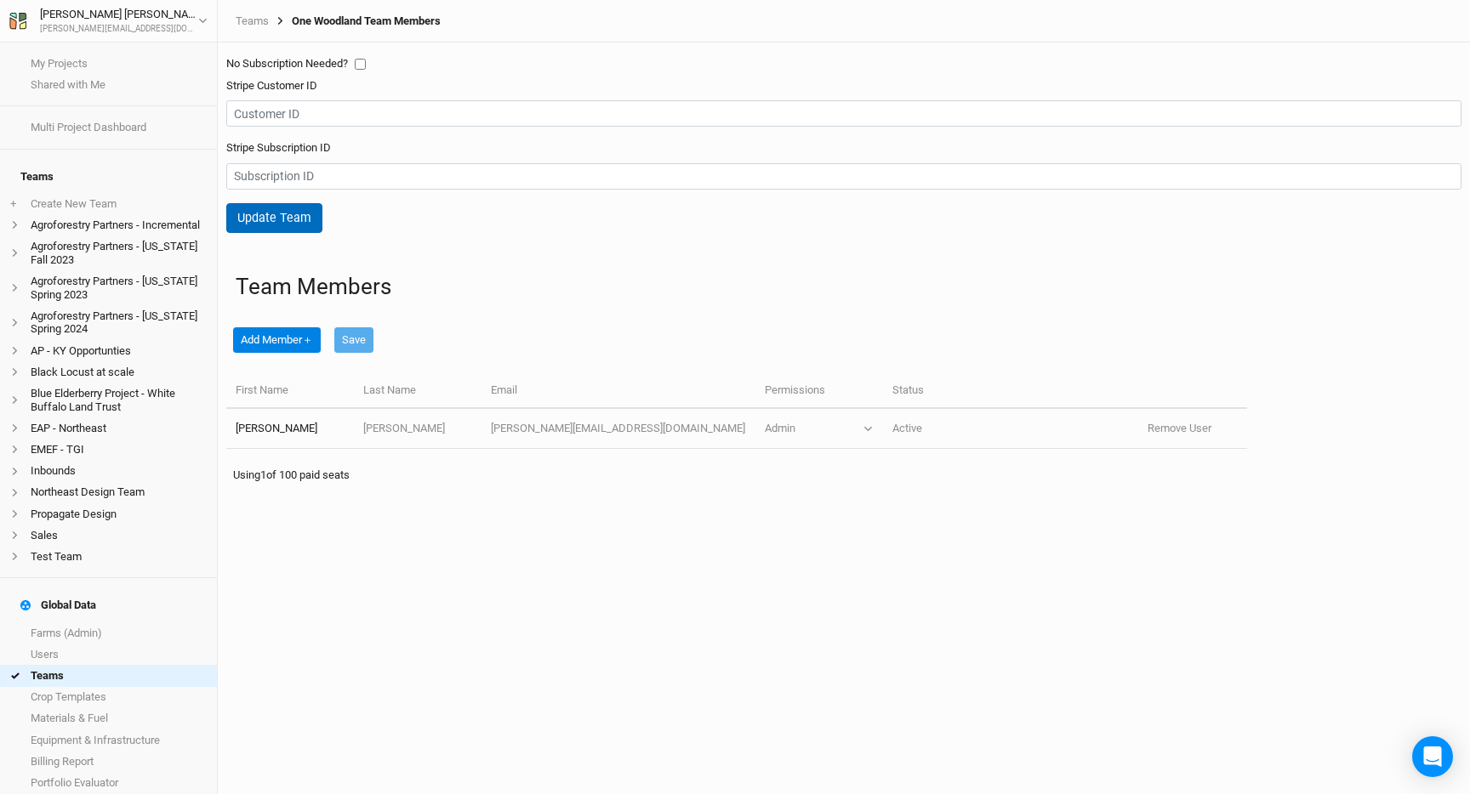
click at [303, 211] on button "Update Team" at bounding box center [274, 218] width 96 height 30
click at [248, 27] on div "Teams One Woodland Team Members" at bounding box center [844, 21] width 1252 height 43
click at [261, 22] on link "Teams" at bounding box center [252, 21] width 33 height 14
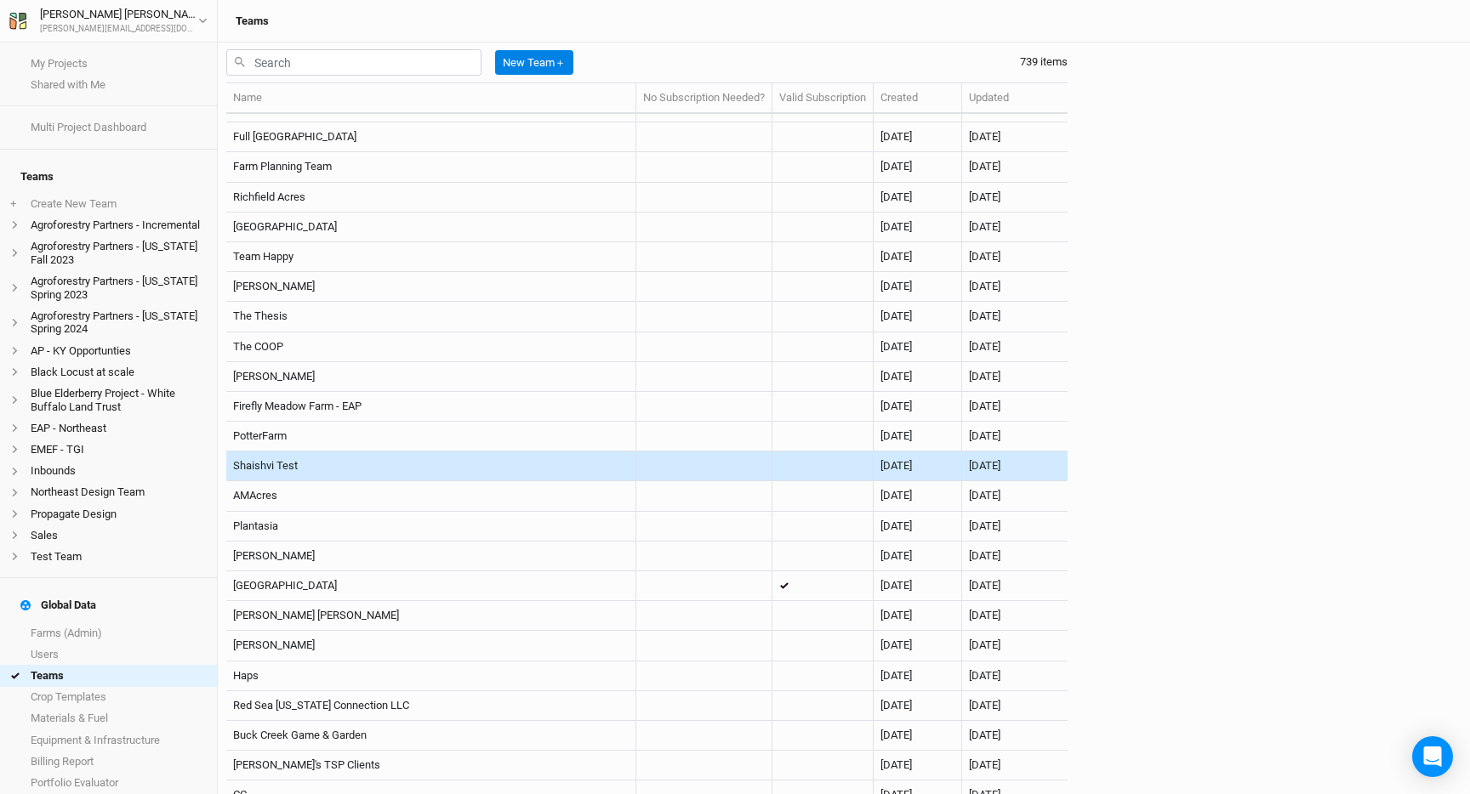
scroll to position [6922, 0]
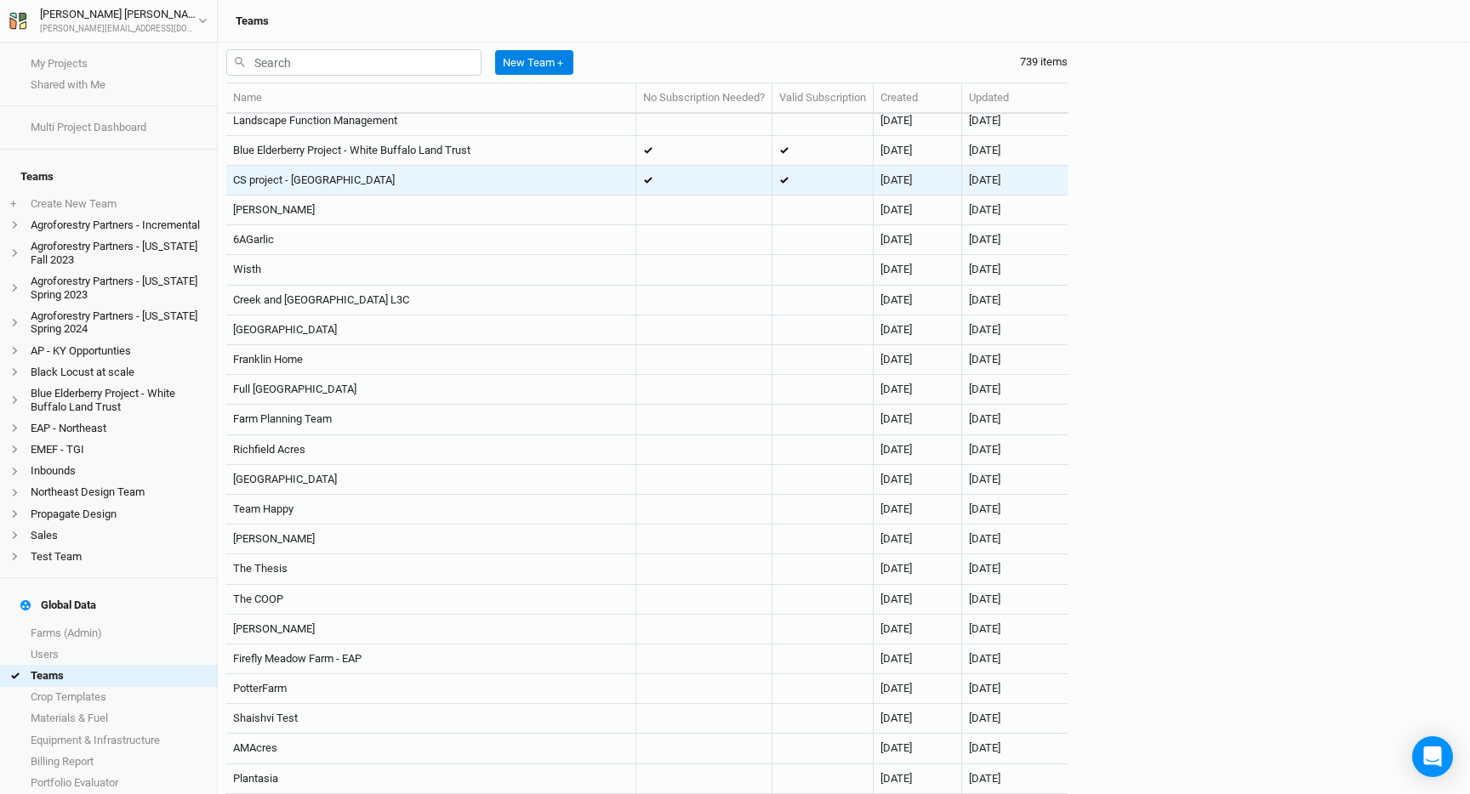
click at [555, 184] on td "CS project - [GEOGRAPHIC_DATA]" at bounding box center [431, 181] width 410 height 30
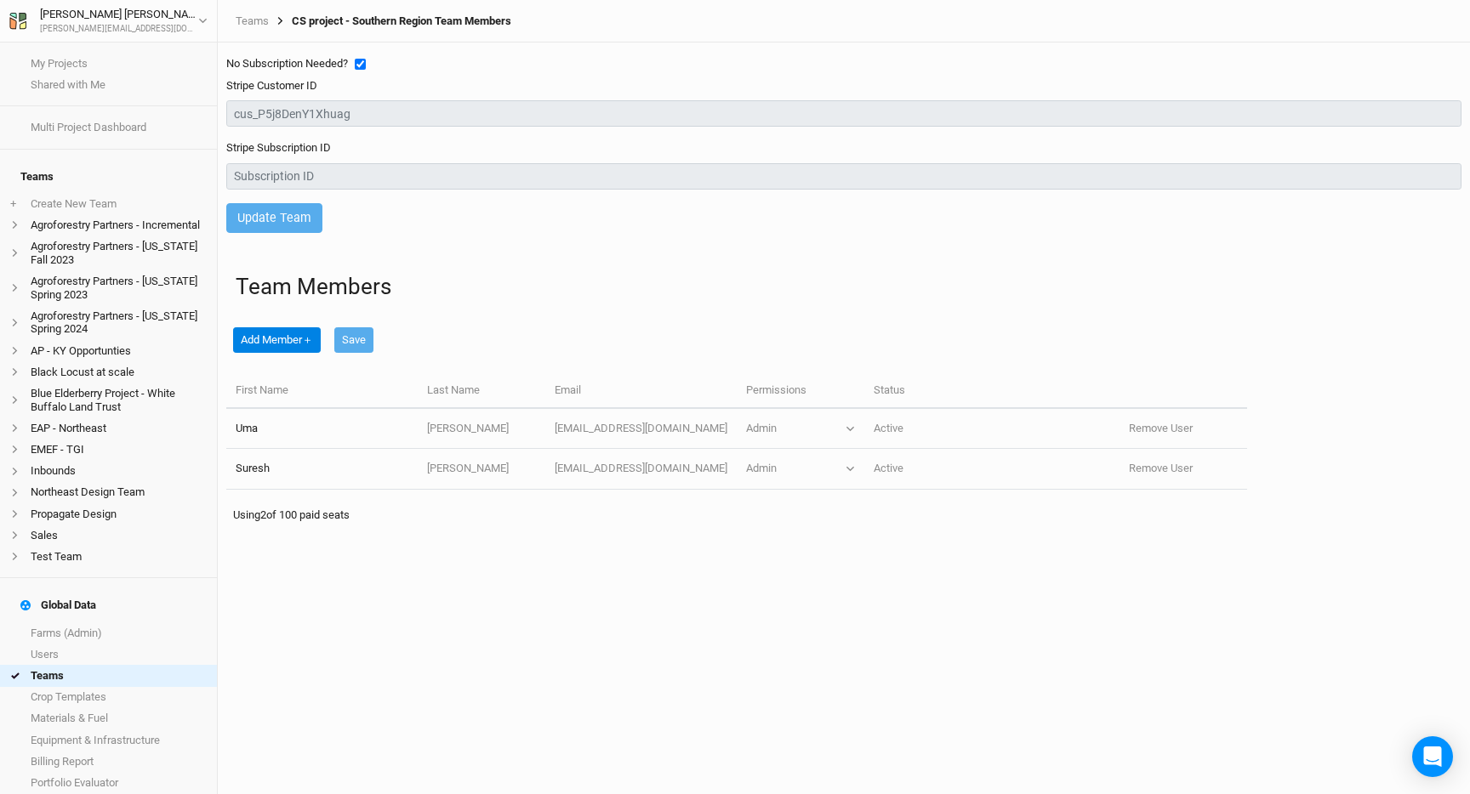
click at [359, 59] on input "checkbox" at bounding box center [360, 64] width 11 height 11
checkbox input "false"
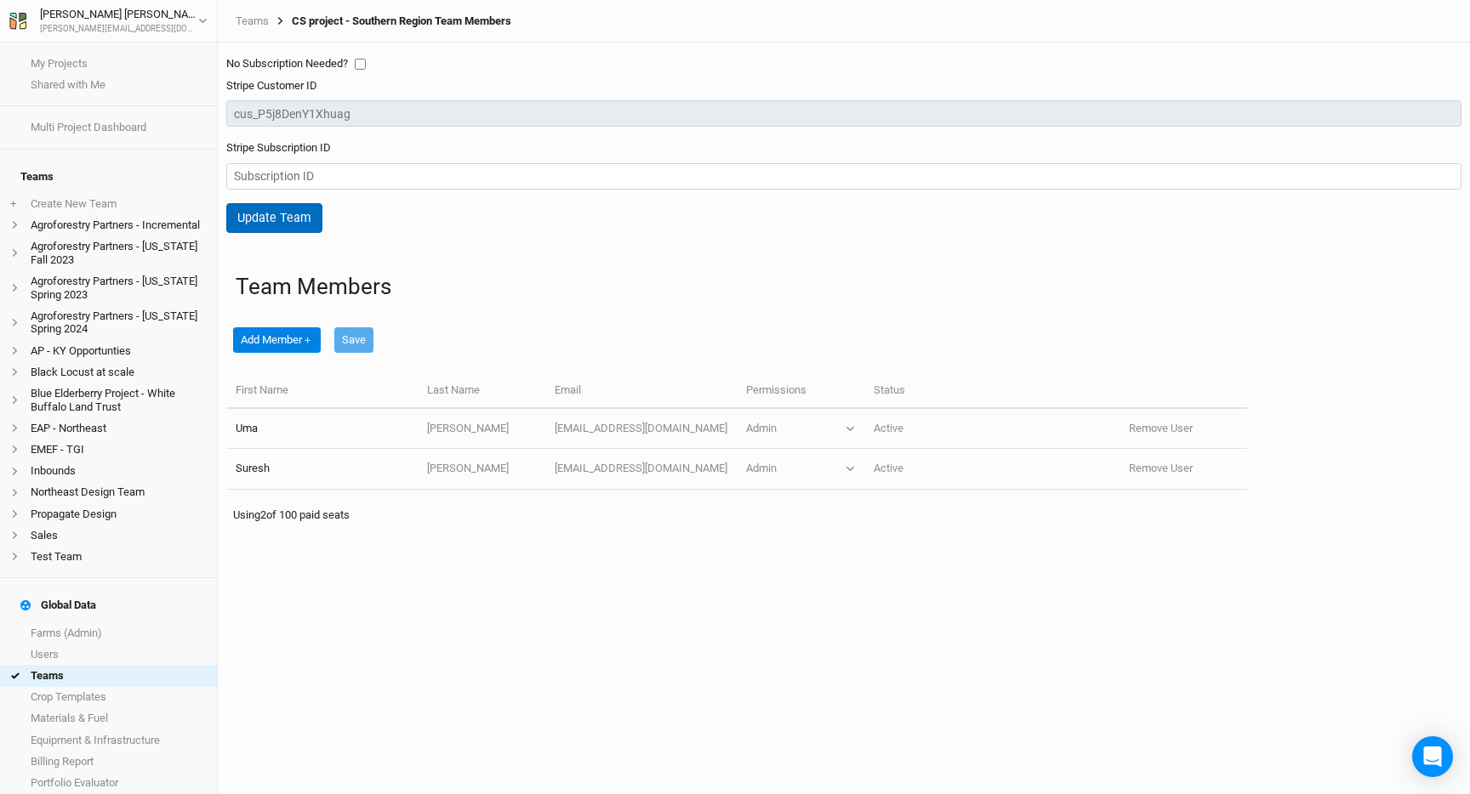
click at [289, 214] on button "Update Team" at bounding box center [274, 218] width 96 height 30
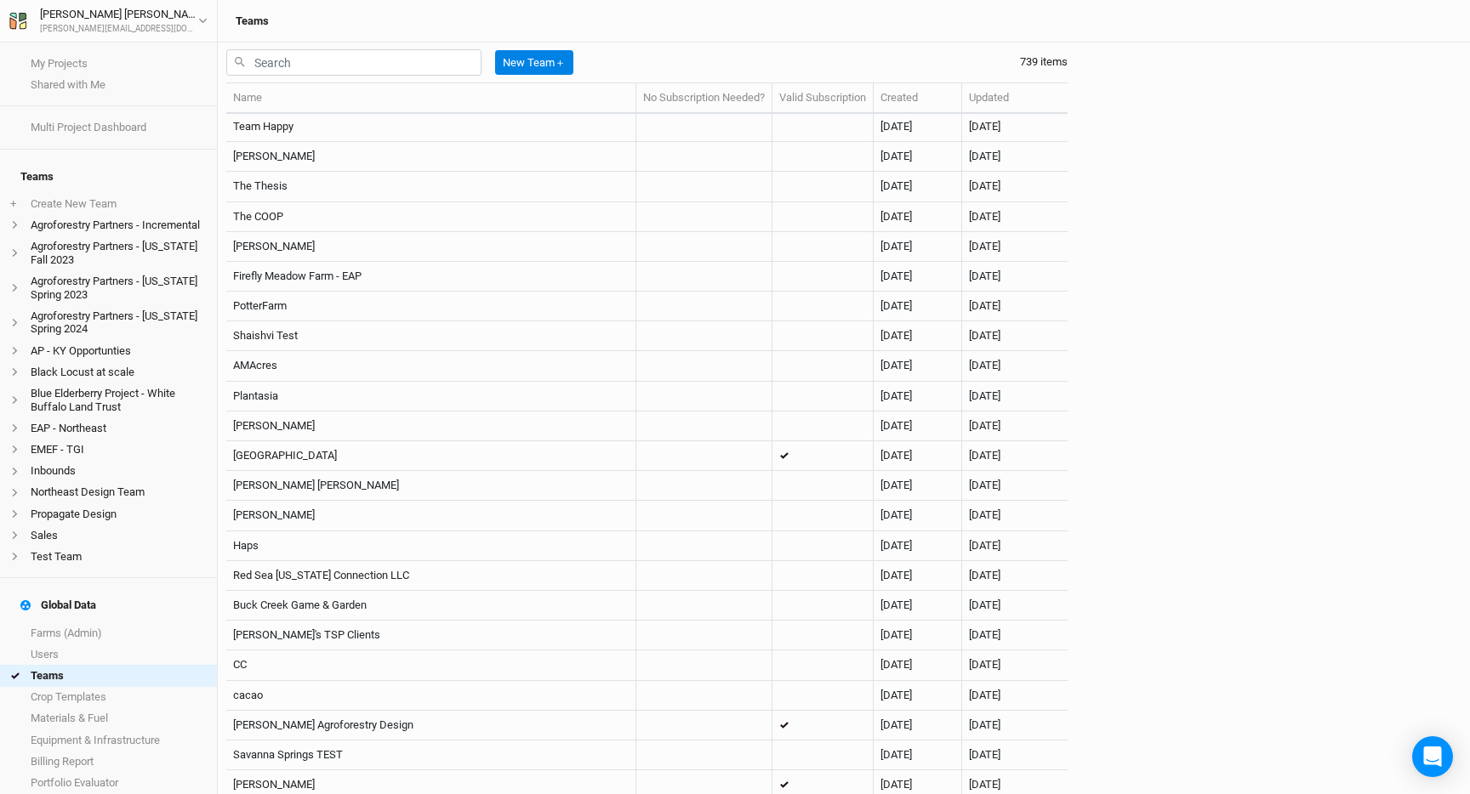
scroll to position [8146, 0]
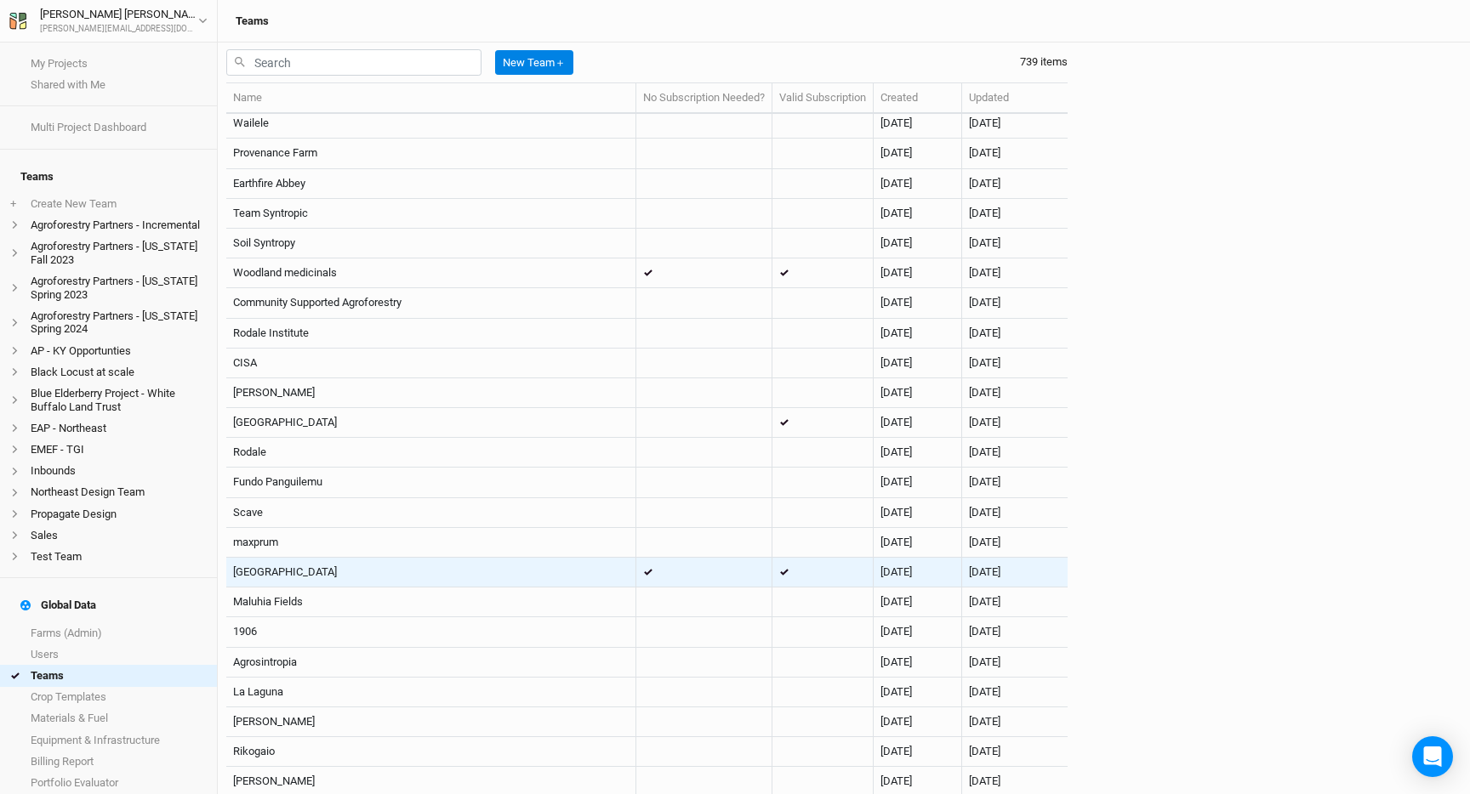
click at [519, 571] on td "[GEOGRAPHIC_DATA]" at bounding box center [431, 573] width 410 height 30
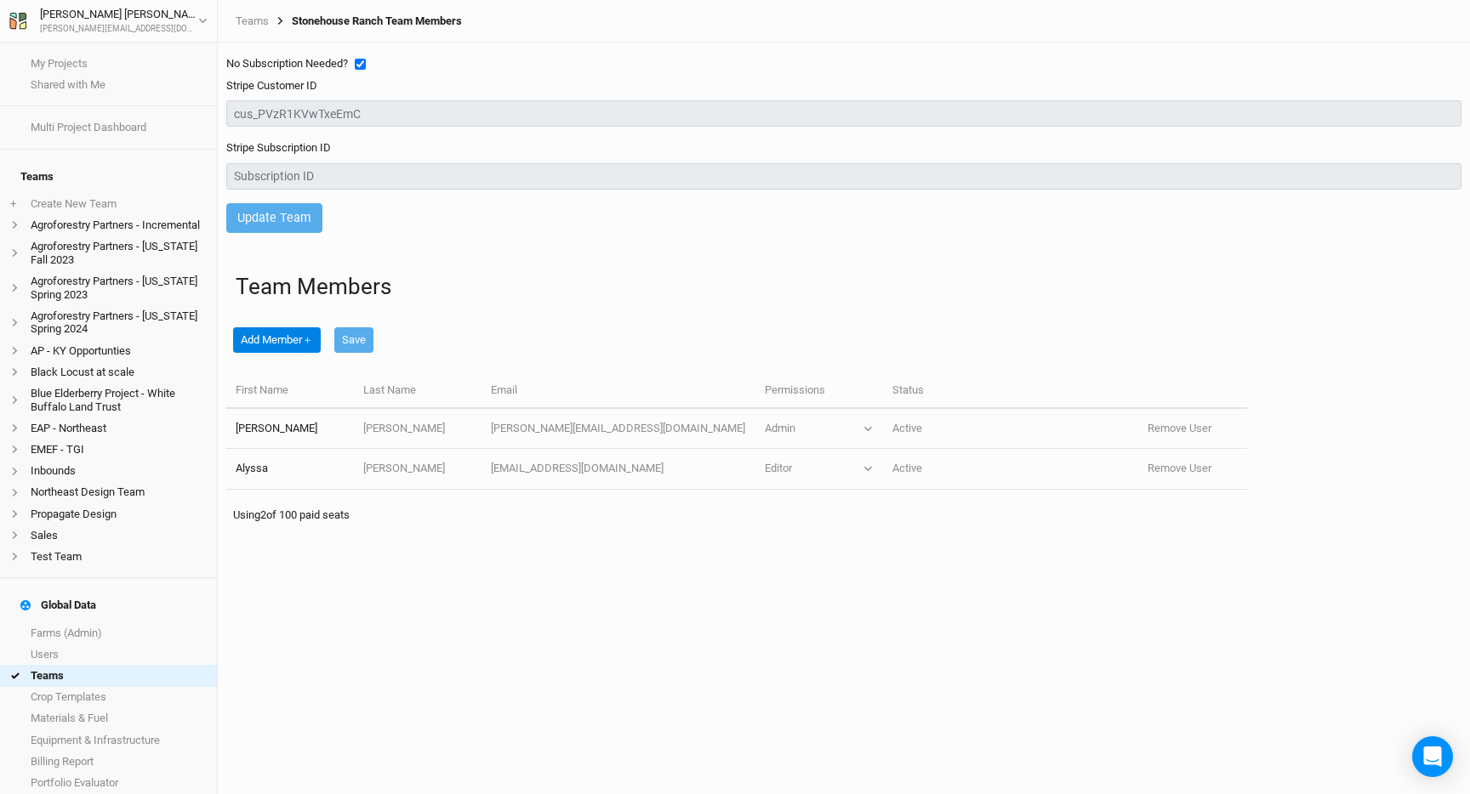
click at [365, 60] on input "checkbox" at bounding box center [360, 64] width 11 height 11
checkbox input "false"
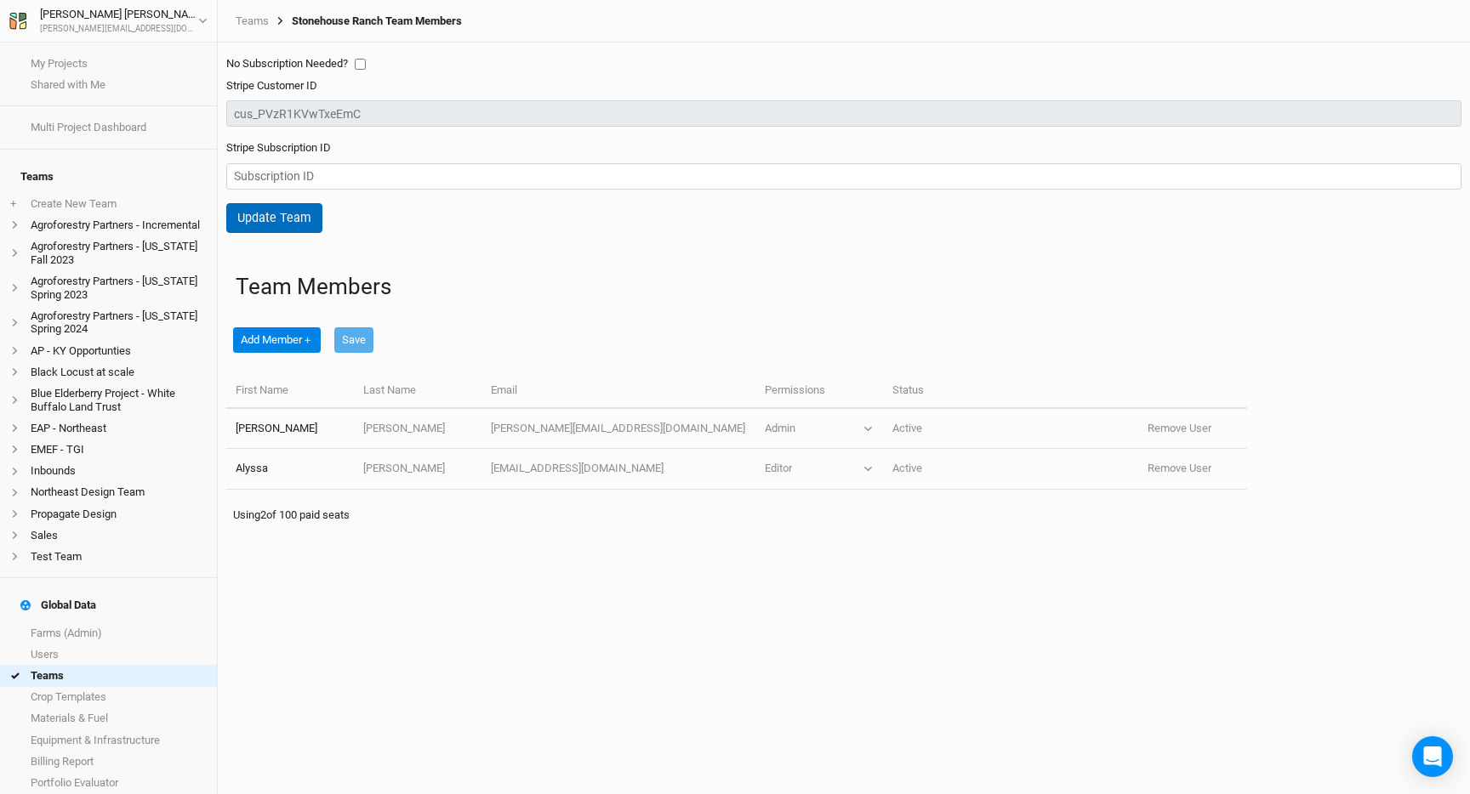
click at [299, 216] on button "Update Team" at bounding box center [274, 218] width 96 height 30
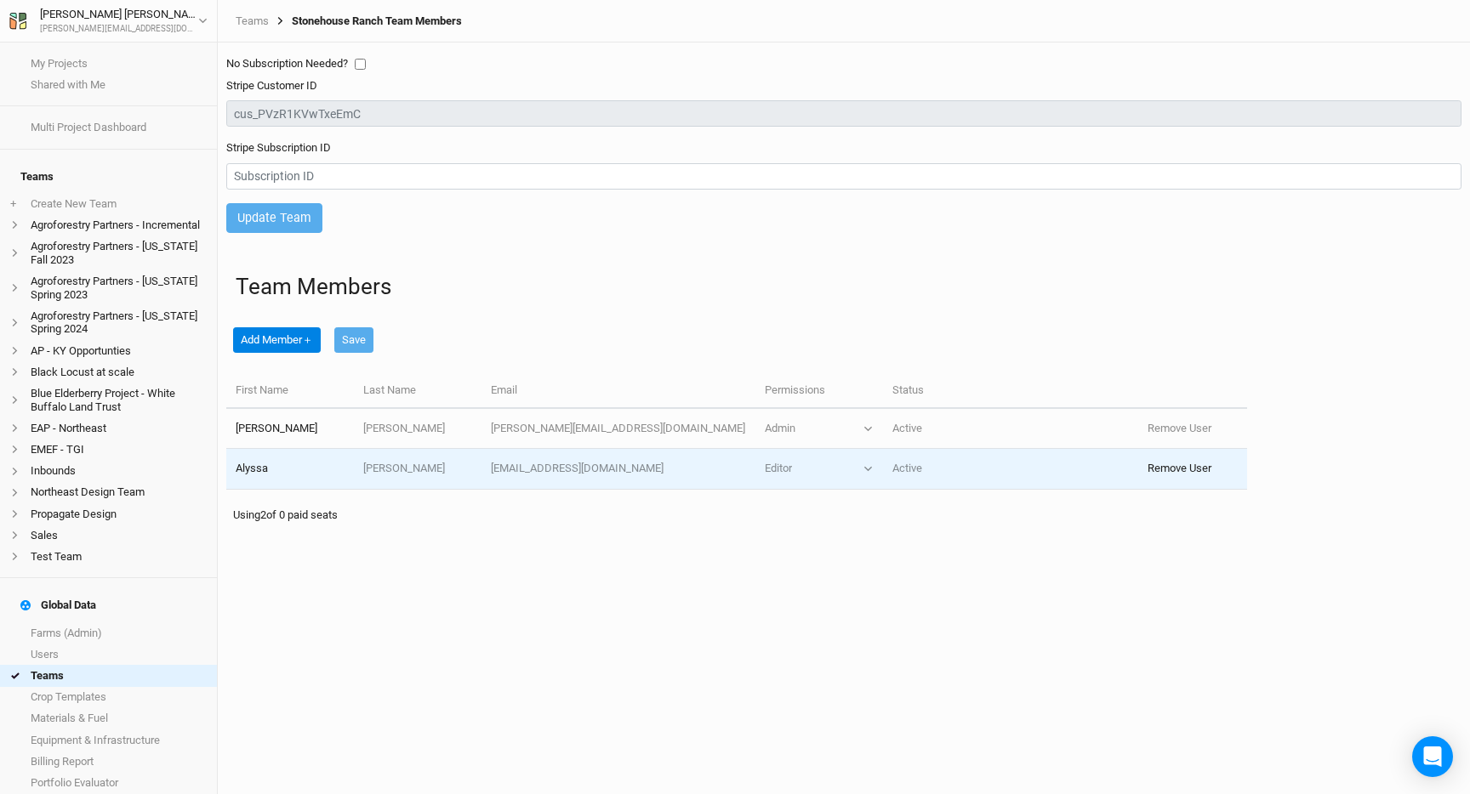
click at [1171, 473] on button "Remove User" at bounding box center [1179, 468] width 64 height 15
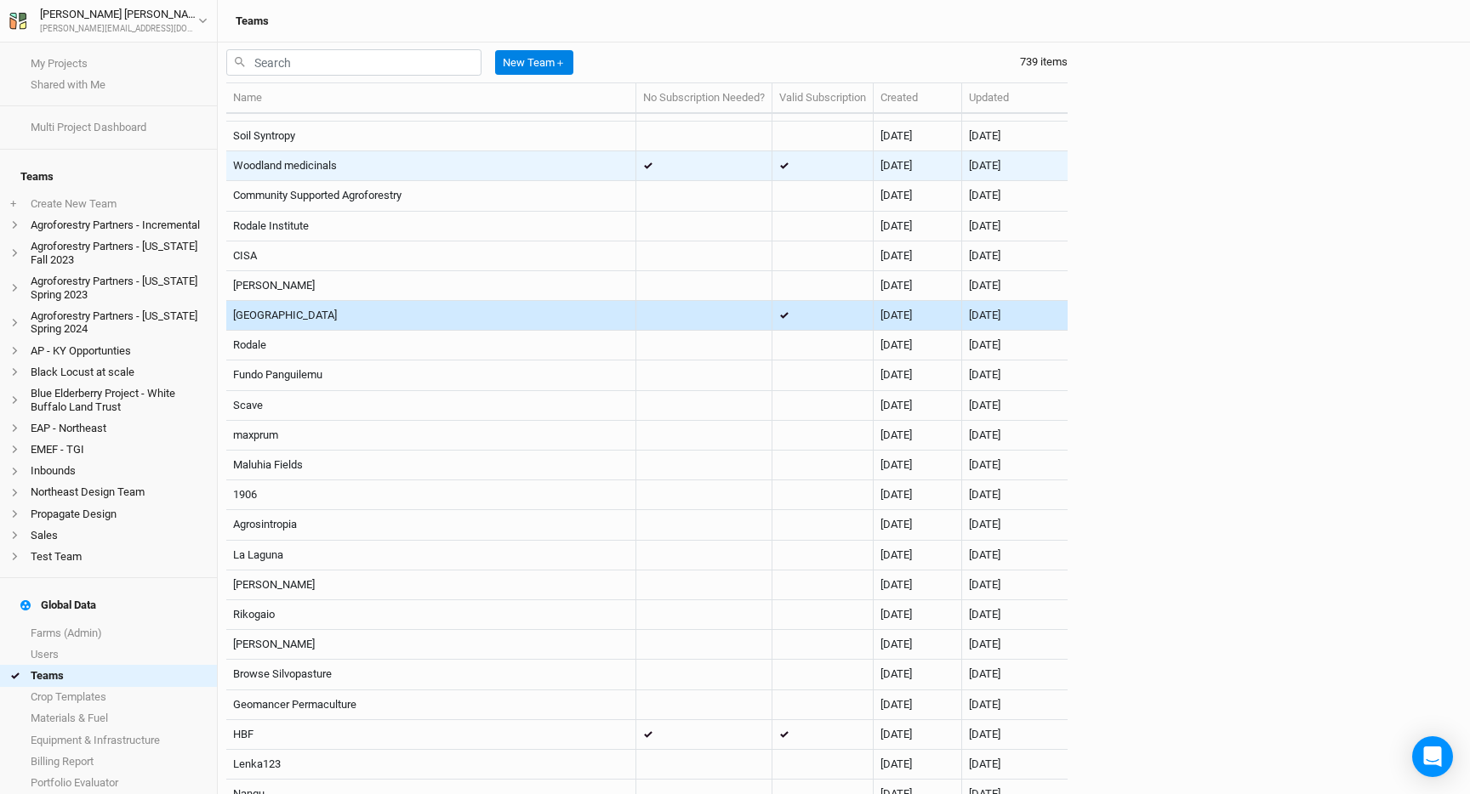
scroll to position [8250, 0]
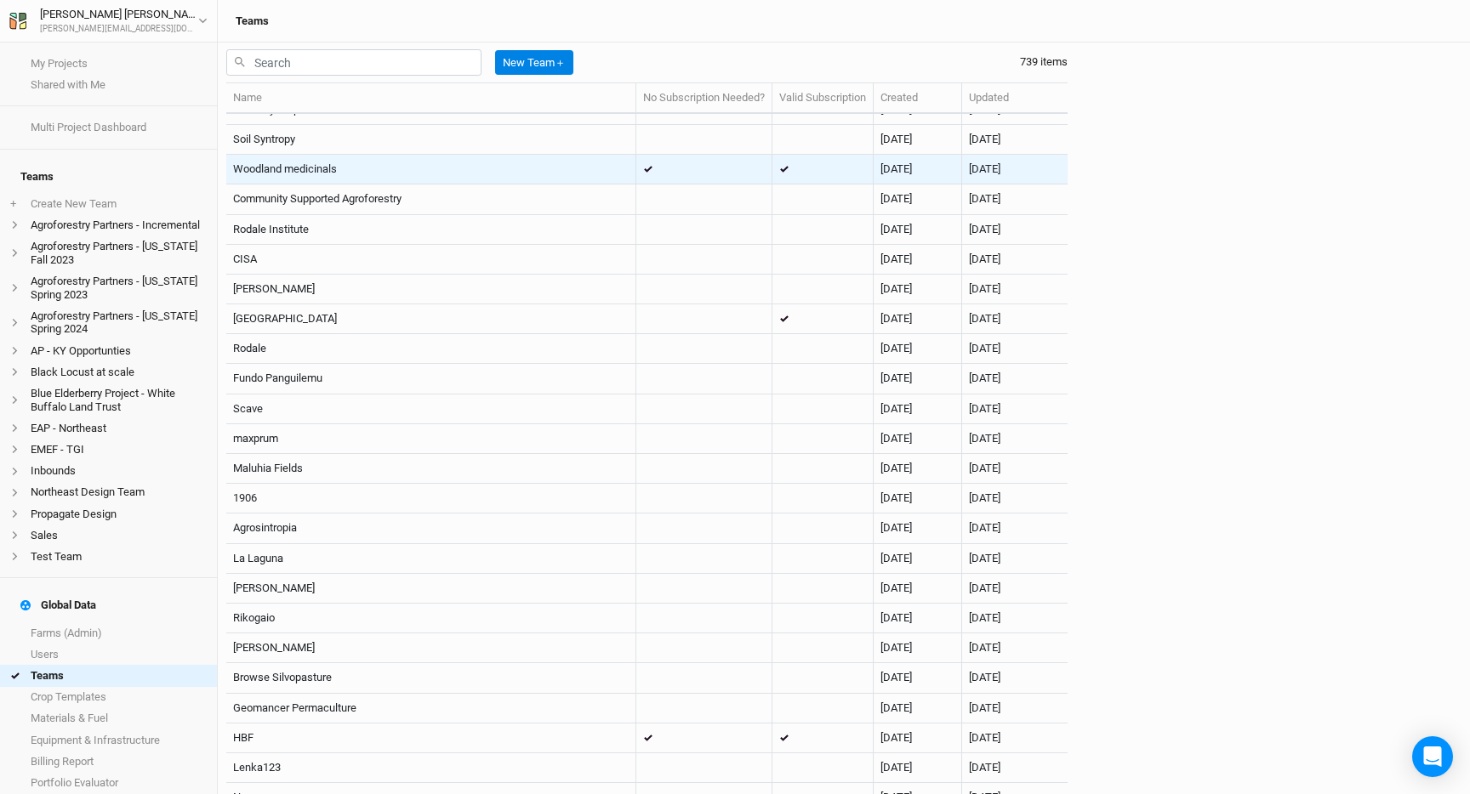
click at [606, 172] on td "Woodland medicinals" at bounding box center [431, 170] width 410 height 30
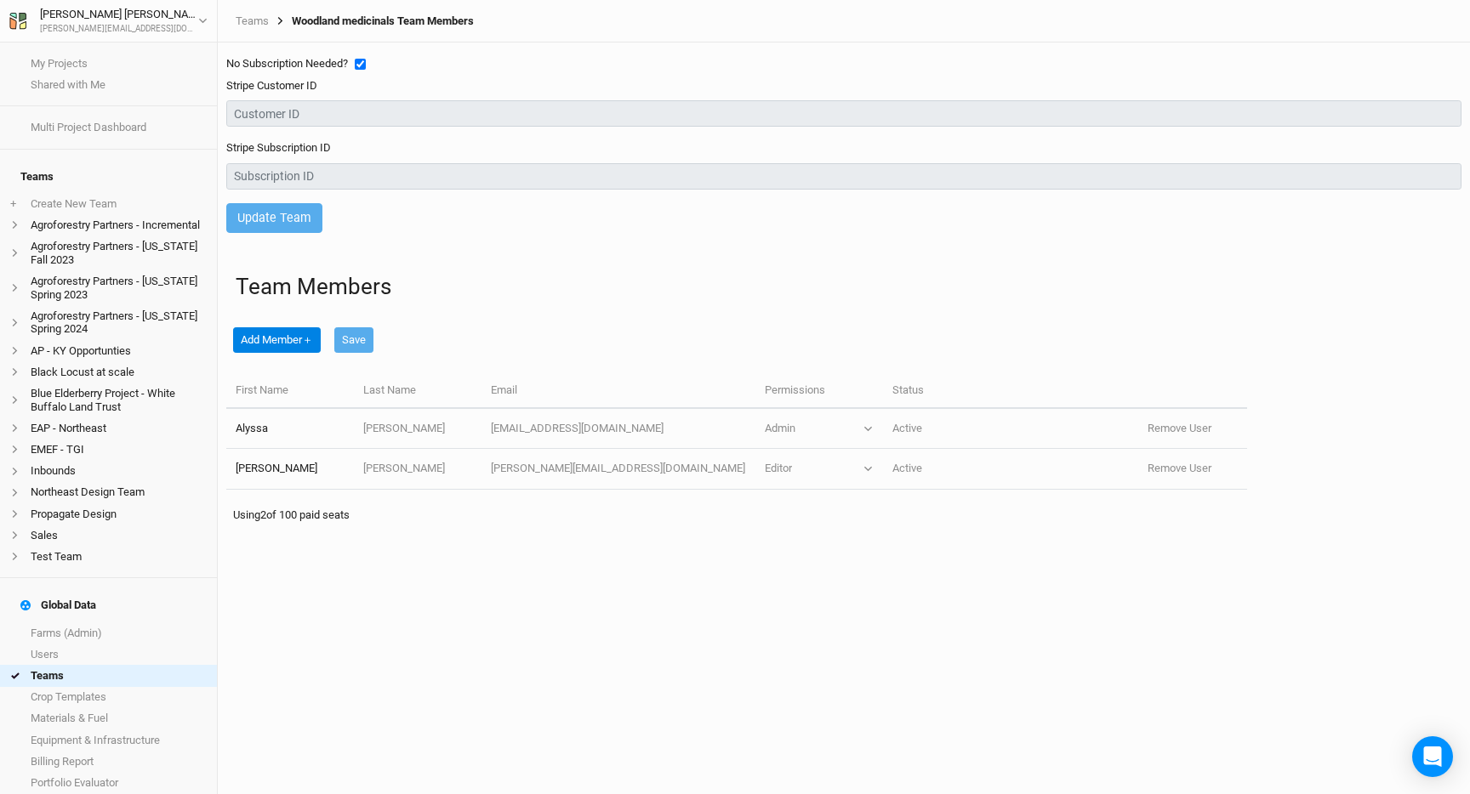
click at [359, 61] on input "checkbox" at bounding box center [360, 64] width 11 height 11
checkbox input "false"
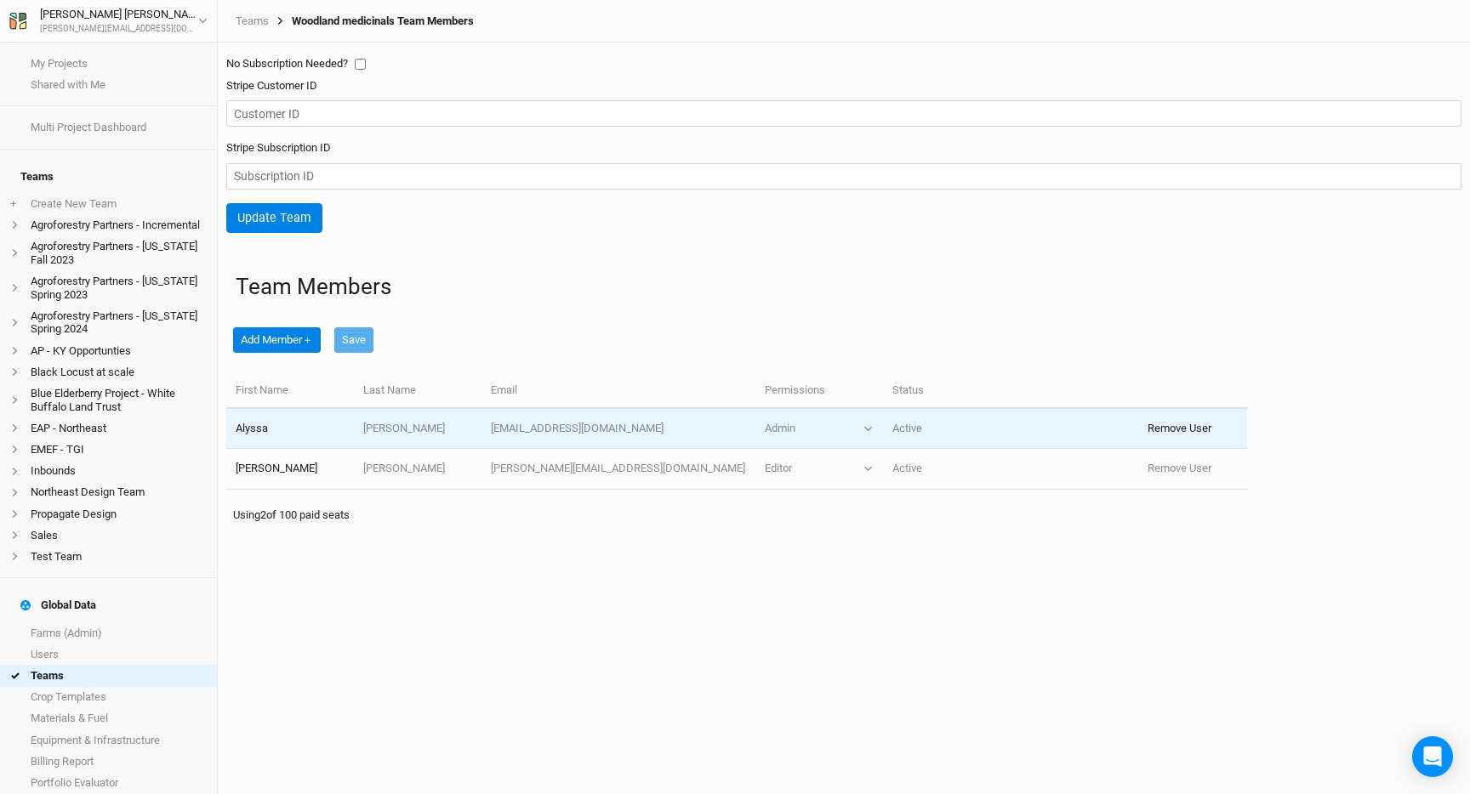
click at [1181, 428] on button "Remove User" at bounding box center [1179, 428] width 64 height 15
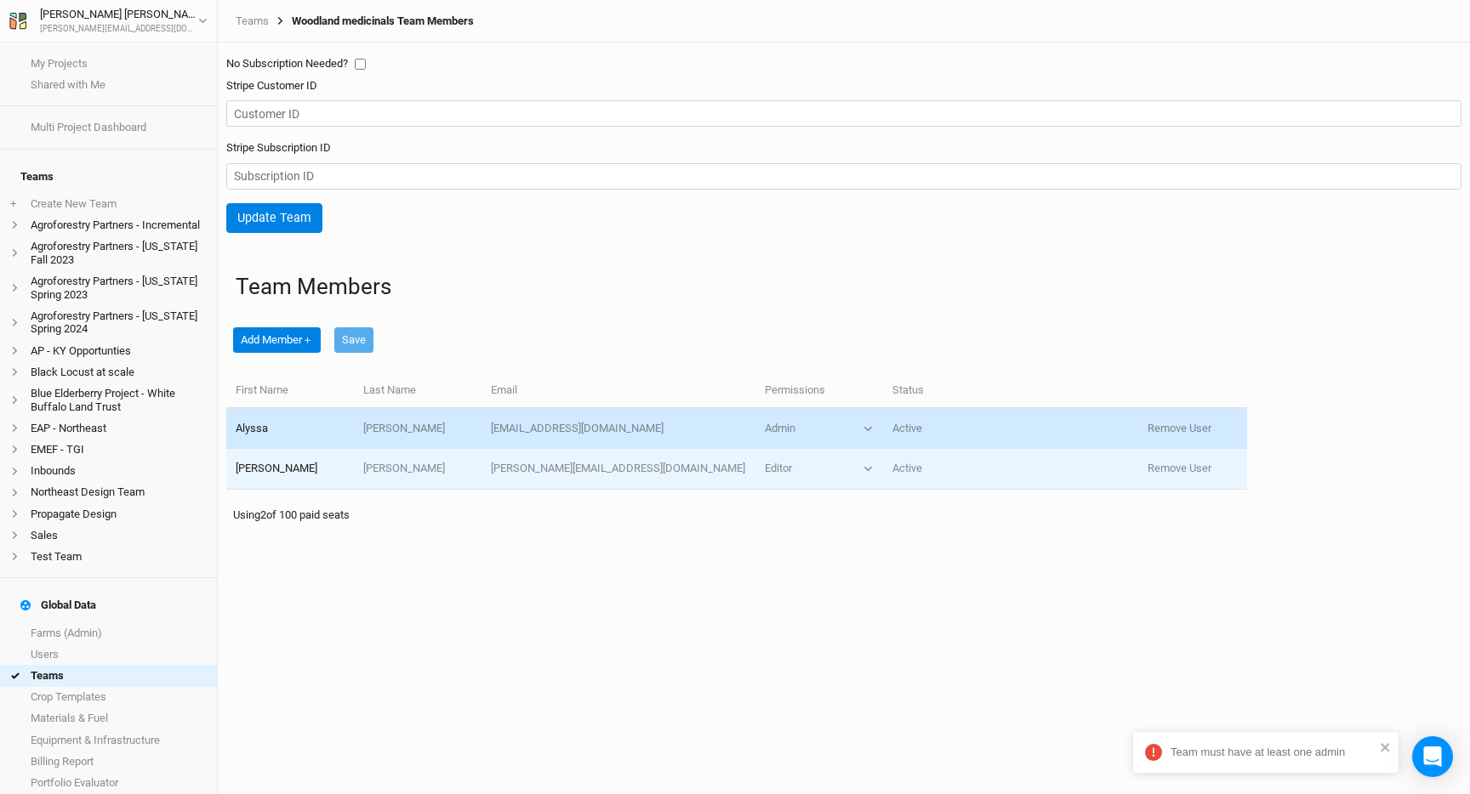
click at [802, 458] on td "Editor Viewer Editor Admin" at bounding box center [818, 469] width 128 height 40
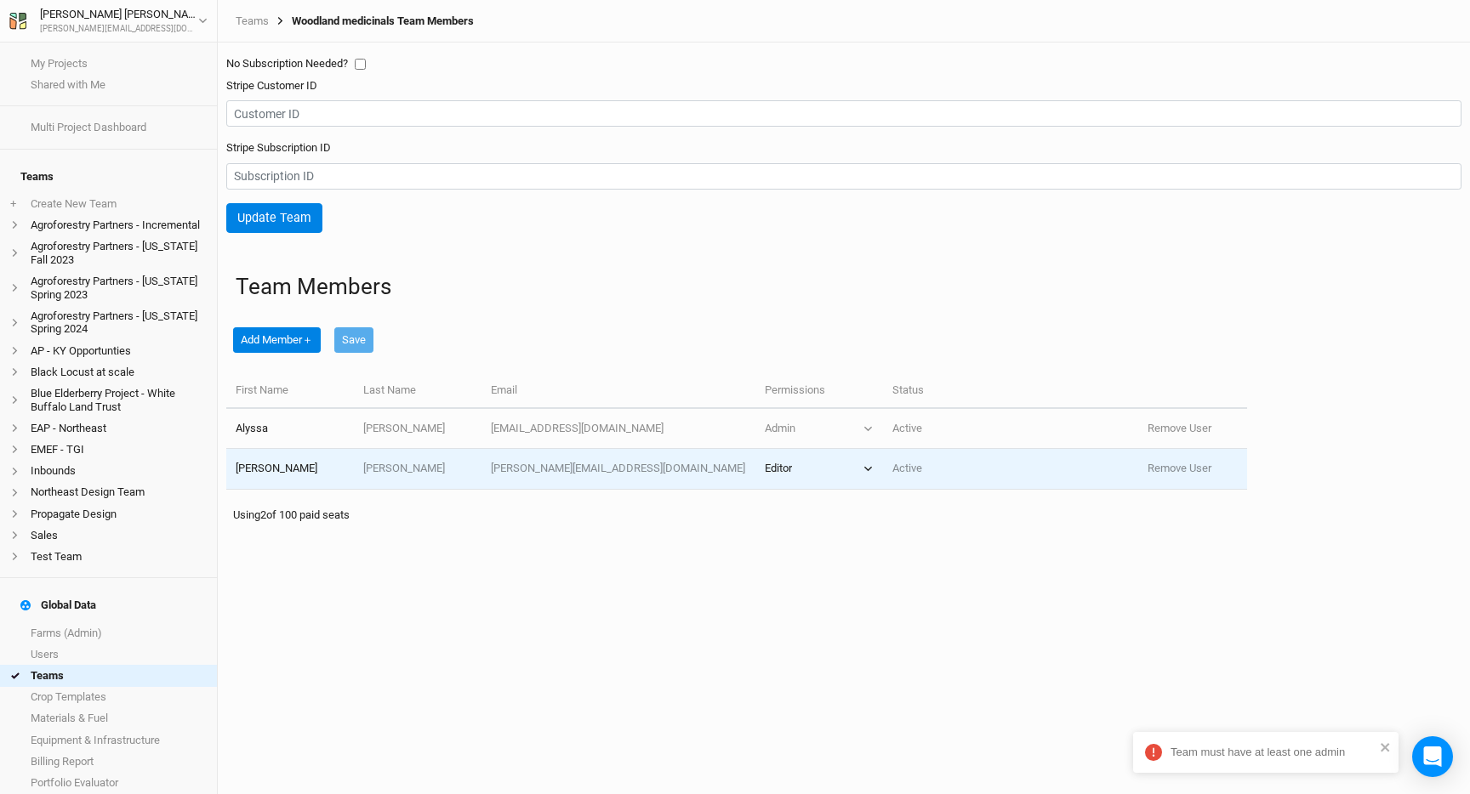
click at [792, 475] on button "Editor" at bounding box center [819, 468] width 109 height 15
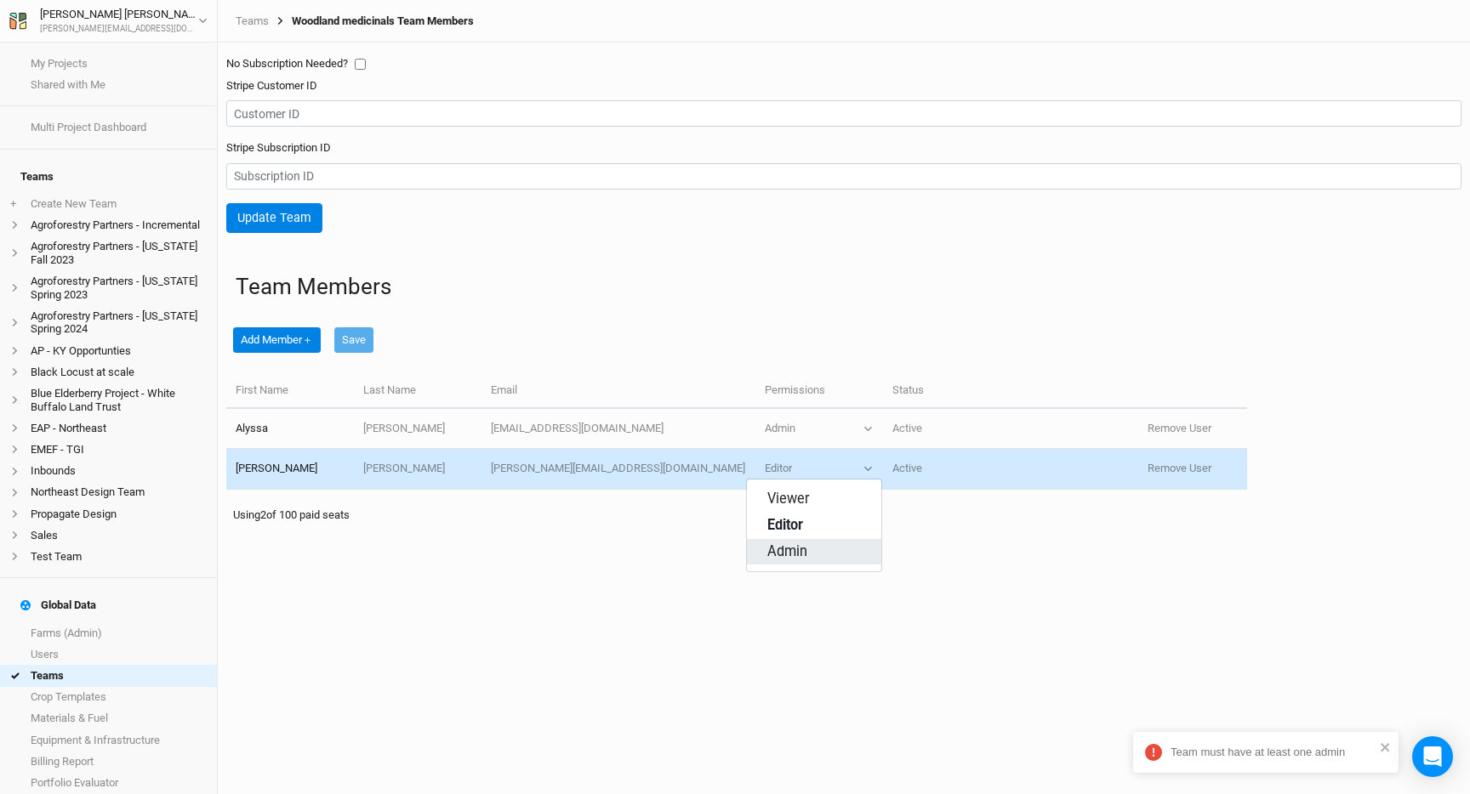
click at [792, 546] on span "Admin" at bounding box center [787, 553] width 40 height 20
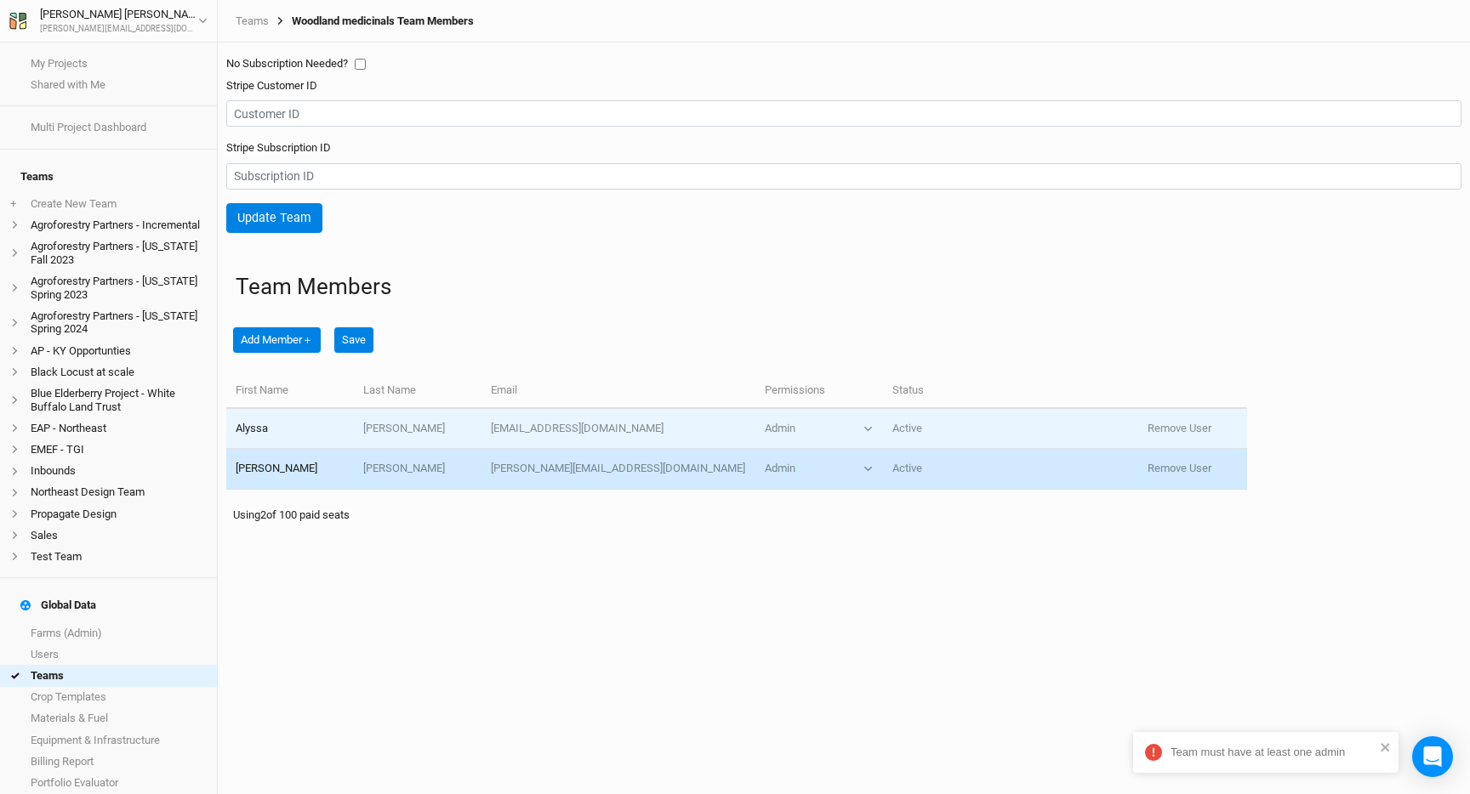
click at [802, 437] on td "Admin Viewer Editor Admin" at bounding box center [818, 429] width 128 height 40
click at [800, 418] on td "Admin Viewer Editor Admin" at bounding box center [818, 429] width 128 height 40
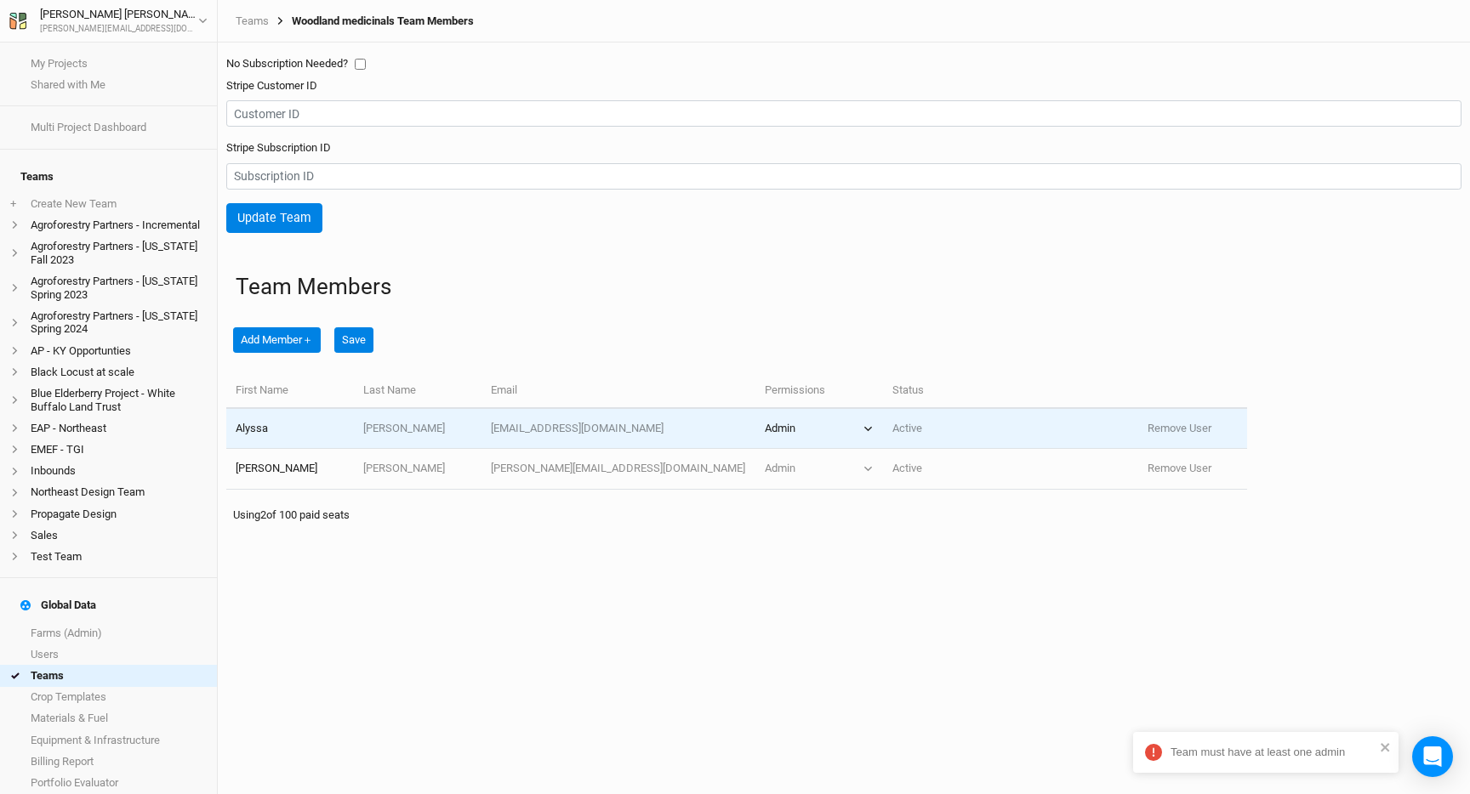
click at [797, 435] on button "Admin" at bounding box center [819, 428] width 109 height 15
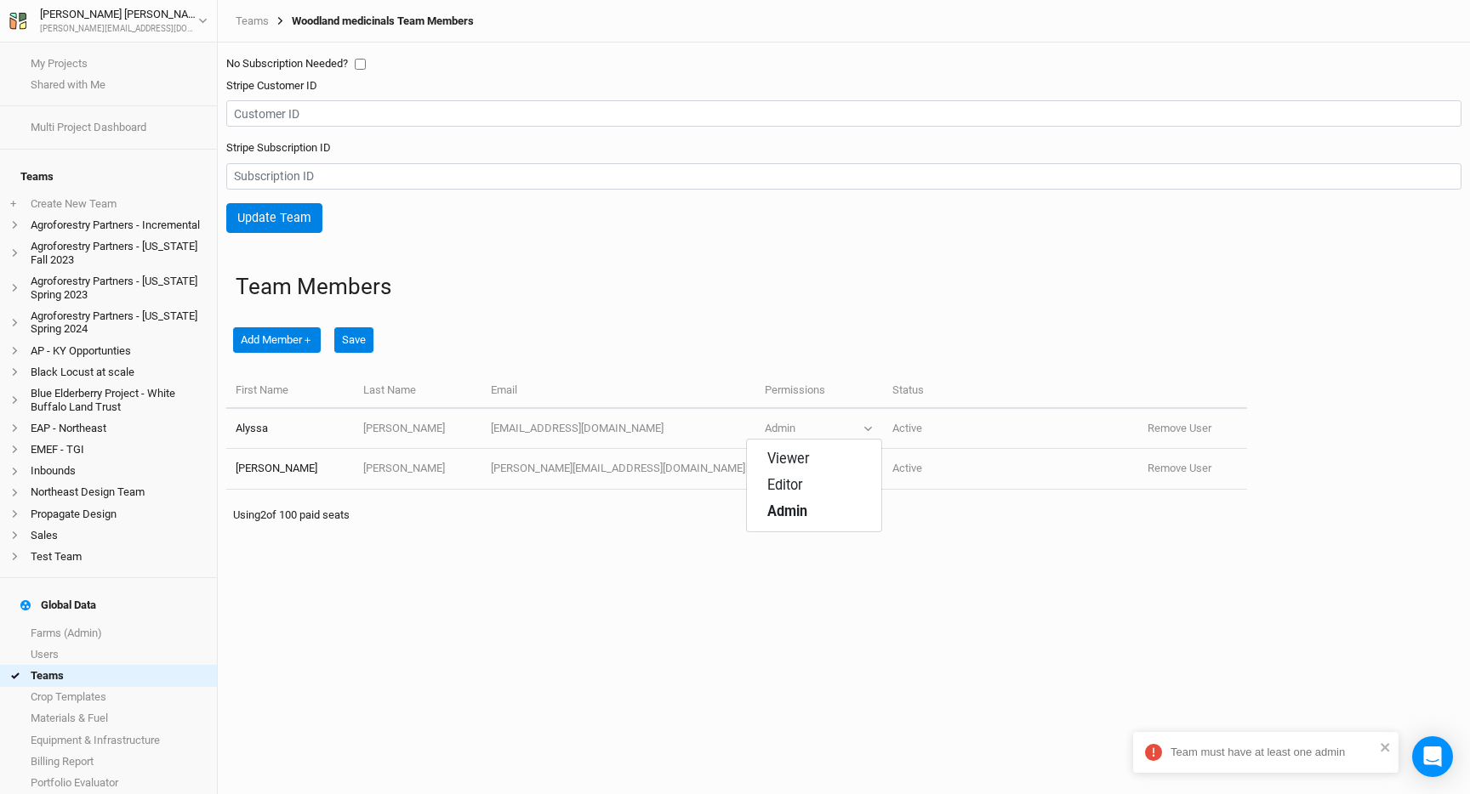
click at [1171, 403] on th at bounding box center [1201, 391] width 128 height 37
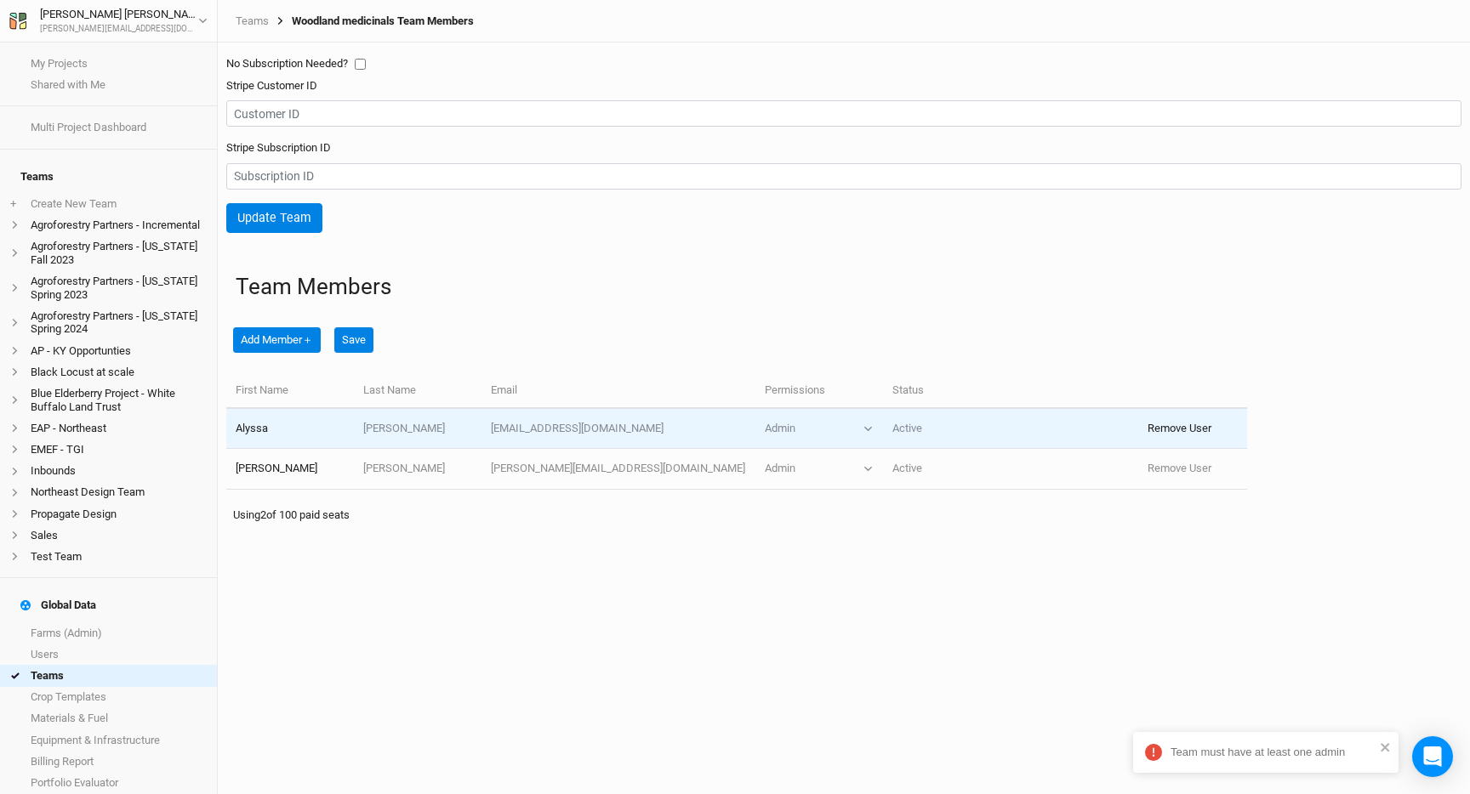
click at [1163, 427] on button "Remove User" at bounding box center [1179, 428] width 64 height 15
click at [803, 430] on button "Admin" at bounding box center [819, 428] width 109 height 15
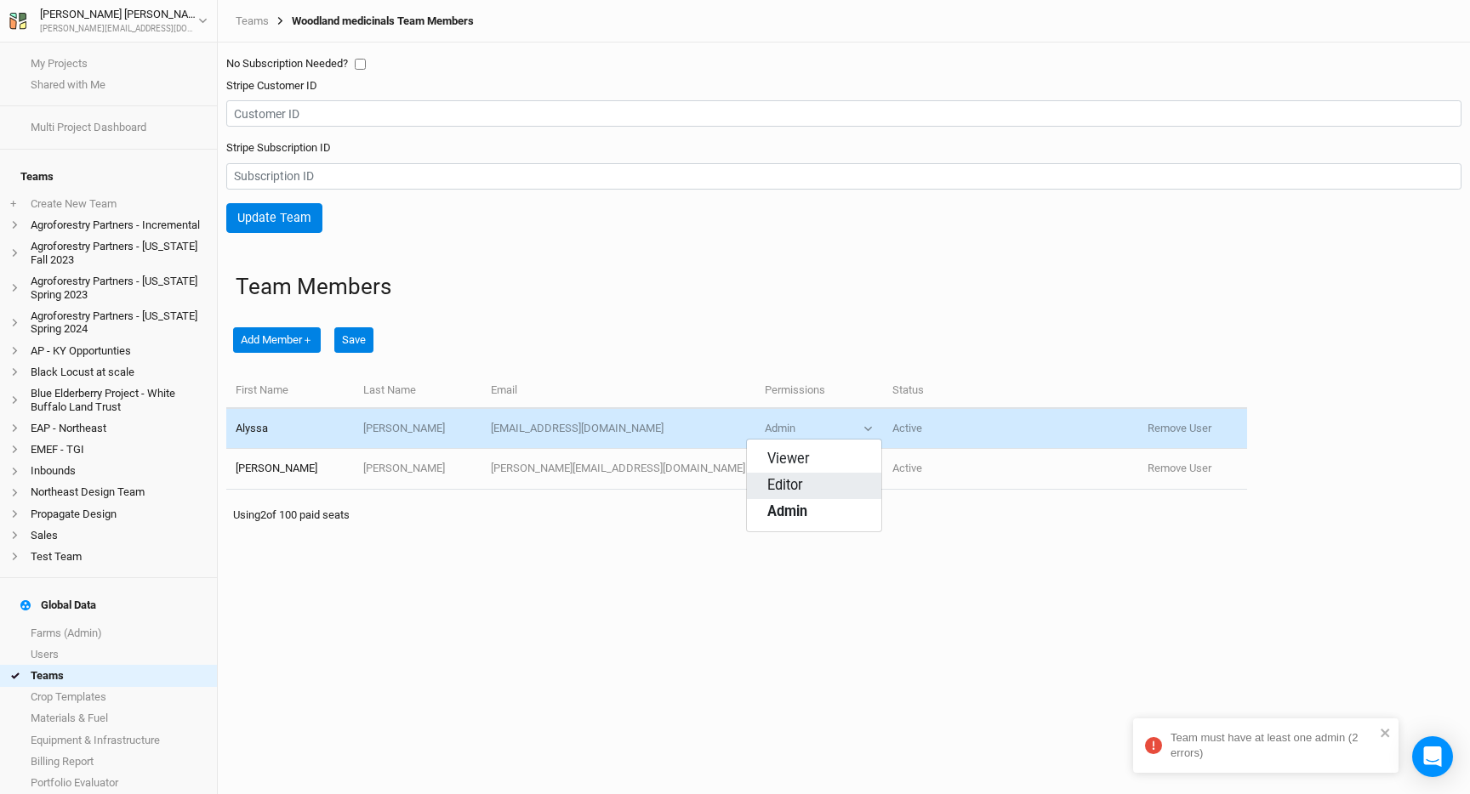
click at [799, 481] on span "Editor" at bounding box center [785, 486] width 36 height 20
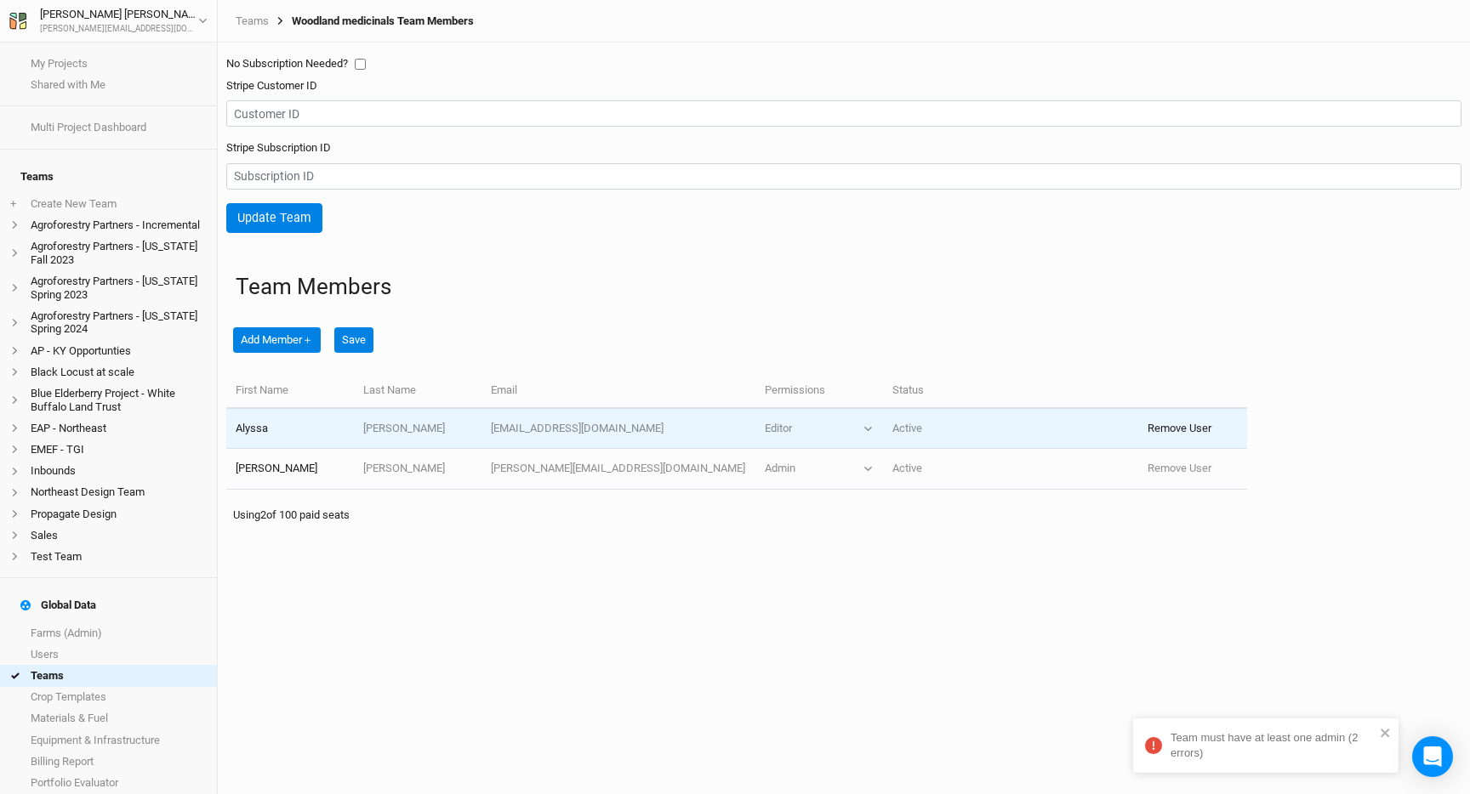
click at [1151, 426] on button "Remove User" at bounding box center [1179, 428] width 64 height 15
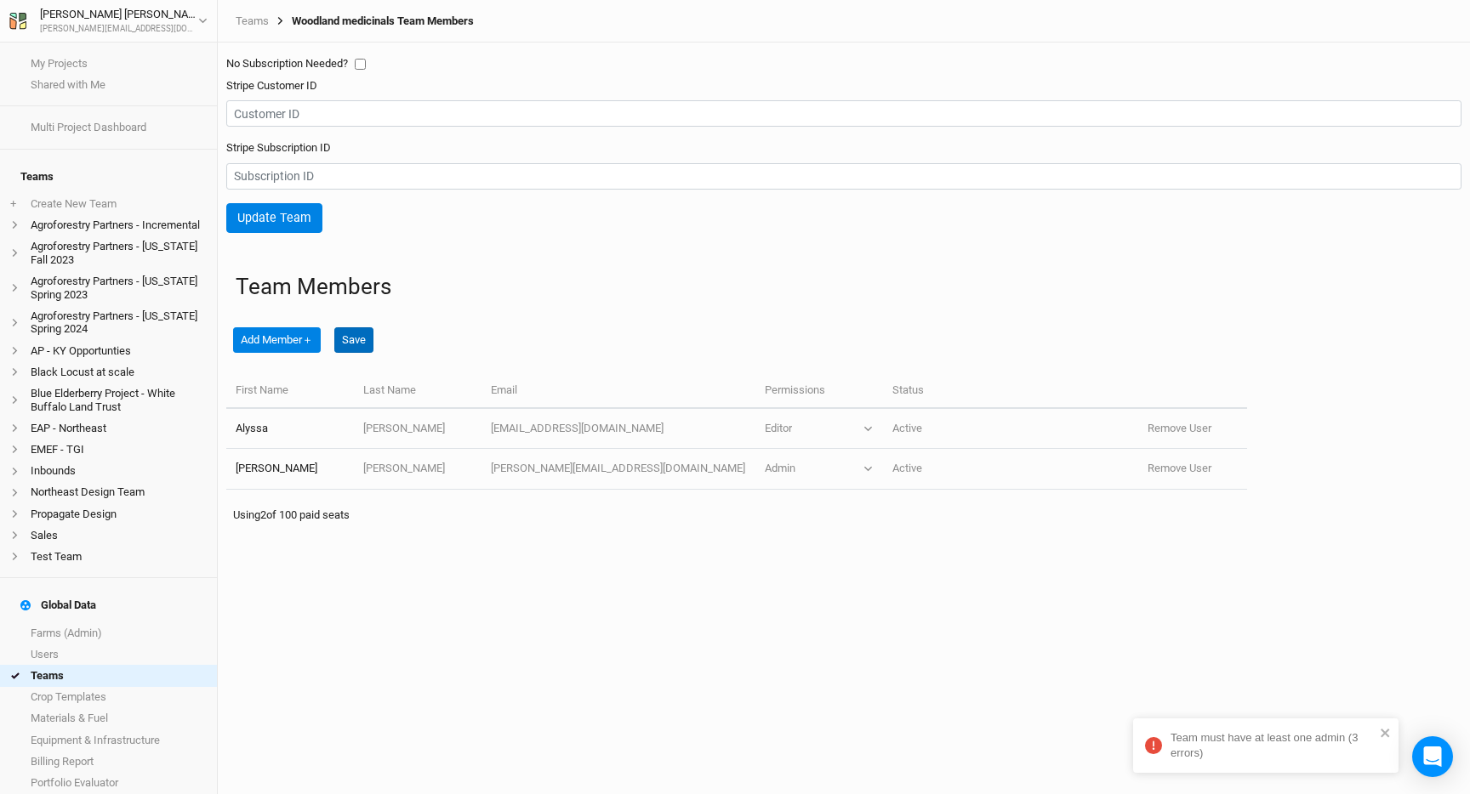
click at [340, 345] on button "Save" at bounding box center [353, 340] width 39 height 26
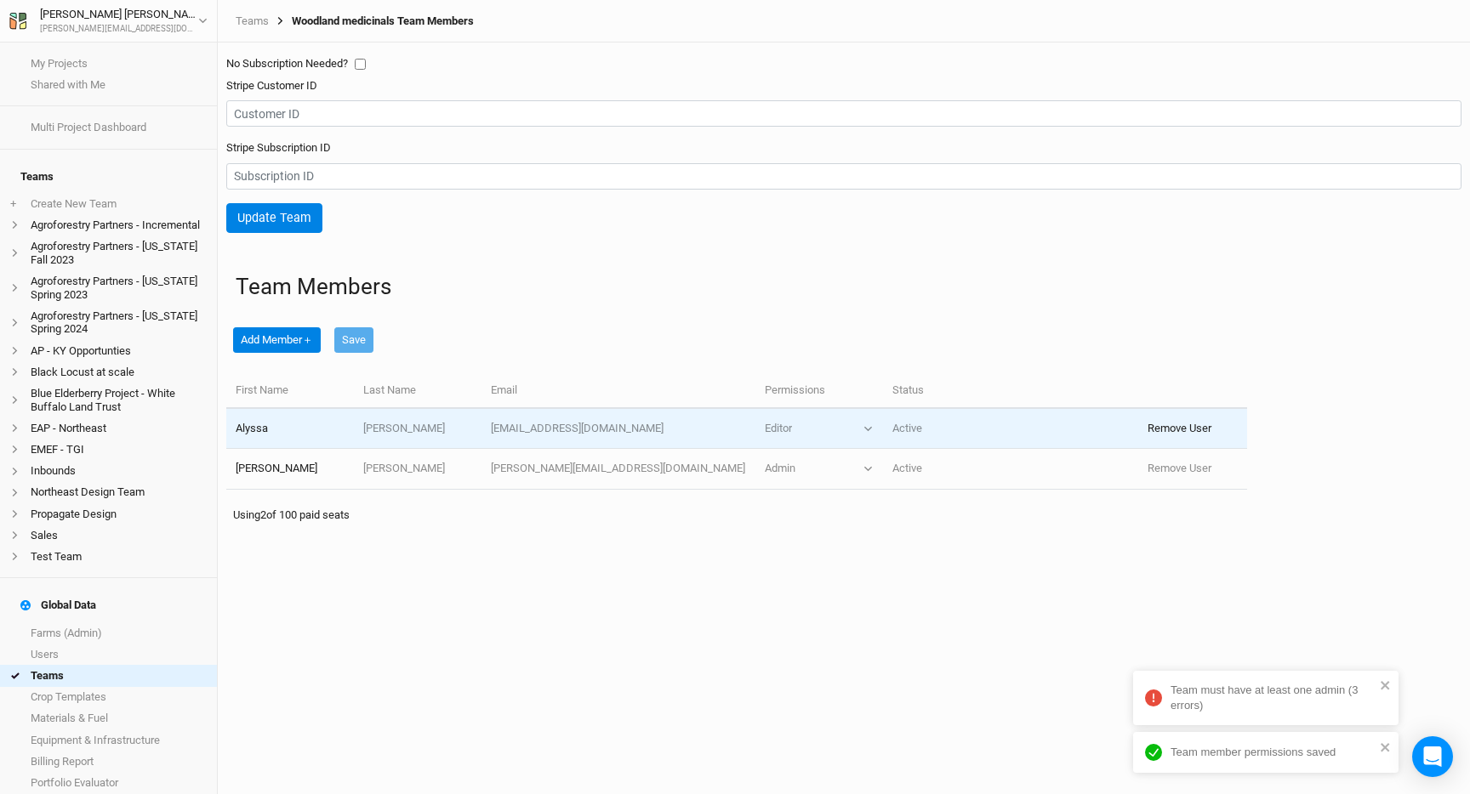
click at [1166, 434] on button "Remove User" at bounding box center [1179, 428] width 64 height 15
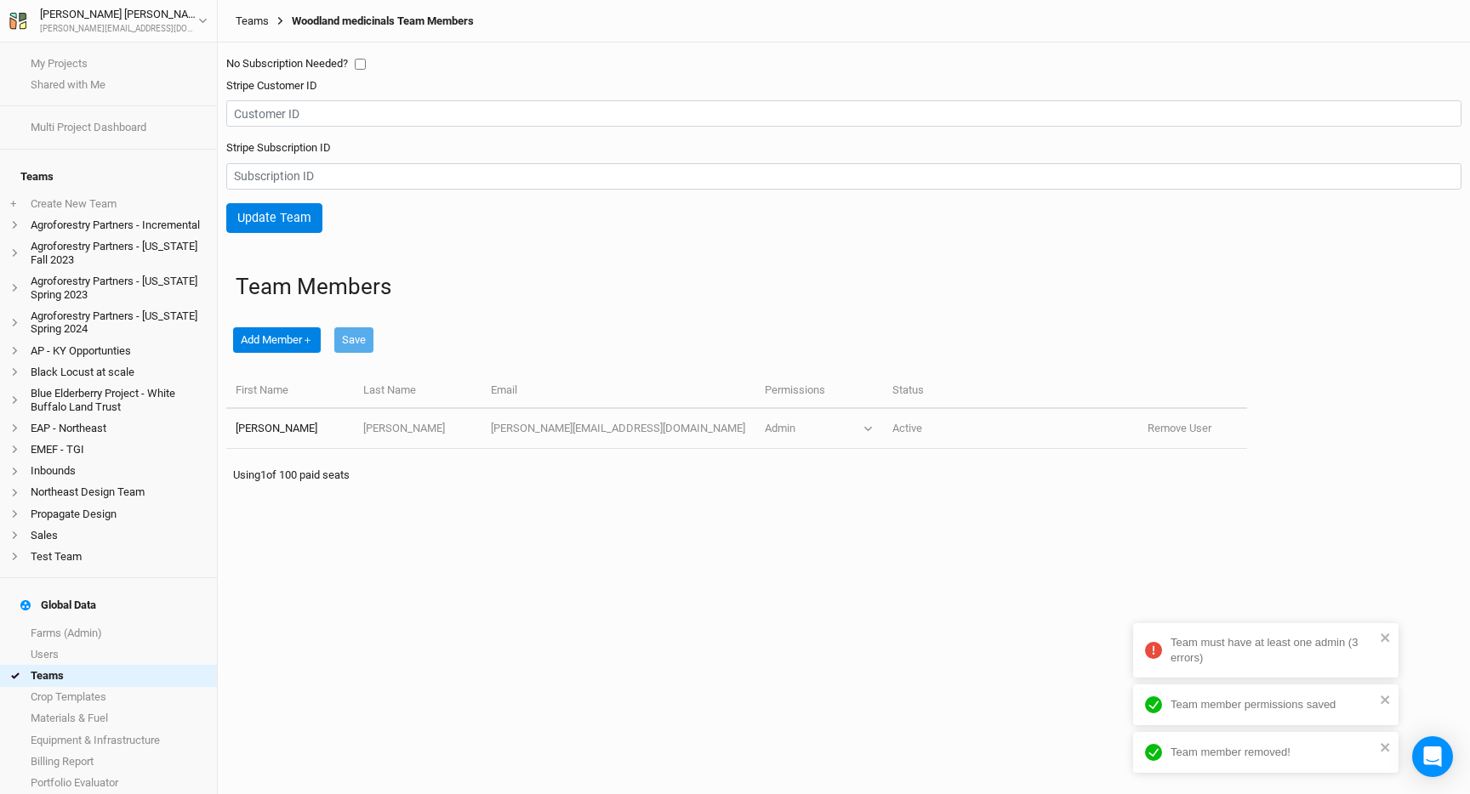
click at [251, 19] on link "Teams" at bounding box center [252, 21] width 33 height 14
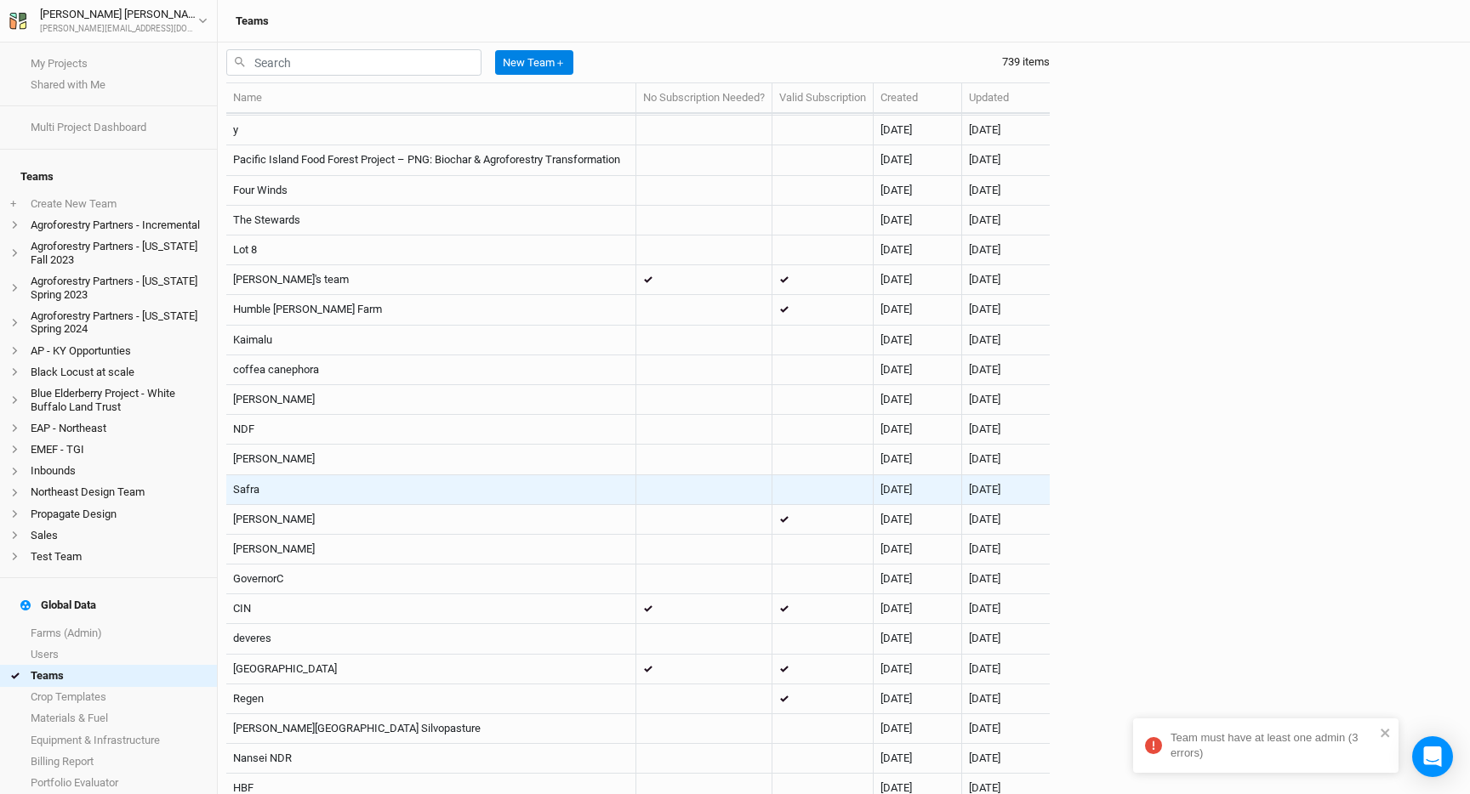
scroll to position [20217, 0]
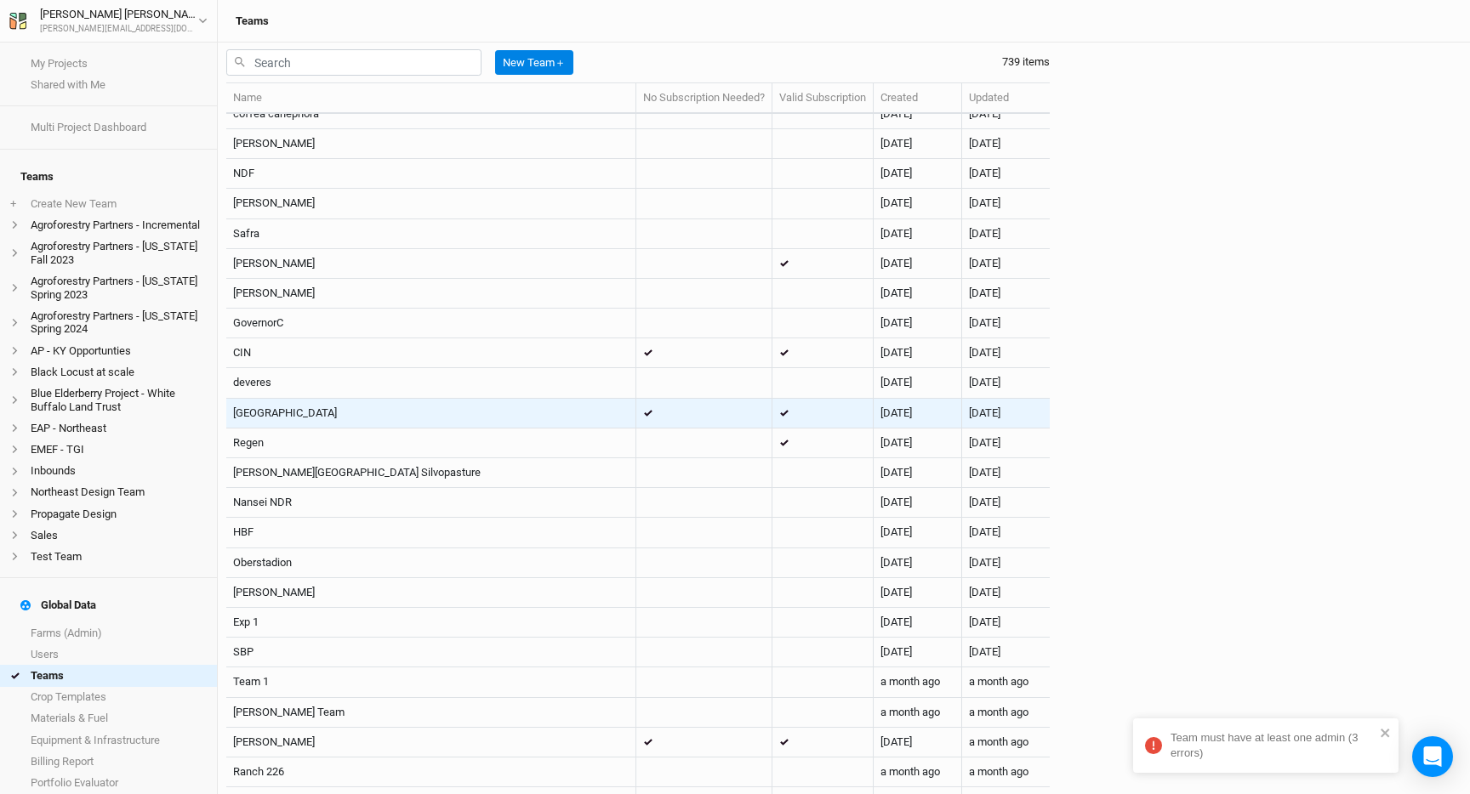
click at [645, 417] on icon at bounding box center [648, 413] width 10 height 7
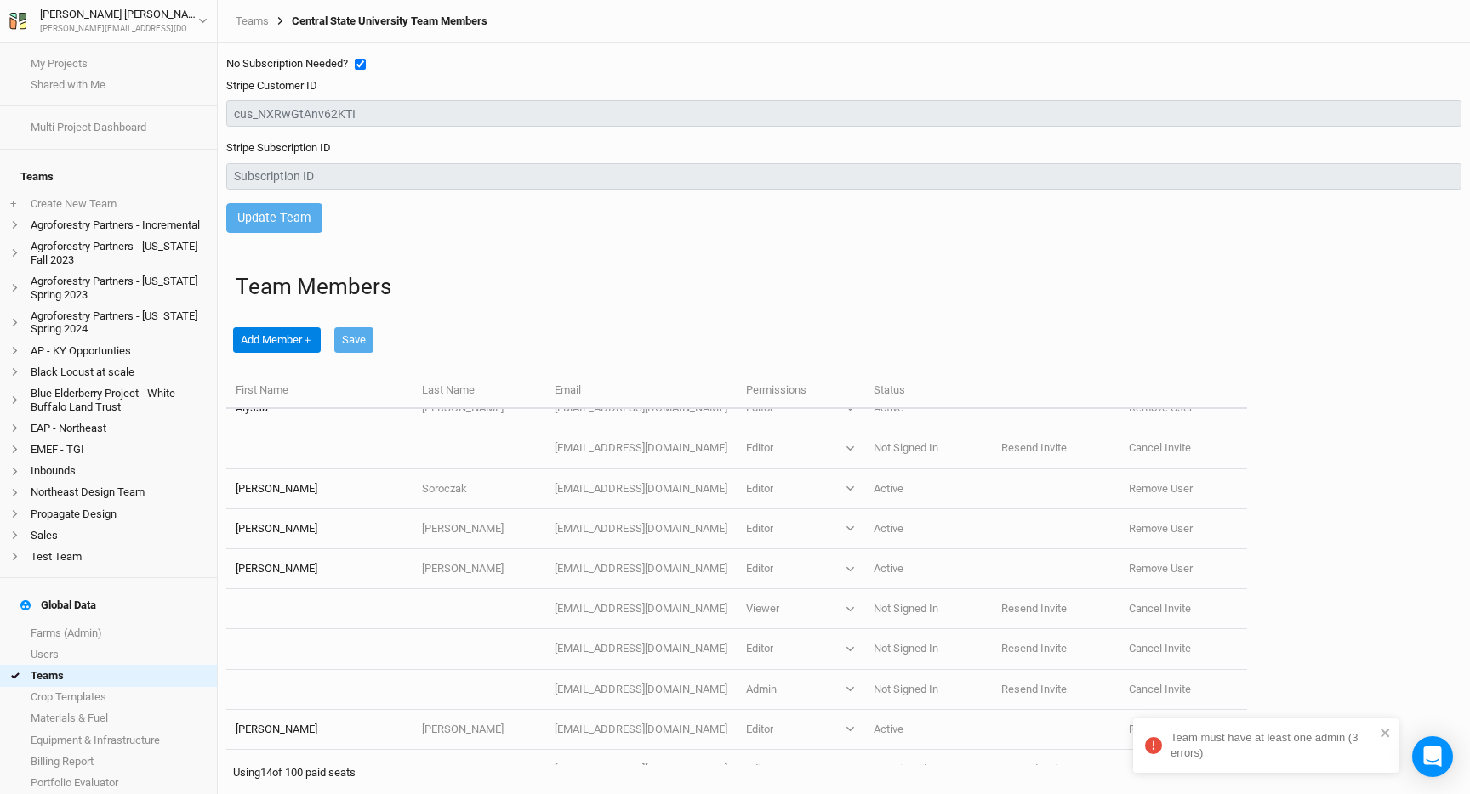
scroll to position [259, 0]
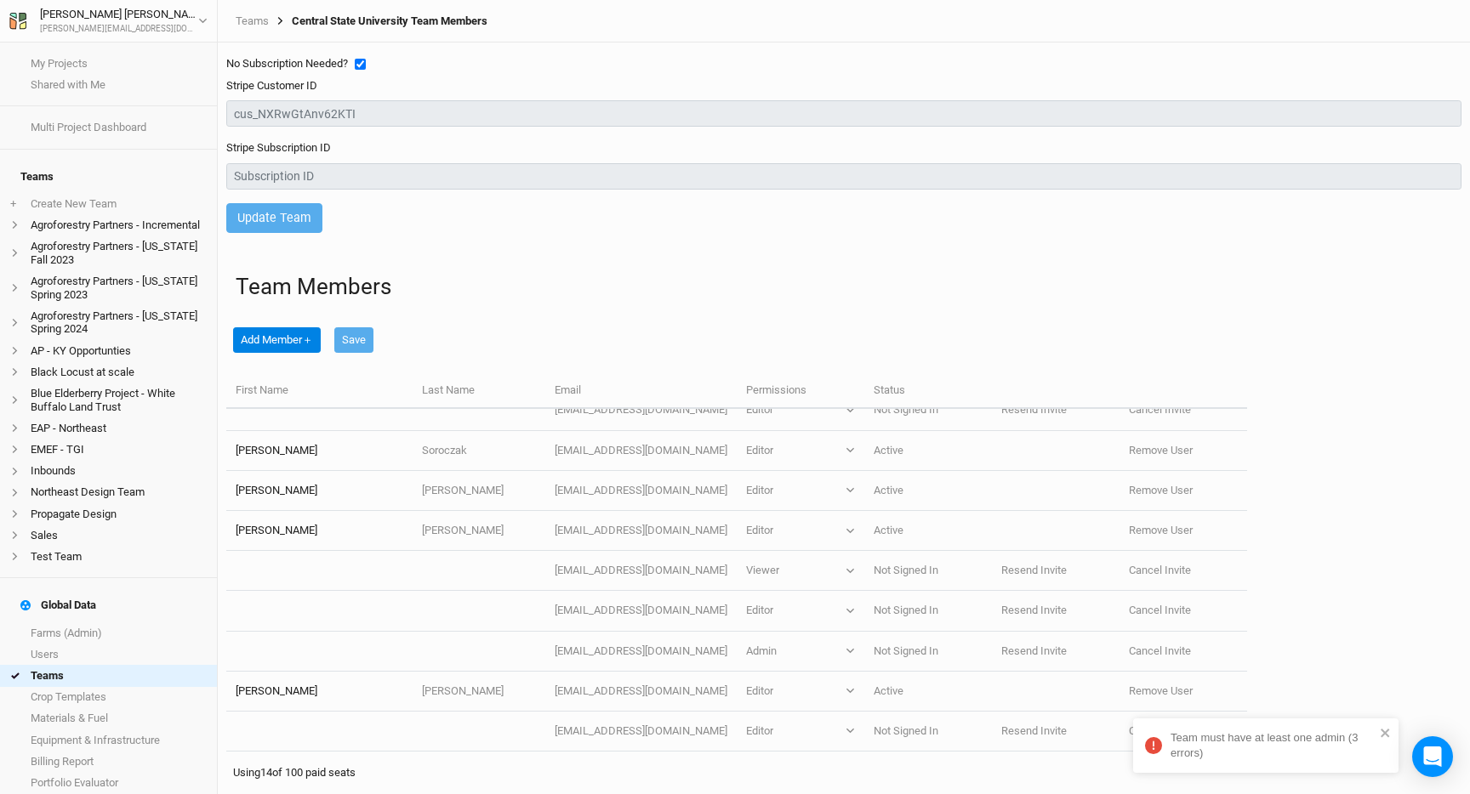
click at [728, 236] on div "No Subscription Needed? Stripe Customer ID Stripe Subscription ID Update Team" at bounding box center [843, 145] width 1235 height 204
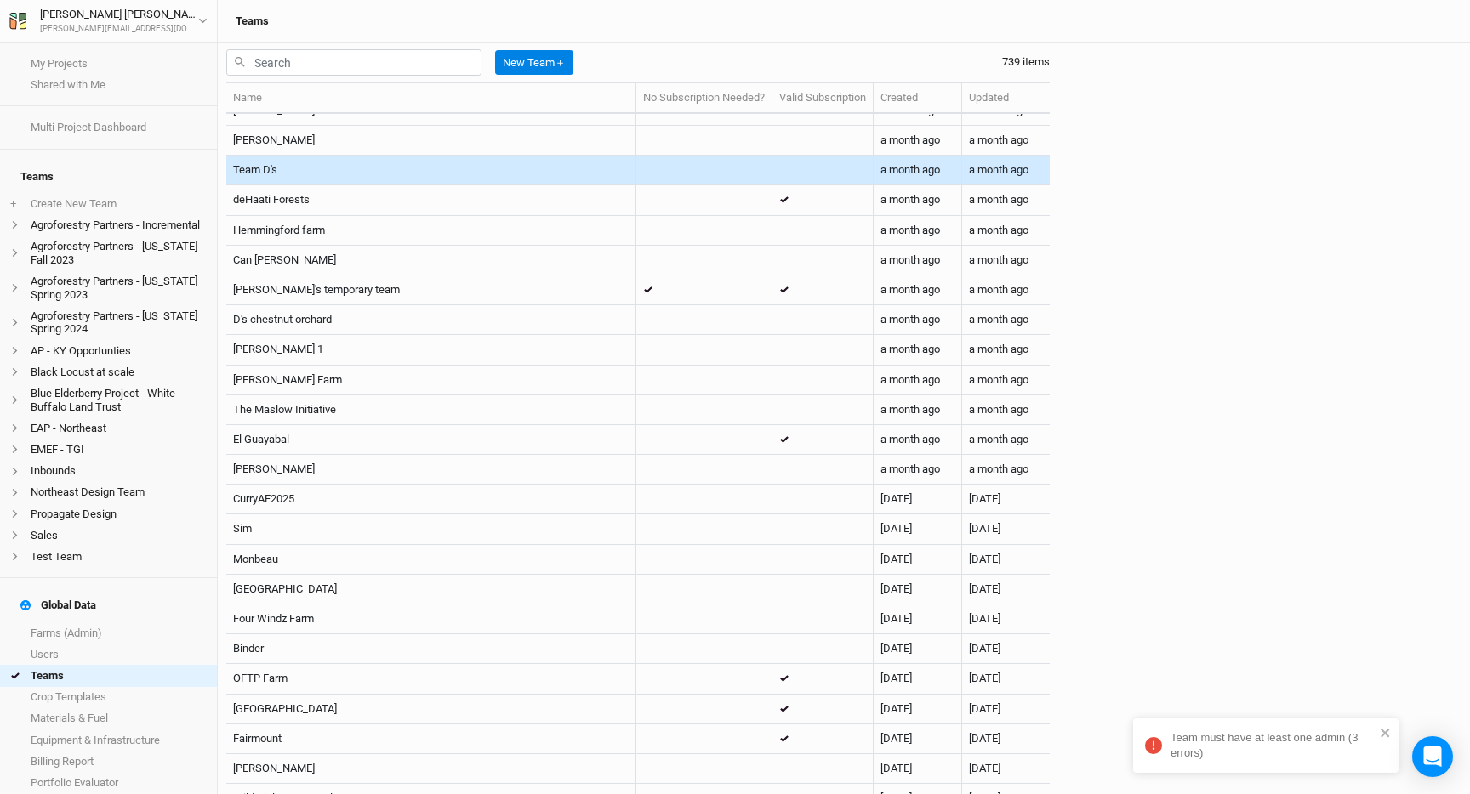
scroll to position [21139, 0]
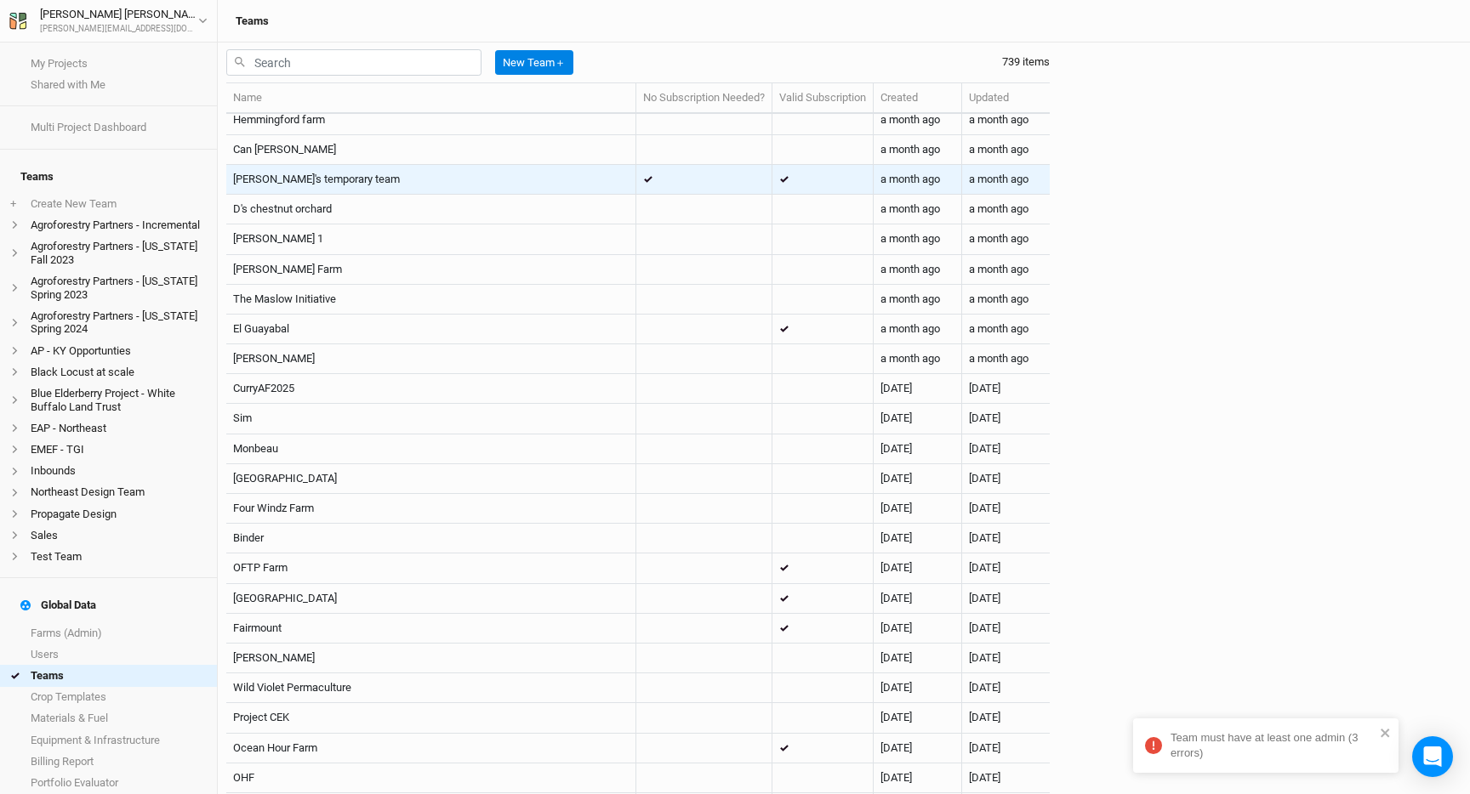
click at [411, 185] on td "[PERSON_NAME]'s temporary team" at bounding box center [431, 180] width 410 height 30
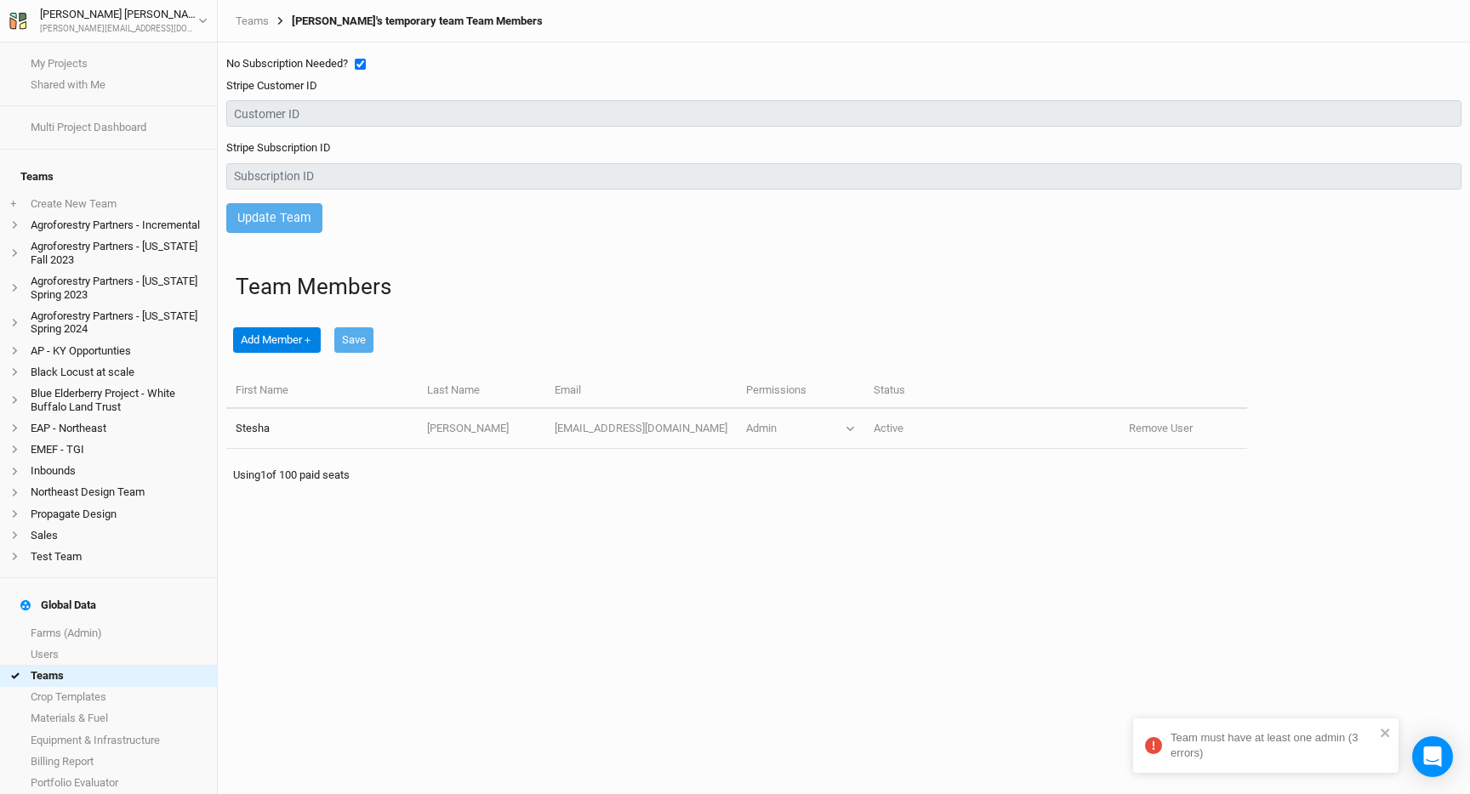
click at [364, 62] on input "checkbox" at bounding box center [360, 64] width 11 height 11
checkbox input "false"
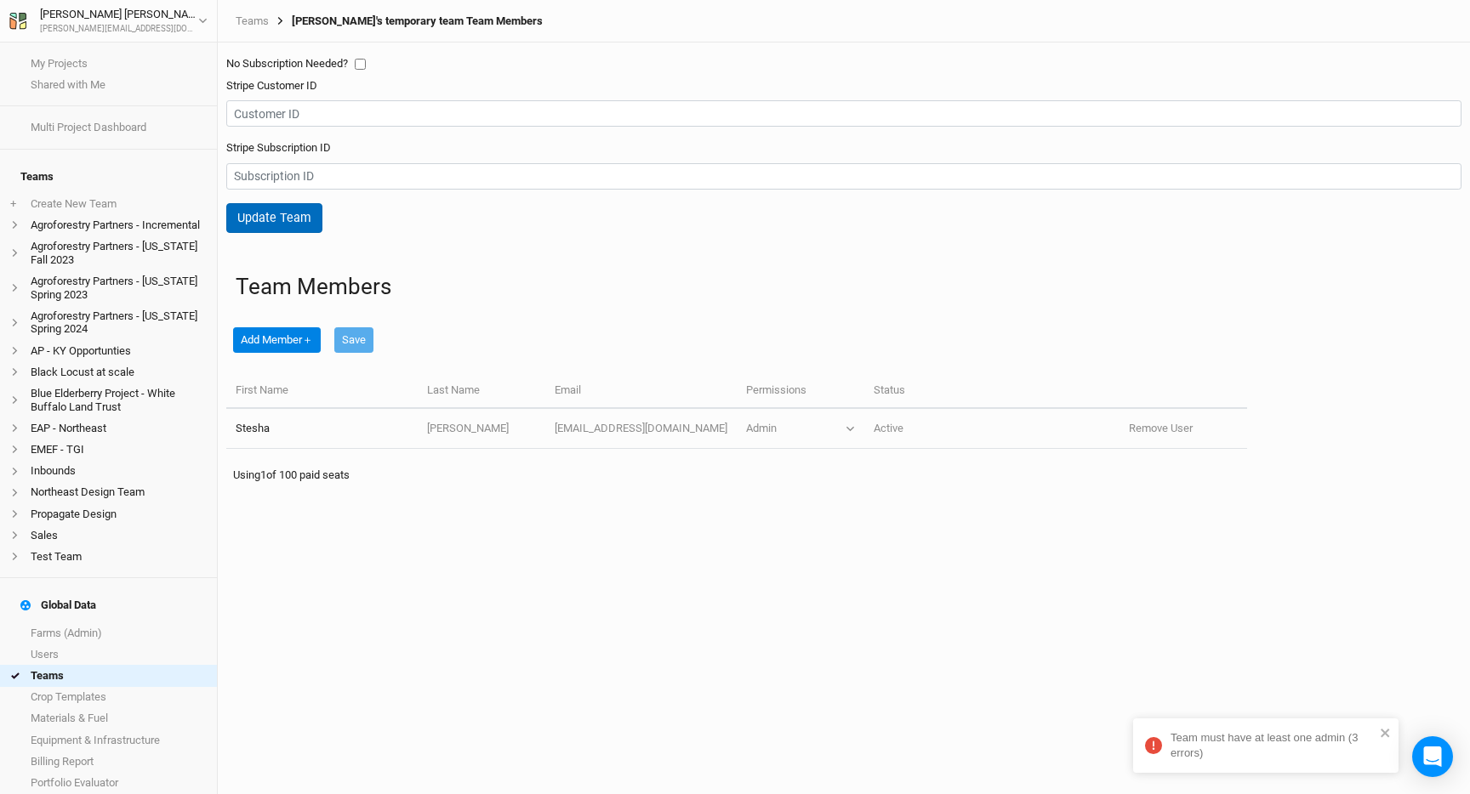
click at [280, 216] on button "Update Team" at bounding box center [274, 218] width 96 height 30
click at [264, 22] on link "Teams" at bounding box center [252, 21] width 33 height 14
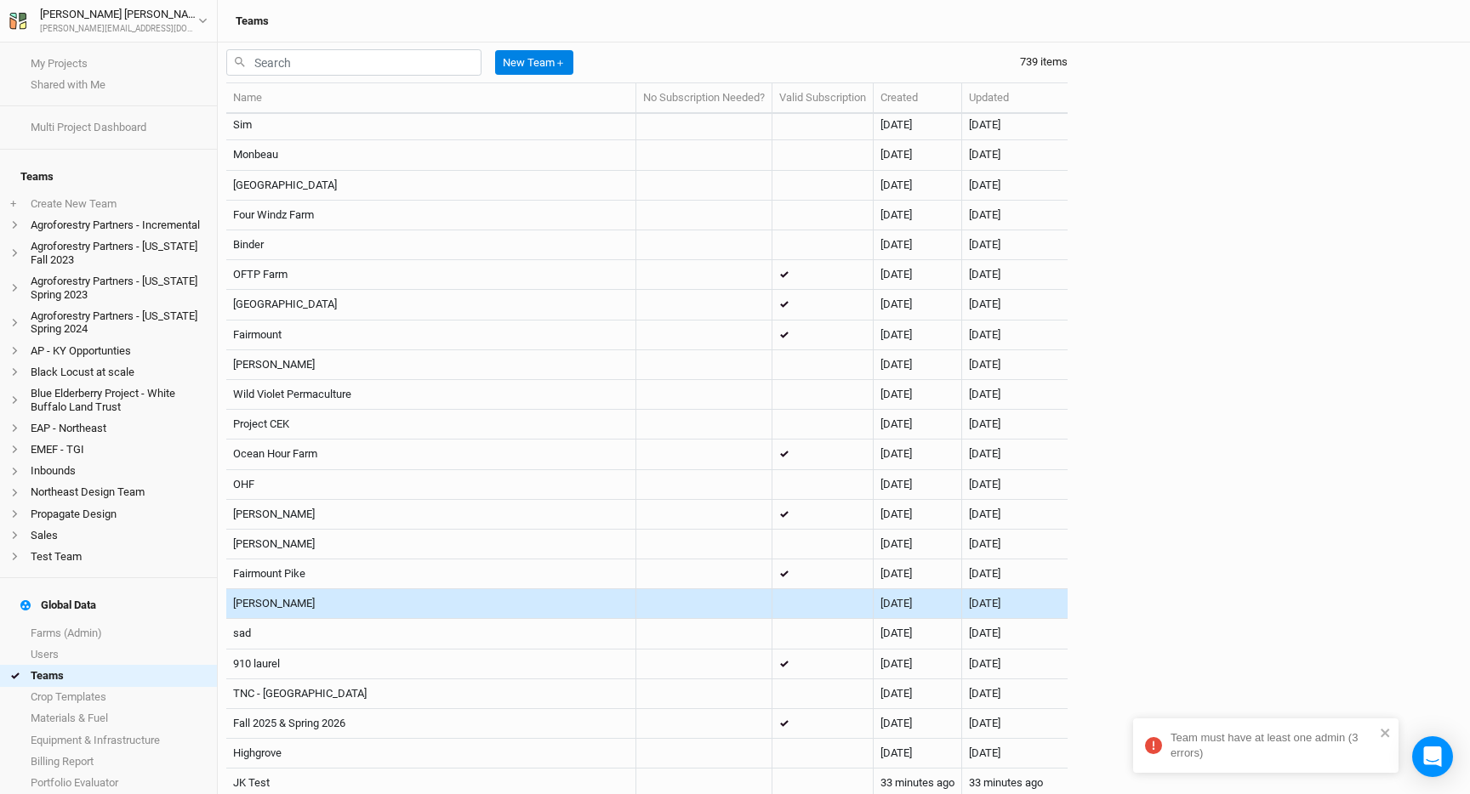
scroll to position [21455, 0]
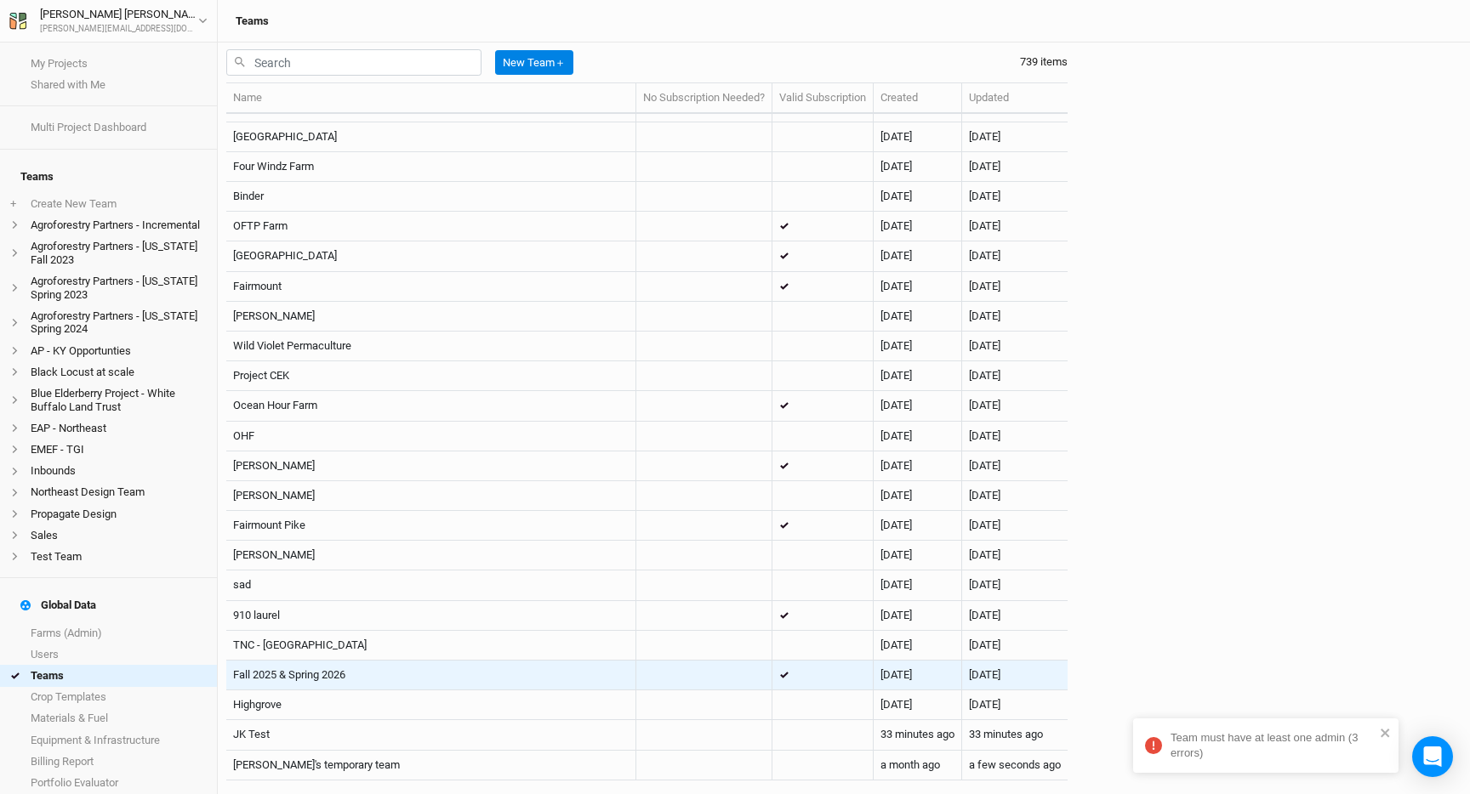
click at [612, 680] on td "Fall 2025 & Spring 2026" at bounding box center [431, 676] width 410 height 30
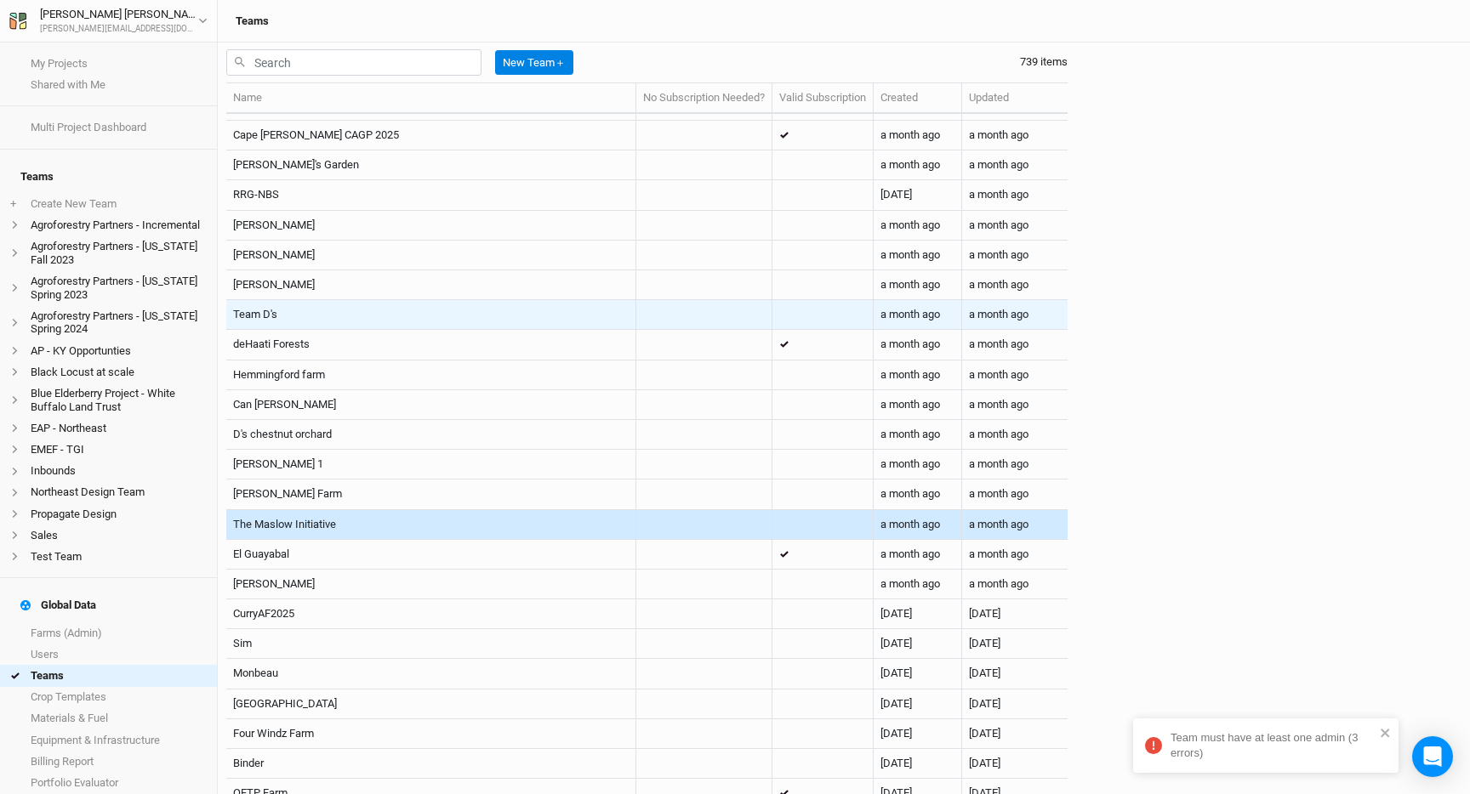
scroll to position [20883, 0]
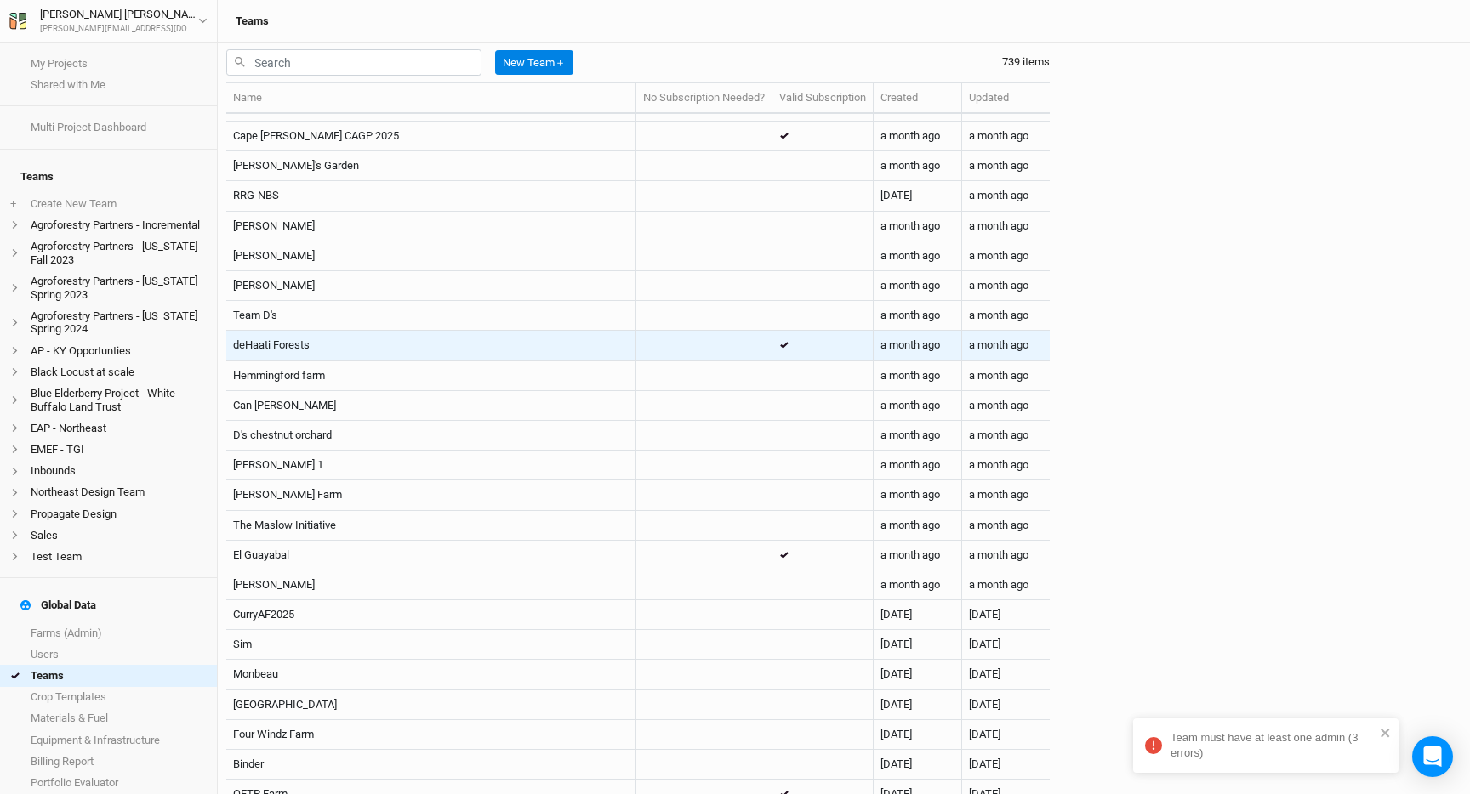
click at [545, 361] on td "deHaati Forests" at bounding box center [431, 346] width 410 height 30
